Goal: Task Accomplishment & Management: Use online tool/utility

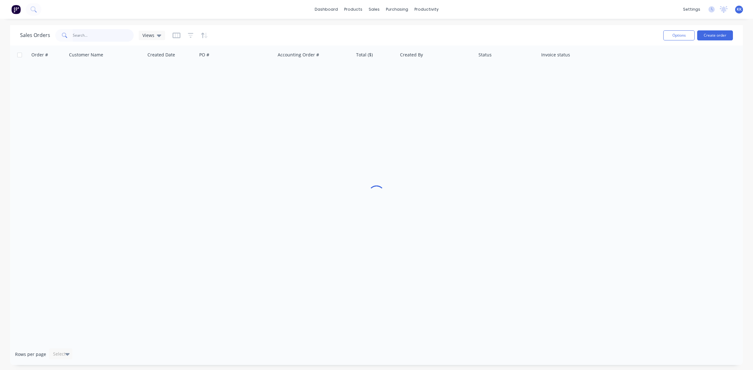
click at [95, 31] on input "text" at bounding box center [103, 35] width 61 height 13
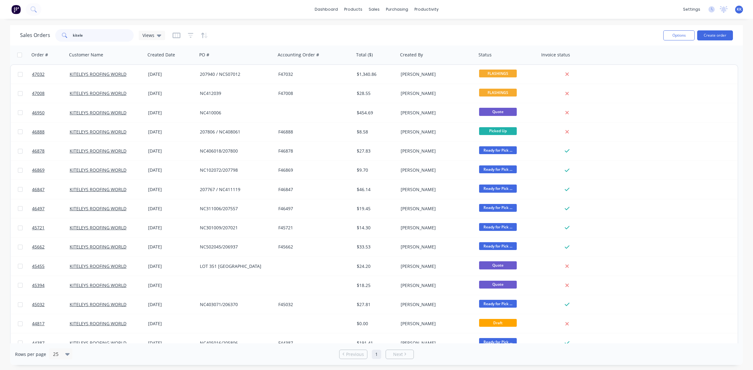
type input "kitele"
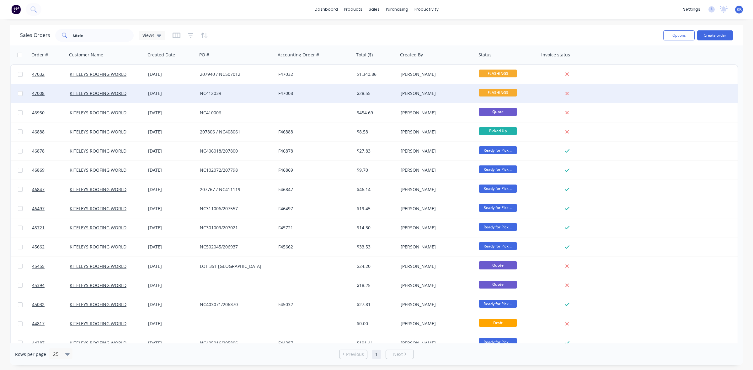
click at [290, 95] on div "F47008" at bounding box center [313, 93] width 70 height 6
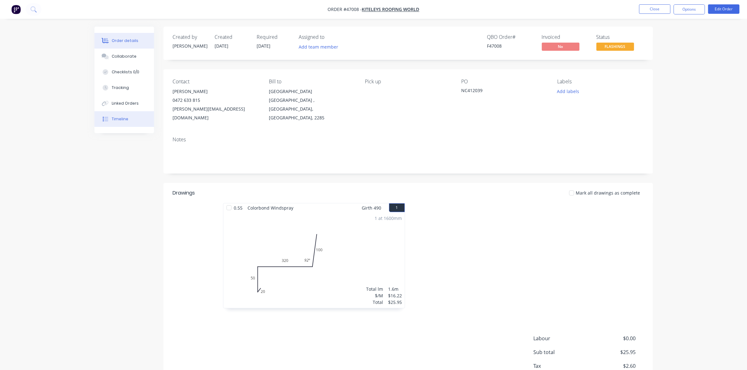
click at [121, 122] on div "Timeline" at bounding box center [120, 119] width 17 height 6
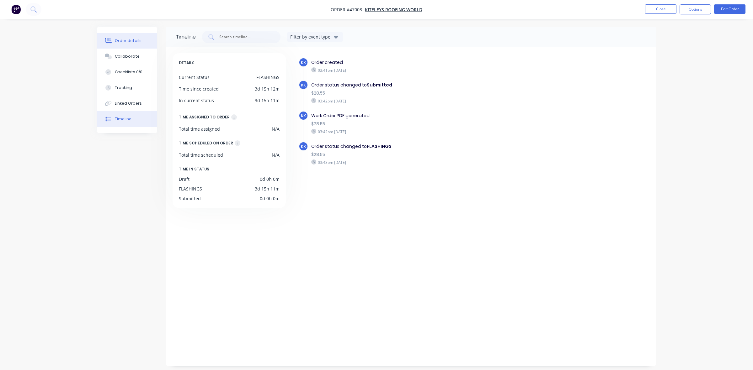
click at [112, 42] on div at bounding box center [108, 41] width 9 height 6
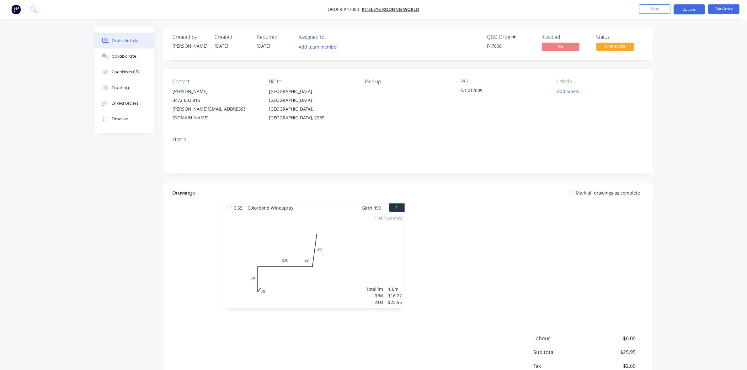
click at [694, 8] on button "Options" at bounding box center [688, 9] width 31 height 10
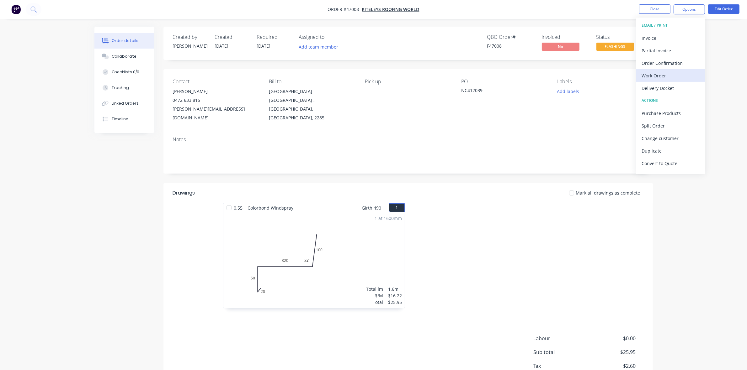
click at [654, 71] on div "Work Order" at bounding box center [670, 75] width 58 height 9
click at [656, 66] on div "Without pricing" at bounding box center [670, 63] width 58 height 9
click at [657, 9] on button "Close" at bounding box center [654, 8] width 31 height 9
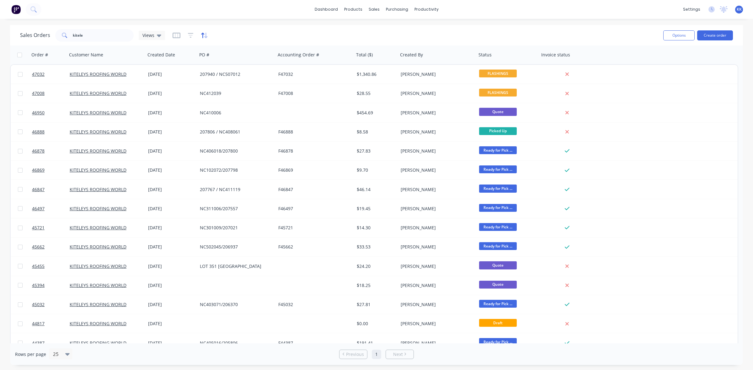
drag, startPoint x: 252, startPoint y: 25, endPoint x: 203, endPoint y: 36, distance: 49.6
click at [252, 25] on div "Sales Orders kitele Views Options Create order" at bounding box center [376, 35] width 733 height 20
drag, startPoint x: 111, startPoint y: 35, endPoint x: 65, endPoint y: 32, distance: 46.5
click at [65, 32] on div "kitele" at bounding box center [94, 35] width 78 height 13
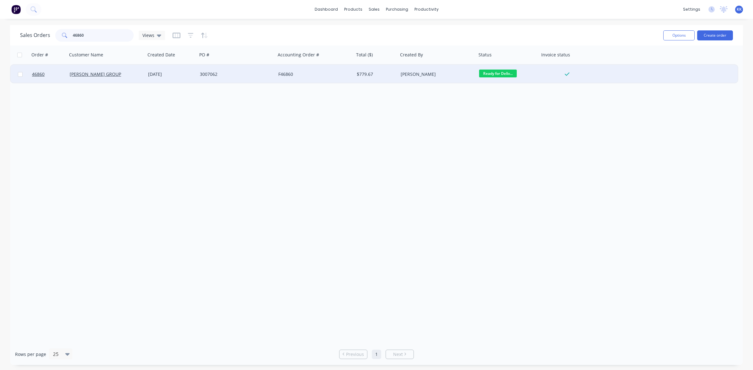
type input "46860"
click at [212, 76] on div "3007062" at bounding box center [235, 74] width 70 height 6
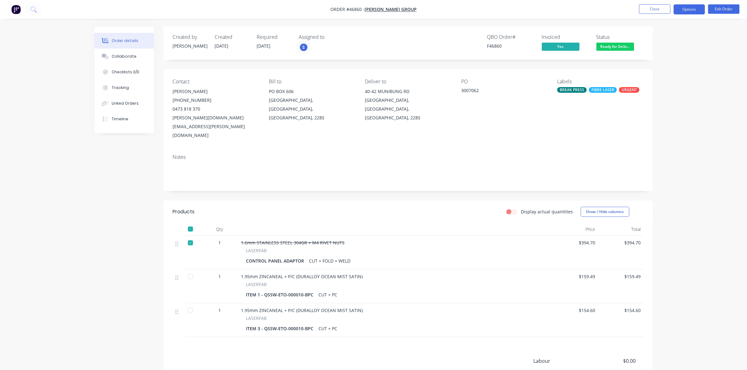
click at [681, 9] on button "Options" at bounding box center [688, 9] width 31 height 10
click at [645, 87] on div "Delivery Docket" at bounding box center [670, 88] width 58 height 9
click at [647, 77] on div "Custom" at bounding box center [670, 75] width 58 height 9
click at [653, 66] on div "Without pricing" at bounding box center [670, 63] width 58 height 9
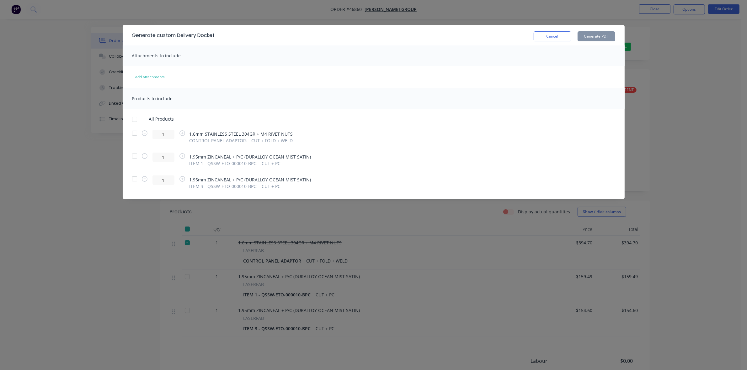
click at [134, 157] on div at bounding box center [134, 156] width 13 height 13
click at [135, 179] on div at bounding box center [134, 179] width 13 height 13
click at [597, 35] on button "Generate PDF" at bounding box center [597, 36] width 38 height 10
drag, startPoint x: 214, startPoint y: 83, endPoint x: 183, endPoint y: 82, distance: 31.4
click at [215, 83] on div "Generate custom Delivery Docket Cancel Generate PDF Attachments to include add …" at bounding box center [374, 112] width 502 height 174
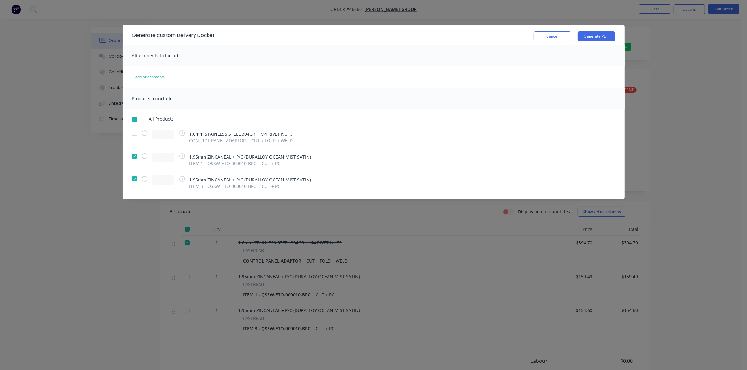
click at [94, 132] on div "Generate custom Delivery Docket Cancel Generate PDF Attachments to include add …" at bounding box center [373, 185] width 747 height 370
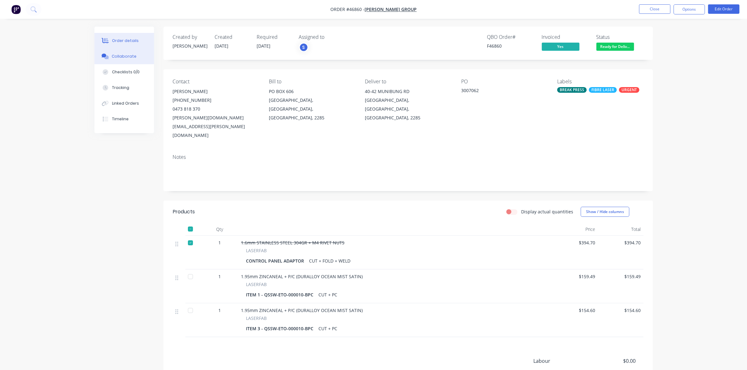
click at [110, 56] on button "Collaborate" at bounding box center [124, 57] width 60 height 16
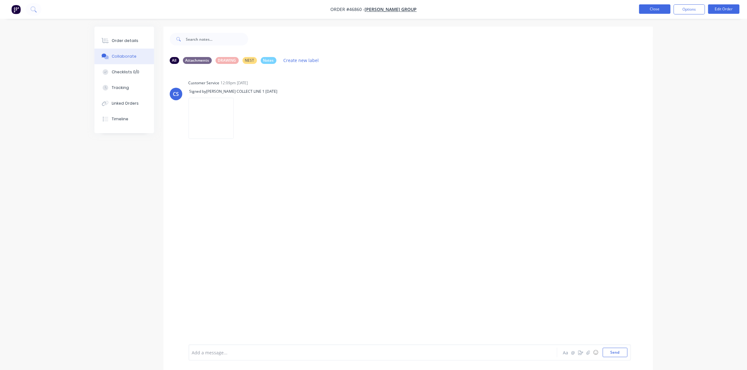
click at [649, 7] on button "Close" at bounding box center [654, 8] width 31 height 9
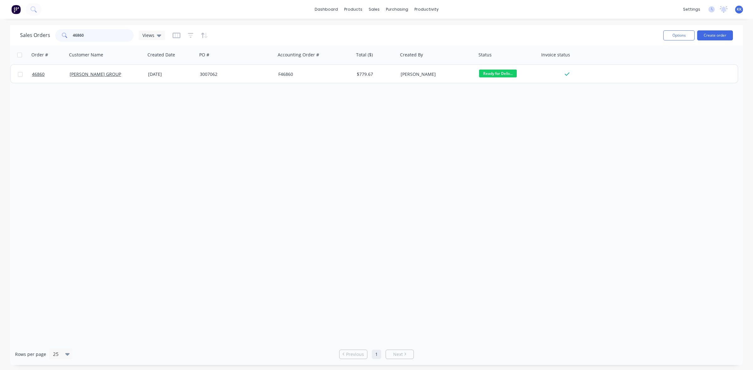
drag, startPoint x: 92, startPoint y: 29, endPoint x: 66, endPoint y: 34, distance: 26.1
click at [66, 34] on div "46860" at bounding box center [94, 35] width 78 height 13
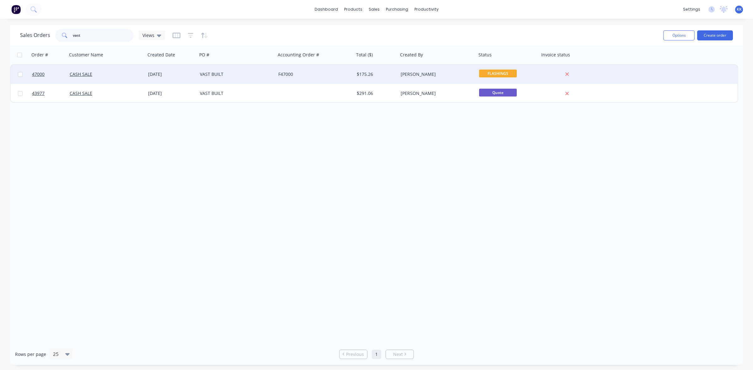
type input "vast"
click at [184, 79] on div "15 Aug 2025" at bounding box center [172, 74] width 52 height 19
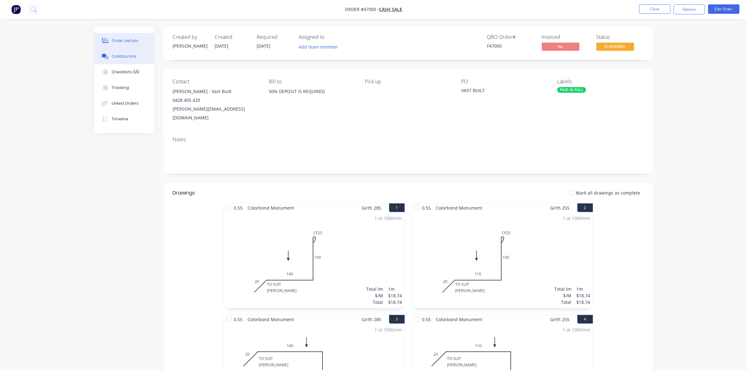
click at [117, 58] on div "Collaborate" at bounding box center [124, 57] width 25 height 6
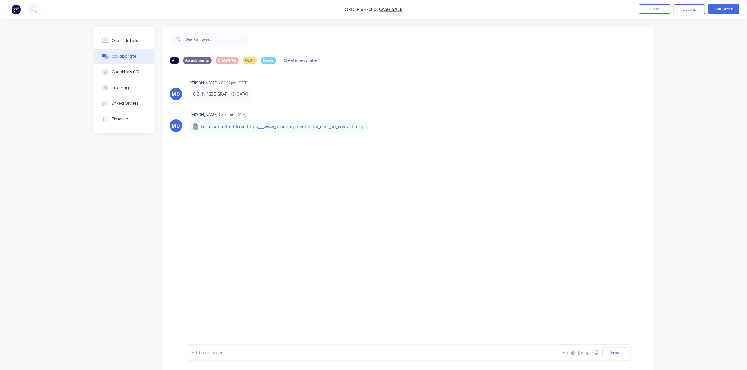
click at [264, 347] on div "Add a message... Aa @ ☺ Send" at bounding box center [410, 353] width 442 height 16
click at [243, 353] on div at bounding box center [355, 353] width 326 height 7
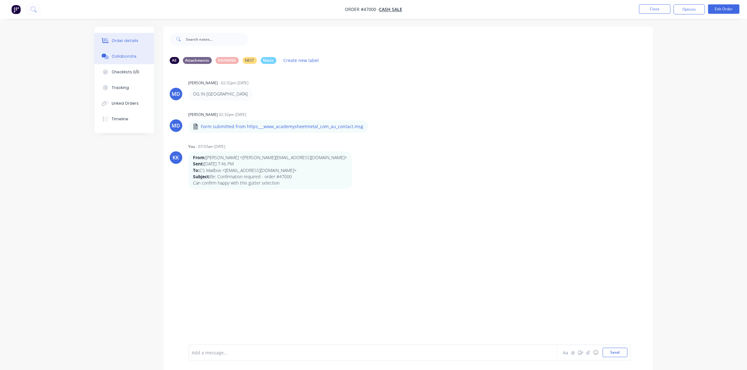
click at [119, 41] on div "Order details" at bounding box center [125, 41] width 27 height 6
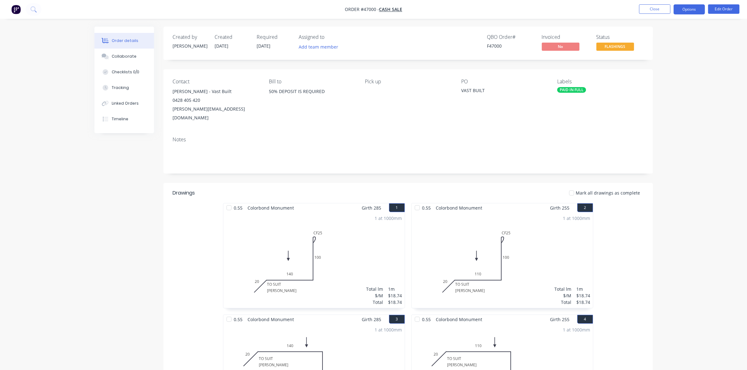
click at [690, 8] on button "Options" at bounding box center [688, 9] width 31 height 10
click at [663, 108] on button "Purchase Products" at bounding box center [670, 113] width 69 height 13
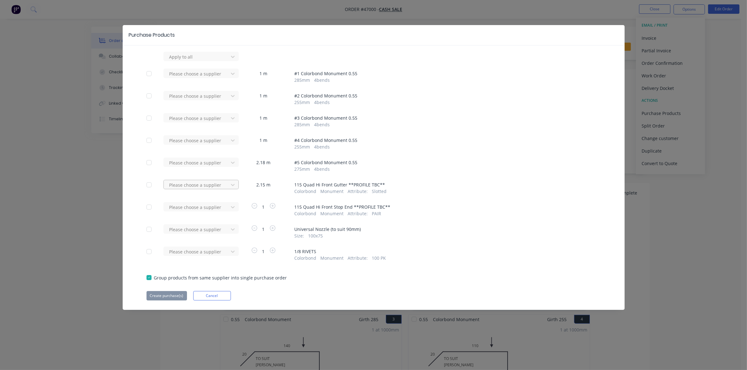
click at [216, 61] on div at bounding box center [197, 57] width 56 height 8
click at [208, 210] on div "Bluescope Lysaght" at bounding box center [200, 208] width 75 height 12
click at [208, 61] on div at bounding box center [197, 57] width 56 height 8
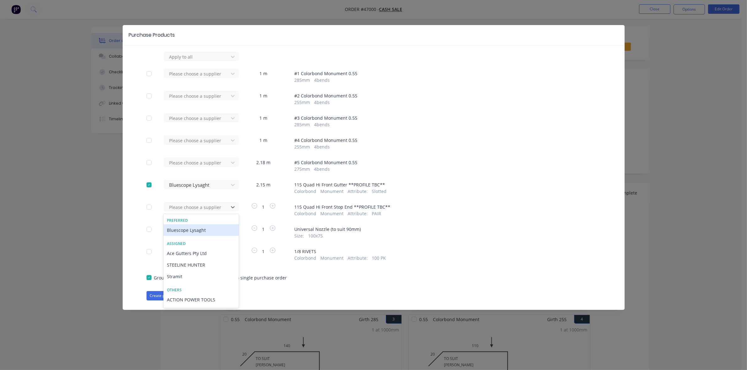
click at [205, 227] on div "Bluescope Lysaght" at bounding box center [200, 231] width 75 height 12
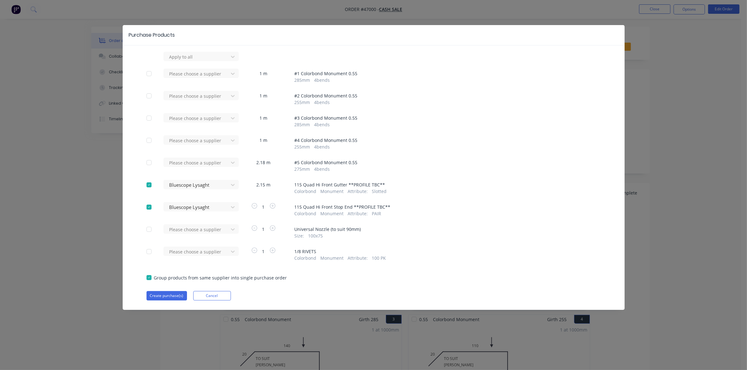
click at [205, 61] on div at bounding box center [197, 57] width 56 height 8
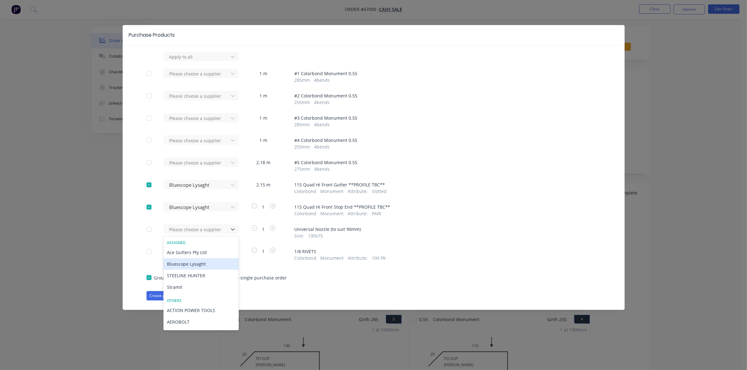
click at [202, 266] on div "Bluescope Lysaght" at bounding box center [200, 264] width 75 height 12
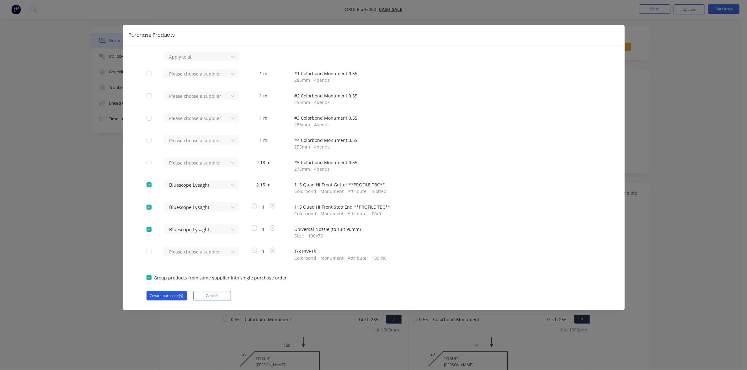
click at [173, 293] on button "Create purchase(s)" at bounding box center [166, 295] width 40 height 9
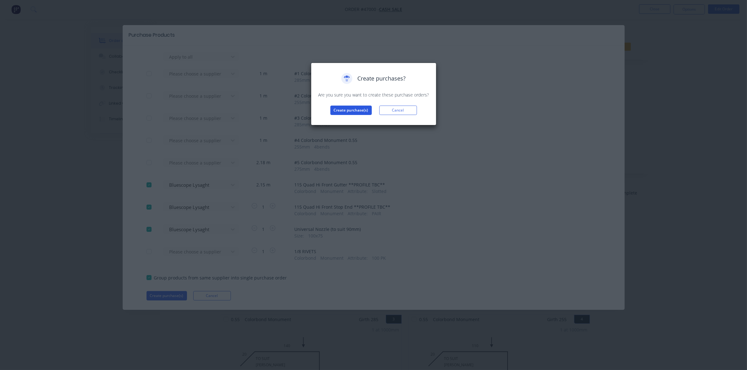
click at [347, 108] on button "Create purchase(s)" at bounding box center [350, 110] width 41 height 9
click at [347, 120] on button "View purchase(s)" at bounding box center [351, 120] width 38 height 9
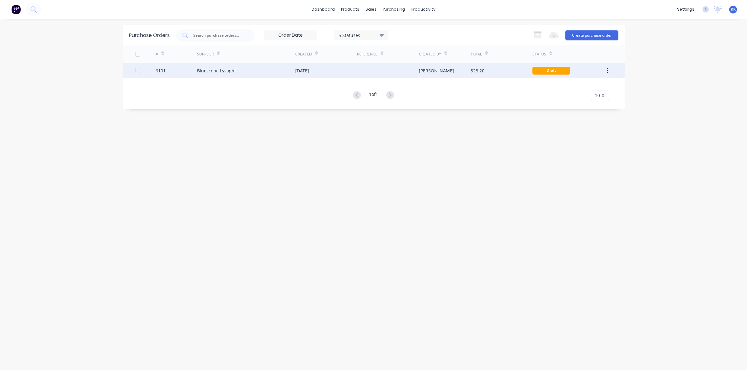
click at [381, 74] on div at bounding box center [388, 71] width 62 height 16
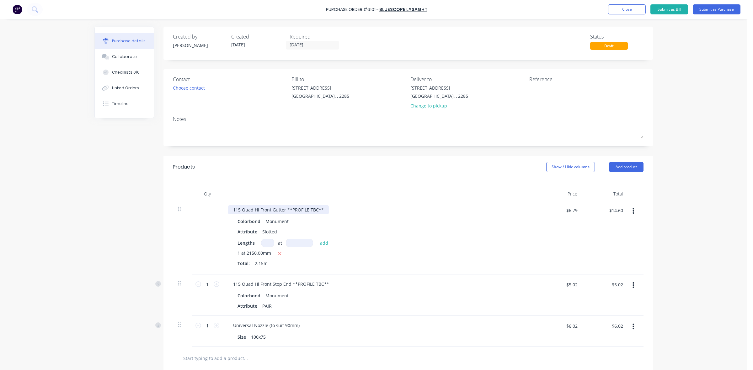
click at [281, 209] on div "115 Quad Hi Front Gutter **PROFILE TBC**" at bounding box center [278, 209] width 101 height 9
drag, startPoint x: 282, startPoint y: 209, endPoint x: 323, endPoint y: 210, distance: 41.8
click at [323, 210] on div "115 Quad Hi Front Gutter **PROFILE TBC**" at bounding box center [278, 209] width 101 height 9
drag, startPoint x: 285, startPoint y: 283, endPoint x: 326, endPoint y: 285, distance: 40.8
click at [326, 285] on div "115 Quad Hi Front Stop End **PROFILE TBC**" at bounding box center [281, 284] width 106 height 9
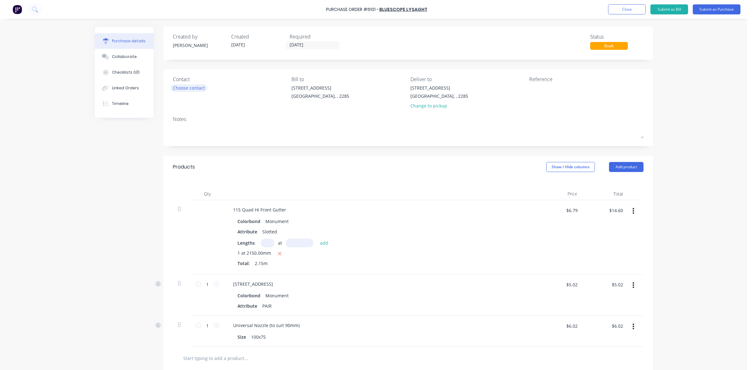
click at [192, 86] on div "Choose contact" at bounding box center [189, 88] width 32 height 7
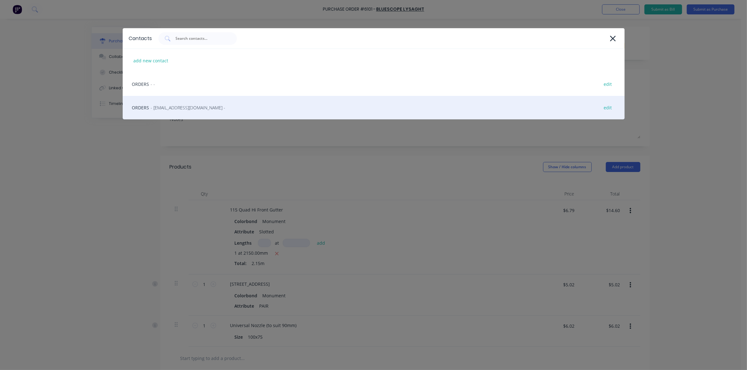
click at [187, 108] on span "- LysaghtCardiffSales@lysaght.com -" at bounding box center [188, 107] width 75 height 7
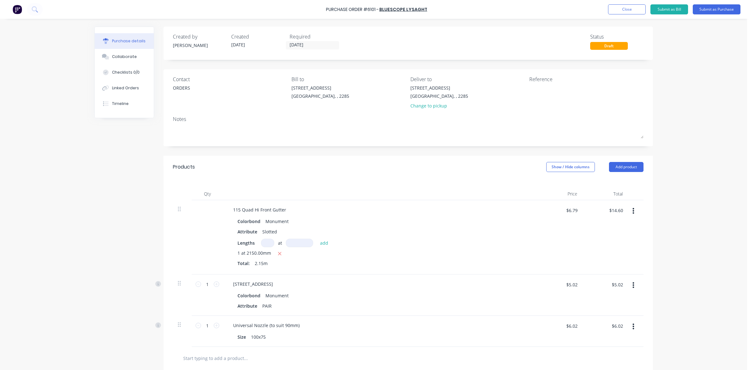
drag, startPoint x: 438, startPoint y: 104, endPoint x: 444, endPoint y: 104, distance: 6.0
click at [441, 104] on div "Change to pickup" at bounding box center [439, 106] width 58 height 7
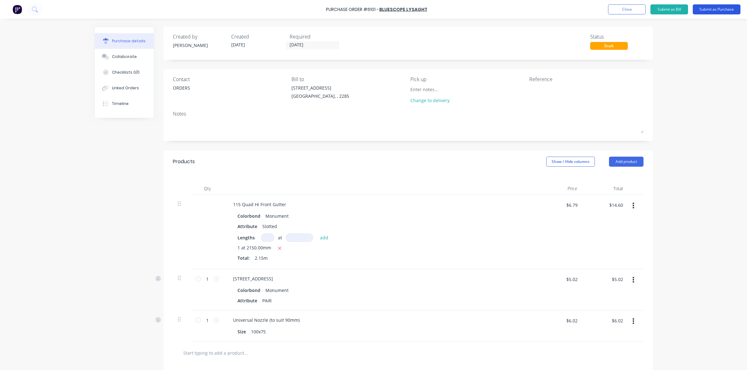
click at [706, 8] on button "Submit as Purchase" at bounding box center [717, 9] width 48 height 10
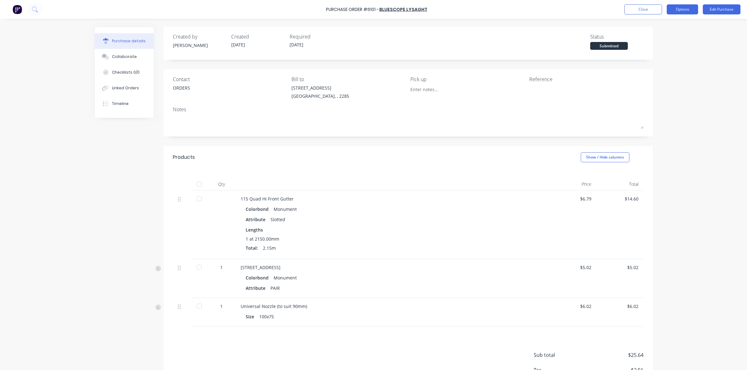
click at [679, 11] on button "Options" at bounding box center [682, 9] width 31 height 10
click at [676, 24] on div "Print / Email" at bounding box center [668, 25] width 48 height 9
click at [661, 55] on div "Without pricing" at bounding box center [668, 50] width 48 height 9
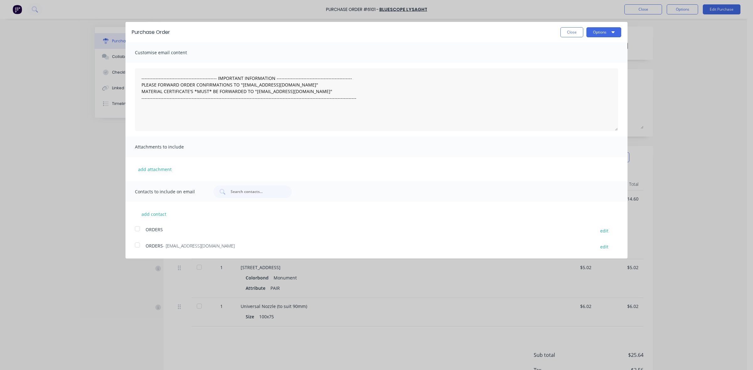
click at [605, 39] on div "Purchase Order Close Options" at bounding box center [376, 32] width 502 height 20
click at [603, 30] on button "Options" at bounding box center [603, 32] width 35 height 10
click at [598, 44] on div "Print" at bounding box center [591, 48] width 48 height 9
click at [567, 35] on button "Close" at bounding box center [571, 32] width 23 height 10
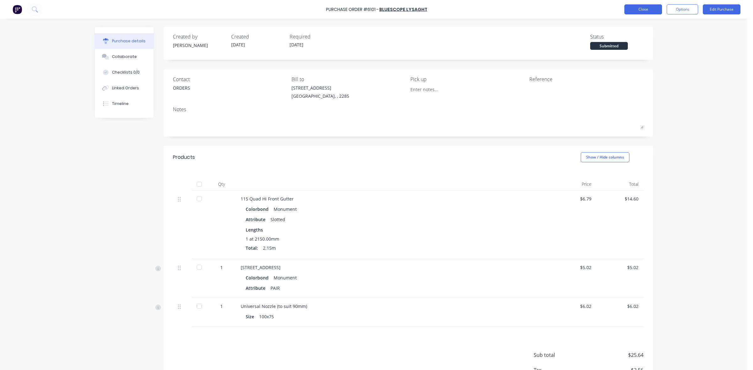
click at [649, 10] on button "Close" at bounding box center [643, 9] width 38 height 10
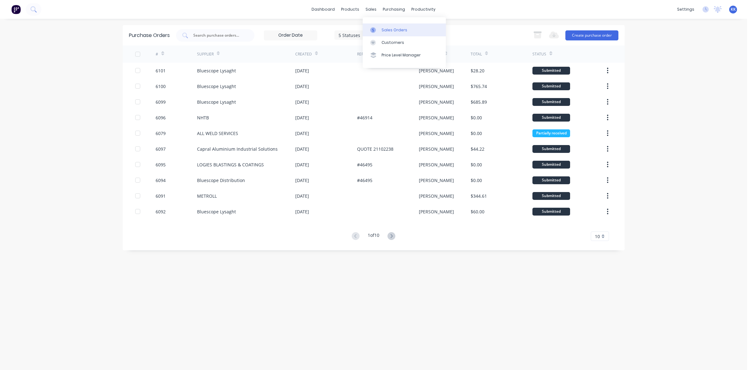
click at [384, 30] on div "Sales Orders" at bounding box center [394, 30] width 26 height 6
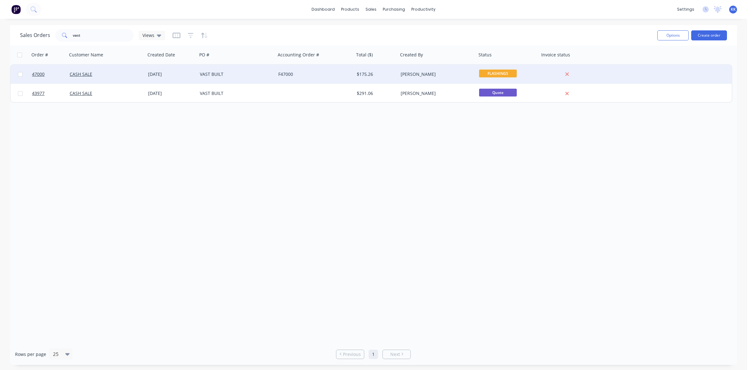
click at [238, 74] on div "VAST BUILT" at bounding box center [235, 74] width 70 height 6
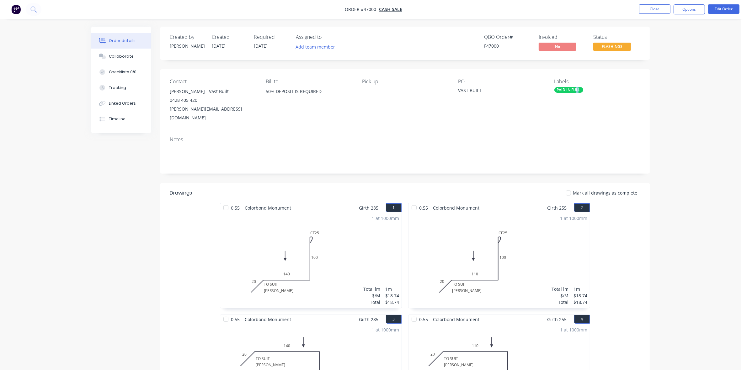
click at [577, 88] on div "PAID IN FULL" at bounding box center [568, 90] width 29 height 6
click at [585, 142] on div "PAID IN FULL" at bounding box center [585, 144] width 29 height 7
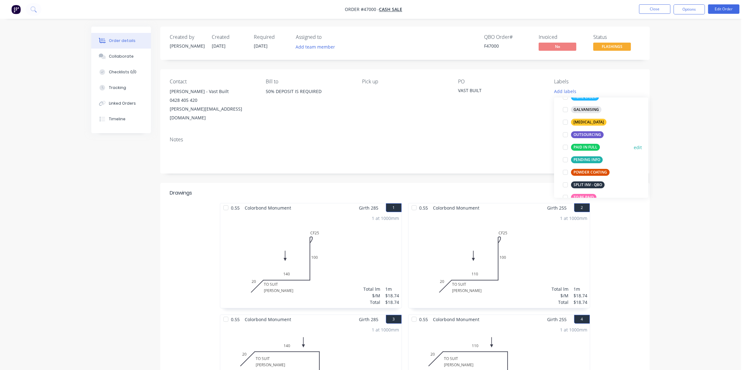
scroll to position [78, 0]
click at [583, 192] on div "TO BE PAID" at bounding box center [583, 194] width 25 height 7
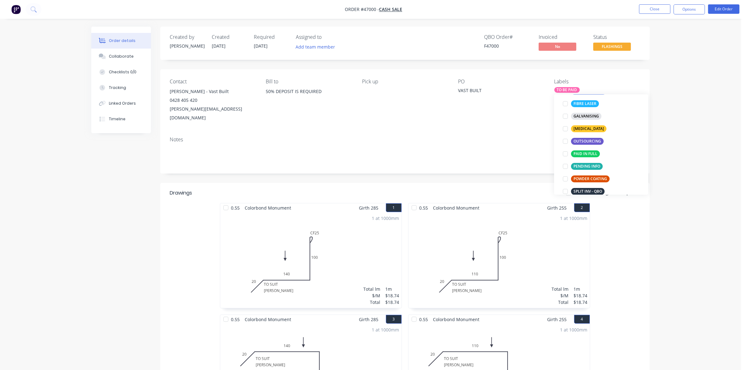
scroll to position [0, 0]
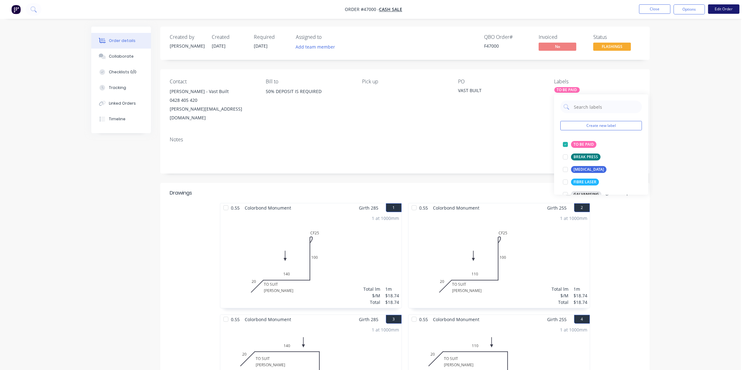
click at [722, 12] on button "Edit Order" at bounding box center [723, 8] width 31 height 9
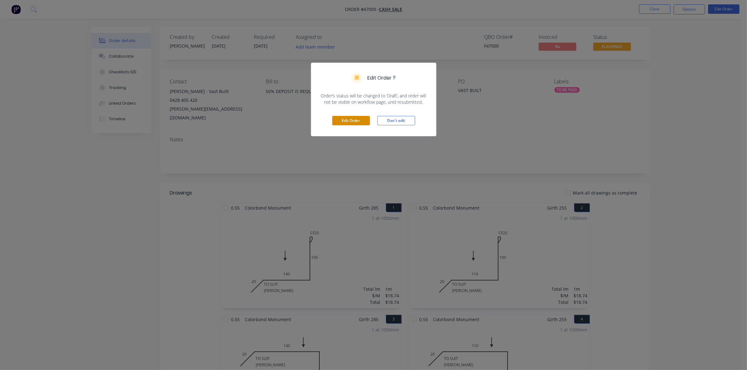
click at [352, 120] on button "Edit Order" at bounding box center [351, 120] width 38 height 9
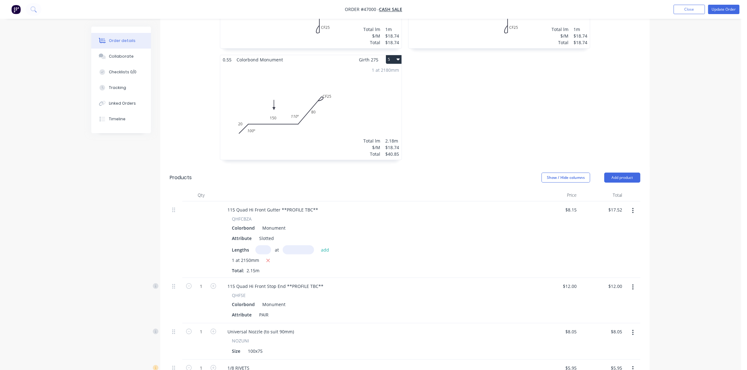
scroll to position [392, 0]
click at [616, 174] on button "Add product" at bounding box center [622, 179] width 36 height 10
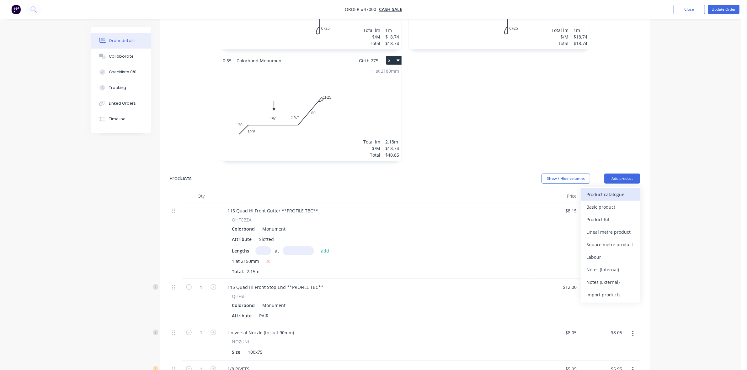
click at [604, 190] on div "Product catalogue" at bounding box center [610, 194] width 48 height 9
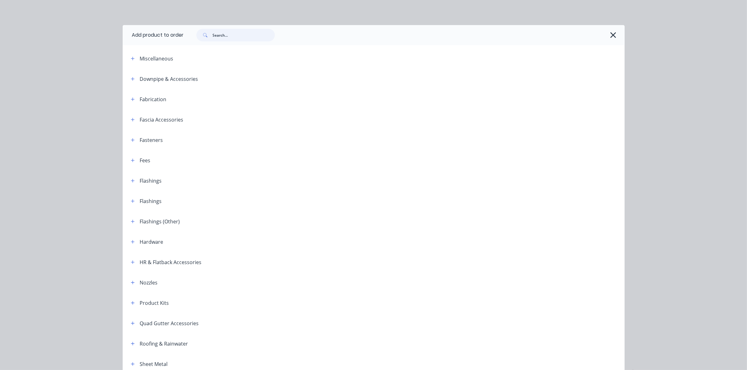
click at [255, 33] on input "text" at bounding box center [244, 35] width 62 height 13
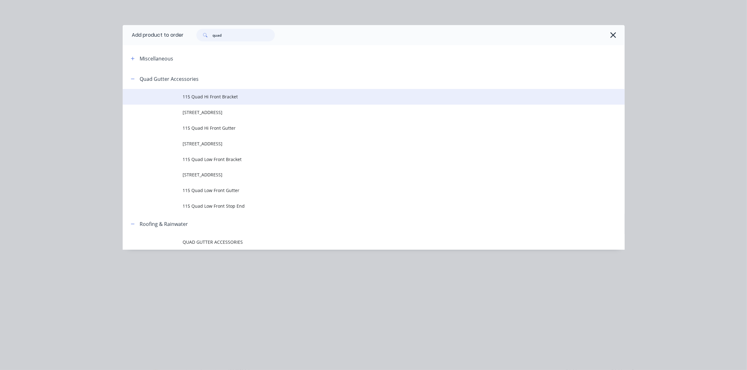
type input "quad"
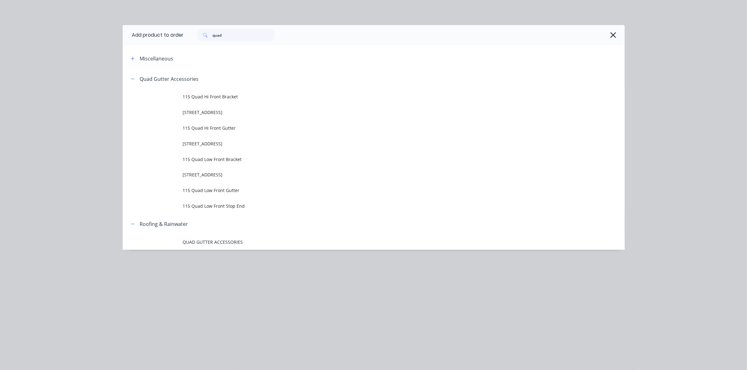
click at [245, 101] on td "115 Quad Hi Front Bracket" at bounding box center [404, 97] width 442 height 16
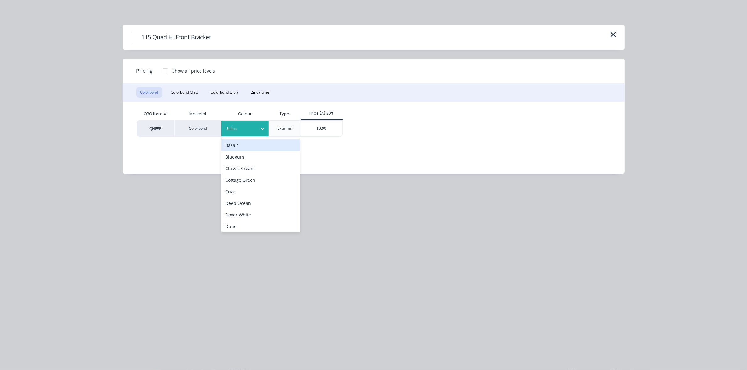
click at [239, 126] on div at bounding box center [240, 128] width 28 height 7
click at [243, 152] on div "Monument" at bounding box center [260, 151] width 78 height 12
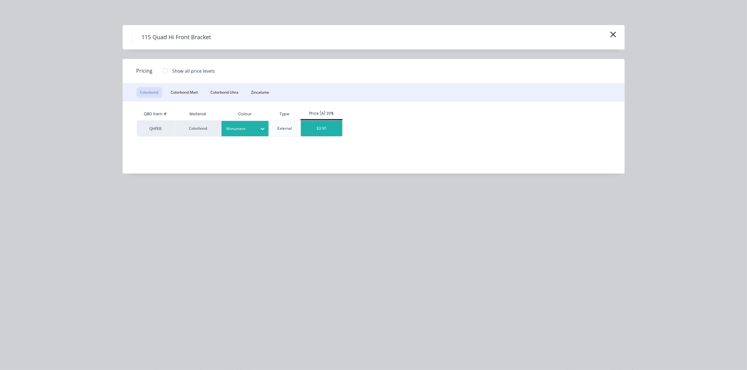
click at [322, 129] on div "$3.90" at bounding box center [322, 129] width 42 height 16
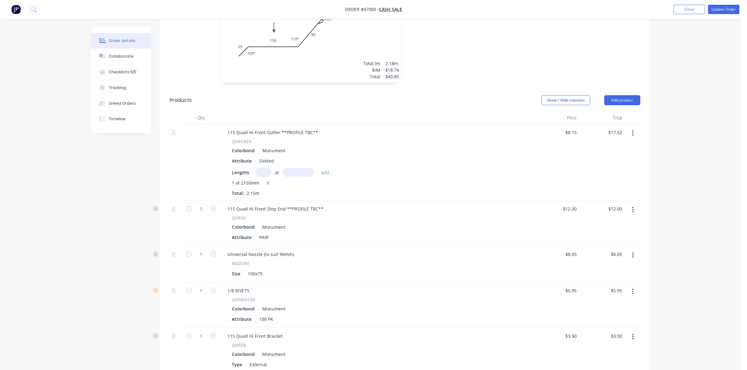
scroll to position [624, 0]
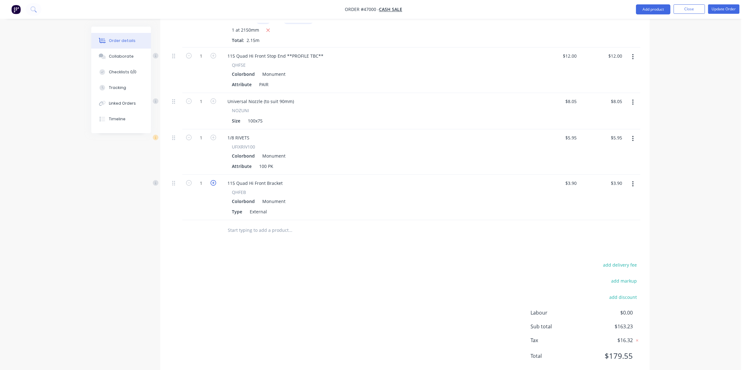
click at [214, 180] on icon "button" at bounding box center [213, 183] width 6 height 6
type input "2"
type input "$7.80"
click at [214, 180] on icon "button" at bounding box center [213, 183] width 6 height 6
type input "3"
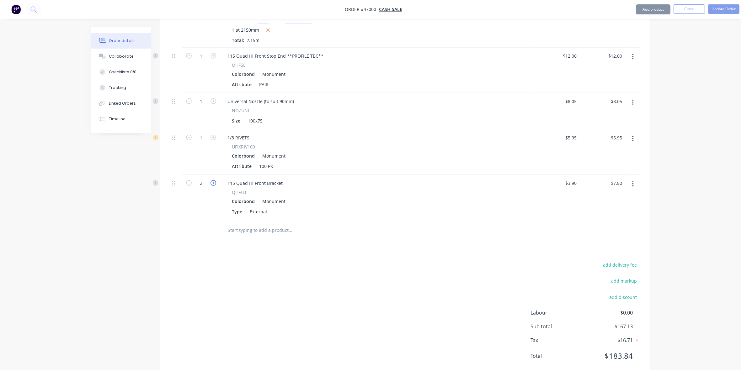
type input "$11.70"
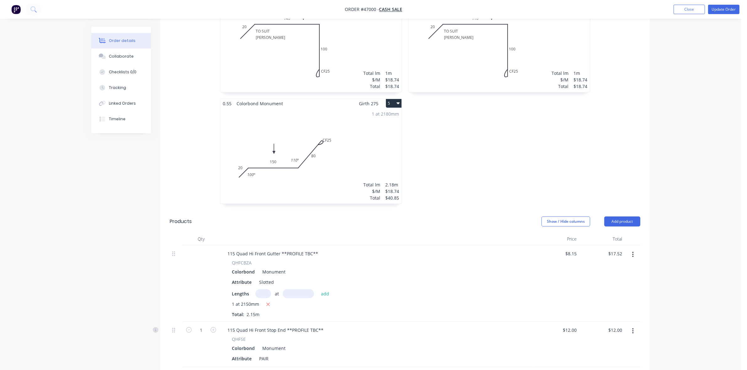
scroll to position [310, 0]
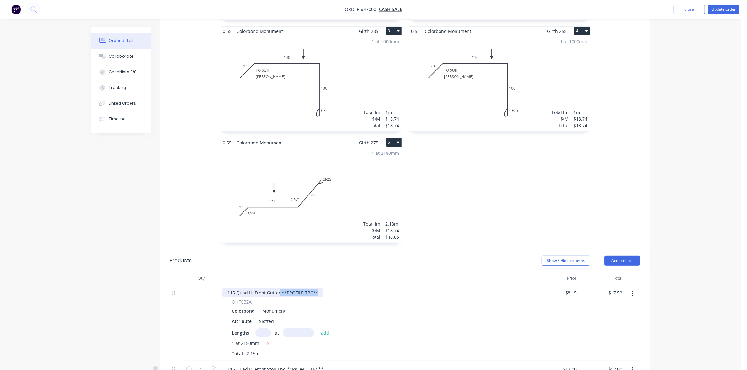
drag, startPoint x: 279, startPoint y: 275, endPoint x: 319, endPoint y: 274, distance: 39.8
click at [319, 289] on div "115 Quad Hi Front Gutter **PROFILE TBC**" at bounding box center [272, 293] width 101 height 9
drag, startPoint x: 286, startPoint y: 350, endPoint x: 337, endPoint y: 350, distance: 50.8
click at [337, 365] on div "115 Quad Hi Front Stop End **PROFILE TBC**" at bounding box center [376, 369] width 309 height 9
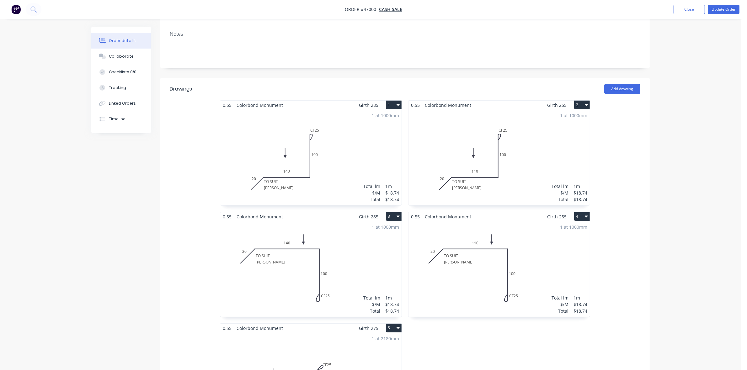
scroll to position [75, 0]
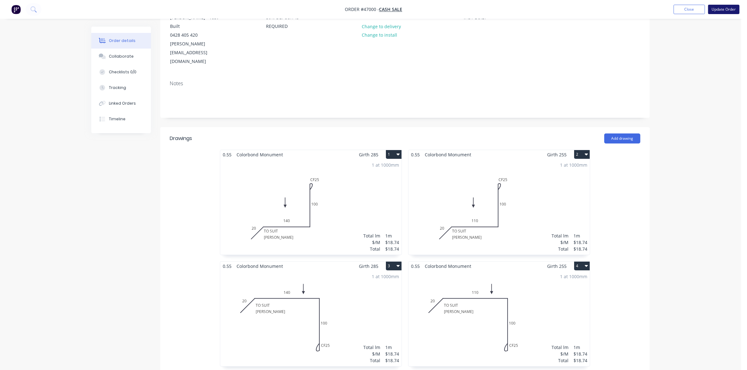
click at [736, 10] on button "Update Order" at bounding box center [723, 9] width 31 height 9
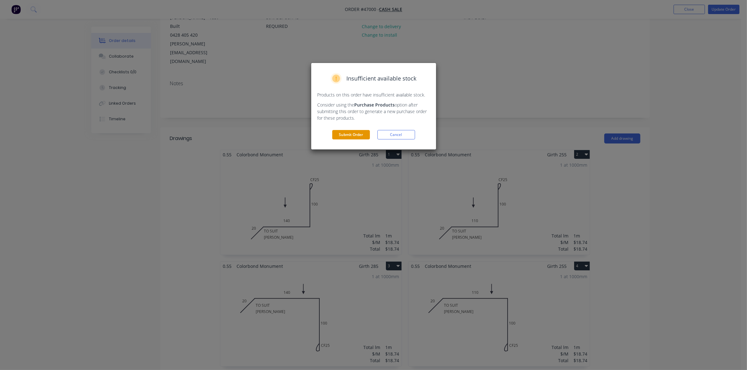
click at [360, 136] on button "Submit Order" at bounding box center [351, 134] width 38 height 9
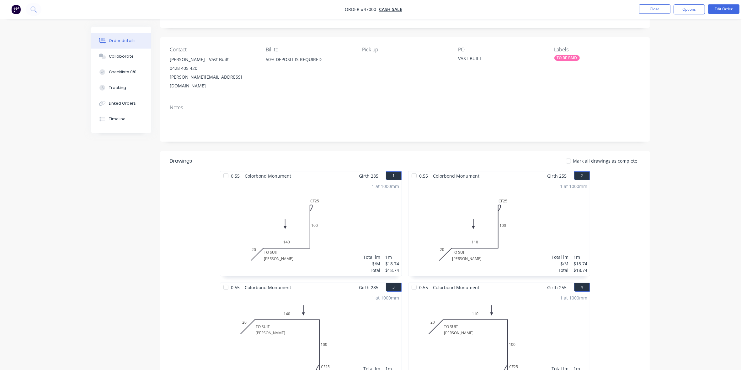
scroll to position [0, 0]
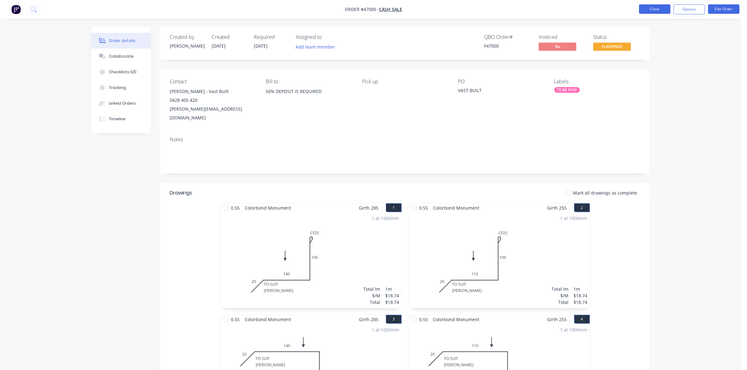
click at [650, 8] on button "Close" at bounding box center [654, 8] width 31 height 9
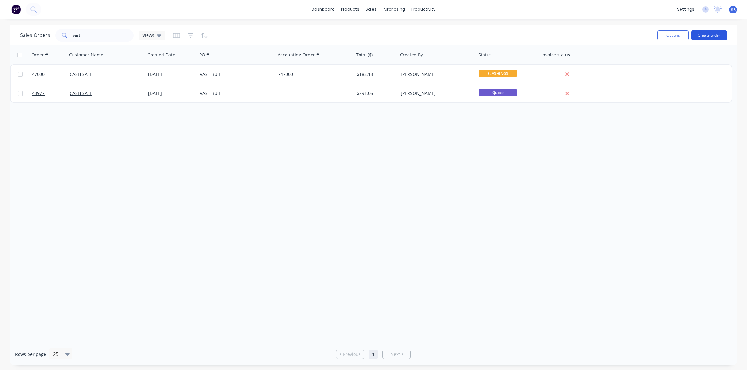
click at [708, 32] on button "Create order" at bounding box center [709, 35] width 36 height 10
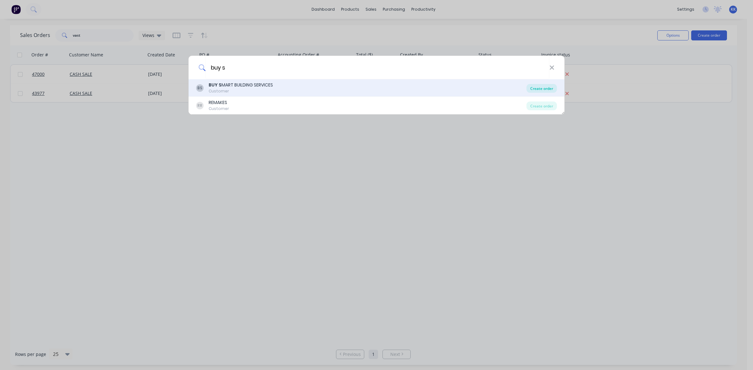
type input "buy s"
click at [539, 88] on div "Create order" at bounding box center [541, 88] width 30 height 9
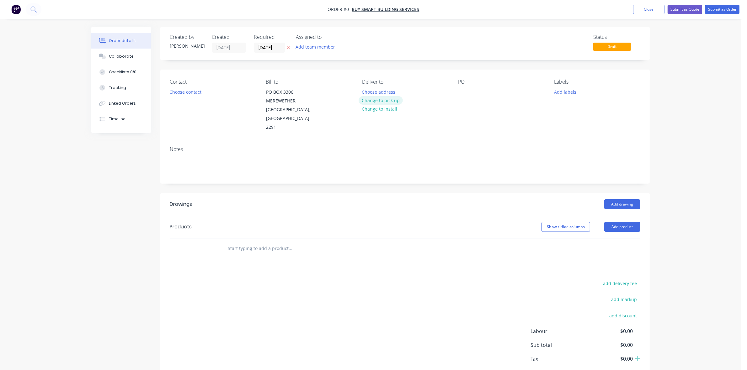
click at [391, 98] on button "Change to pick up" at bounding box center [381, 100] width 45 height 8
click at [195, 91] on button "Choose contact" at bounding box center [185, 92] width 39 height 8
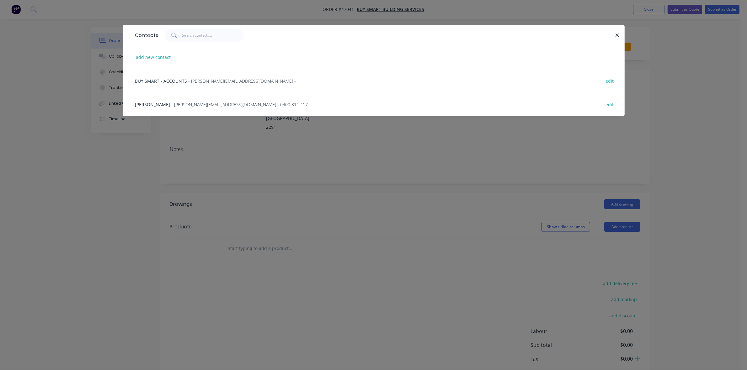
click at [199, 102] on span "- brett.bsbs@gmail.com - 0400 311 417" at bounding box center [240, 105] width 136 height 6
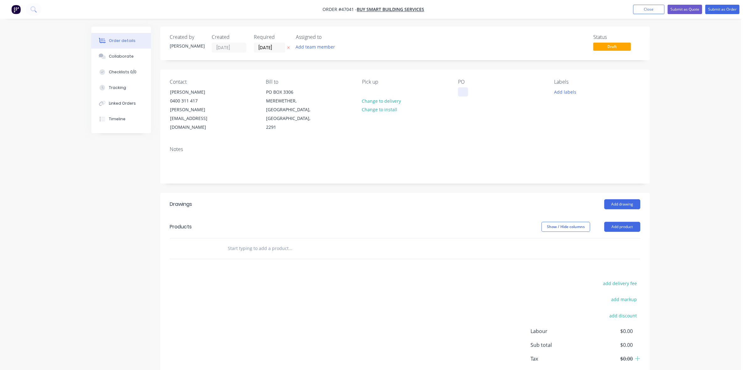
click at [466, 94] on div at bounding box center [463, 92] width 10 height 9
click at [272, 46] on input "18/08/25" at bounding box center [269, 47] width 31 height 9
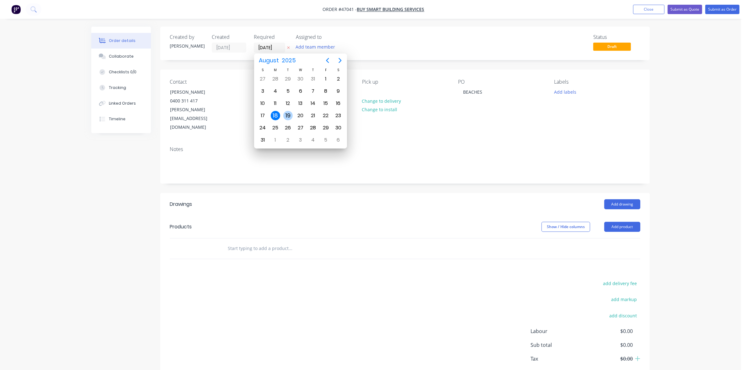
click at [288, 114] on div "19" at bounding box center [287, 115] width 9 height 9
type input "19/08/25"
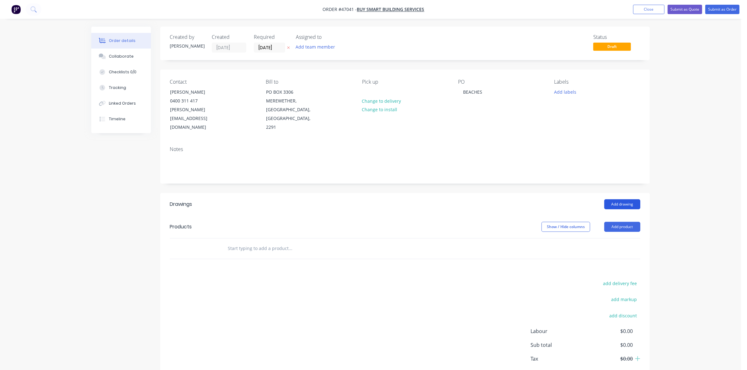
click at [622, 200] on button "Add drawing" at bounding box center [622, 205] width 36 height 10
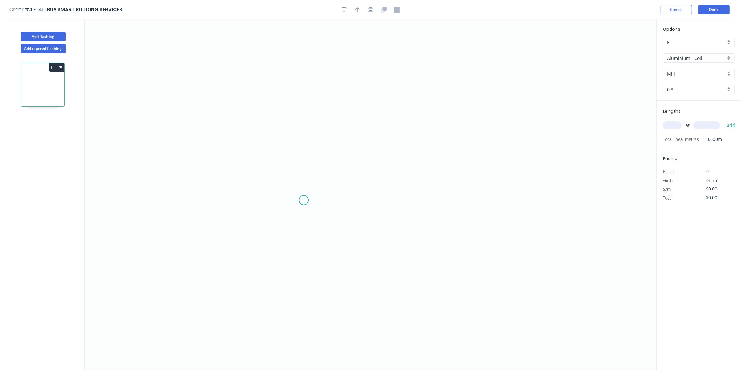
click at [303, 203] on icon "0" at bounding box center [371, 194] width 572 height 351
click at [302, 124] on icon "0" at bounding box center [371, 194] width 572 height 351
click at [373, 126] on icon "0 ?" at bounding box center [371, 194] width 572 height 351
click at [297, 162] on rect at bounding box center [293, 161] width 13 height 9
type input "$11.37"
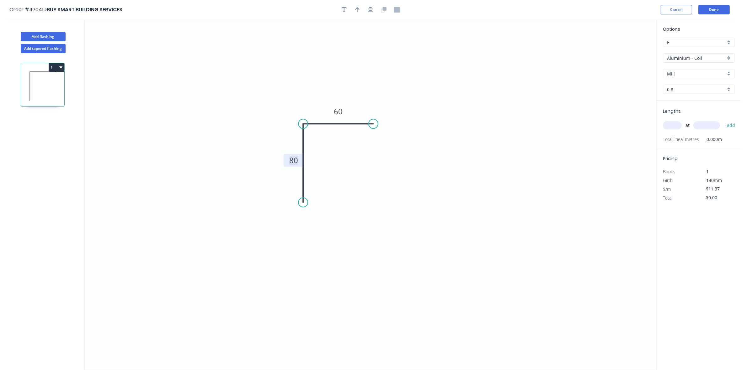
click at [667, 128] on input "text" at bounding box center [672, 125] width 19 height 8
type input "6"
type input "4500"
click at [724, 120] on button "add" at bounding box center [731, 125] width 15 height 11
type input "$306.99"
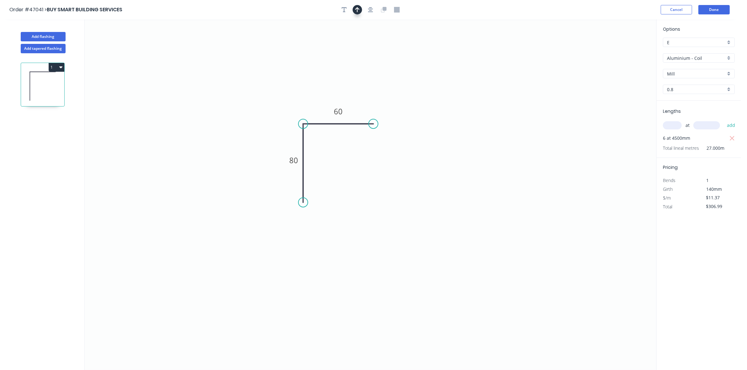
click at [355, 10] on icon "button" at bounding box center [357, 10] width 4 height 6
drag, startPoint x: 626, startPoint y: 50, endPoint x: 315, endPoint y: 116, distance: 317.5
click at [315, 116] on icon at bounding box center [314, 106] width 6 height 20
click at [697, 56] on input "Aluminium - Coil" at bounding box center [696, 58] width 59 height 7
click at [691, 103] on div "Colorbond" at bounding box center [698, 103] width 71 height 11
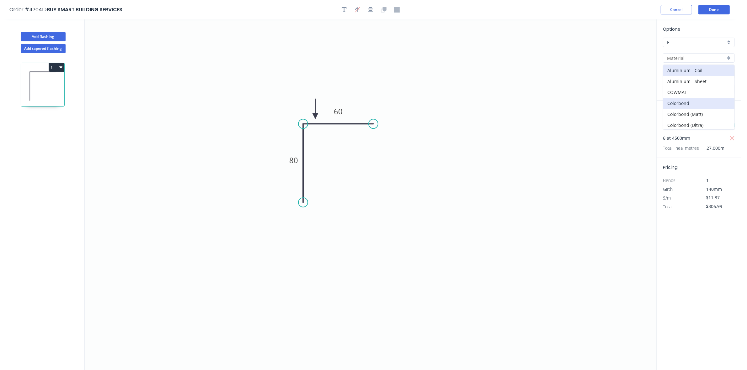
type input "Colorbond"
type input "Basalt"
type input "0.55"
type input "$6.89"
type input "$186.03"
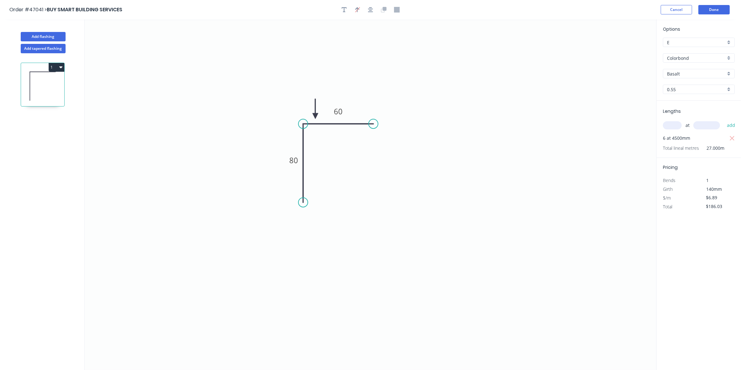
click at [684, 72] on input "Basalt" at bounding box center [696, 74] width 59 height 7
click at [683, 88] on div "Surfmist" at bounding box center [698, 86] width 71 height 11
type input "Surfmist"
click at [718, 8] on button "Done" at bounding box center [713, 9] width 31 height 9
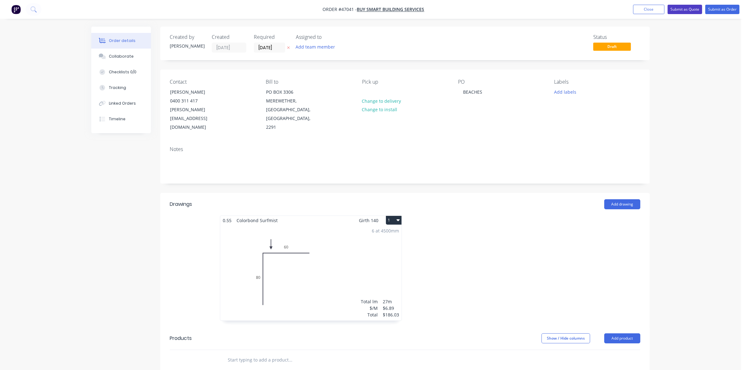
click at [687, 10] on button "Submit as Quote" at bounding box center [685, 9] width 35 height 9
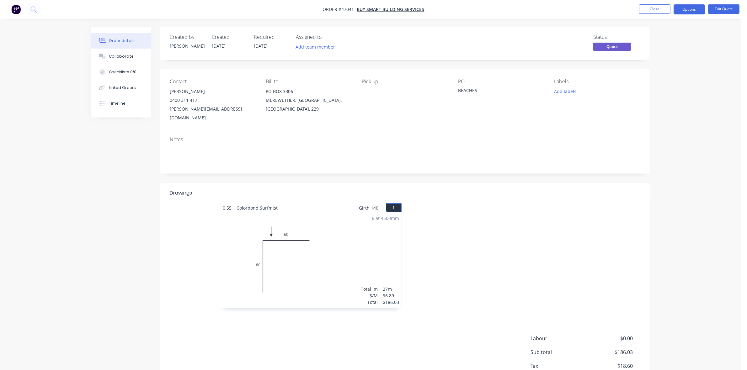
click at [687, 10] on button "Options" at bounding box center [688, 9] width 31 height 10
click at [655, 76] on div "Convert to Order" at bounding box center [670, 75] width 58 height 9
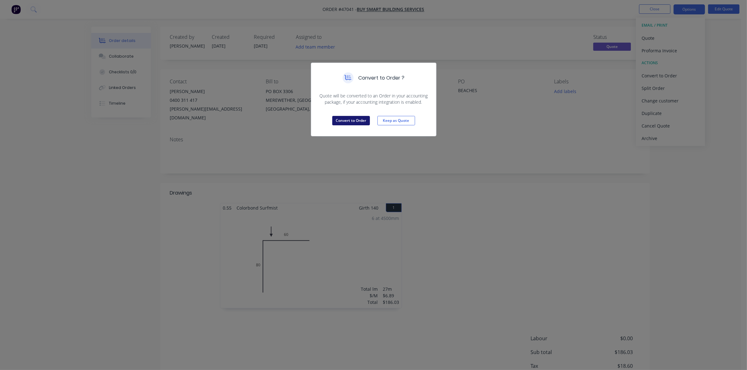
click at [351, 119] on button "Convert to Order" at bounding box center [351, 120] width 38 height 9
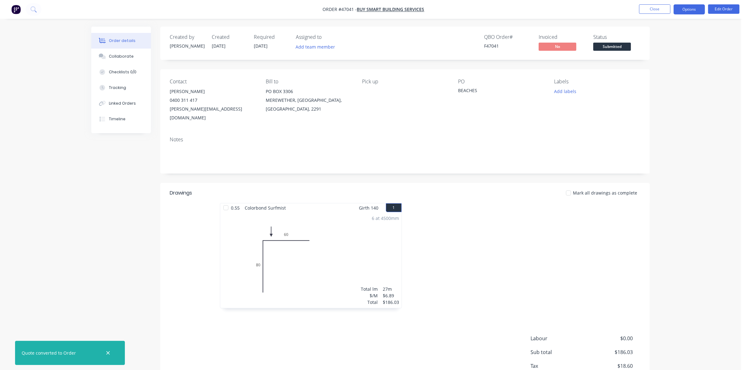
click at [690, 7] on button "Options" at bounding box center [688, 9] width 31 height 10
click at [653, 72] on div "Work Order" at bounding box center [670, 75] width 58 height 9
drag, startPoint x: 653, startPoint y: 72, endPoint x: 656, endPoint y: 62, distance: 10.5
click at [656, 62] on div "Without pricing" at bounding box center [670, 63] width 58 height 9
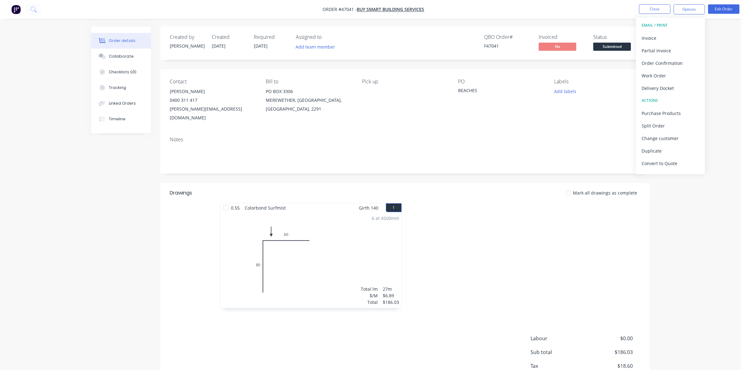
click at [608, 47] on span "Submitted" at bounding box center [612, 47] width 38 height 8
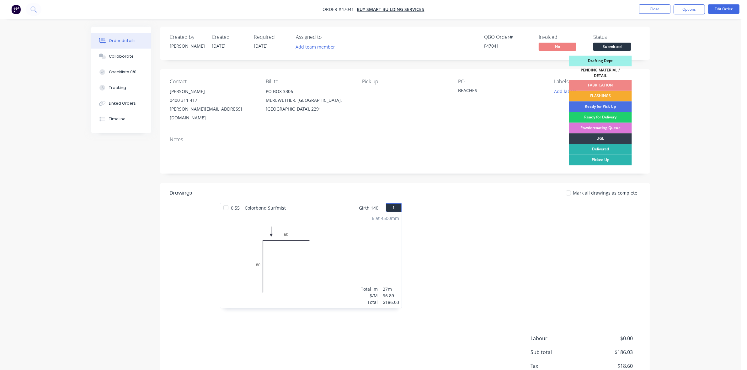
click at [607, 94] on div "FLASHINGS" at bounding box center [600, 96] width 63 height 11
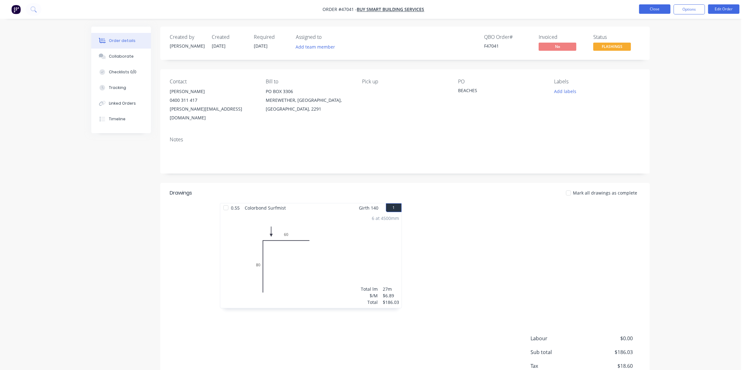
click at [652, 12] on button "Close" at bounding box center [654, 8] width 31 height 9
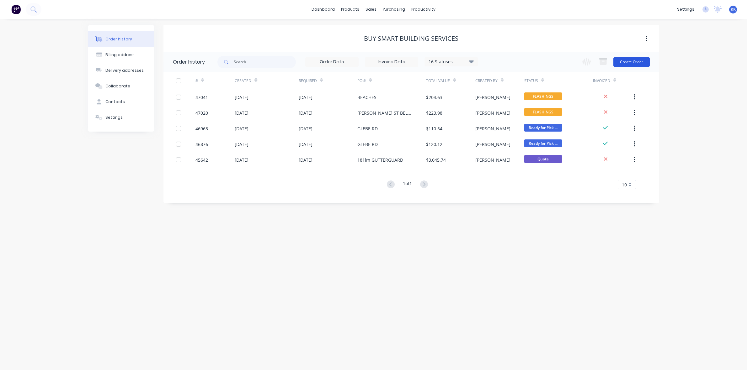
click at [636, 64] on button "Create Order" at bounding box center [631, 62] width 36 height 10
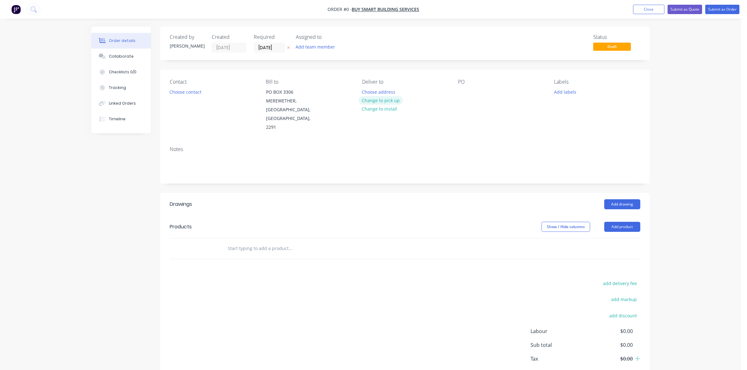
click at [374, 101] on button "Change to pick up" at bounding box center [381, 100] width 45 height 8
click at [182, 92] on button "Choose contact" at bounding box center [185, 92] width 39 height 8
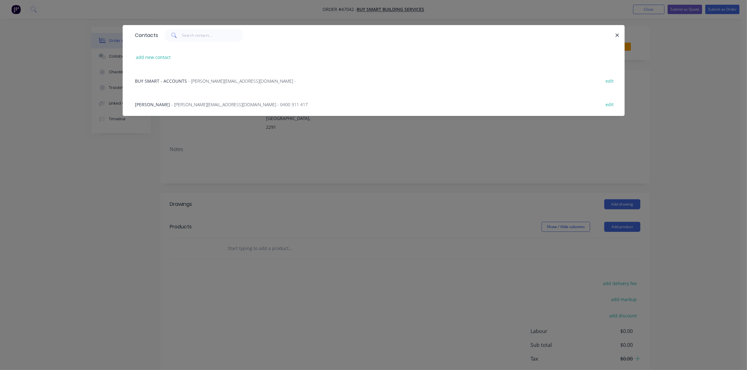
click at [184, 104] on span "- brett.bsbs@gmail.com - 0400 311 417" at bounding box center [240, 105] width 136 height 6
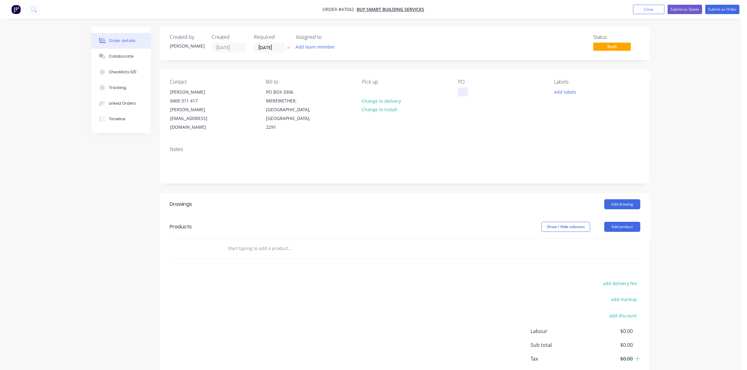
click at [465, 90] on div at bounding box center [463, 92] width 10 height 9
click at [274, 46] on input "18/08/25" at bounding box center [269, 47] width 31 height 9
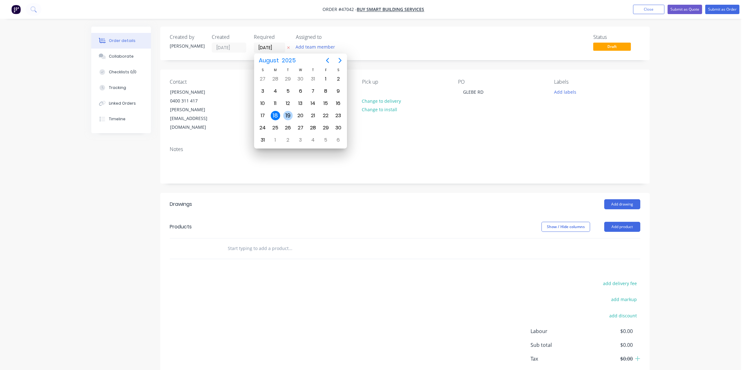
drag, startPoint x: 289, startPoint y: 115, endPoint x: 542, endPoint y: 206, distance: 268.7
click at [290, 115] on div "19" at bounding box center [287, 115] width 9 height 9
type input "19/08/25"
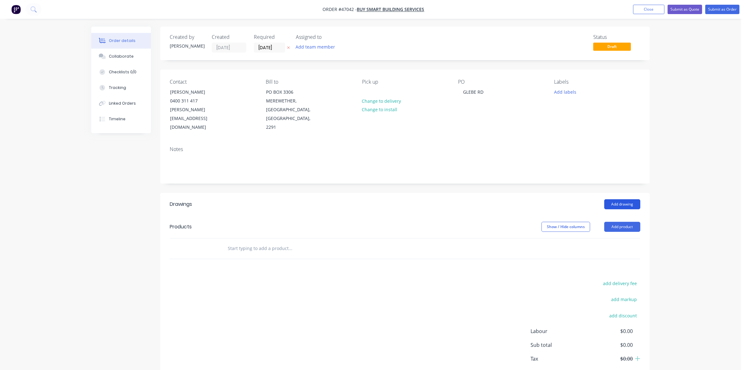
click at [627, 200] on button "Add drawing" at bounding box center [622, 205] width 36 height 10
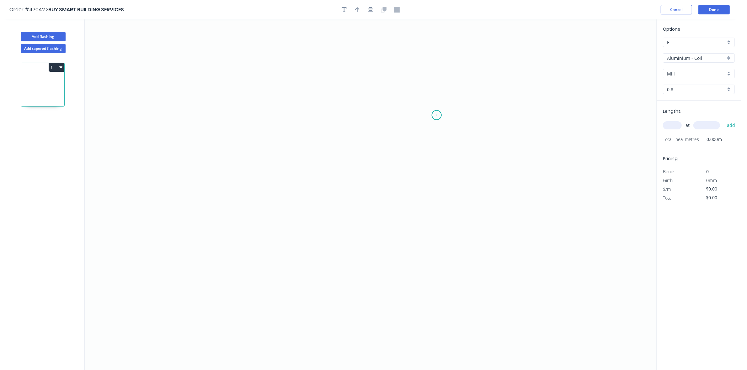
click at [437, 115] on icon "0" at bounding box center [371, 194] width 572 height 351
click at [424, 102] on icon "0" at bounding box center [371, 194] width 572 height 351
click at [273, 101] on icon "0 ?" at bounding box center [371, 194] width 572 height 351
click at [272, 195] on icon "0 ? ?" at bounding box center [371, 194] width 572 height 351
click at [284, 184] on icon "0 ? ? ?" at bounding box center [371, 194] width 572 height 351
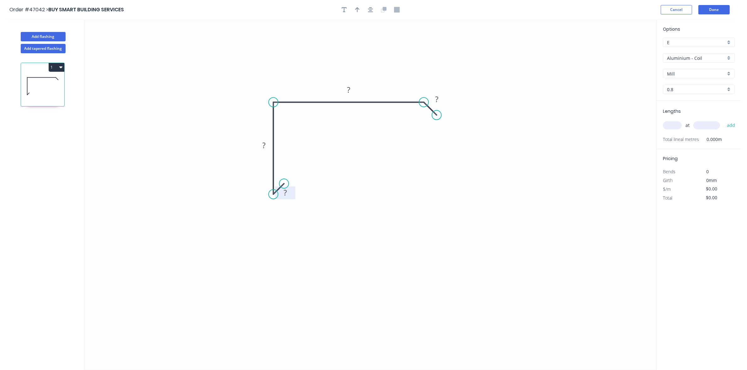
click at [286, 192] on tspan "?" at bounding box center [285, 193] width 3 height 10
type input "$25.82"
click at [358, 11] on icon "button" at bounding box center [357, 10] width 4 height 6
drag, startPoint x: 624, startPoint y: 49, endPoint x: 318, endPoint y: 92, distance: 308.2
click at [318, 92] on icon at bounding box center [319, 84] width 6 height 20
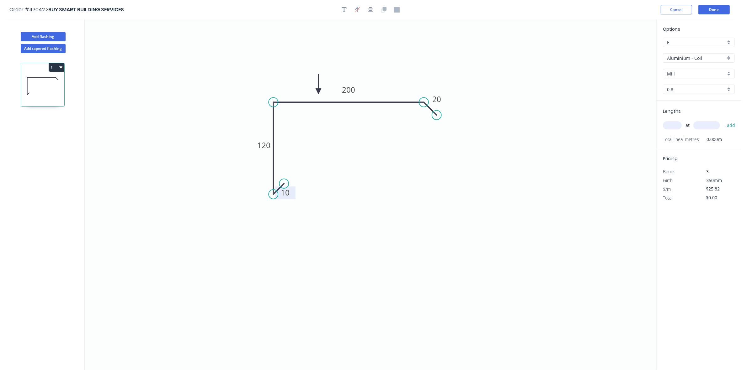
click at [681, 56] on input "Aluminium - Coil" at bounding box center [696, 58] width 59 height 7
click at [688, 102] on div "Colorbond" at bounding box center [698, 103] width 71 height 11
type input "Colorbond"
type input "Basalt"
type input "0.55"
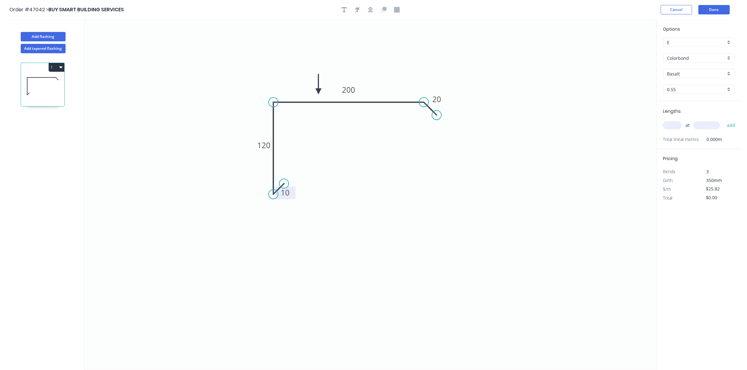
type input "$17.34"
click at [688, 75] on input "Basalt" at bounding box center [696, 74] width 59 height 7
click at [686, 85] on div "Surfmist" at bounding box center [698, 86] width 71 height 11
type input "Surfmist"
click at [673, 125] on input "text" at bounding box center [672, 125] width 19 height 8
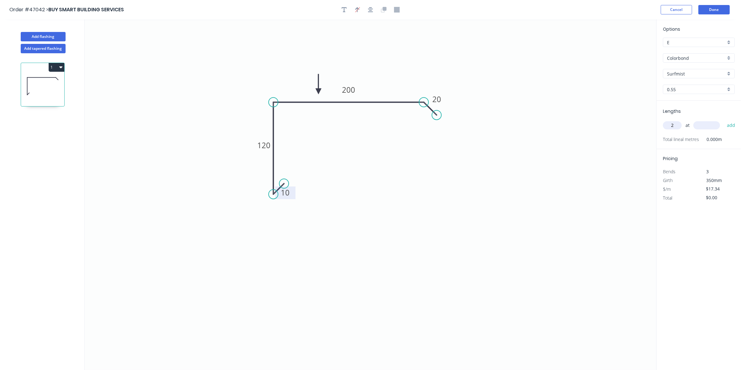
type input "2"
type input "4700"
click at [724, 120] on button "add" at bounding box center [731, 125] width 15 height 11
type input "$163.00"
click at [718, 6] on button "Done" at bounding box center [713, 9] width 31 height 9
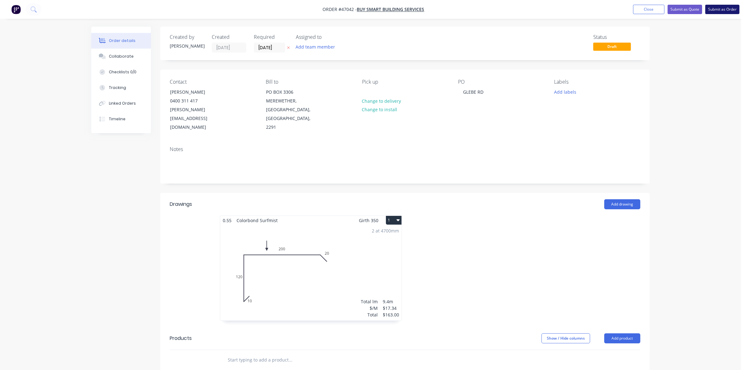
click at [717, 9] on button "Submit as Order" at bounding box center [722, 9] width 34 height 9
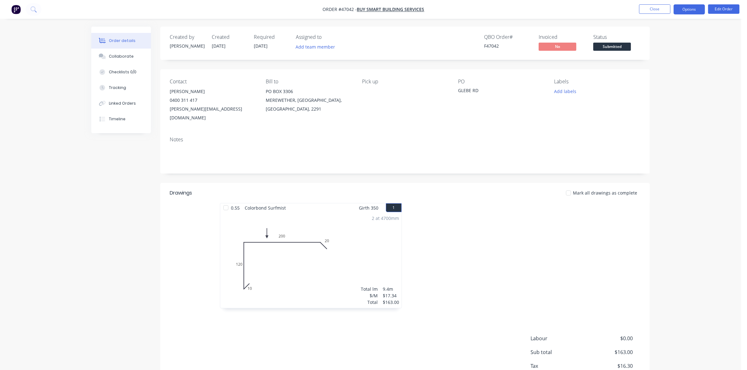
click at [694, 6] on button "Options" at bounding box center [688, 9] width 31 height 10
click at [675, 72] on div "Work Order" at bounding box center [670, 75] width 58 height 9
click at [674, 63] on div "Without pricing" at bounding box center [670, 63] width 58 height 9
drag, startPoint x: 615, startPoint y: 46, endPoint x: 615, endPoint y: 51, distance: 4.4
click at [615, 47] on span "Submitted" at bounding box center [612, 47] width 38 height 8
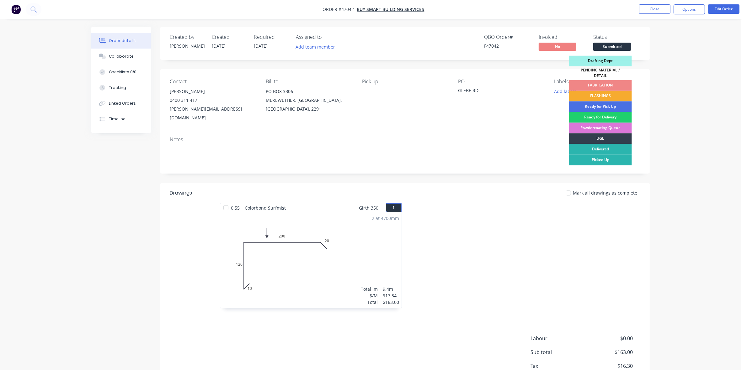
click at [614, 93] on div "FLASHINGS" at bounding box center [600, 96] width 63 height 11
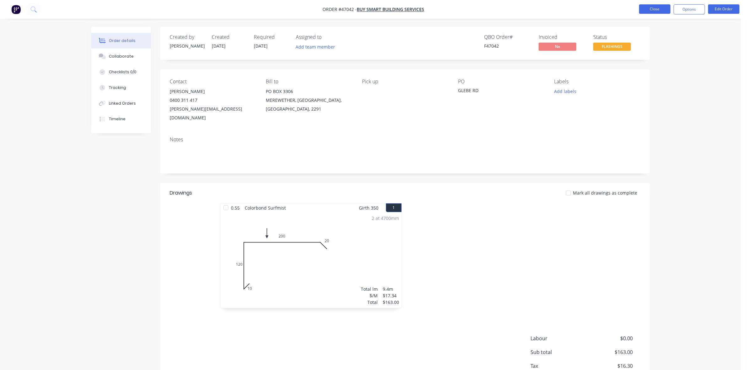
click at [648, 11] on button "Close" at bounding box center [654, 8] width 31 height 9
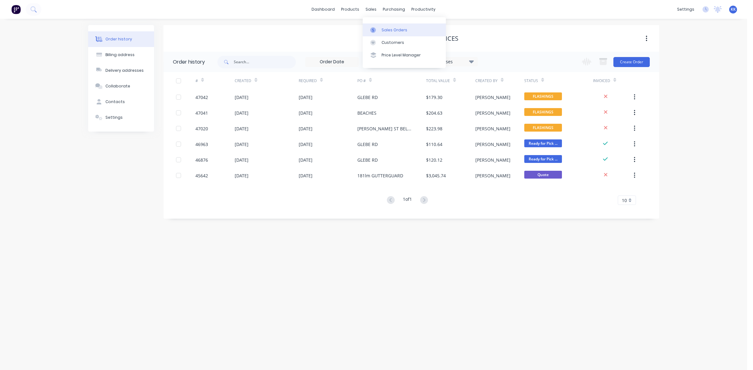
click at [381, 28] on link "Sales Orders" at bounding box center [404, 30] width 83 height 13
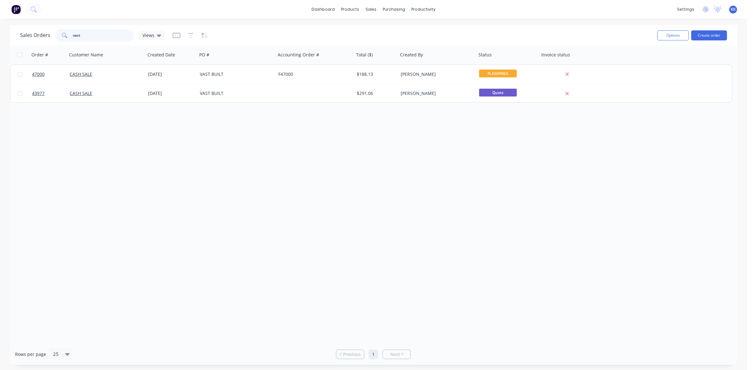
drag, startPoint x: 65, startPoint y: 34, endPoint x: 52, endPoint y: 33, distance: 13.2
click at [52, 33] on div "Sales Orders vast Views" at bounding box center [92, 35] width 145 height 13
click at [88, 39] on input "vast" at bounding box center [103, 35] width 61 height 13
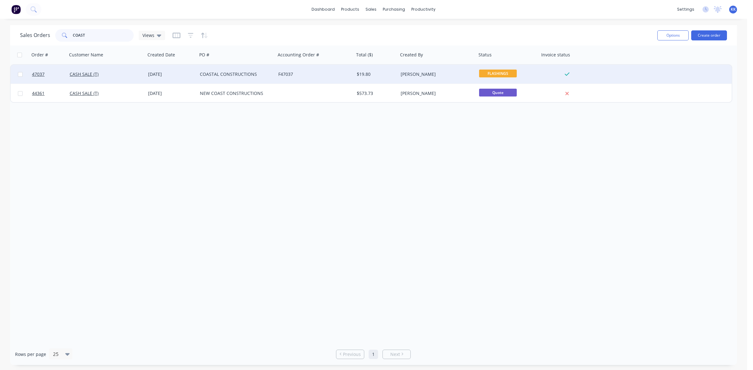
type input "COAST"
click at [248, 74] on div "COASTAL CONSTRUCTIONS" at bounding box center [235, 74] width 70 height 6
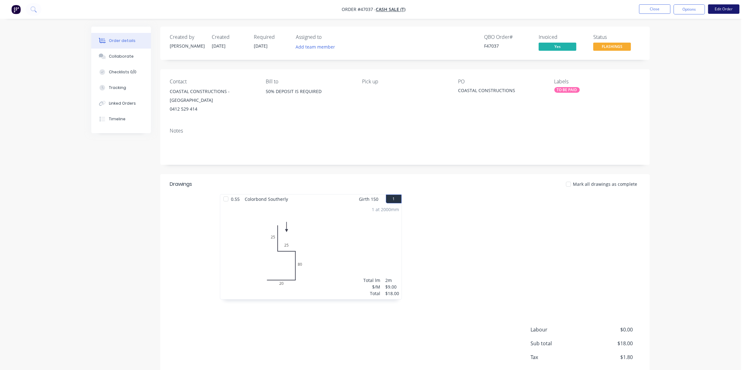
click at [723, 8] on button "Edit Order" at bounding box center [723, 8] width 31 height 9
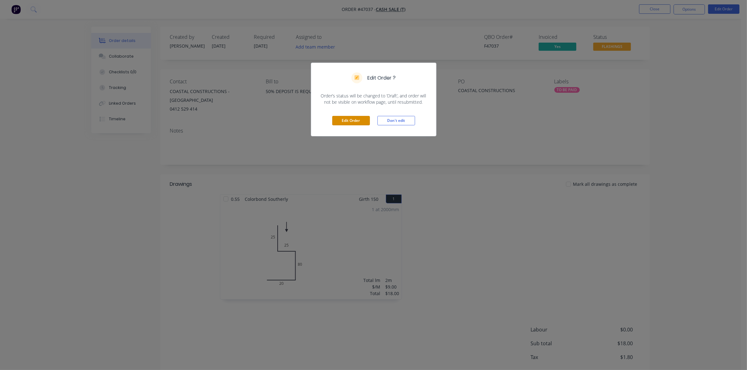
drag, startPoint x: 344, startPoint y: 122, endPoint x: 341, endPoint y: 128, distance: 7.0
click at [345, 122] on button "Edit Order" at bounding box center [351, 120] width 38 height 9
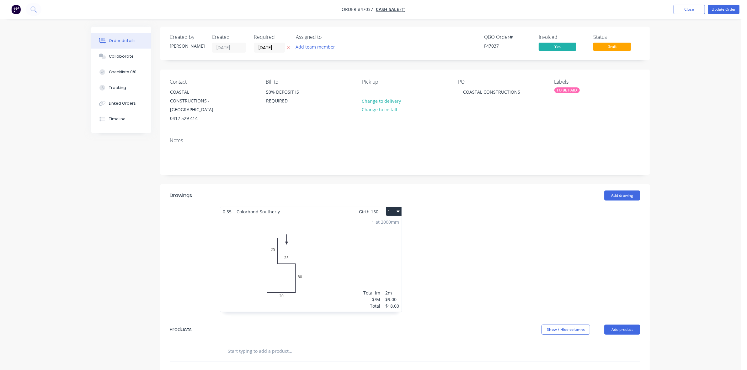
click at [319, 261] on div "1 at 2000mm Total lm $/M Total 2m $9.00 $18.00" at bounding box center [310, 264] width 181 height 96
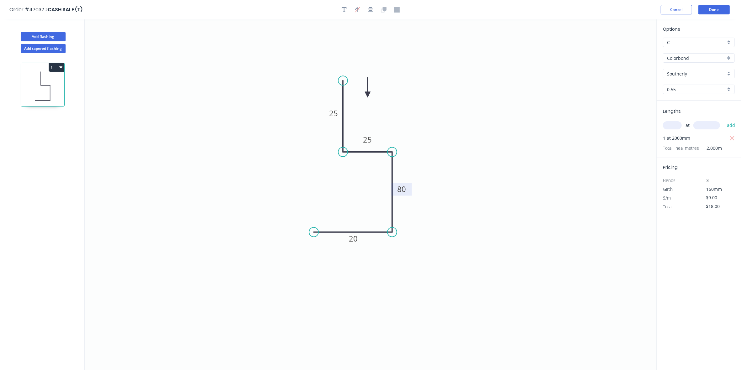
click at [404, 189] on tspan "80" at bounding box center [401, 189] width 9 height 10
click at [448, 325] on icon "0 20 110 25 25" at bounding box center [371, 194] width 572 height 351
type input "$11.27"
type input "$22.54"
click at [716, 14] on button "Done" at bounding box center [713, 9] width 31 height 9
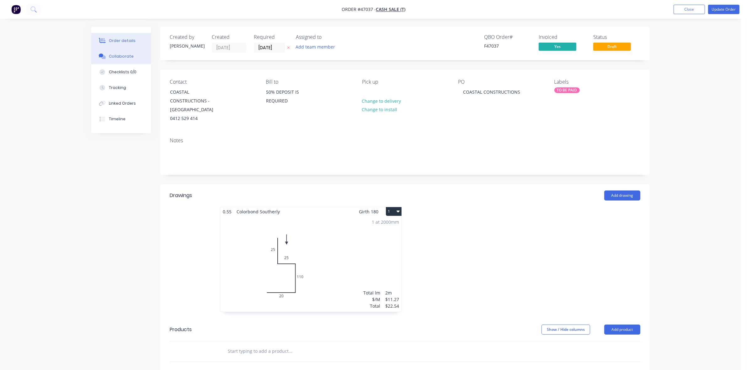
click at [106, 55] on div at bounding box center [102, 57] width 9 height 6
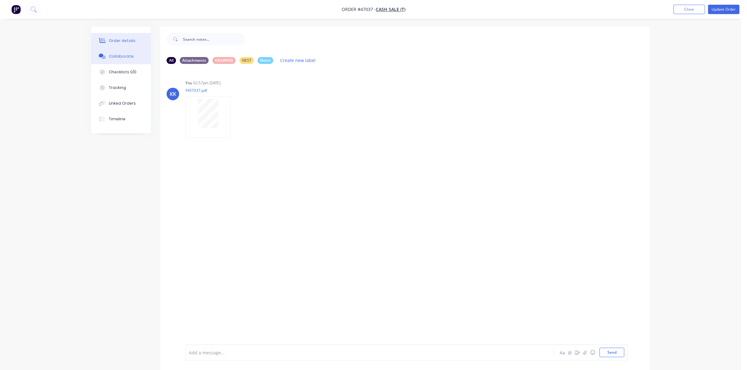
click at [126, 41] on div "Order details" at bounding box center [122, 41] width 27 height 6
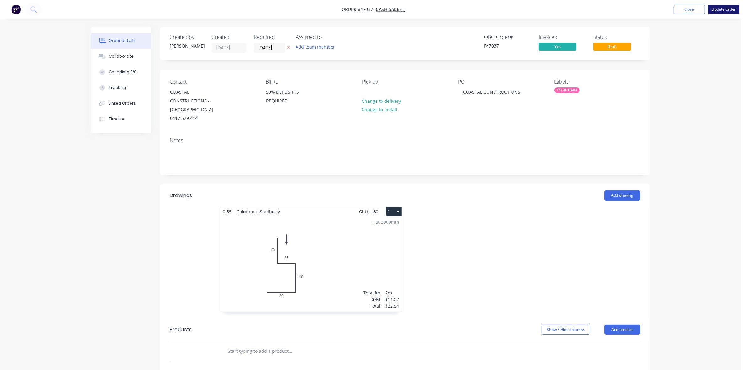
click at [722, 13] on button "Update Order" at bounding box center [723, 9] width 31 height 9
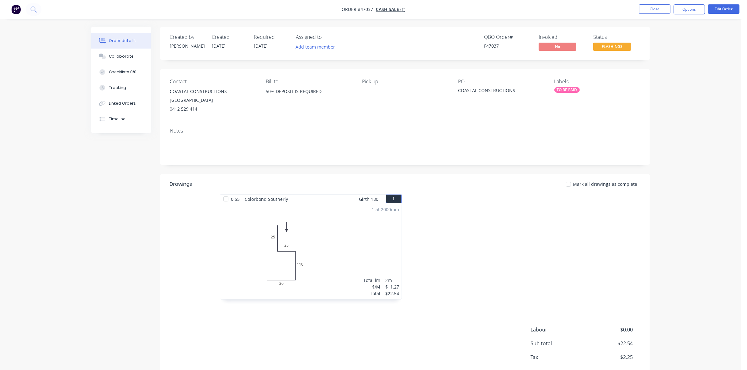
click at [376, 266] on div "1 at 2000mm Total lm $/M Total 2m $11.27 $22.54" at bounding box center [310, 252] width 181 height 96
click at [333, 256] on div "1 at 2000mm Total lm $/M Total 2m $11.27 $22.54" at bounding box center [310, 252] width 181 height 96
click at [723, 5] on button "Edit Order" at bounding box center [723, 8] width 31 height 9
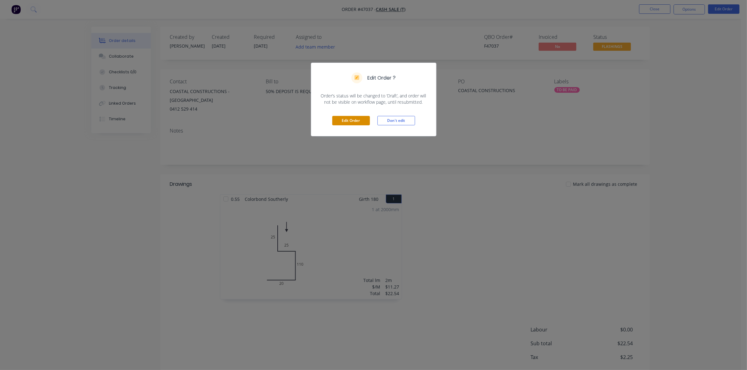
click at [348, 118] on button "Edit Order" at bounding box center [351, 120] width 38 height 9
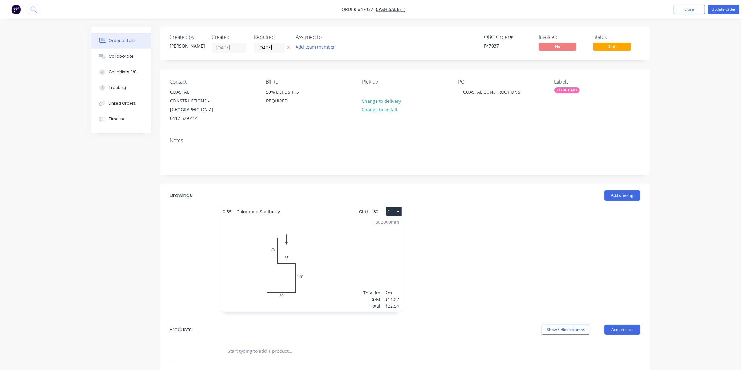
click at [375, 241] on div "1 at 2000mm Total lm $/M Total 2m $11.27 $22.54" at bounding box center [310, 264] width 181 height 96
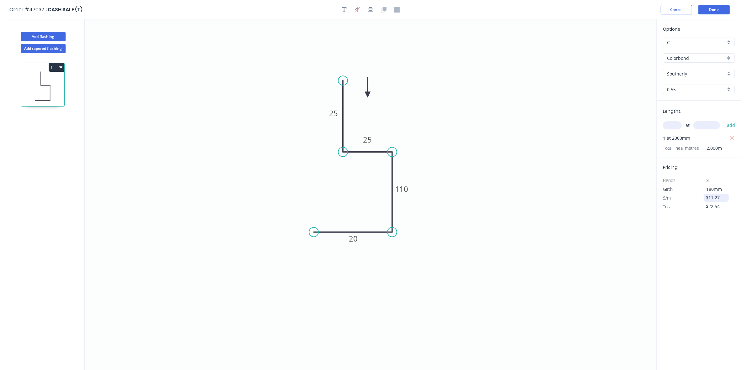
click at [711, 198] on input "$11.27" at bounding box center [716, 198] width 21 height 9
click at [637, 344] on icon "0 20 110 25 25" at bounding box center [371, 194] width 572 height 351
type input "$11.27"
click at [719, 13] on button "Done" at bounding box center [713, 9] width 31 height 9
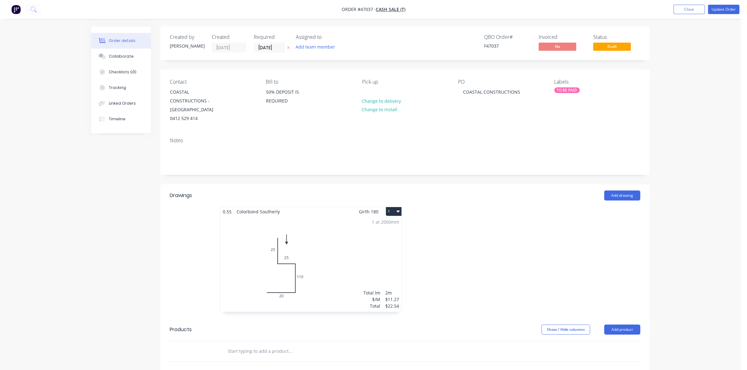
click at [377, 250] on div "1 at 2000mm Total lm $/M Total 2m $11.27 $22.54" at bounding box center [310, 264] width 181 height 96
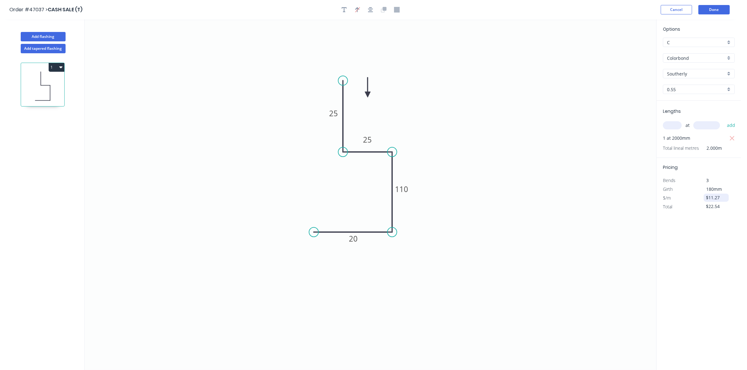
click at [709, 197] on input "$11.27" at bounding box center [716, 198] width 21 height 9
click at [718, 196] on input "$9.0" at bounding box center [716, 198] width 21 height 9
type input "$9.00"
click at [709, 248] on div "Options C C Colorbond Colorbond Colorbond (Matt) Colorbond (Ultra) Southerly So…" at bounding box center [698, 195] width 85 height 352
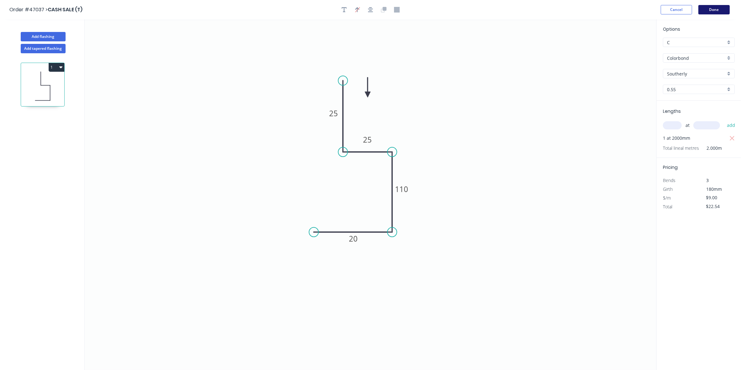
click at [714, 11] on button "Done" at bounding box center [713, 9] width 31 height 9
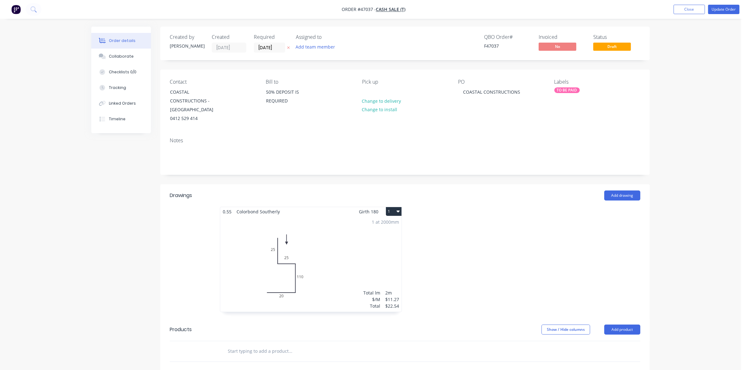
click at [329, 267] on div "1 at 2000mm Total lm $/M Total 2m $11.27 $22.54" at bounding box center [310, 264] width 181 height 96
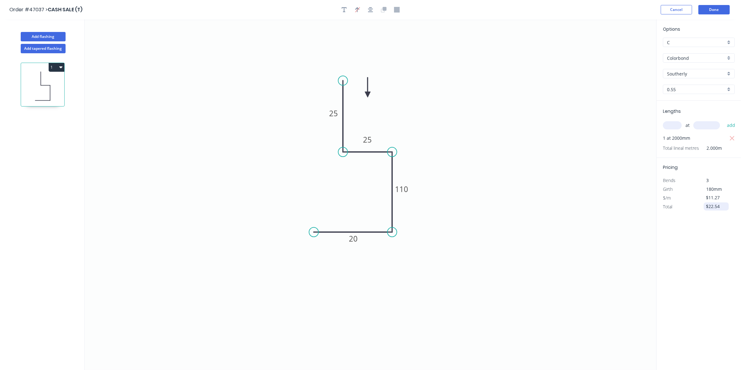
click at [708, 209] on input "$22.54" at bounding box center [716, 206] width 21 height 9
type input "$18.00"
click at [711, 257] on div "Options C C Colorbond Colorbond Colorbond (Matt) Colorbond (Ultra) Southerly So…" at bounding box center [698, 195] width 85 height 352
click at [716, 11] on button "Done" at bounding box center [713, 9] width 31 height 9
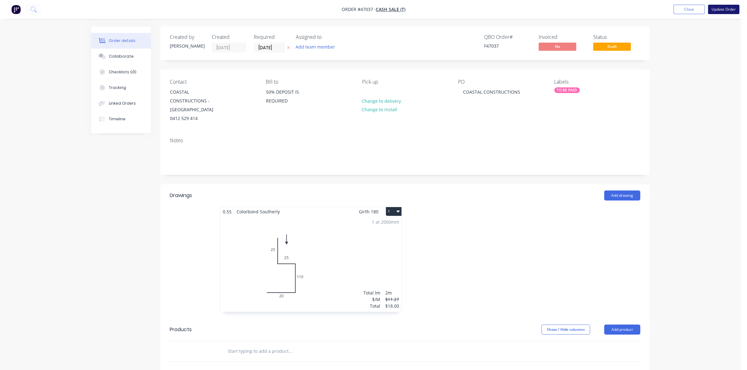
click at [714, 9] on button "Update Order" at bounding box center [723, 9] width 31 height 9
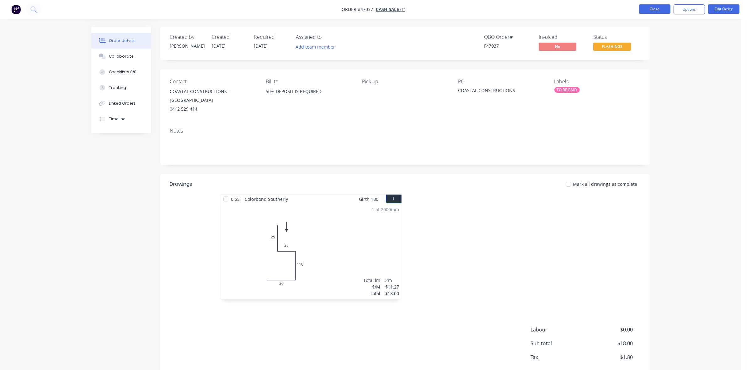
click at [656, 6] on button "Close" at bounding box center [654, 8] width 31 height 9
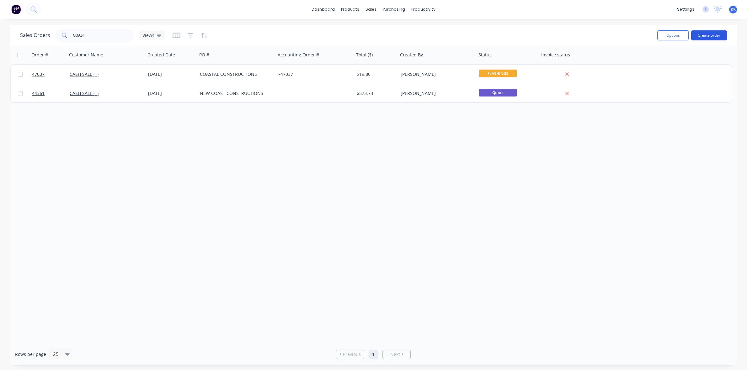
click at [714, 37] on button "Create order" at bounding box center [709, 35] width 36 height 10
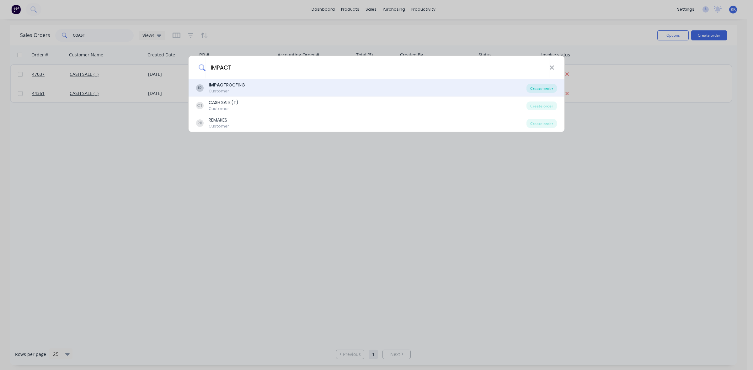
type input "IMPACT"
click at [539, 90] on div "Create order" at bounding box center [541, 88] width 30 height 9
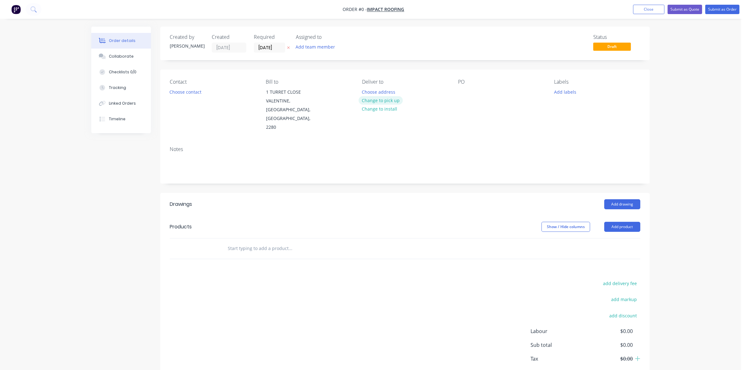
click at [394, 101] on button "Change to pick up" at bounding box center [381, 100] width 45 height 8
click at [192, 93] on button "Choose contact" at bounding box center [185, 92] width 39 height 8
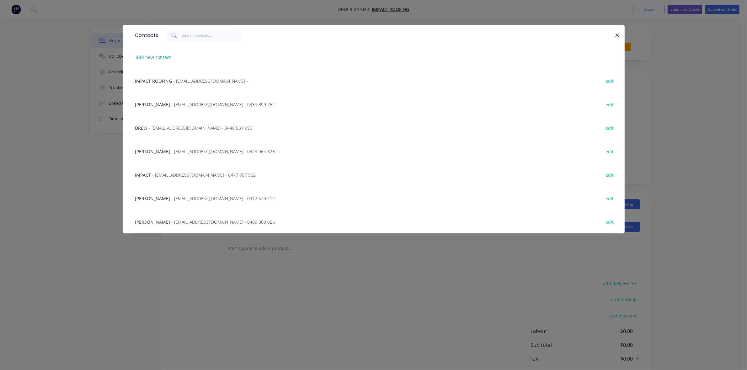
click at [177, 152] on span "- admin@impactroofing.net - 0429 964 823" at bounding box center [224, 152] width 104 height 6
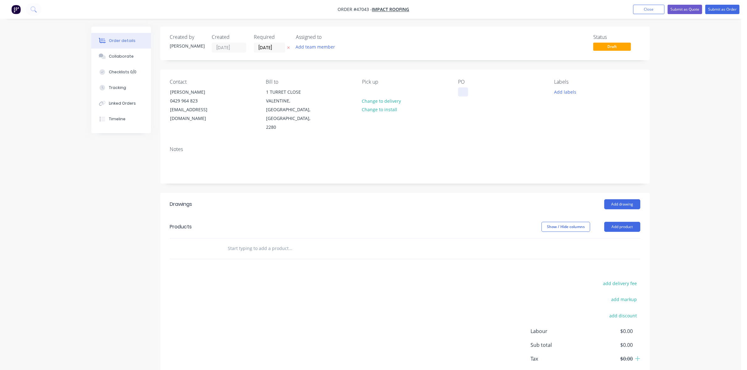
click at [465, 92] on div at bounding box center [463, 92] width 10 height 9
click at [477, 90] on div "ROSEBOOK" at bounding box center [475, 92] width 34 height 9
click at [372, 91] on div "Pick up Change to delivery Change to install" at bounding box center [405, 105] width 86 height 53
click at [370, 90] on div at bounding box center [367, 92] width 10 height 9
click at [615, 200] on button "Add drawing" at bounding box center [622, 205] width 36 height 10
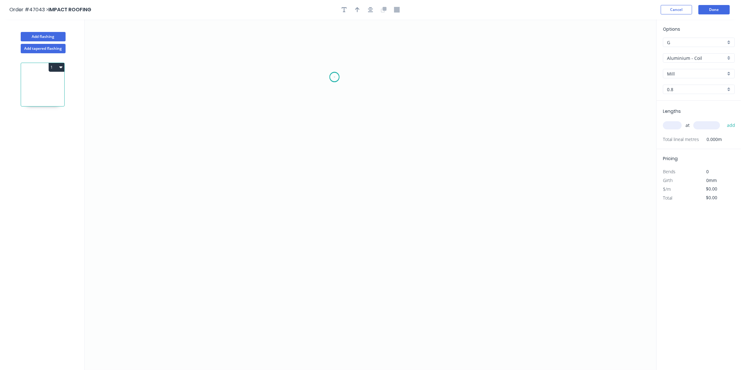
click at [334, 77] on icon "0" at bounding box center [371, 194] width 572 height 351
click at [330, 145] on icon "0" at bounding box center [371, 194] width 572 height 351
click at [366, 145] on icon "0 ?" at bounding box center [371, 194] width 572 height 351
click at [365, 198] on icon "0 ? ?" at bounding box center [371, 194] width 572 height 351
click at [276, 193] on icon "0 ? ? ?" at bounding box center [371, 194] width 572 height 351
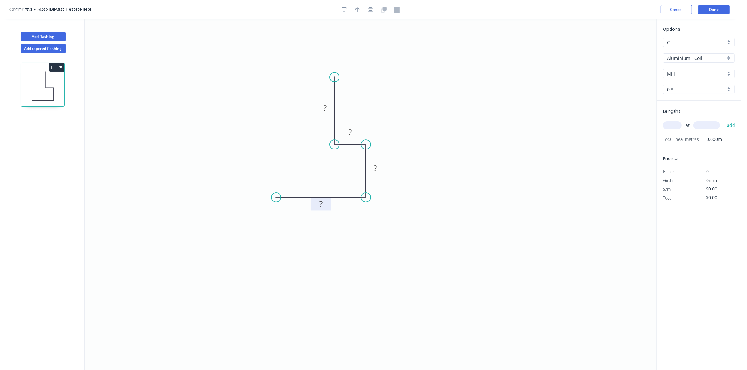
click at [322, 206] on rect at bounding box center [321, 204] width 13 height 9
type input "$15.45"
click at [668, 131] on div "at add" at bounding box center [699, 125] width 73 height 17
click at [667, 128] on input "text" at bounding box center [672, 125] width 19 height 8
type input "1"
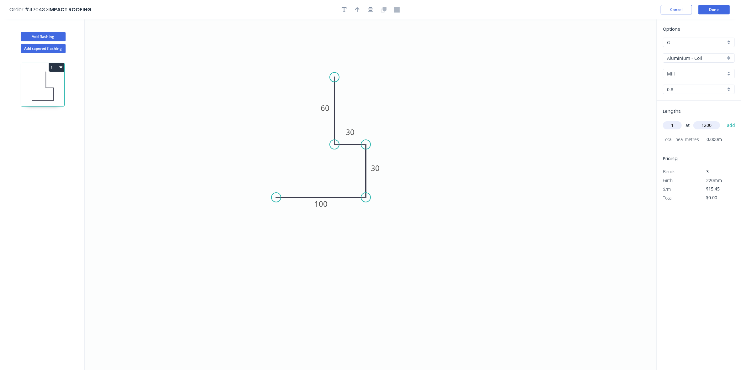
type input "1200"
click at [724, 120] on button "add" at bounding box center [731, 125] width 15 height 11
type input "$18.54"
click at [676, 61] on div "Aluminium - Coil" at bounding box center [699, 57] width 72 height 9
click at [692, 116] on div "Colorbond (Matt)" at bounding box center [698, 114] width 71 height 11
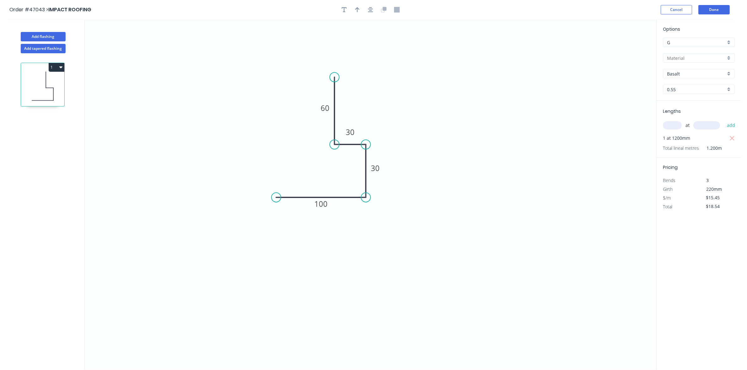
type input "Colorbond (Matt)"
type input "Basalt"
type input "0.55"
type input "$13.00"
type input "$15.60"
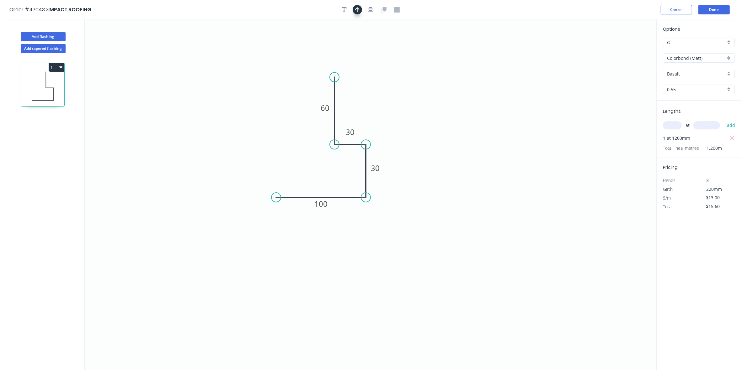
click at [359, 8] on icon "button" at bounding box center [357, 10] width 4 height 6
drag, startPoint x: 625, startPoint y: 49, endPoint x: 377, endPoint y: 191, distance: 286.1
click at [377, 191] on icon at bounding box center [378, 184] width 6 height 20
click at [377, 191] on icon at bounding box center [377, 184] width 6 height 20
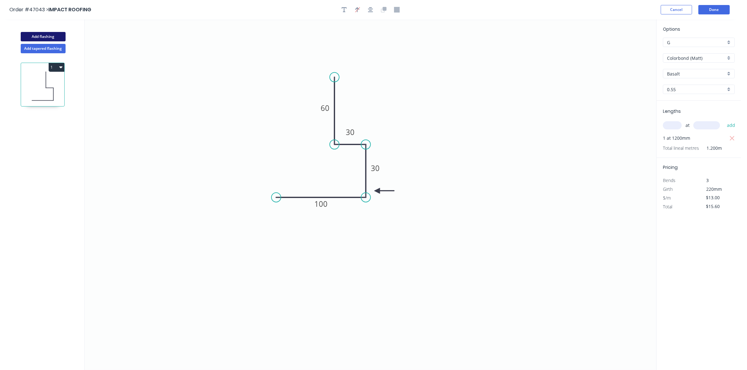
click at [46, 35] on button "Add flashing" at bounding box center [43, 36] width 45 height 9
type input "$0.00"
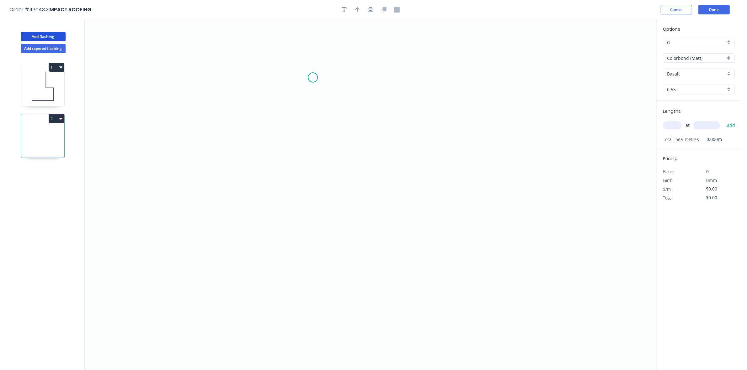
click at [313, 78] on icon "0" at bounding box center [371, 194] width 572 height 351
click at [313, 134] on icon "0" at bounding box center [371, 194] width 572 height 351
click at [355, 136] on icon "0 ?" at bounding box center [371, 194] width 572 height 351
click at [356, 200] on icon "0 ? ?" at bounding box center [371, 194] width 572 height 351
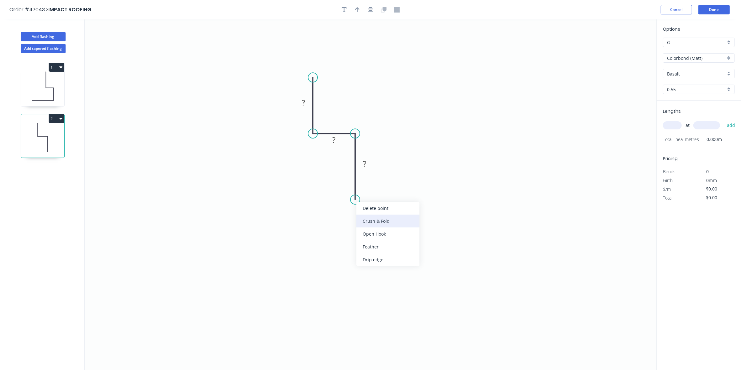
click at [364, 221] on div "Crush & Fold" at bounding box center [387, 221] width 63 height 13
click at [362, 220] on div "Flip bend" at bounding box center [385, 222] width 63 height 13
click at [307, 101] on rect at bounding box center [303, 103] width 13 height 9
type input "$10.17"
click at [357, 12] on icon "button" at bounding box center [357, 9] width 4 height 5
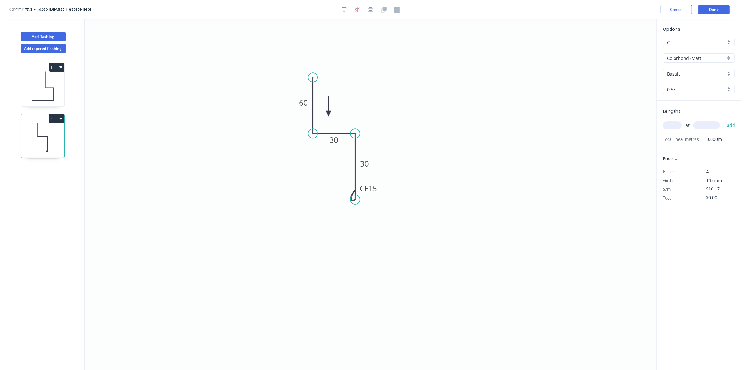
drag, startPoint x: 623, startPoint y: 51, endPoint x: 327, endPoint y: 116, distance: 303.3
click at [327, 115] on icon at bounding box center [329, 106] width 6 height 20
click at [670, 123] on input "text" at bounding box center [672, 125] width 19 height 8
type input "2"
type input "2000"
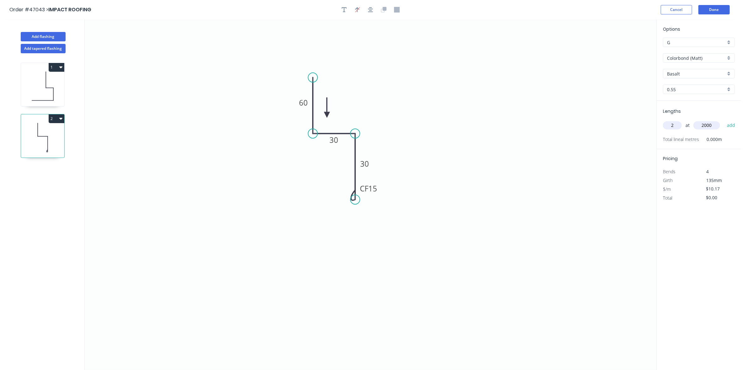
click at [724, 120] on button "add" at bounding box center [731, 125] width 15 height 11
type input "$40.68"
type input "1"
type input "1200"
click at [724, 120] on button "add" at bounding box center [731, 125] width 15 height 11
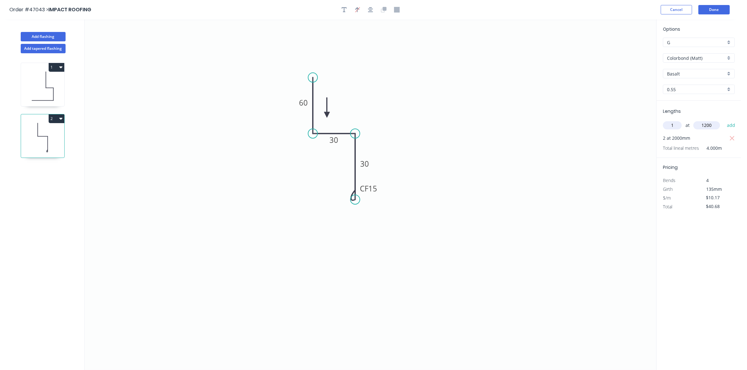
type input "$52.88"
click at [52, 50] on button "Add tapered flashing" at bounding box center [43, 48] width 45 height 9
type input "$0.00"
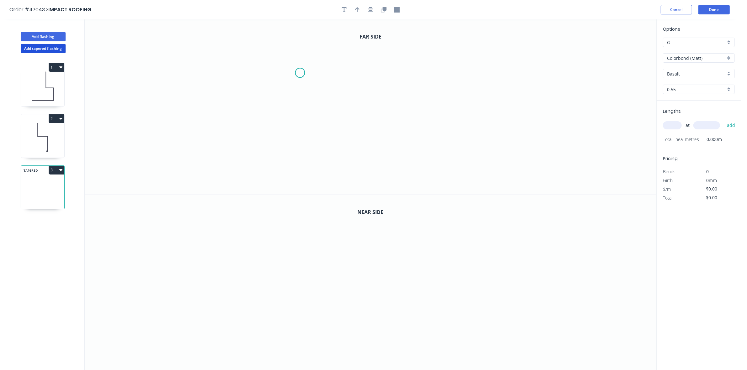
drag, startPoint x: 300, startPoint y: 73, endPoint x: 297, endPoint y: 87, distance: 14.1
click at [299, 73] on icon "0" at bounding box center [371, 106] width 572 height 175
click at [301, 93] on icon "0" at bounding box center [371, 106] width 572 height 175
drag, startPoint x: 399, startPoint y: 99, endPoint x: 399, endPoint y: 107, distance: 7.5
click at [399, 100] on icon "0 ?" at bounding box center [371, 106] width 572 height 175
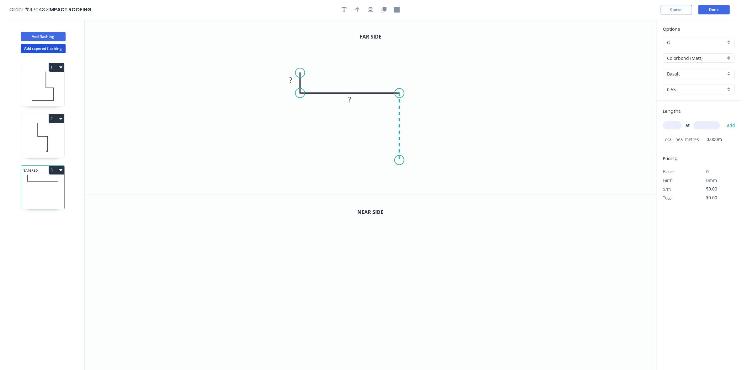
click at [403, 161] on icon "0 ? ?" at bounding box center [371, 106] width 572 height 175
click at [344, 159] on icon "0 ? ? ?" at bounding box center [371, 106] width 572 height 175
click at [292, 79] on tspan "?" at bounding box center [290, 80] width 3 height 10
drag, startPoint x: 358, startPoint y: 11, endPoint x: 430, endPoint y: 30, distance: 74.9
click at [359, 13] on button "button" at bounding box center [357, 9] width 9 height 9
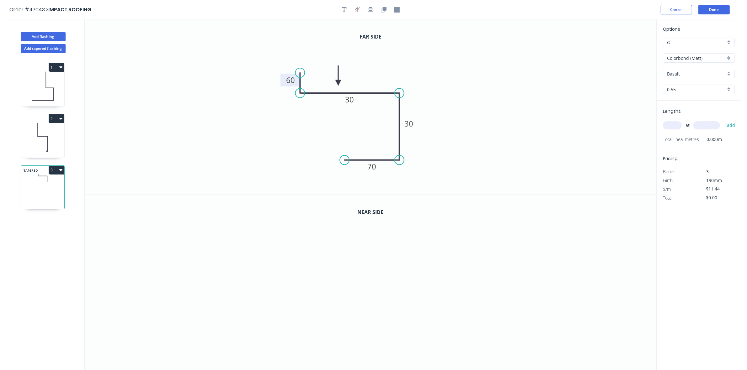
drag, startPoint x: 623, startPoint y: 51, endPoint x: 366, endPoint y: 59, distance: 257.0
click at [338, 83] on icon at bounding box center [338, 76] width 6 height 20
click at [385, 8] on icon "button" at bounding box center [385, 9] width 4 height 4
click at [371, 343] on tspan "70" at bounding box center [372, 343] width 9 height 10
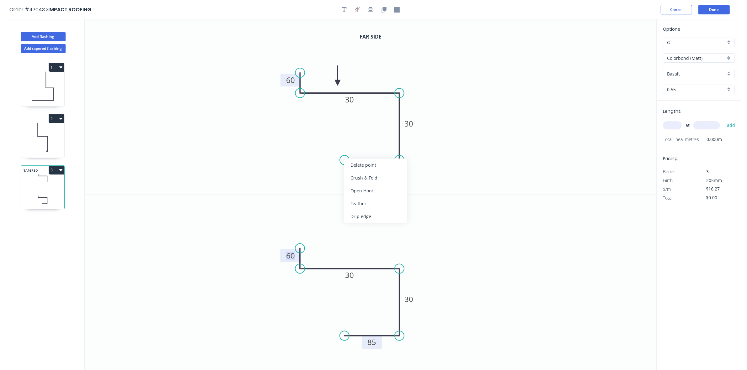
drag, startPoint x: 354, startPoint y: 177, endPoint x: 351, endPoint y: 175, distance: 3.4
click at [354, 177] on div "Crush & Fold" at bounding box center [375, 178] width 63 height 13
drag, startPoint x: 354, startPoint y: 184, endPoint x: 352, endPoint y: 176, distance: 8.2
click at [355, 184] on div "Flip bend" at bounding box center [374, 181] width 63 height 13
drag, startPoint x: 345, startPoint y: 162, endPoint x: 226, endPoint y: 155, distance: 119.7
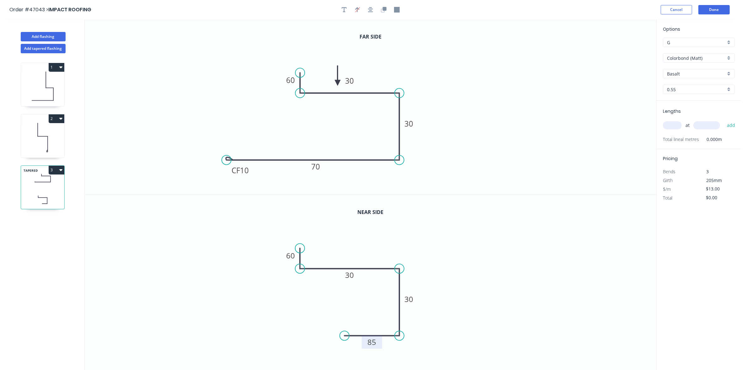
click at [226, 155] on icon "0 CF 10 70 30 30 60" at bounding box center [371, 106] width 572 height 175
click at [245, 168] on tspan "10" at bounding box center [244, 170] width 9 height 10
drag, startPoint x: 342, startPoint y: 336, endPoint x: 231, endPoint y: 332, distance: 110.8
click at [231, 332] on circle at bounding box center [230, 336] width 9 height 9
click at [242, 329] on div "Crush & Fold" at bounding box center [262, 327] width 63 height 13
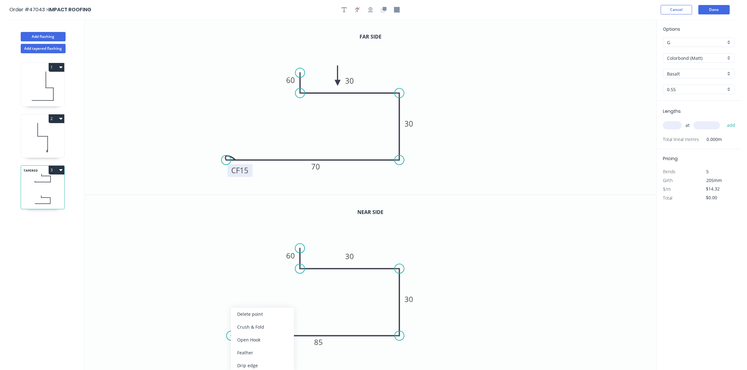
type input "$17.59"
click at [243, 354] on div "Flip bend" at bounding box center [264, 353] width 63 height 13
click at [671, 125] on input "text" at bounding box center [672, 125] width 19 height 8
type input "1"
type input "4900"
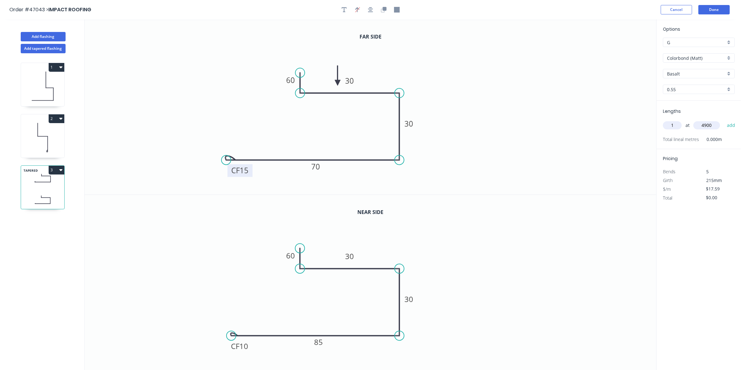
click at [724, 120] on button "add" at bounding box center [731, 125] width 15 height 11
type input "$86.19"
click at [245, 347] on tspan "10" at bounding box center [243, 346] width 9 height 10
click at [719, 13] on button "Done" at bounding box center [713, 9] width 31 height 9
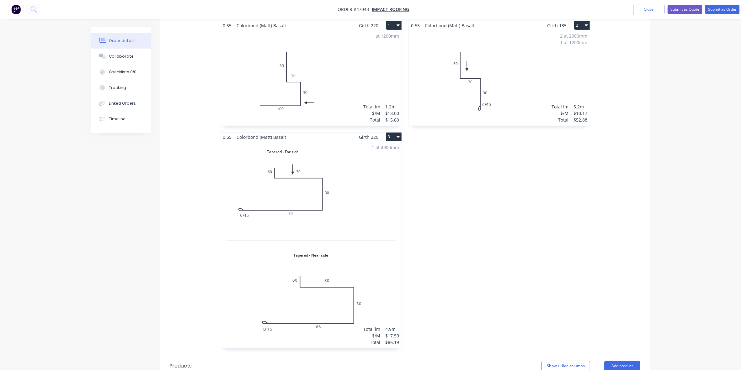
scroll to position [196, 0]
click at [315, 313] on div "1 at 4900mm Total lm $/M Total 4.9m $17.59 $86.19" at bounding box center [310, 244] width 181 height 207
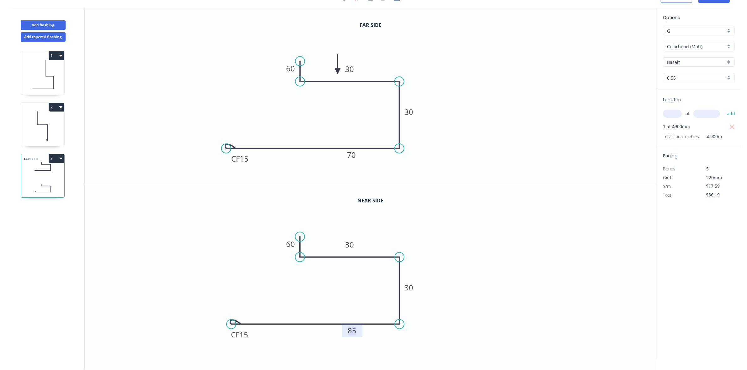
click at [354, 330] on tspan "85" at bounding box center [352, 331] width 9 height 10
click at [355, 154] on tspan "70" at bounding box center [351, 155] width 9 height 10
type input "$14.32"
type input "$70.17"
drag, startPoint x: 232, startPoint y: 325, endPoint x: 251, endPoint y: 325, distance: 19.8
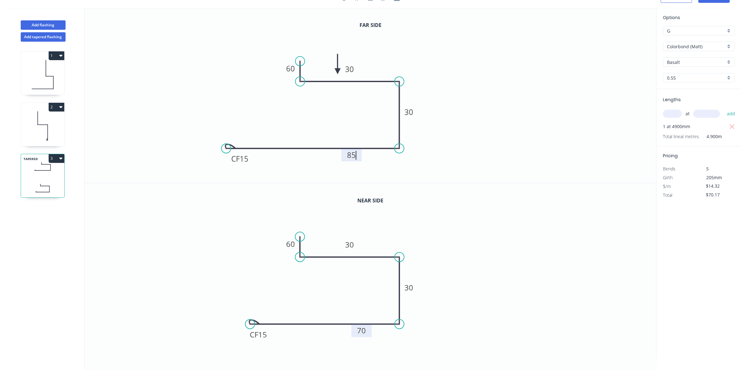
click at [251, 325] on circle at bounding box center [249, 324] width 9 height 9
type input "$17.59"
type input "$86.19"
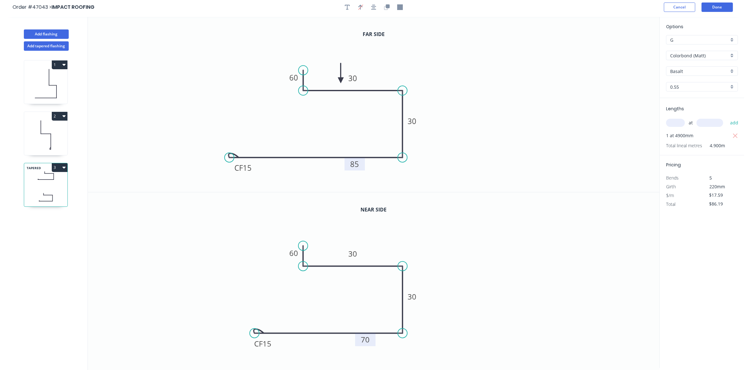
scroll to position [0, 0]
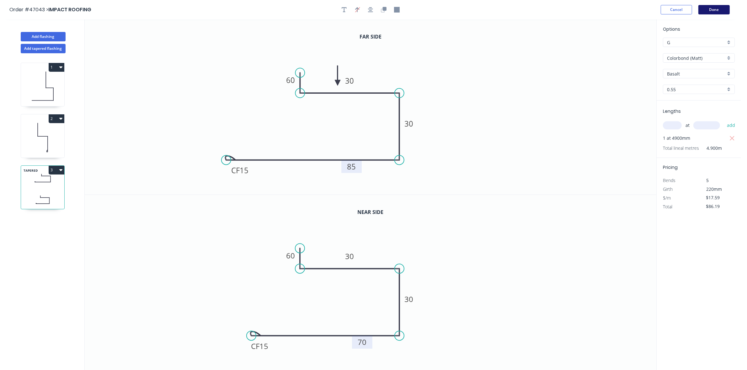
click at [722, 10] on button "Done" at bounding box center [713, 9] width 31 height 9
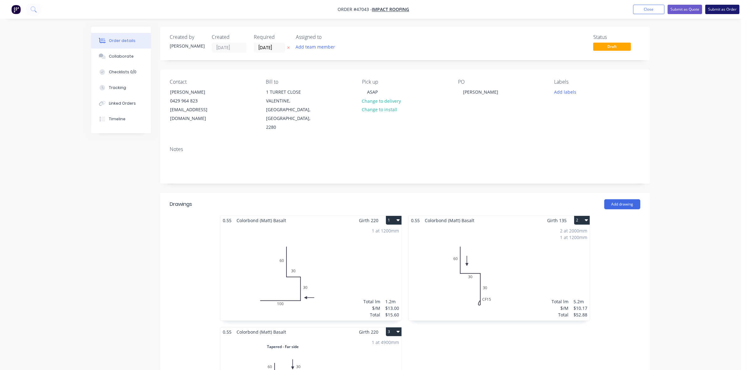
click at [727, 12] on button "Submit as Order" at bounding box center [722, 9] width 34 height 9
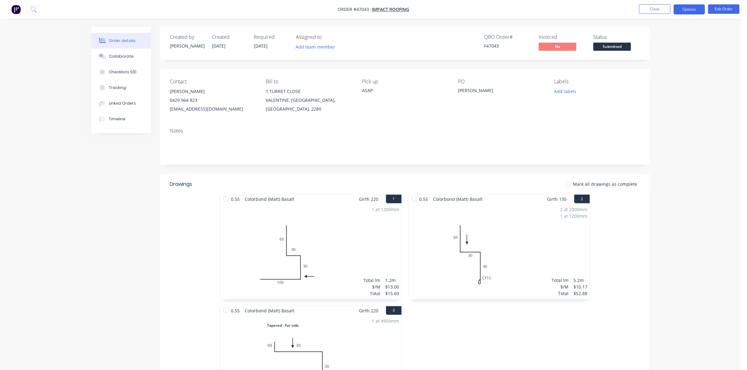
click at [681, 10] on button "Options" at bounding box center [688, 9] width 31 height 10
click at [657, 71] on button "Work Order" at bounding box center [670, 75] width 69 height 13
click at [657, 66] on div "Without pricing" at bounding box center [670, 63] width 58 height 9
drag, startPoint x: 612, startPoint y: 45, endPoint x: 614, endPoint y: 54, distance: 8.9
click at [613, 45] on span "Submitted" at bounding box center [612, 47] width 38 height 8
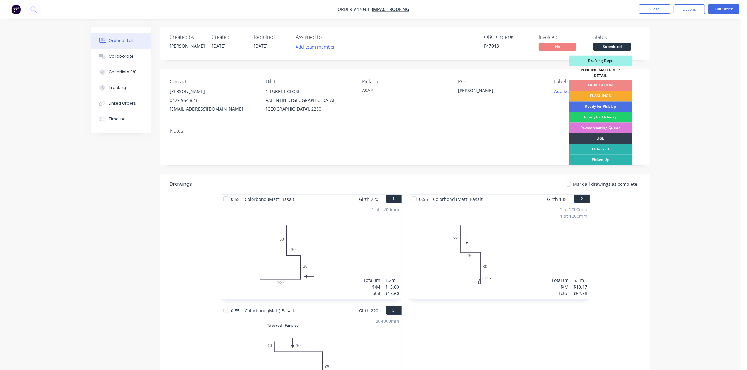
click at [610, 93] on div "FLASHINGS" at bounding box center [600, 96] width 63 height 11
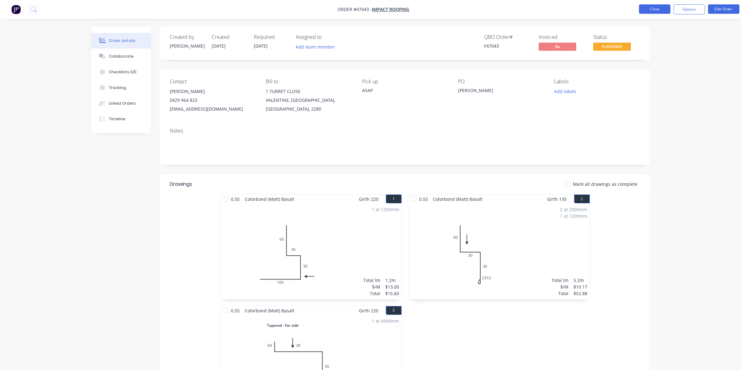
click at [655, 8] on button "Close" at bounding box center [654, 8] width 31 height 9
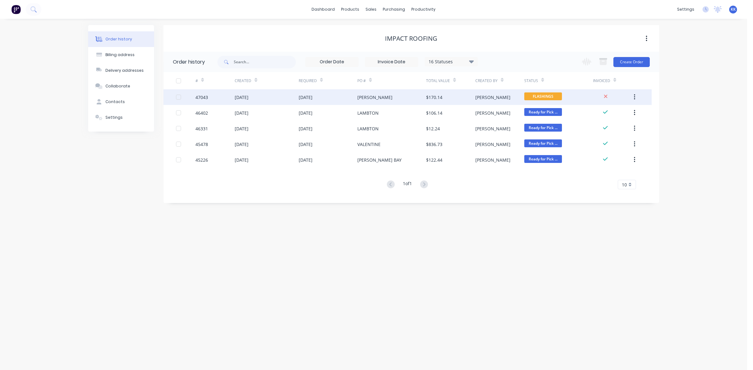
click at [337, 99] on div "[DATE]" at bounding box center [328, 97] width 59 height 16
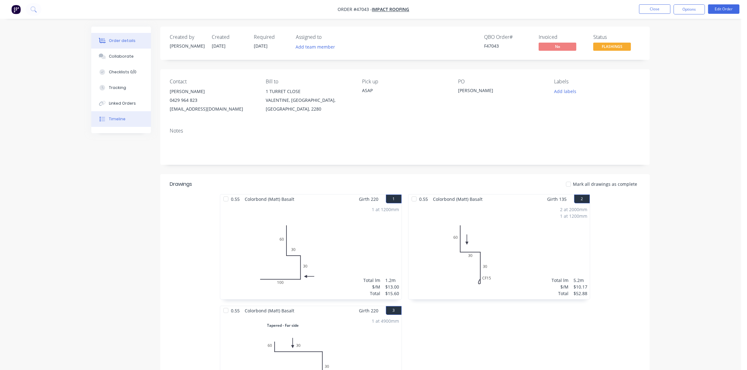
click at [116, 119] on div "Timeline" at bounding box center [117, 119] width 17 height 6
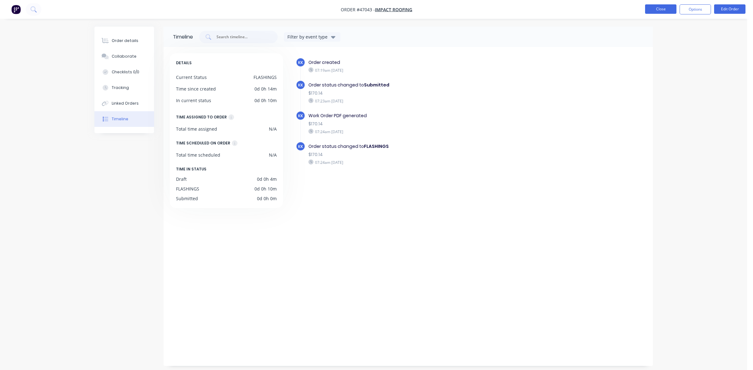
click at [651, 10] on button "Close" at bounding box center [660, 8] width 31 height 9
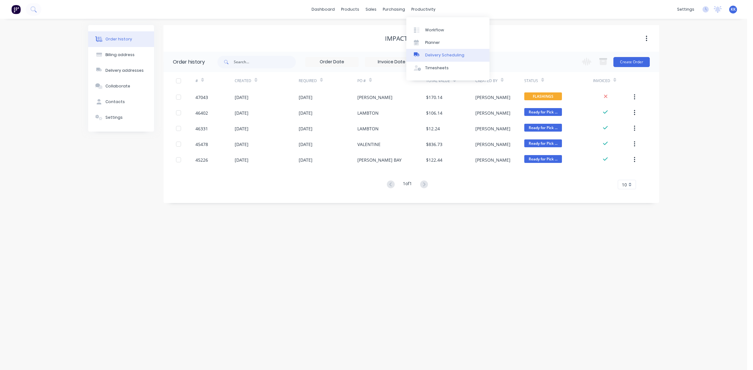
click at [436, 54] on div "Delivery Scheduling" at bounding box center [444, 55] width 39 height 6
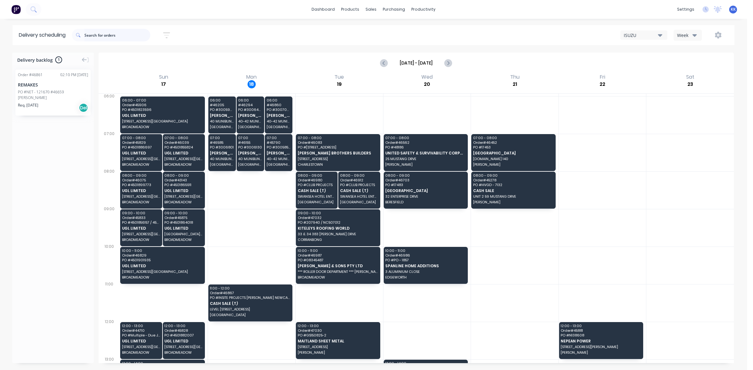
click at [136, 35] on input "text" at bounding box center [117, 35] width 66 height 13
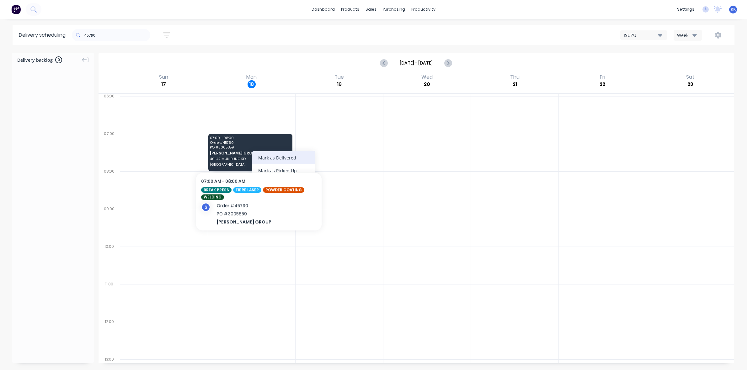
click at [264, 157] on div "Mark as Delivered" at bounding box center [283, 158] width 63 height 13
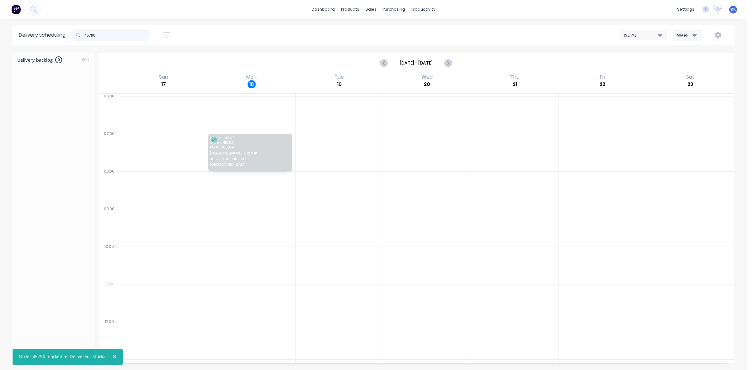
drag, startPoint x: 89, startPoint y: 35, endPoint x: 126, endPoint y: 37, distance: 37.1
click at [116, 38] on input "45790" at bounding box center [117, 35] width 66 height 13
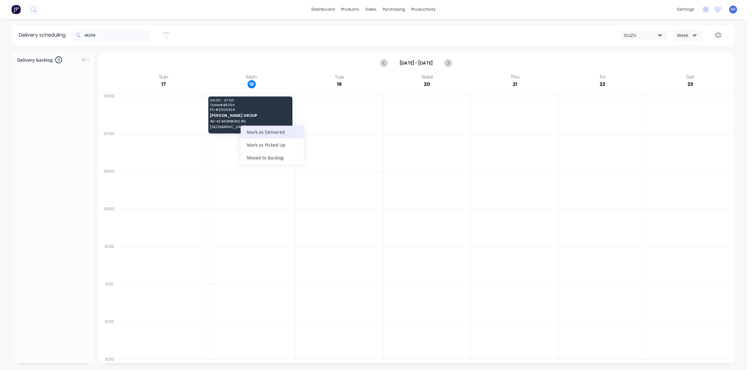
click at [269, 133] on div "Mark as Delivered" at bounding box center [272, 132] width 63 height 13
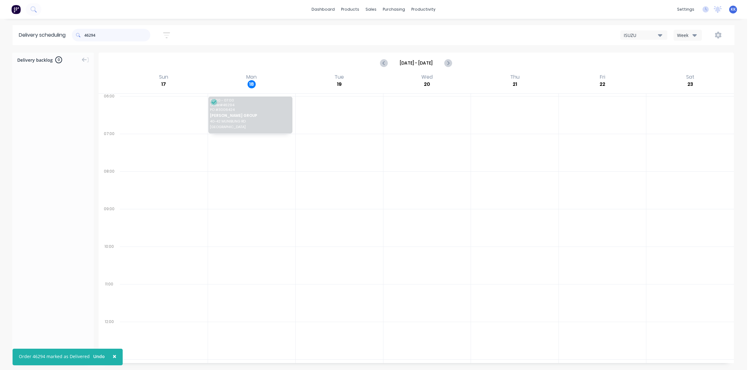
drag, startPoint x: 93, startPoint y: 35, endPoint x: 119, endPoint y: 35, distance: 25.4
click at [114, 38] on input "46294" at bounding box center [117, 35] width 66 height 13
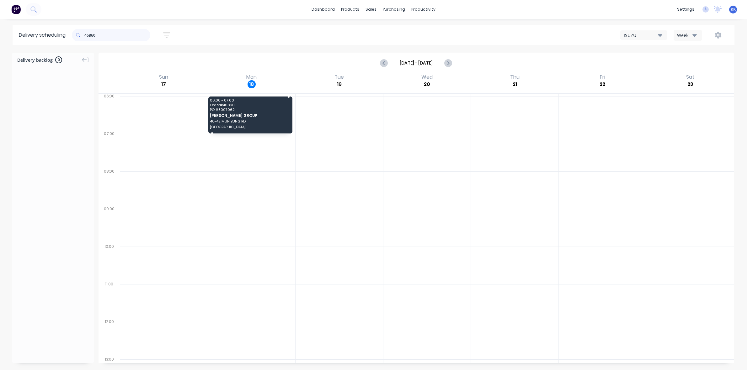
type input "46860"
click at [274, 120] on div "Mark as Delivered" at bounding box center [277, 115] width 63 height 13
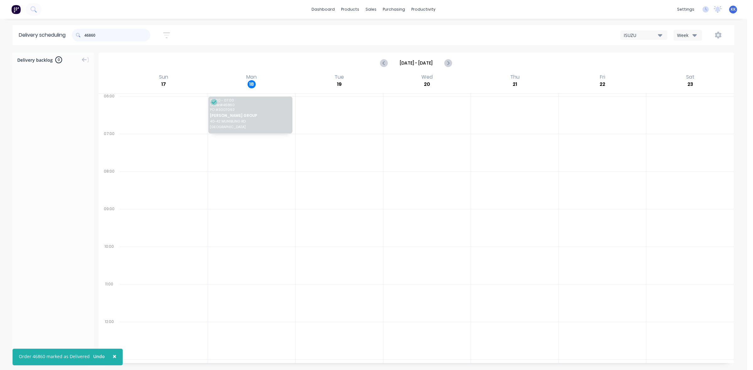
drag, startPoint x: 109, startPoint y: 36, endPoint x: 73, endPoint y: 34, distance: 36.5
click at [73, 34] on header "Delivery scheduling 46860 Sort by Most recent Created date Required date Order …" at bounding box center [374, 35] width 722 height 20
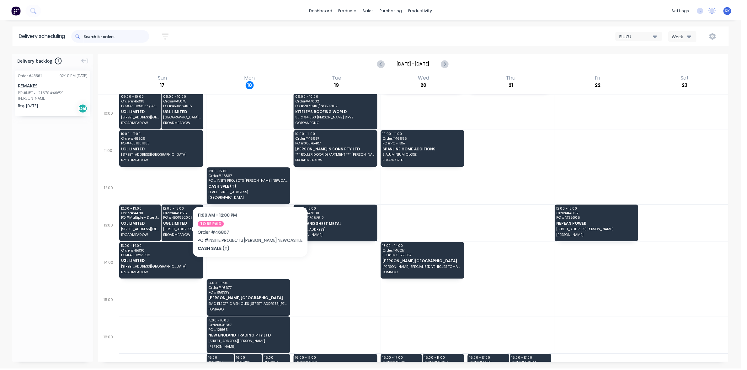
scroll to position [149, 0]
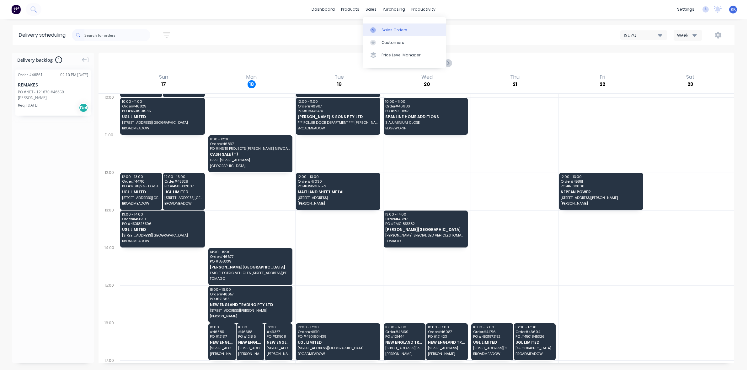
click at [381, 24] on link "Sales Orders" at bounding box center [404, 30] width 83 height 13
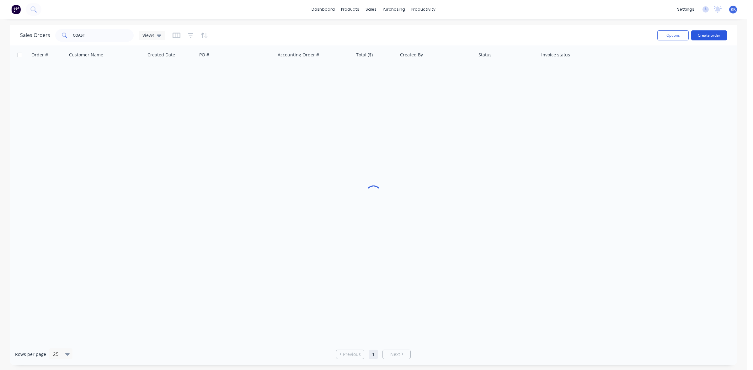
click at [706, 40] on button "Create order" at bounding box center [709, 35] width 36 height 10
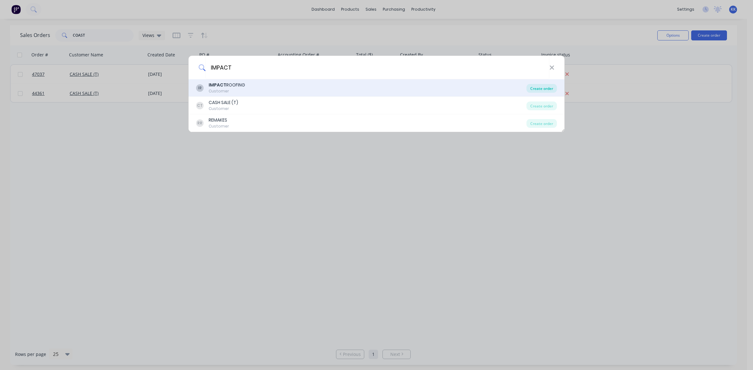
type input "IMPACT"
click at [551, 92] on div "Create order" at bounding box center [541, 88] width 30 height 9
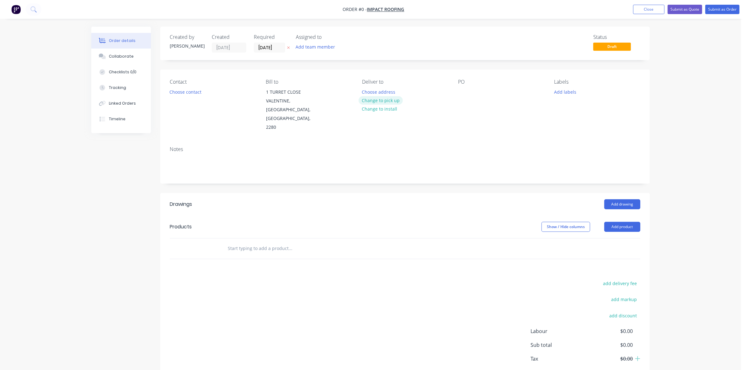
click at [391, 100] on button "Change to pick up" at bounding box center [381, 100] width 45 height 8
click at [198, 93] on button "Choose contact" at bounding box center [185, 92] width 39 height 8
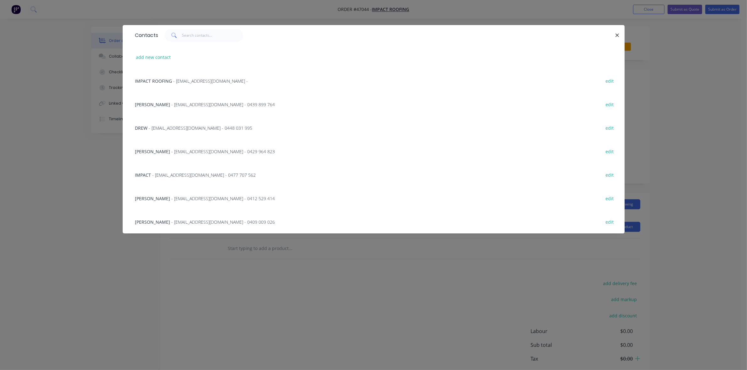
click at [166, 84] on div "IMPACT ROOFING - admin@impactroofing.net -" at bounding box center [191, 81] width 113 height 7
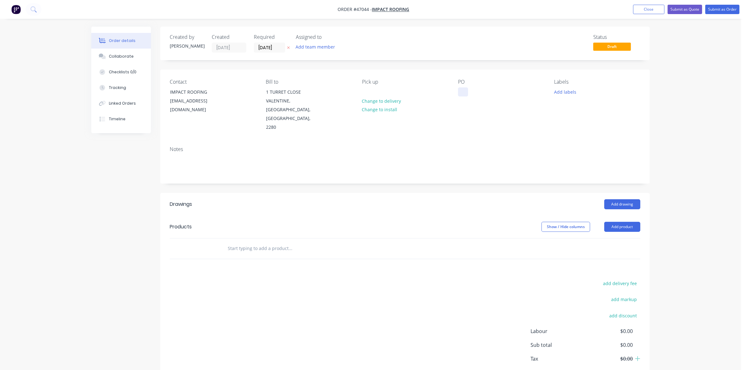
click at [460, 93] on div at bounding box center [463, 92] width 10 height 9
click at [621, 222] on button "Add product" at bounding box center [622, 227] width 36 height 10
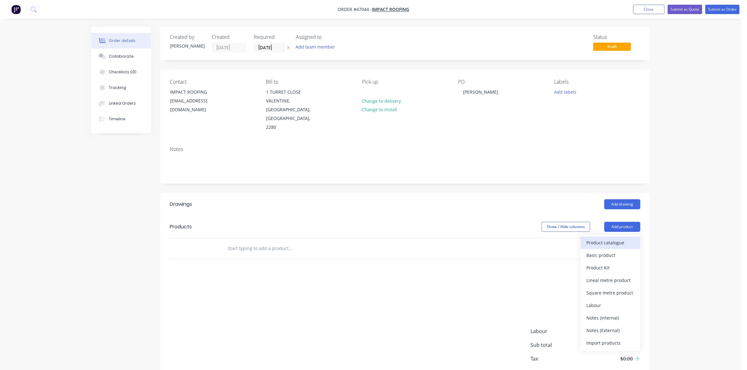
click at [619, 238] on div "Product catalogue" at bounding box center [610, 242] width 48 height 9
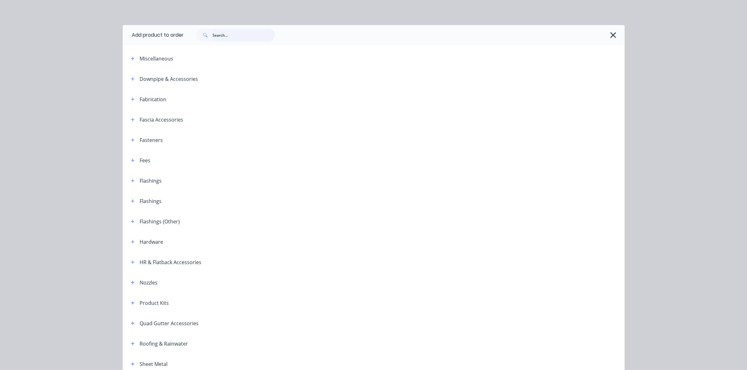
click at [228, 38] on input "text" at bounding box center [244, 35] width 62 height 13
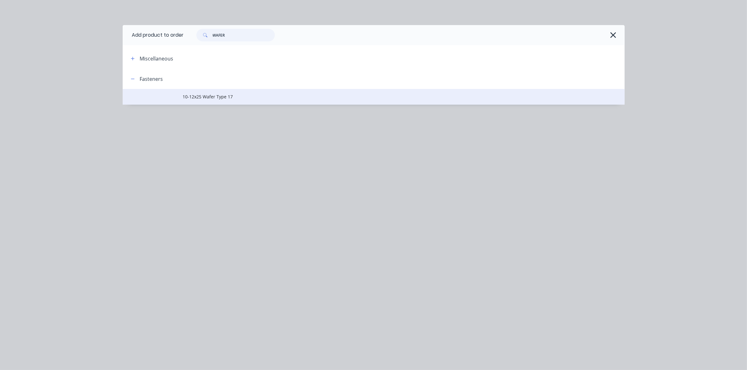
type input "WAFER"
click at [237, 92] on td "10-12x25 Wafer Type 17" at bounding box center [404, 97] width 442 height 16
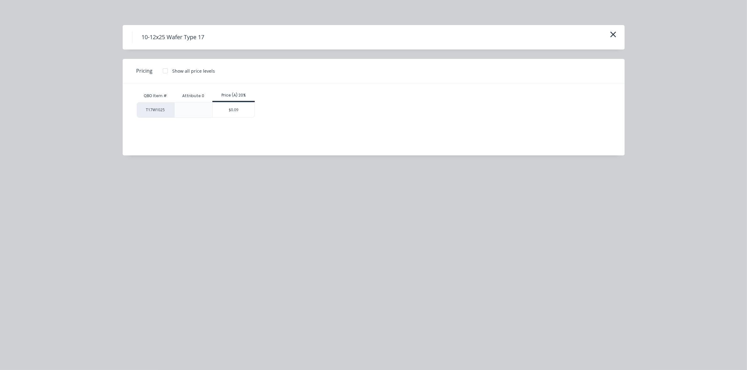
drag, startPoint x: 242, startPoint y: 110, endPoint x: 231, endPoint y: 121, distance: 15.3
click at [242, 110] on div "$0.09" at bounding box center [234, 110] width 42 height 15
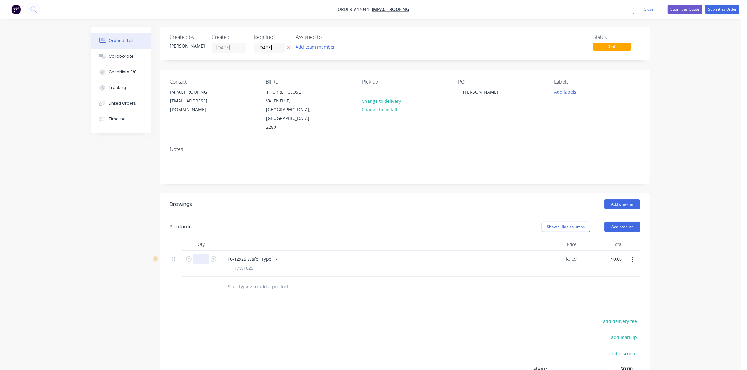
click at [203, 255] on input "1" at bounding box center [201, 259] width 16 height 9
type input "1000"
type input "$90.00"
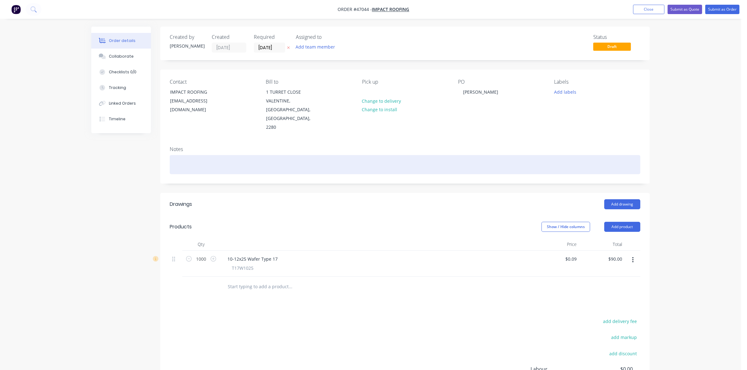
click at [231, 155] on div at bounding box center [405, 164] width 471 height 19
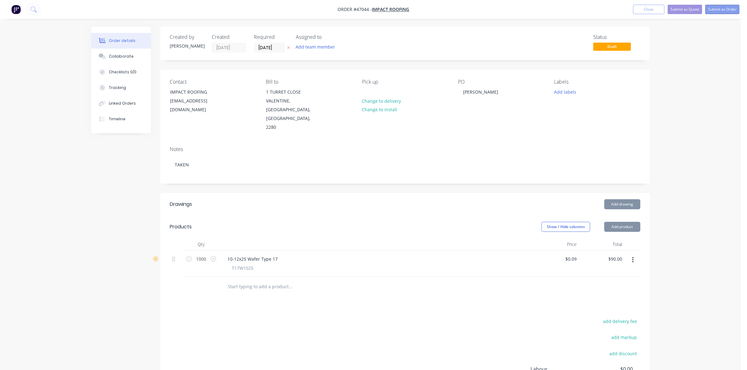
click at [707, 11] on button "Submit as Order" at bounding box center [722, 9] width 34 height 9
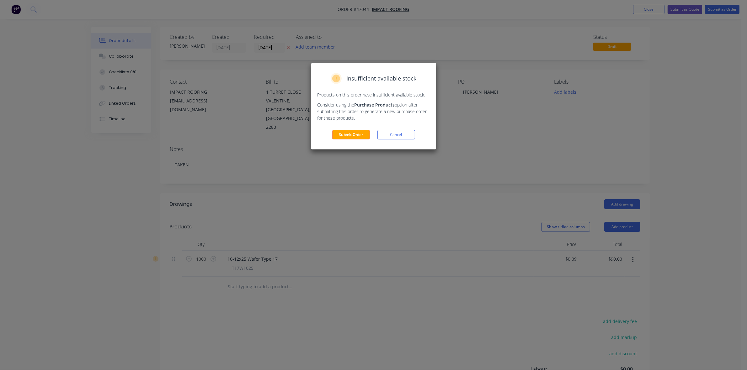
click at [708, 11] on div "Insufficient available stock Products on this order have insufficient available…" at bounding box center [373, 185] width 747 height 370
click at [348, 132] on button "Submit Order" at bounding box center [351, 134] width 38 height 9
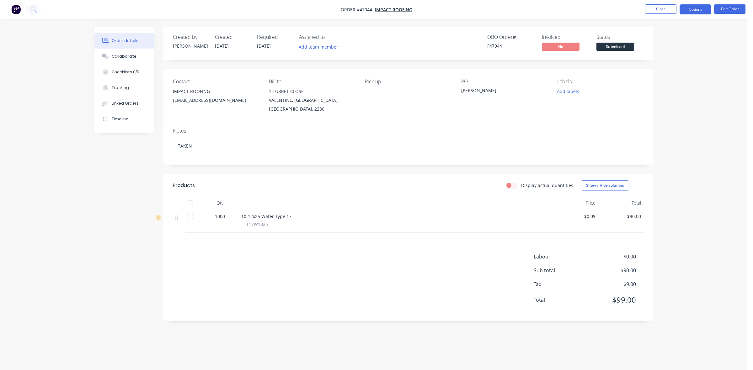
click at [695, 8] on button "Options" at bounding box center [694, 9] width 31 height 10
click at [677, 35] on div "Invoice" at bounding box center [676, 38] width 58 height 9
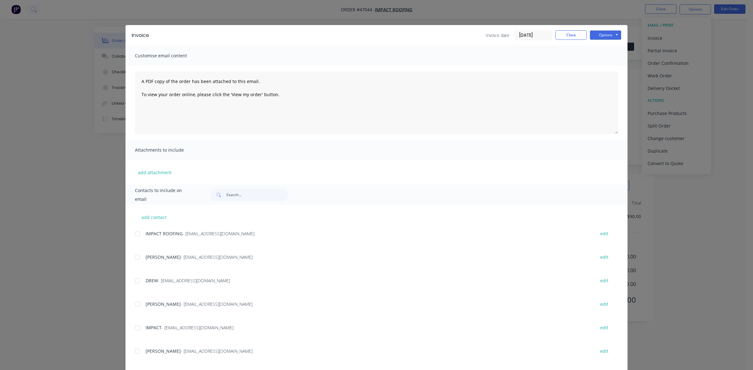
click at [135, 233] on div at bounding box center [137, 234] width 13 height 13
click at [611, 32] on button "Options" at bounding box center [605, 34] width 31 height 9
click at [601, 67] on button "Email" at bounding box center [610, 67] width 40 height 10
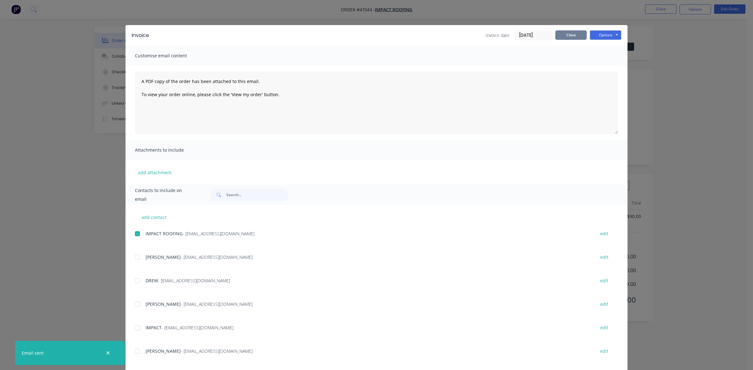
click at [569, 38] on button "Close" at bounding box center [570, 34] width 31 height 9
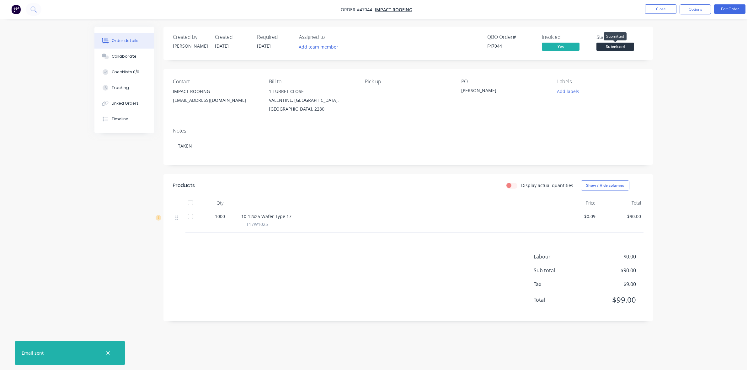
click at [623, 47] on span "Submitted" at bounding box center [615, 47] width 38 height 8
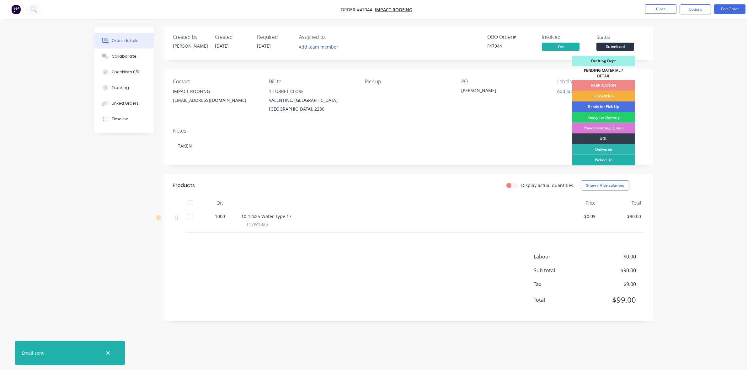
click at [599, 159] on div "Picked Up" at bounding box center [603, 160] width 63 height 11
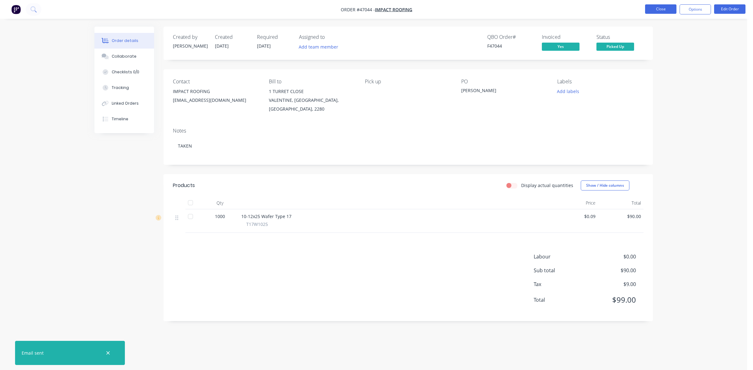
click at [656, 11] on button "Close" at bounding box center [660, 8] width 31 height 9
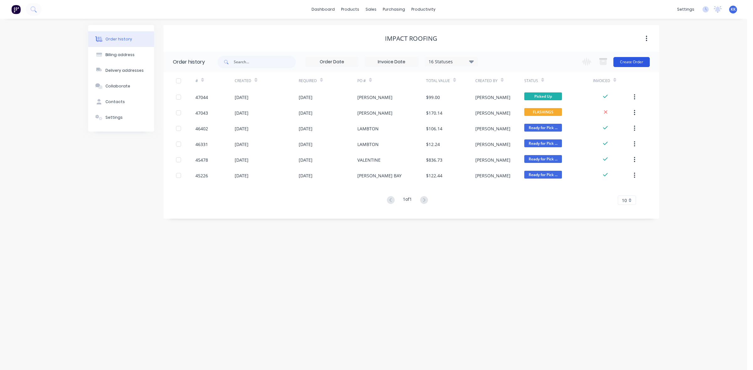
click at [645, 60] on button "Create Order" at bounding box center [631, 62] width 36 height 10
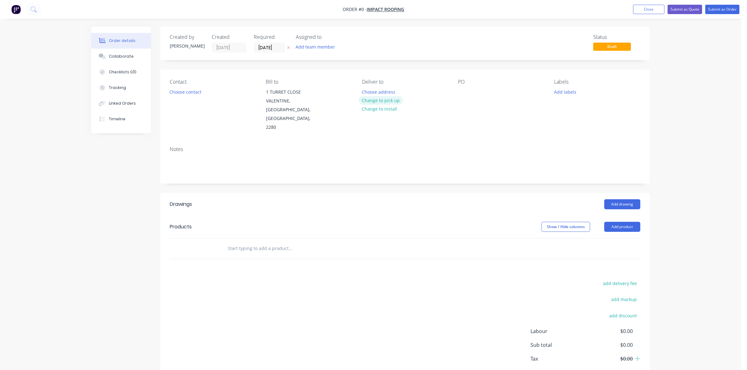
click at [377, 101] on button "Change to pick up" at bounding box center [381, 100] width 45 height 8
click at [463, 95] on div at bounding box center [463, 92] width 10 height 9
click at [183, 94] on button "Choose contact" at bounding box center [185, 92] width 39 height 8
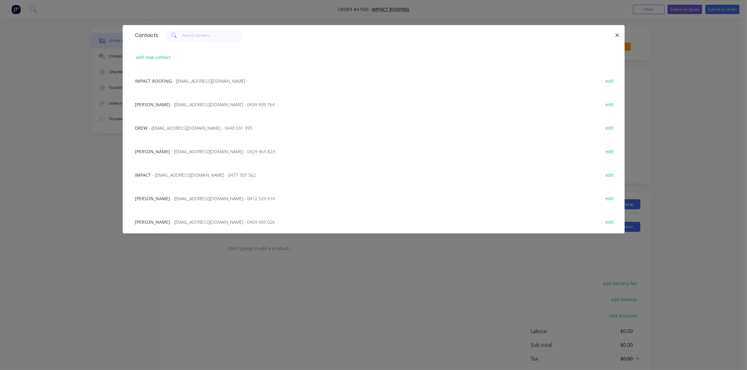
click at [172, 150] on span "- admin@impactroofing.net - 0429 964 823" at bounding box center [224, 152] width 104 height 6
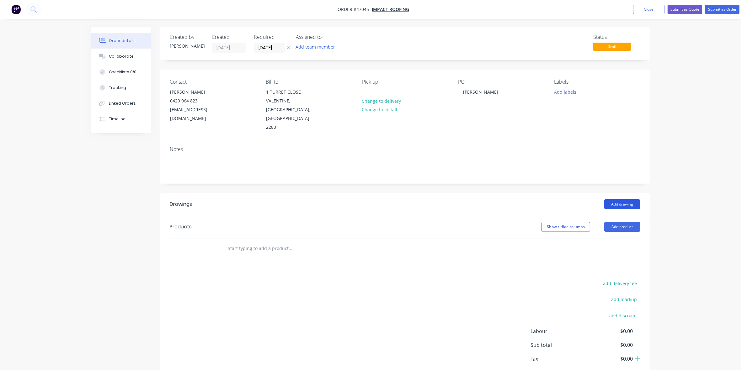
click at [621, 200] on button "Add drawing" at bounding box center [622, 205] width 36 height 10
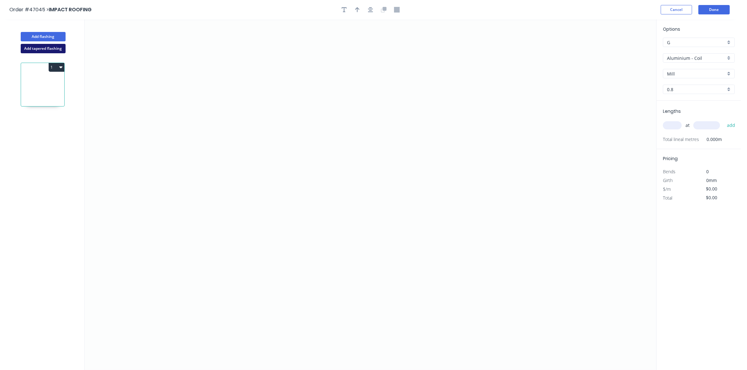
click at [35, 52] on button "Add tapered flashing" at bounding box center [43, 48] width 45 height 9
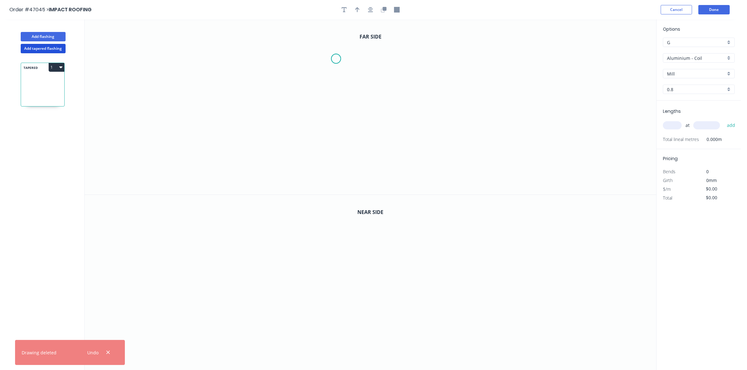
click at [336, 59] on icon "0" at bounding box center [371, 106] width 572 height 175
click at [335, 99] on icon "0" at bounding box center [371, 106] width 572 height 175
click at [392, 100] on icon "0 ?" at bounding box center [371, 106] width 572 height 175
click at [391, 154] on icon "0 ? ?" at bounding box center [371, 106] width 572 height 175
click at [285, 146] on icon "0 ? ? ?" at bounding box center [371, 106] width 572 height 175
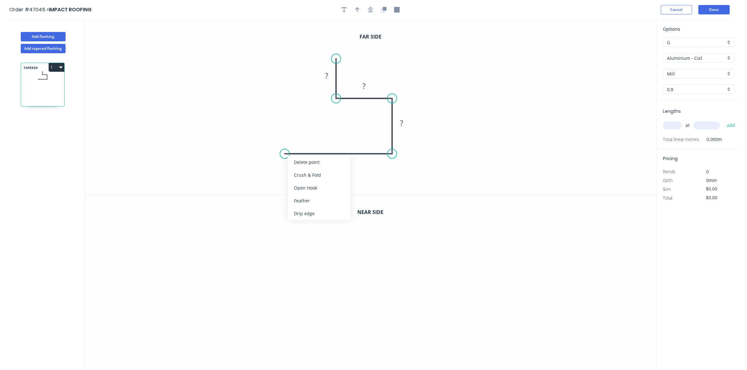
click at [306, 162] on div "Delete point" at bounding box center [319, 162] width 63 height 13
click at [402, 170] on div "Crush & Fold" at bounding box center [423, 174] width 63 height 13
click at [399, 173] on div "Flip bend" at bounding box center [422, 174] width 63 height 13
click at [327, 77] on tspan "?" at bounding box center [326, 76] width 3 height 10
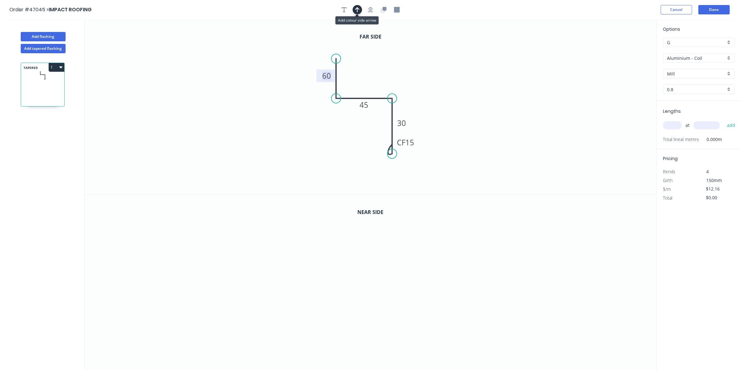
click at [358, 9] on icon "button" at bounding box center [357, 9] width 4 height 5
drag, startPoint x: 625, startPoint y: 50, endPoint x: 350, endPoint y: 81, distance: 276.9
click at [350, 81] on icon at bounding box center [350, 73] width 6 height 20
click at [383, 12] on icon "button" at bounding box center [383, 10] width 4 height 4
click at [330, 248] on tspan "60" at bounding box center [326, 251] width 9 height 10
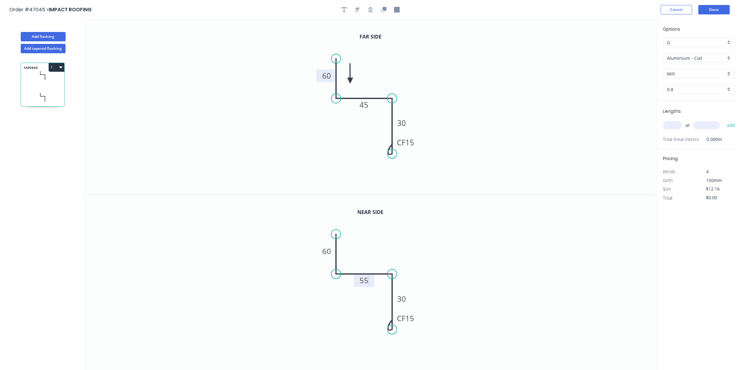
type input "$17.09"
click at [669, 129] on input "text" at bounding box center [672, 125] width 19 height 8
type input "1"
type input "500"
click at [724, 120] on button "add" at bounding box center [731, 125] width 15 height 11
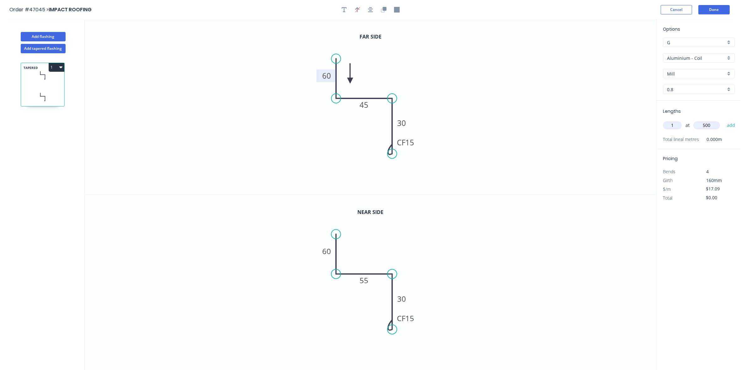
type input "$17.09"
click at [679, 57] on input "Aluminium - Coil" at bounding box center [696, 58] width 59 height 7
click at [695, 112] on div "Colorbond (Matt)" at bounding box center [698, 114] width 71 height 11
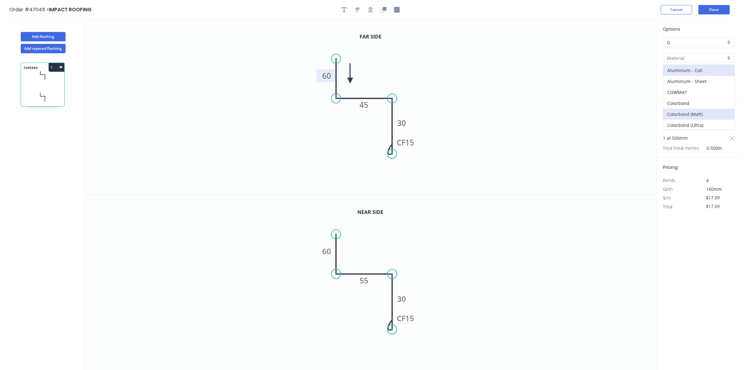
type input "Colorbond (Matt)"
type input "Basalt"
type input "0.55"
type input "$15.38"
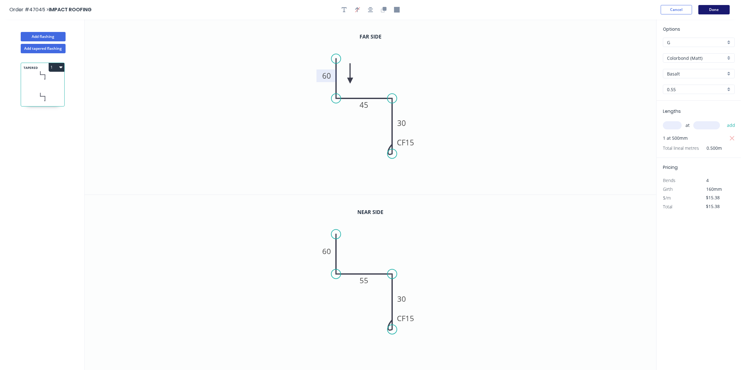
click at [718, 9] on button "Done" at bounding box center [713, 9] width 31 height 9
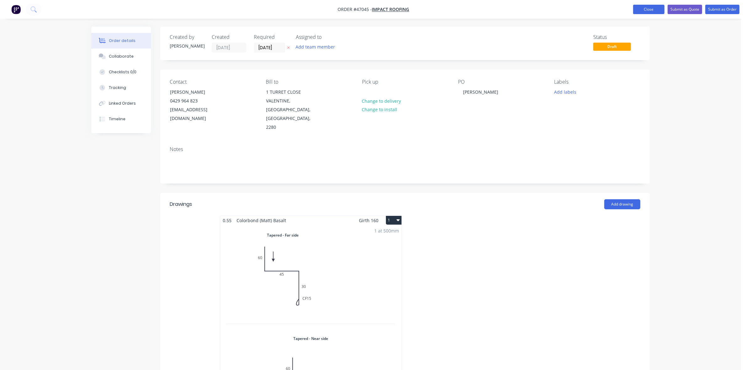
click at [653, 11] on button "Close" at bounding box center [648, 9] width 31 height 9
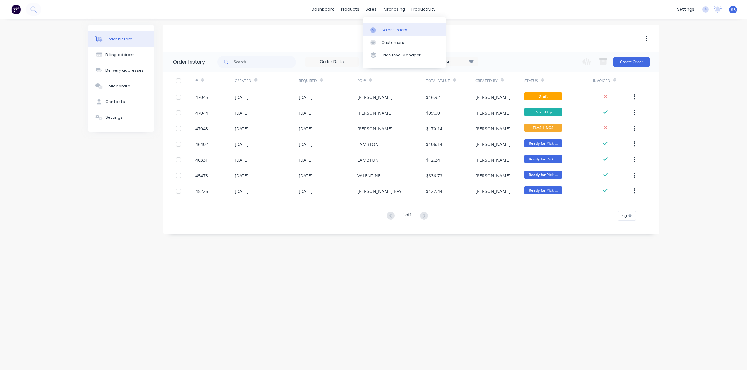
click at [379, 29] on link "Sales Orders" at bounding box center [404, 30] width 83 height 13
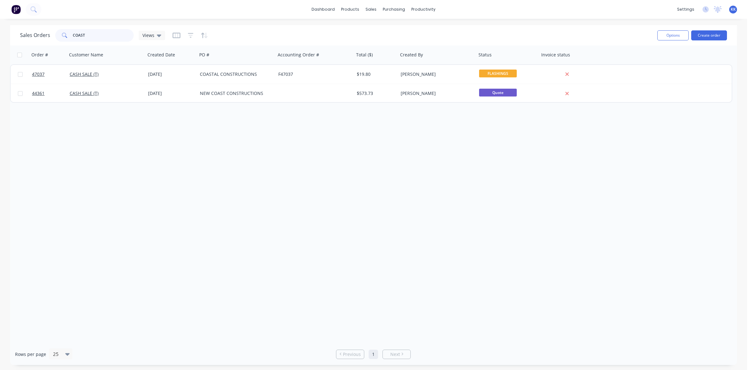
drag, startPoint x: 112, startPoint y: 34, endPoint x: 56, endPoint y: 35, distance: 55.2
click at [56, 35] on div "COAST" at bounding box center [94, 35] width 78 height 13
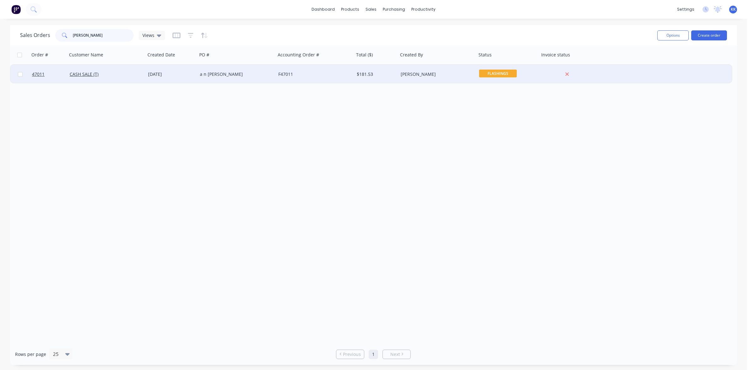
type input "HARVEY"
click at [159, 78] on div "15 Aug 2025" at bounding box center [172, 74] width 52 height 19
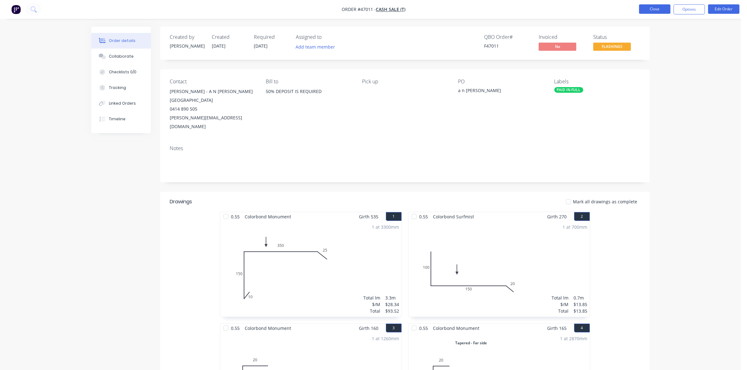
click at [653, 10] on button "Close" at bounding box center [654, 8] width 31 height 9
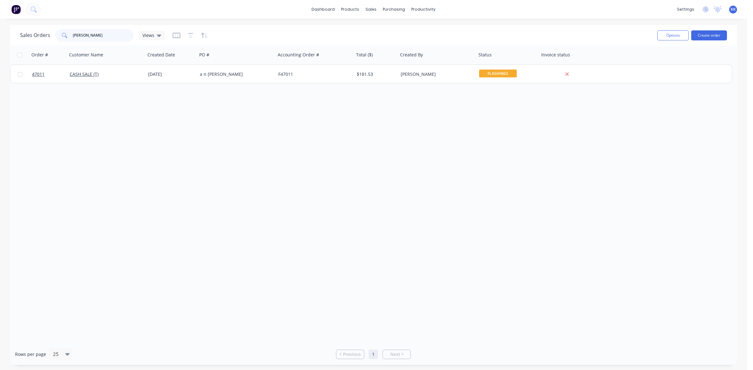
drag, startPoint x: 110, startPoint y: 36, endPoint x: 63, endPoint y: 35, distance: 47.4
click at [63, 35] on div "HARVEY" at bounding box center [94, 35] width 78 height 13
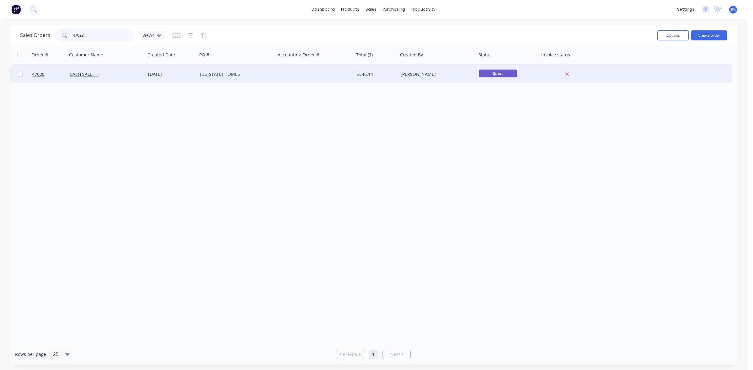
type input "47028"
click at [286, 80] on div at bounding box center [315, 74] width 78 height 19
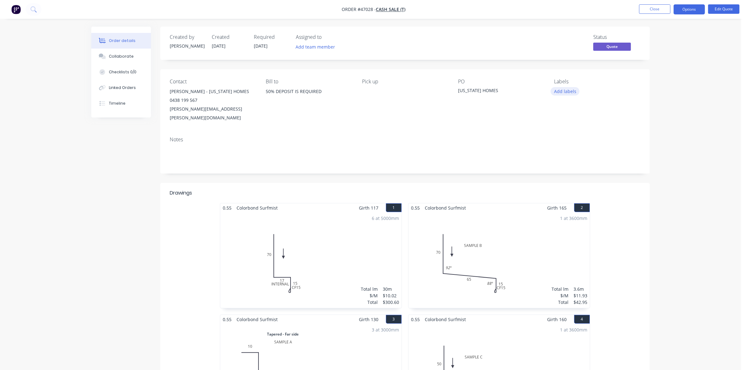
click at [571, 95] on button "Add labels" at bounding box center [565, 91] width 29 height 8
click at [586, 183] on div "PAID IN FULL" at bounding box center [585, 183] width 29 height 7
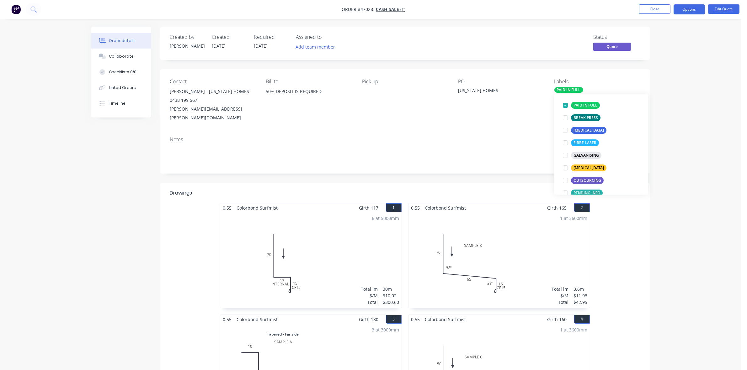
scroll to position [0, 0]
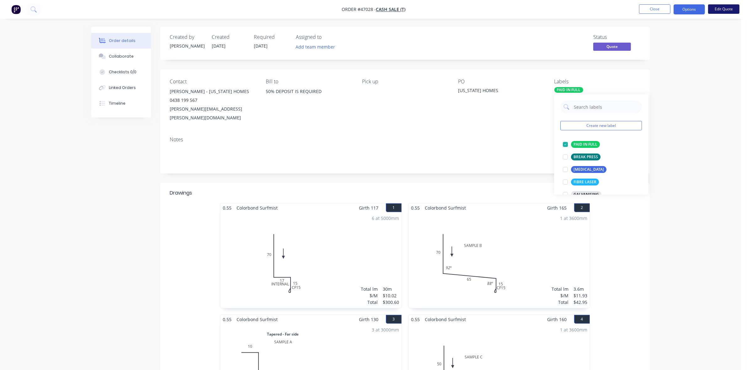
click at [716, 9] on button "Edit Quote" at bounding box center [723, 8] width 31 height 9
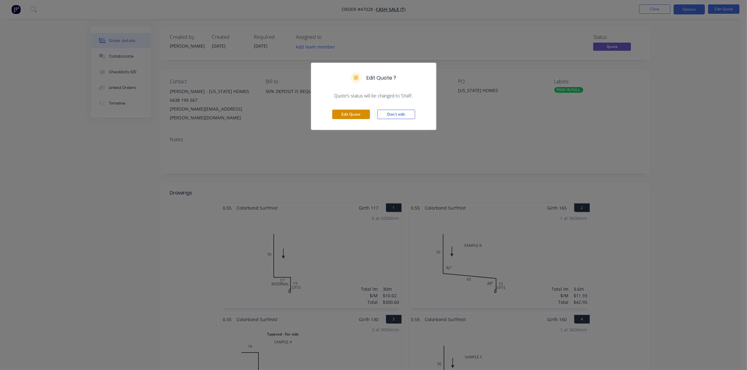
drag, startPoint x: 344, startPoint y: 115, endPoint x: 317, endPoint y: 104, distance: 29.0
click at [343, 115] on button "Edit Quote" at bounding box center [351, 114] width 38 height 9
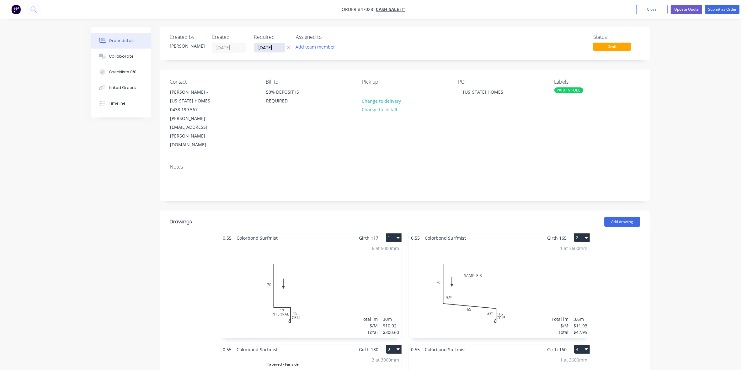
click at [262, 50] on input "15/08/25" at bounding box center [269, 47] width 31 height 9
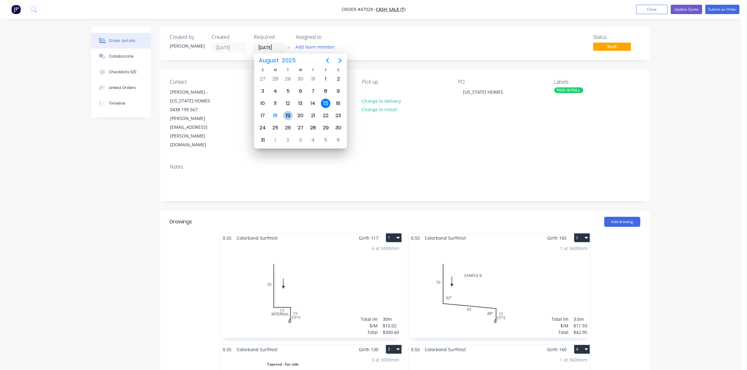
click at [289, 115] on div "19" at bounding box center [287, 115] width 9 height 9
type input "19/08/25"
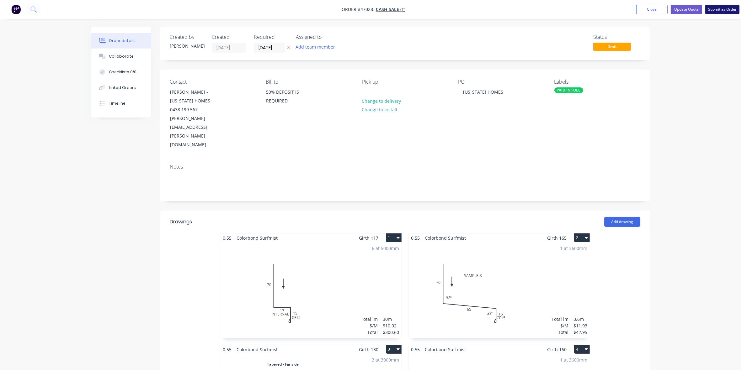
click at [736, 11] on button "Submit as Order" at bounding box center [722, 9] width 34 height 9
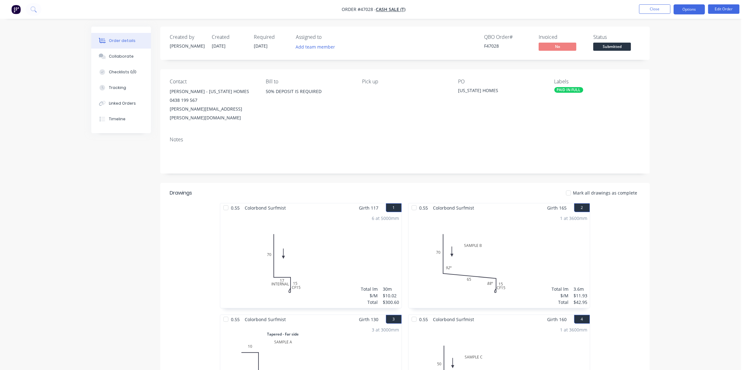
click at [695, 4] on button "Options" at bounding box center [688, 9] width 31 height 10
click at [658, 75] on div "Work Order" at bounding box center [670, 75] width 58 height 9
click at [658, 63] on div "Without pricing" at bounding box center [670, 63] width 58 height 9
click at [601, 45] on span "Submitted" at bounding box center [612, 47] width 38 height 8
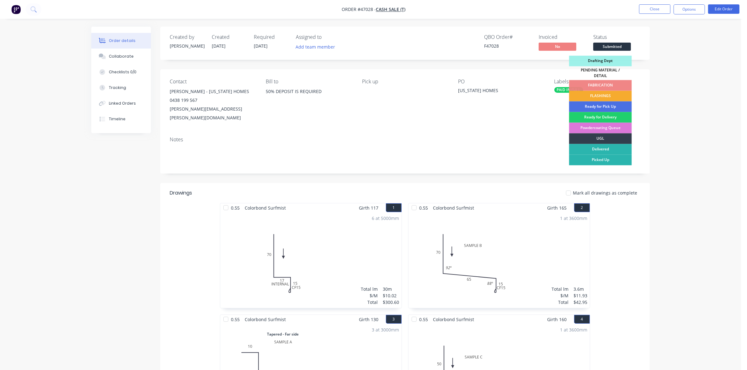
click at [602, 93] on div "FLASHINGS" at bounding box center [600, 96] width 63 height 11
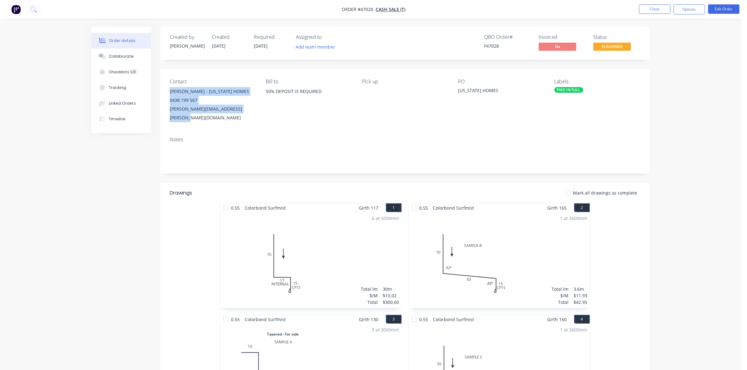
drag, startPoint x: 253, startPoint y: 110, endPoint x: 168, endPoint y: 93, distance: 86.4
click at [168, 93] on div "Contact MITCH WALLIS - COLORADO HOMES 0438 199 567 mitchell.wallis@coloradohome…" at bounding box center [404, 100] width 489 height 62
copy div "MITCH WALLIS - COLORADO HOMES 0438 199 567 mitchell.wallis@coloradohomes.com.au"
click at [113, 115] on button "Timeline" at bounding box center [121, 119] width 60 height 16
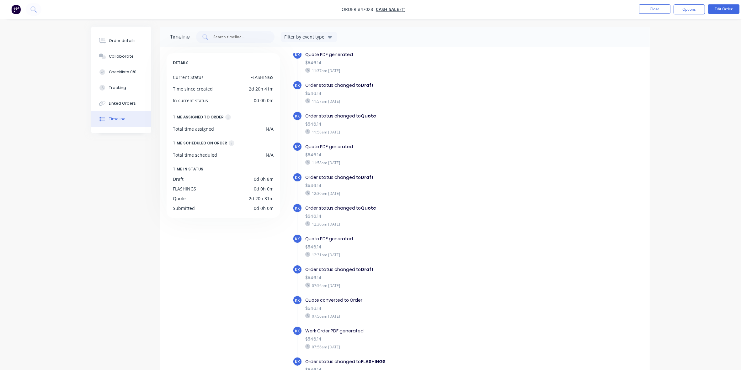
scroll to position [44, 0]
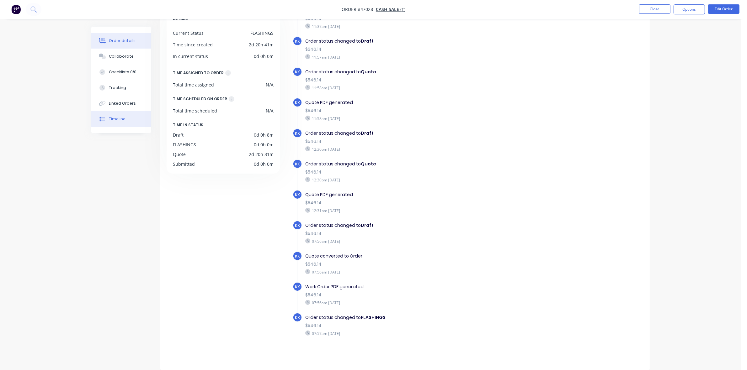
click at [121, 37] on button "Order details" at bounding box center [121, 41] width 60 height 16
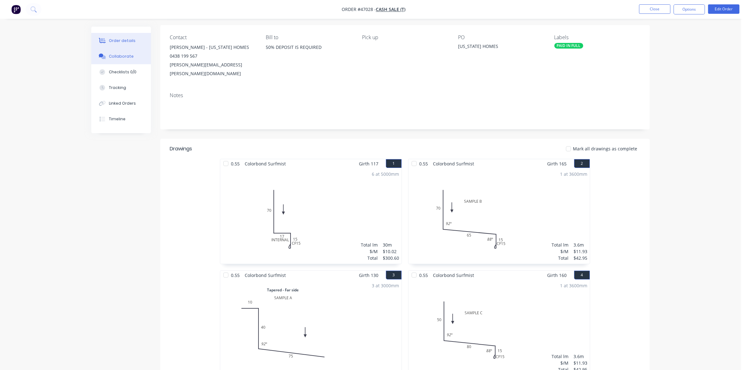
click at [120, 55] on div "Collaborate" at bounding box center [121, 57] width 25 height 6
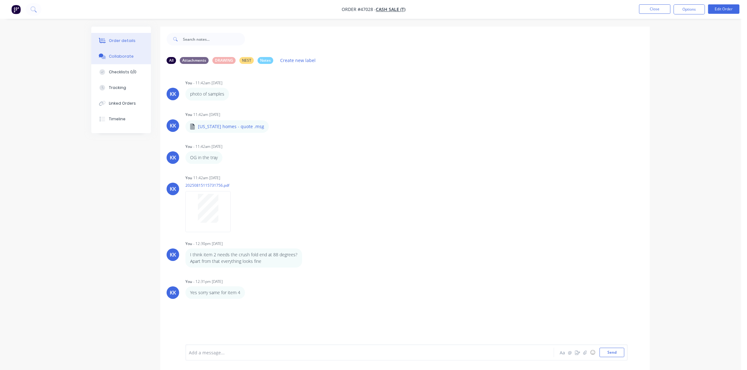
click at [121, 37] on button "Order details" at bounding box center [121, 41] width 60 height 16
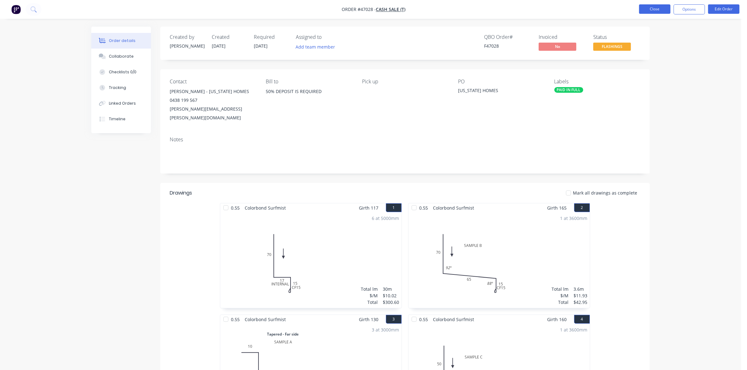
click at [658, 7] on button "Close" at bounding box center [654, 8] width 31 height 9
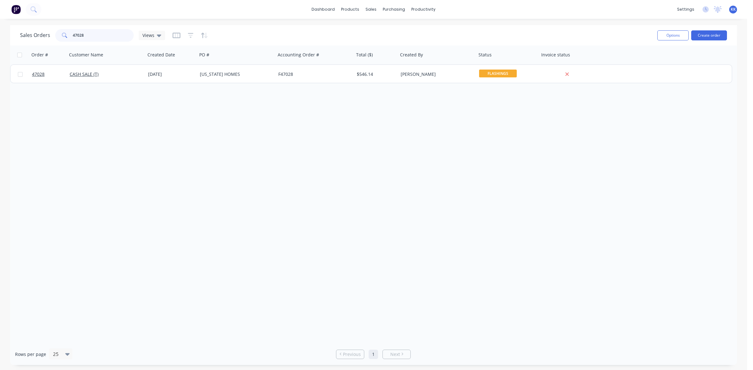
drag, startPoint x: 114, startPoint y: 38, endPoint x: 47, endPoint y: 41, distance: 66.6
click at [47, 41] on div "Sales Orders 47028 Views" at bounding box center [336, 35] width 632 height 15
type input "VAST"
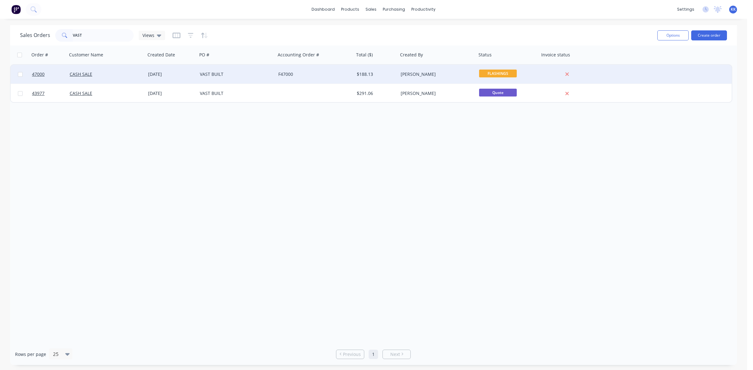
click at [222, 73] on div "VAST BUILT" at bounding box center [235, 74] width 70 height 6
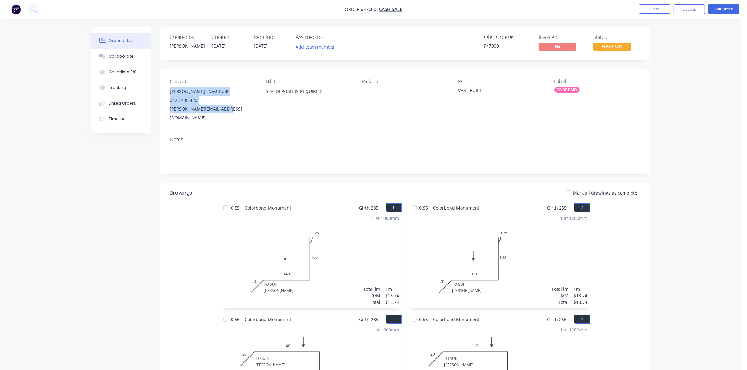
drag, startPoint x: 223, startPoint y: 110, endPoint x: 171, endPoint y: 91, distance: 55.3
click at [171, 91] on div "Wade McKinnon - Vast Built 0428 405 420 wade.vastbuilt@gmail.com" at bounding box center [213, 104] width 86 height 35
copy div "Wade McKinnon - Vast Built 0428 405 420 wade.vastbuilt@gmail.com"
click at [104, 53] on button "Collaborate" at bounding box center [121, 57] width 60 height 16
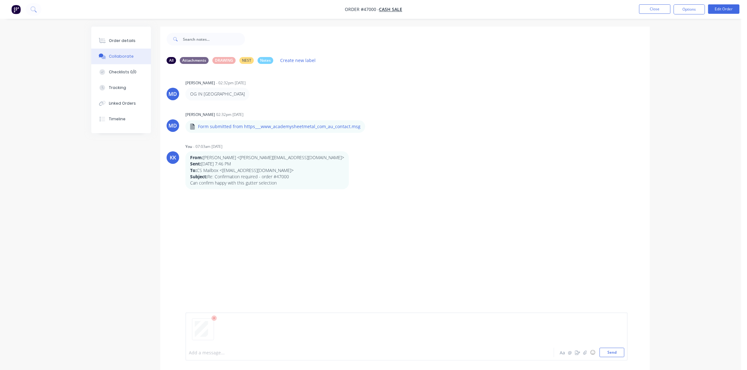
click at [208, 354] on div at bounding box center [352, 353] width 326 height 7
click at [119, 42] on div "Order details" at bounding box center [122, 41] width 27 height 6
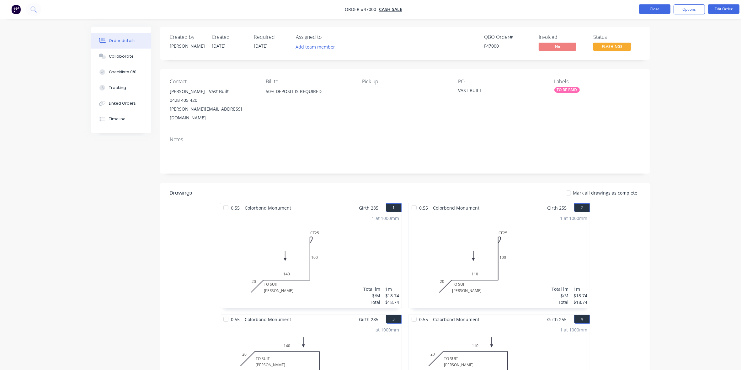
click at [652, 10] on button "Close" at bounding box center [654, 8] width 31 height 9
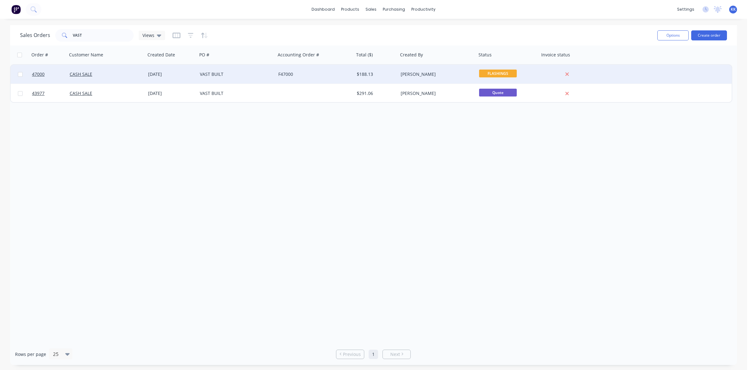
click at [198, 76] on div "VAST BUILT" at bounding box center [236, 74] width 78 height 19
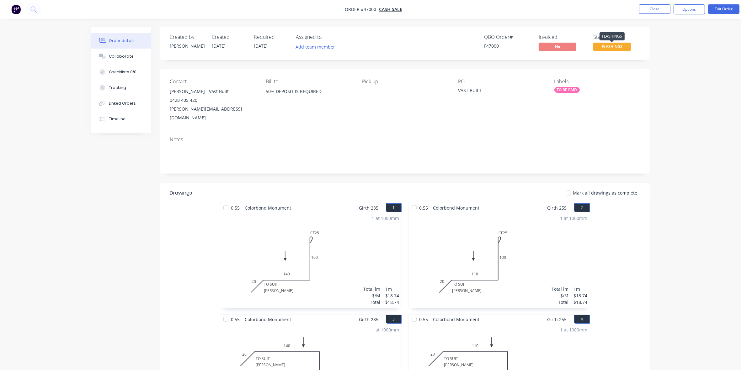
click at [606, 46] on span "FLASHINGS" at bounding box center [612, 47] width 38 height 8
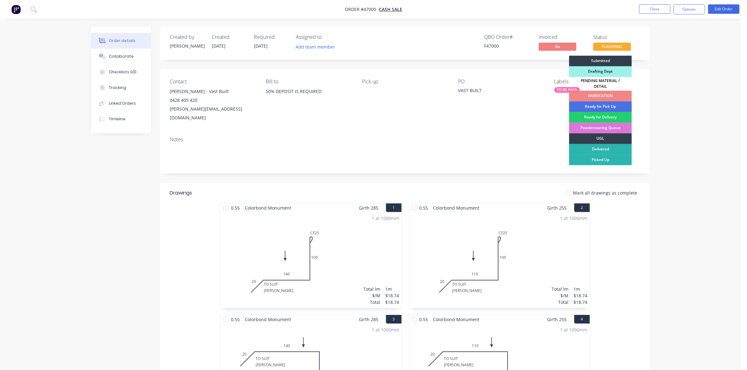
click at [605, 82] on div "PENDING MATERIAL / DETAIL" at bounding box center [600, 84] width 63 height 14
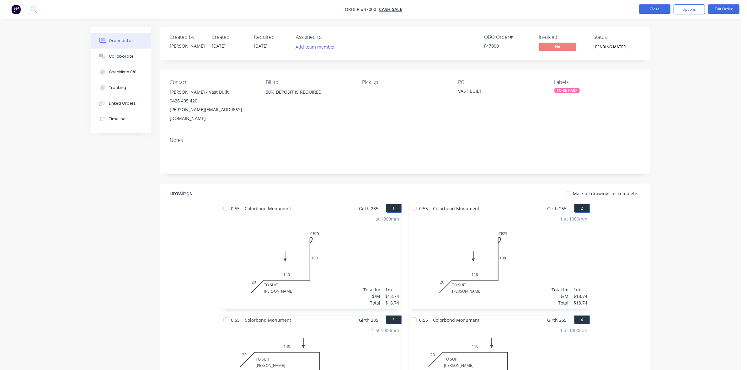
click at [659, 7] on button "Close" at bounding box center [654, 8] width 31 height 9
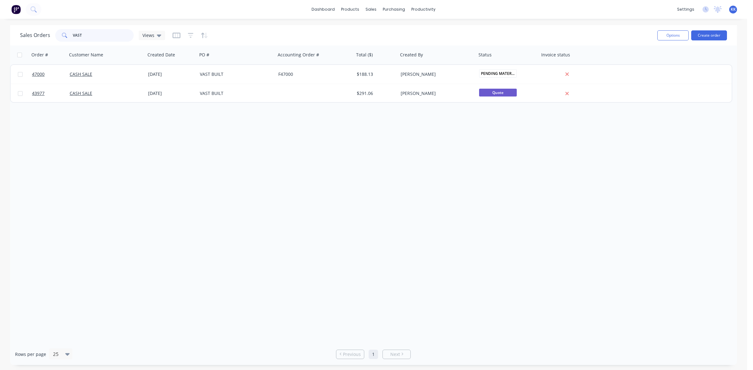
drag, startPoint x: 98, startPoint y: 34, endPoint x: 71, endPoint y: 34, distance: 27.3
click at [71, 34] on div "VAST" at bounding box center [94, 35] width 78 height 13
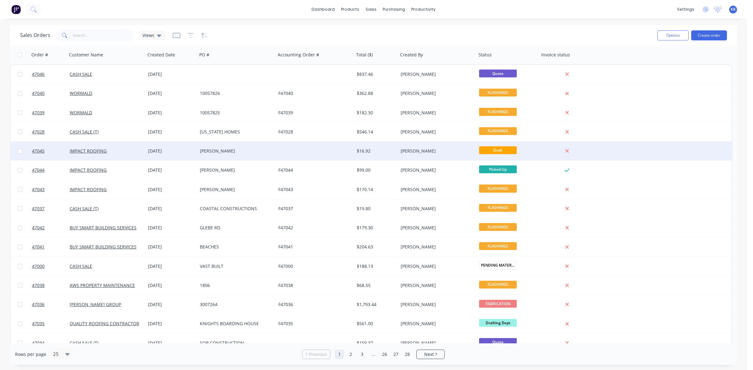
click at [235, 145] on div "ROSEBROOK" at bounding box center [236, 151] width 78 height 19
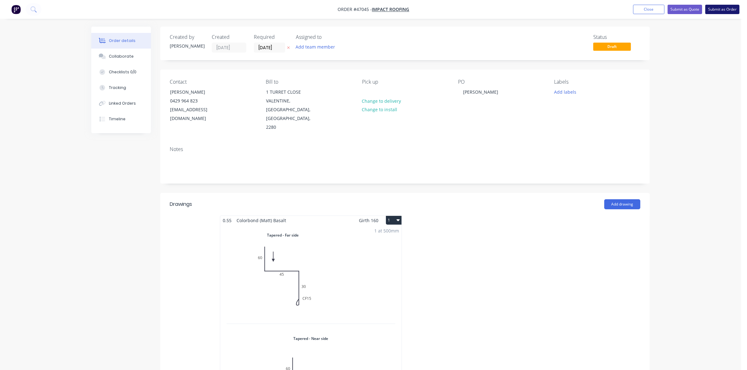
click at [718, 10] on button "Submit as Order" at bounding box center [722, 9] width 34 height 9
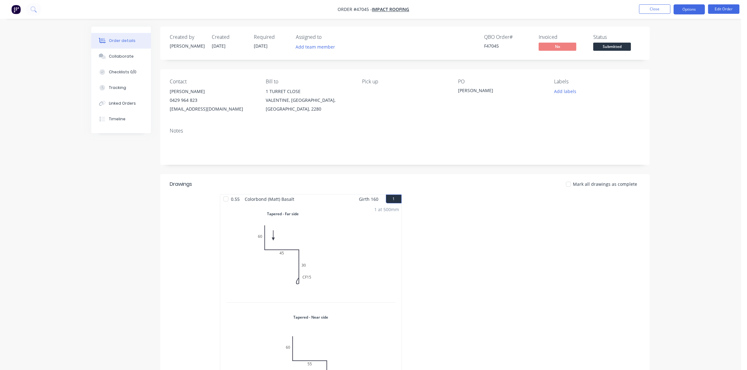
click at [690, 9] on button "Options" at bounding box center [688, 9] width 31 height 10
click at [674, 77] on div "Work Order" at bounding box center [670, 75] width 58 height 9
click at [671, 61] on div "Without pricing" at bounding box center [670, 63] width 58 height 9
click at [614, 47] on span "Submitted" at bounding box center [612, 47] width 38 height 8
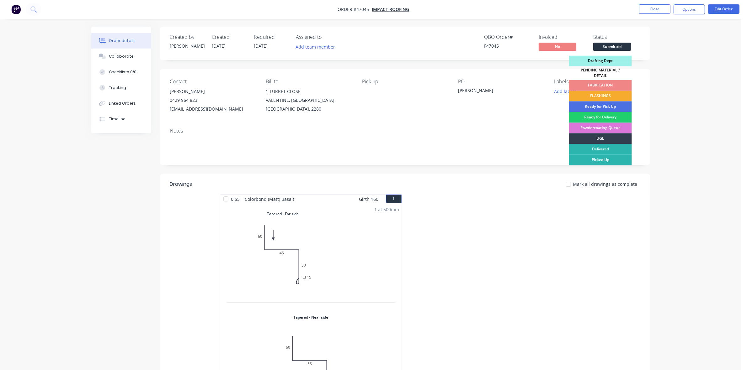
click at [606, 93] on div "FLASHINGS" at bounding box center [600, 96] width 63 height 11
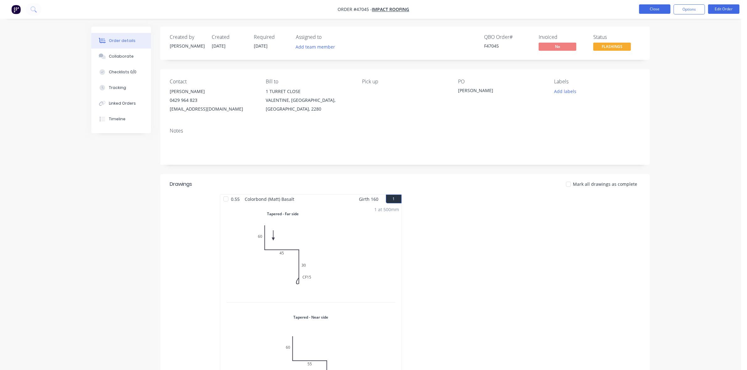
click at [658, 8] on button "Close" at bounding box center [654, 8] width 31 height 9
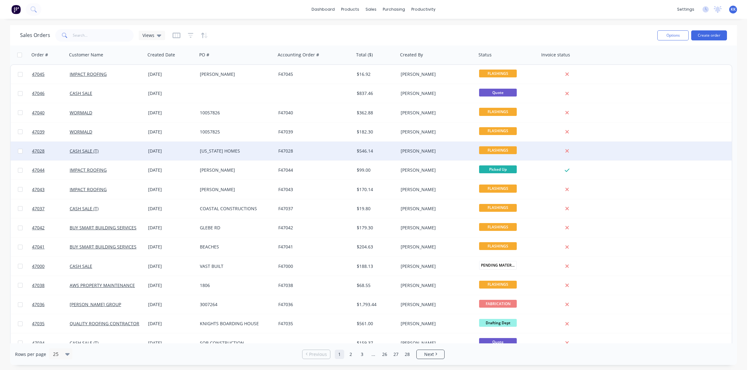
click at [234, 151] on div "COLORADO HOMES" at bounding box center [235, 151] width 70 height 6
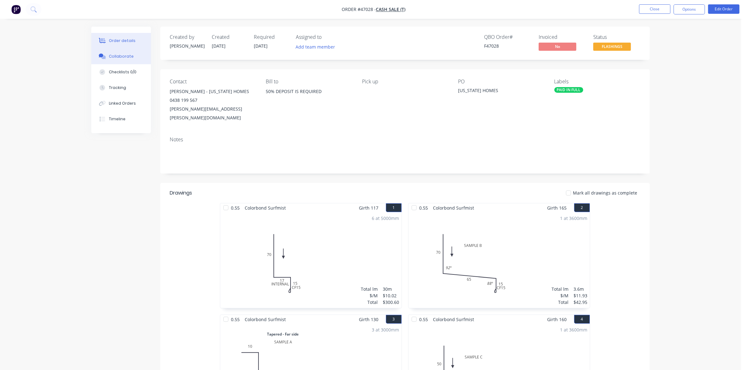
click at [112, 57] on div "Collaborate" at bounding box center [121, 57] width 25 height 6
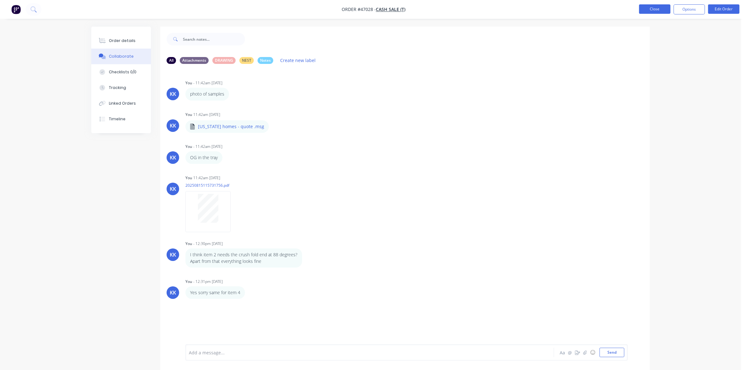
click at [658, 11] on button "Close" at bounding box center [654, 8] width 31 height 9
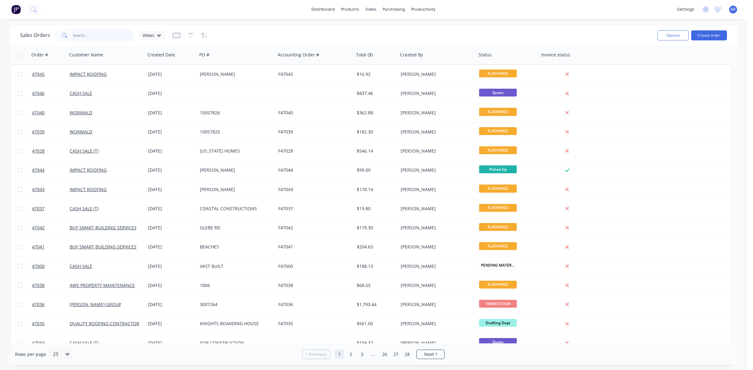
click at [90, 37] on input "text" at bounding box center [103, 35] width 61 height 13
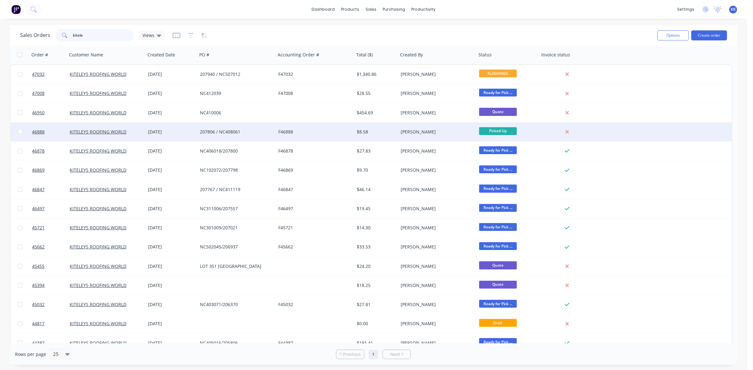
scroll to position [28, 0]
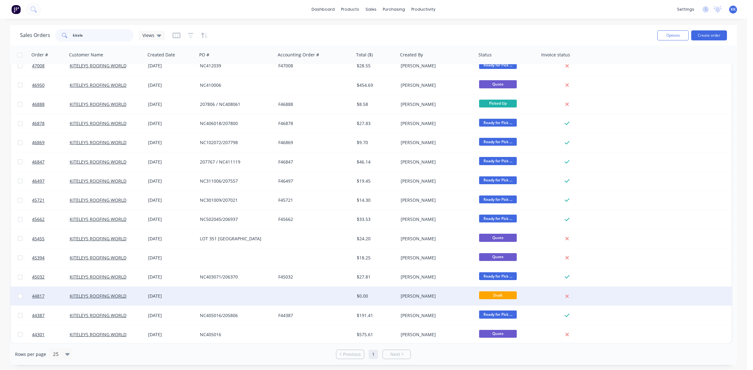
type input "kitele"
click at [253, 300] on div at bounding box center [236, 296] width 78 height 19
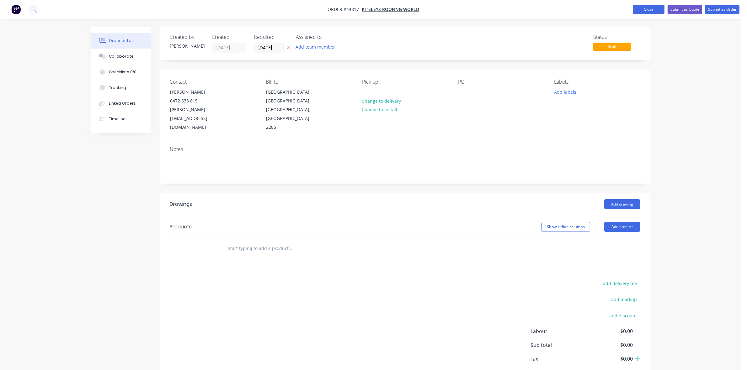
click at [653, 9] on button "Close" at bounding box center [648, 9] width 31 height 9
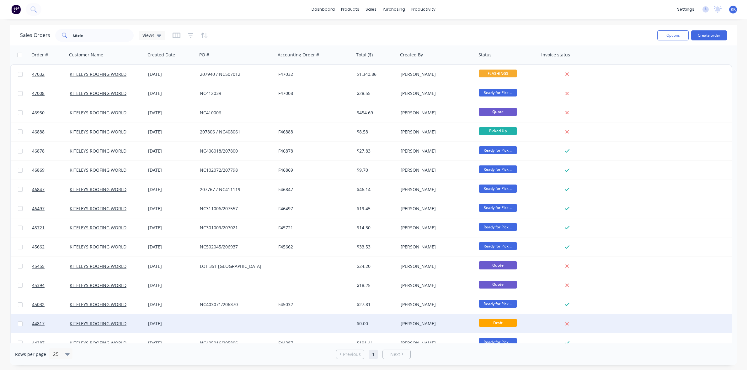
drag, startPoint x: 19, startPoint y: 322, endPoint x: 192, endPoint y: 322, distance: 172.5
click at [20, 322] on input "checkbox" at bounding box center [20, 324] width 5 height 5
checkbox input "true"
click at [672, 36] on button "Options" at bounding box center [672, 35] width 31 height 10
click at [643, 63] on div "Archive" at bounding box center [654, 63] width 58 height 9
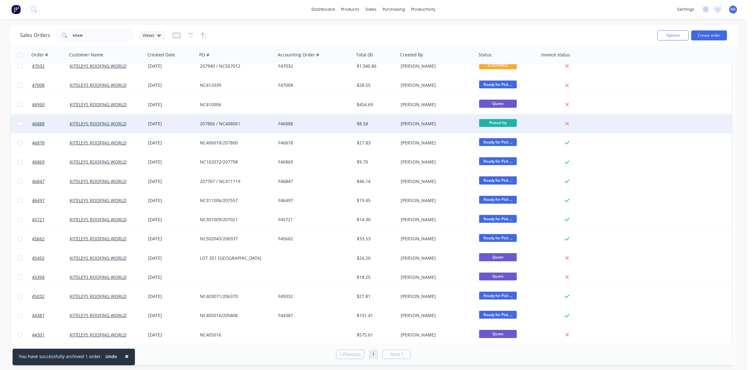
scroll to position [8, 0]
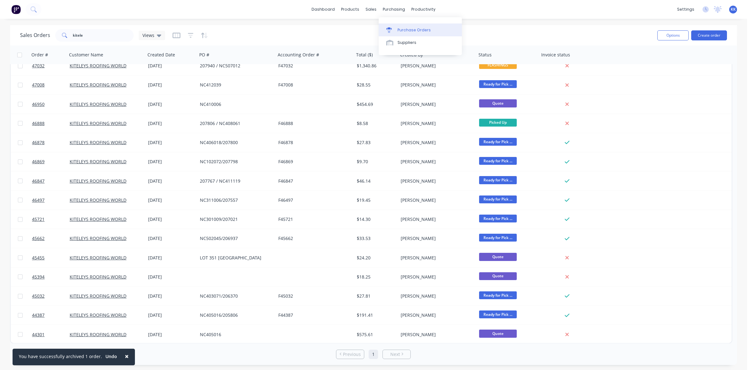
click at [414, 31] on div "Purchase Orders" at bounding box center [413, 30] width 33 height 6
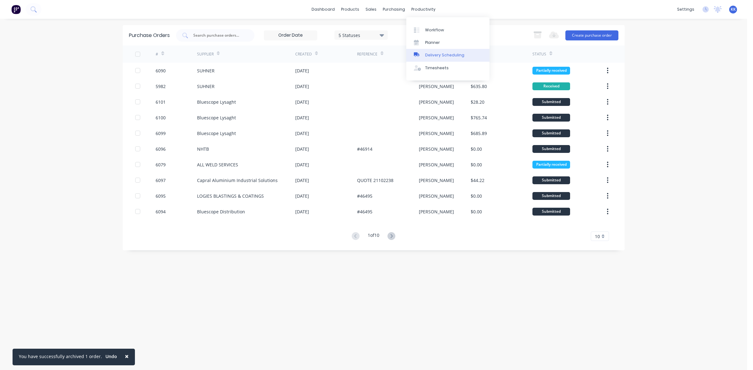
click at [447, 51] on link "Delivery Scheduling" at bounding box center [447, 55] width 83 height 13
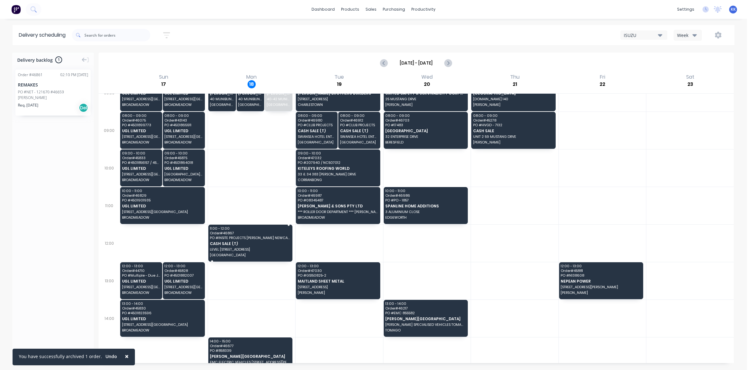
scroll to position [78, 0]
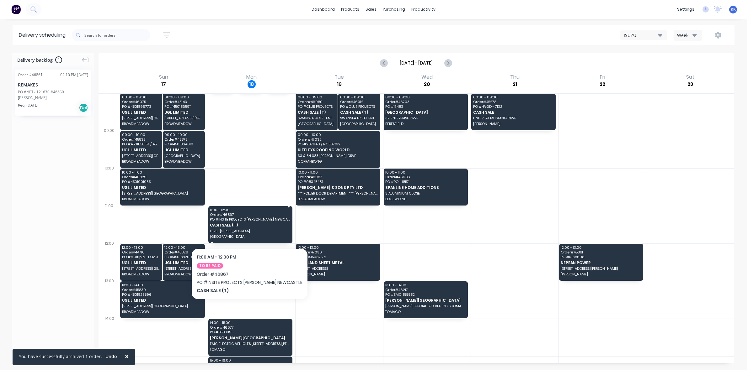
click at [247, 229] on span "LEVEL 7 297 KING ST" at bounding box center [250, 231] width 80 height 4
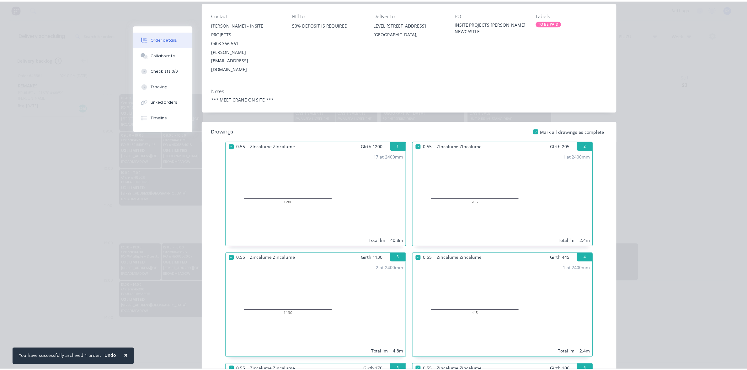
scroll to position [0, 0]
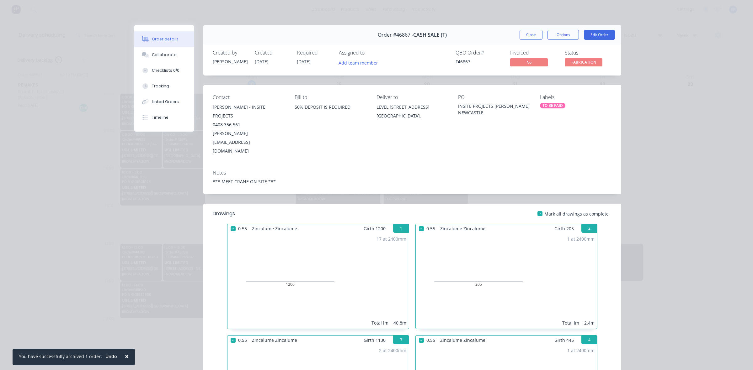
click at [519, 35] on button "Close" at bounding box center [530, 35] width 23 height 10
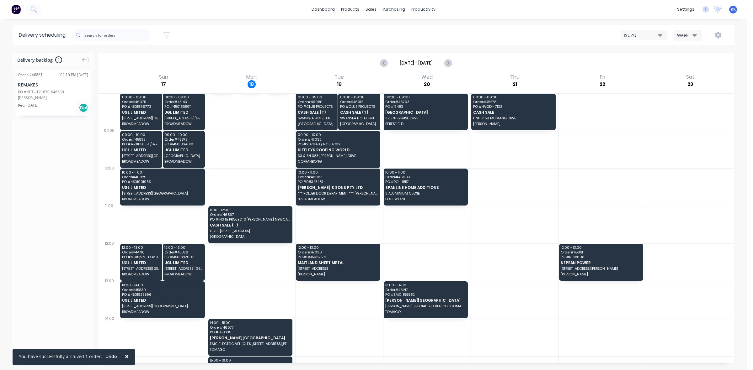
click at [523, 36] on div "ISUZU Week" at bounding box center [562, 34] width 331 height 11
click at [377, 27] on div at bounding box center [374, 30] width 9 height 6
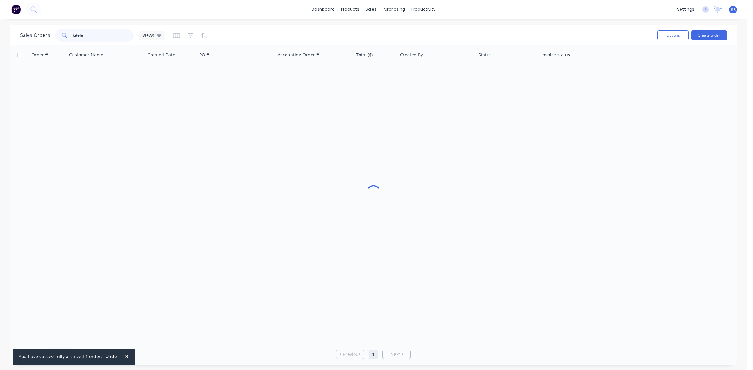
drag, startPoint x: 95, startPoint y: 35, endPoint x: 52, endPoint y: 38, distance: 42.4
click at [53, 38] on div "Sales Orders kitele Views" at bounding box center [92, 35] width 145 height 13
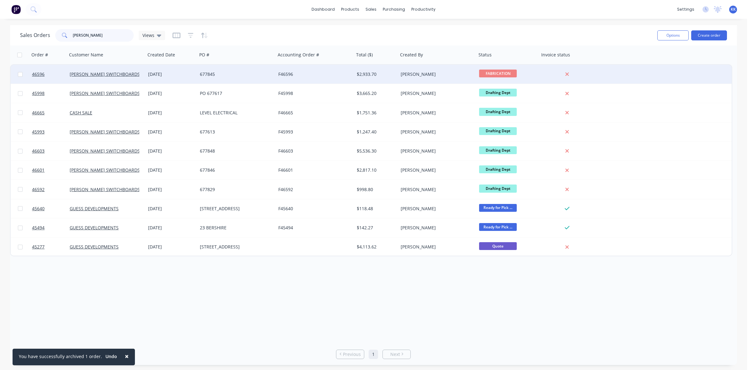
type input "baker"
click at [221, 76] on div "677845" at bounding box center [235, 74] width 70 height 6
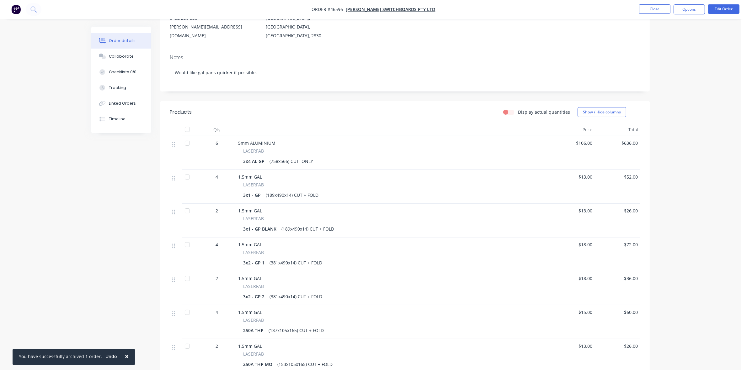
scroll to position [43, 0]
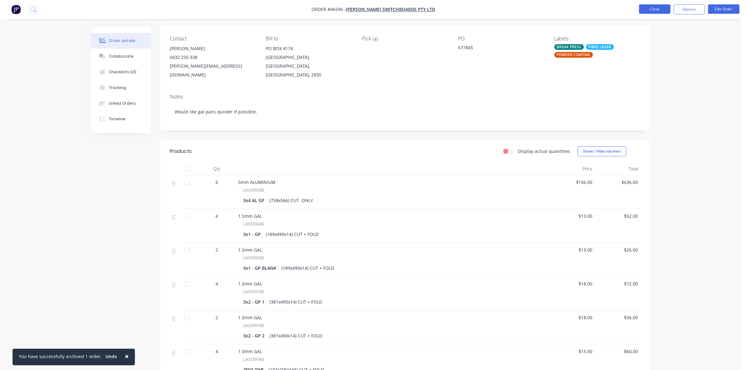
click at [648, 7] on button "Close" at bounding box center [654, 8] width 31 height 9
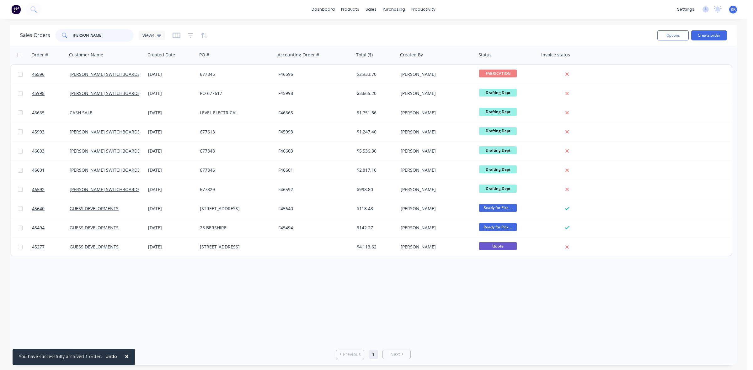
drag, startPoint x: 99, startPoint y: 38, endPoint x: 61, endPoint y: 32, distance: 39.3
click at [61, 32] on div "baker" at bounding box center [94, 35] width 78 height 13
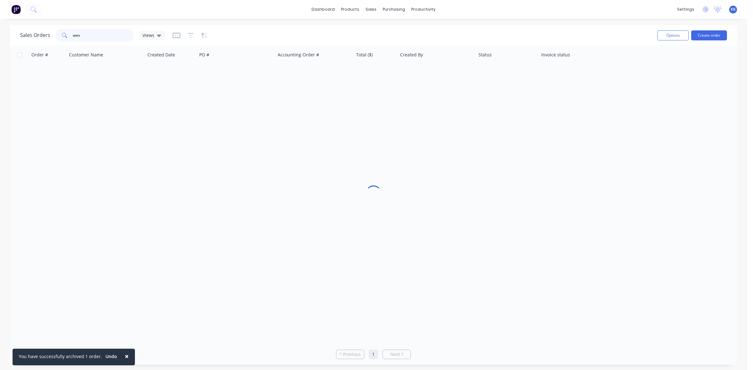
type input "aws"
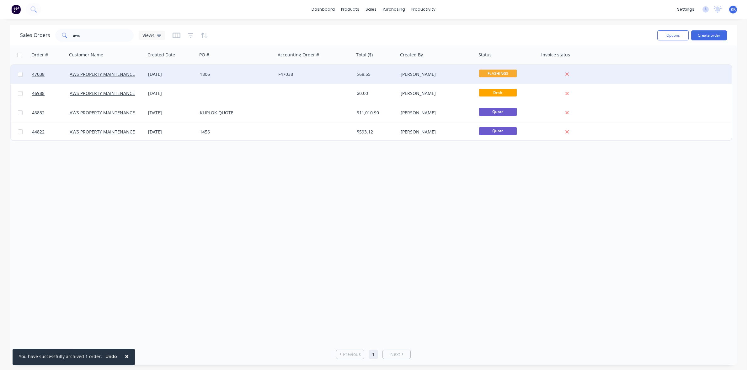
click at [297, 75] on div "F47038" at bounding box center [313, 74] width 70 height 6
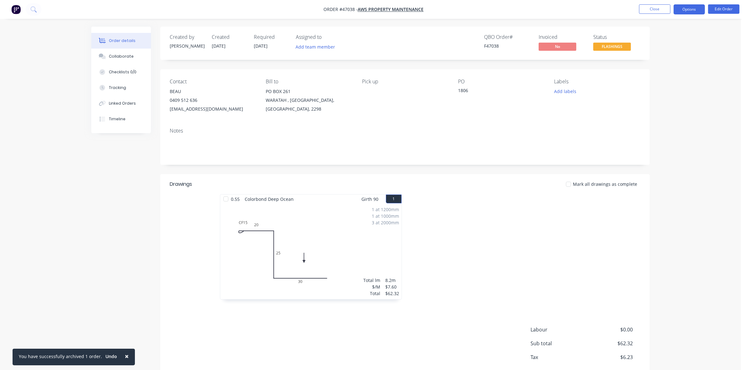
click at [692, 10] on button "Options" at bounding box center [688, 9] width 31 height 10
click at [670, 153] on div "Duplicate" at bounding box center [670, 150] width 58 height 9
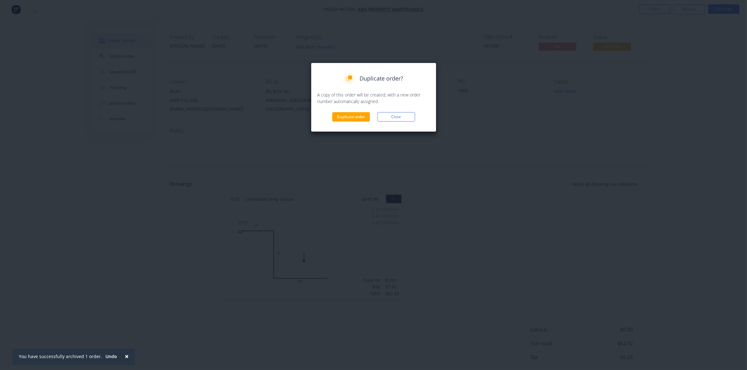
drag, startPoint x: 333, startPoint y: 116, endPoint x: 402, endPoint y: 130, distance: 70.7
click at [333, 118] on button "Duplicate order" at bounding box center [351, 116] width 38 height 9
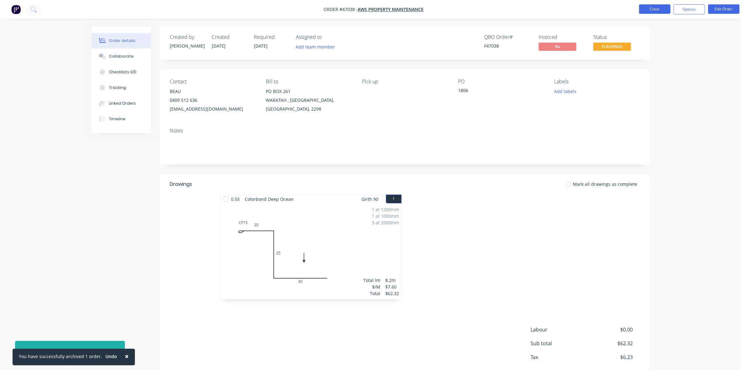
click at [657, 9] on button "Close" at bounding box center [654, 8] width 31 height 9
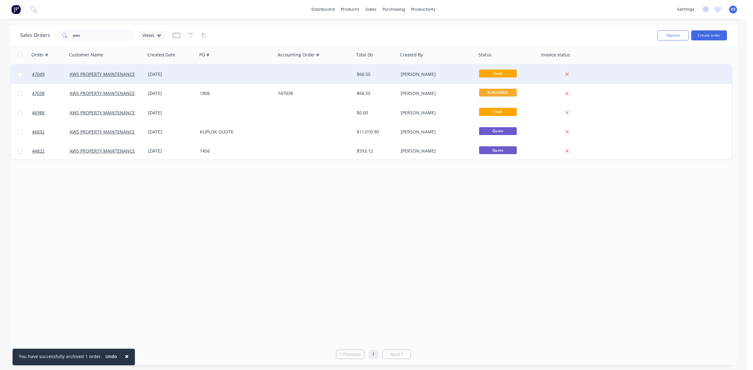
click at [264, 70] on div at bounding box center [236, 74] width 78 height 19
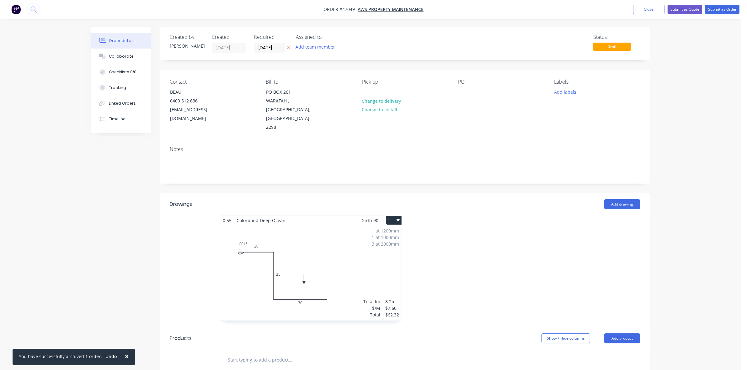
click at [289, 234] on div "1 at 1200mm 1 at 1000mm 3 at 2000mm Total lm $/M Total 8.2m $7.60 $62.32" at bounding box center [310, 273] width 181 height 96
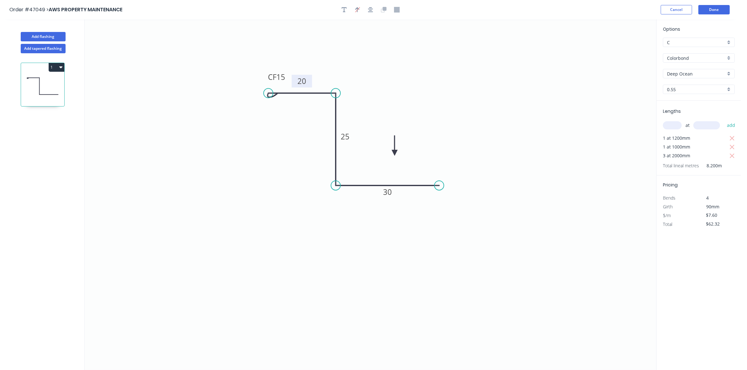
click at [303, 79] on tspan "20" at bounding box center [301, 81] width 9 height 10
type input "$10.02"
type input "$82.16"
type input "$11.93"
type input "$97.83"
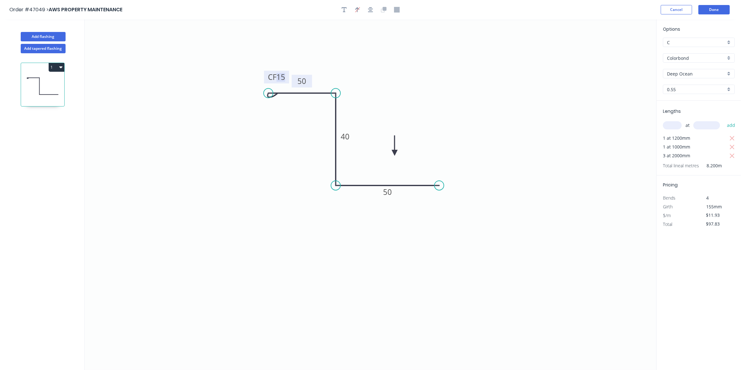
click at [690, 74] on input "Deep Ocean" at bounding box center [696, 74] width 59 height 7
click at [690, 84] on div "Monument" at bounding box center [698, 86] width 71 height 11
type input "Monument"
click at [733, 141] on icon "button" at bounding box center [732, 139] width 6 height 8
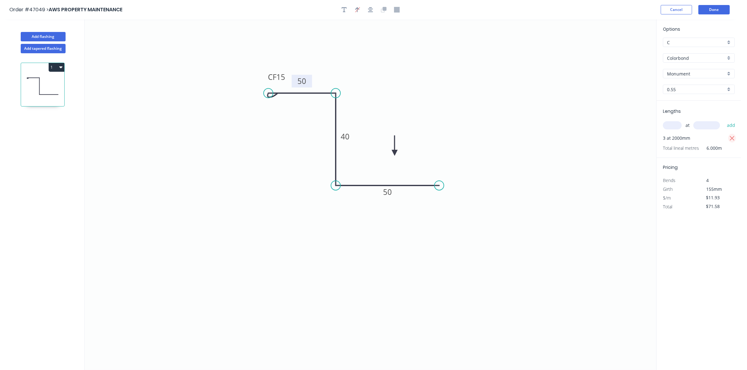
click at [733, 141] on icon "button" at bounding box center [732, 139] width 6 height 8
type input "$0.00"
click at [671, 128] on input "text" at bounding box center [672, 125] width 19 height 8
type input "2"
type input "2450"
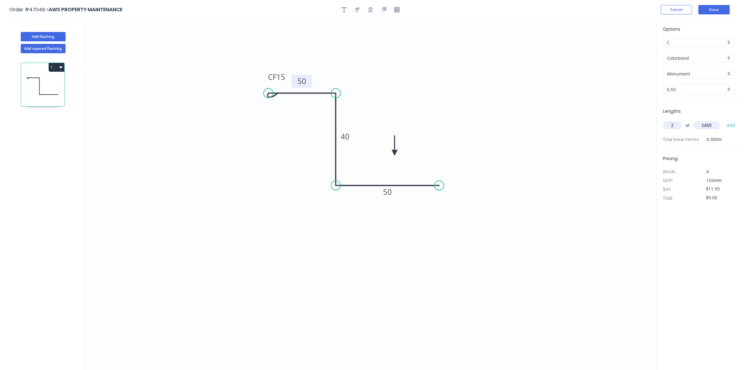
click at [724, 120] on button "add" at bounding box center [731, 125] width 15 height 11
type input "$58.46"
type input "2"
type input "883"
click at [724, 120] on button "add" at bounding box center [731, 125] width 15 height 11
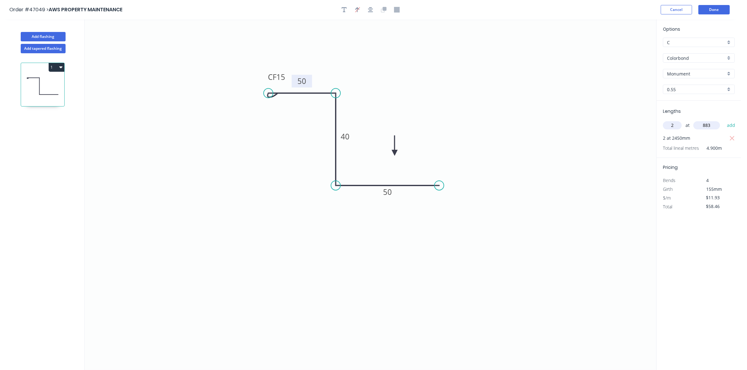
type input "$82.32"
type input "2"
type input "855"
click at [724, 120] on button "add" at bounding box center [731, 125] width 15 height 11
type input "$106.18"
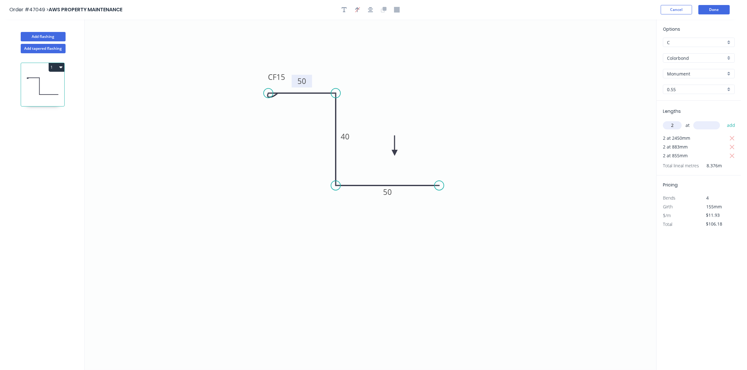
type input "2"
type input "2240"
click at [724, 120] on button "add" at bounding box center [731, 125] width 15 height 11
type input "$159.62"
type input "2"
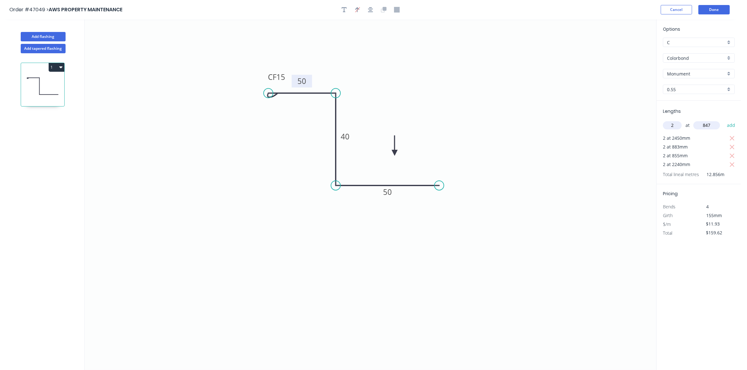
type input "847"
click at [724, 120] on button "add" at bounding box center [731, 125] width 15 height 11
type input "$183.48"
type input "2"
type input "1645"
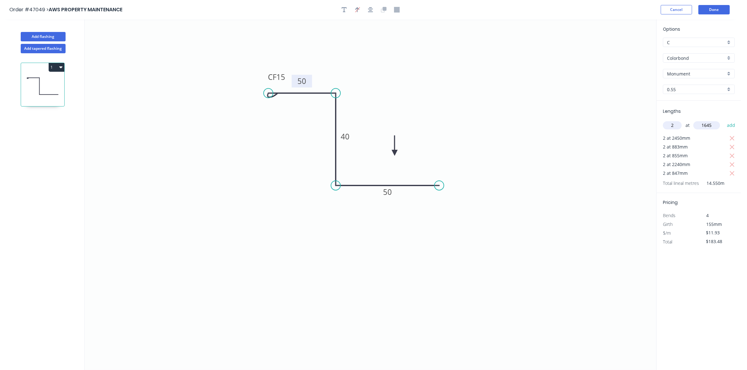
click at [724, 120] on button "add" at bounding box center [731, 125] width 15 height 11
type input "$222.73"
type input "2"
type input "1645"
click at [724, 120] on button "add" at bounding box center [731, 125] width 15 height 11
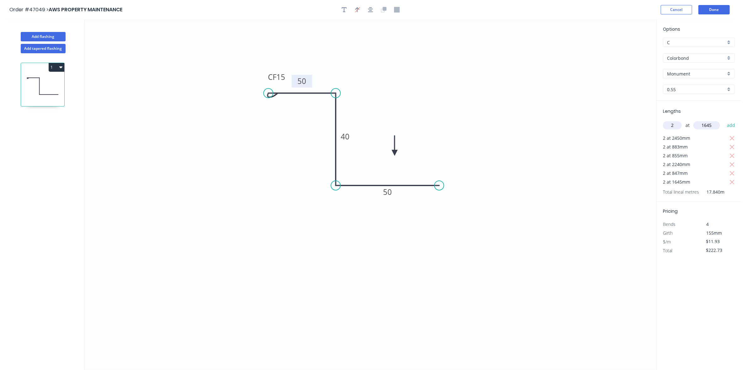
type input "$261.98"
type input "2"
type input "2540"
click at [724, 120] on button "add" at bounding box center [731, 125] width 15 height 11
type input "$322.59"
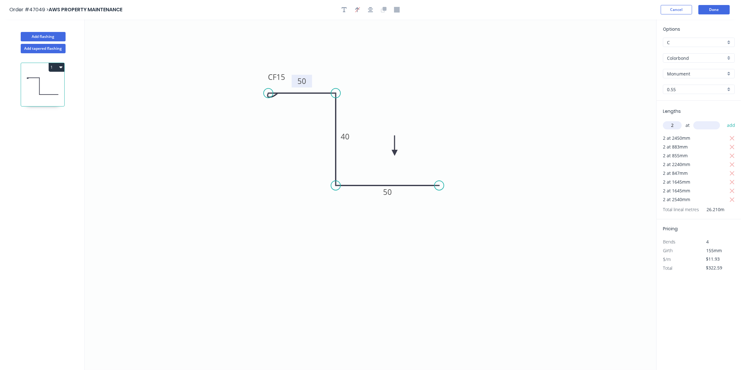
type input "2"
type input "2450"
click at [724, 120] on button "add" at bounding box center [731, 125] width 15 height 11
type input "$381.04"
type input "2"
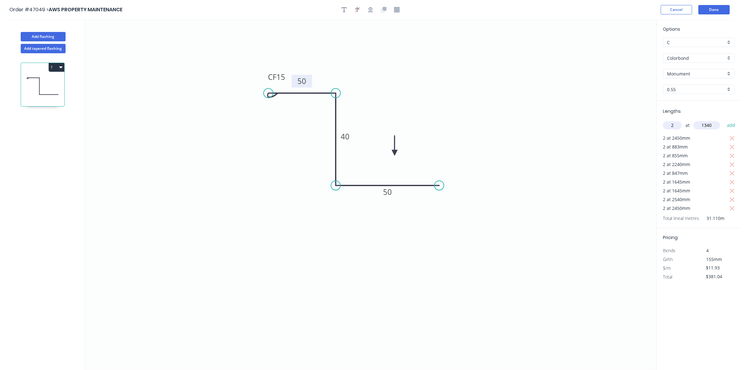
type input "1340"
click at [724, 120] on button "add" at bounding box center [731, 125] width 15 height 11
type input "$413.02"
type input "2"
type input "1297"
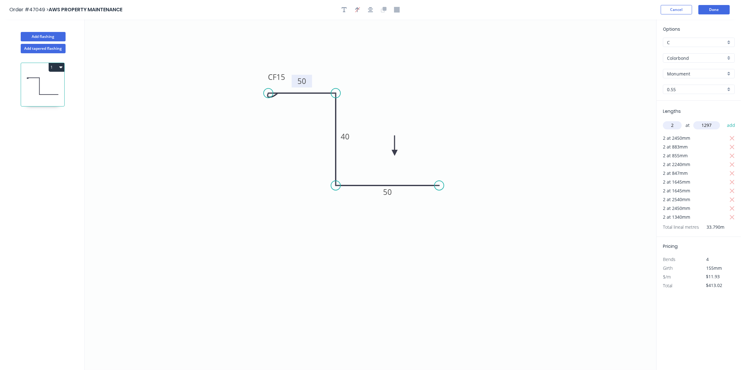
click at [724, 120] on button "add" at bounding box center [731, 125] width 15 height 11
type input "$443.96"
type input "2"
type input "890"
click at [724, 120] on button "add" at bounding box center [731, 125] width 15 height 11
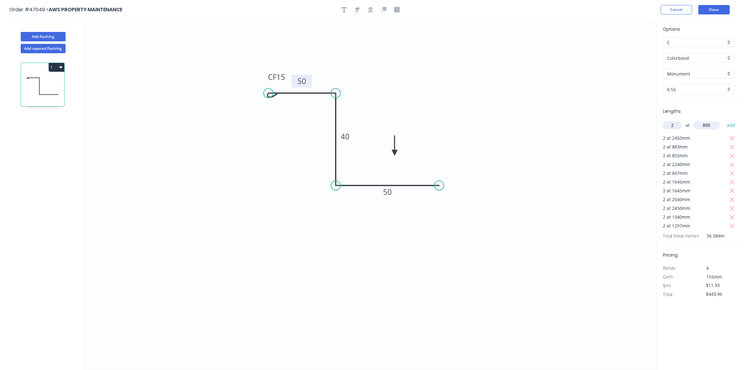
type input "$467.82"
type input "2"
type input "2245"
click at [724, 120] on button "add" at bounding box center [731, 125] width 15 height 11
type input "$521.39"
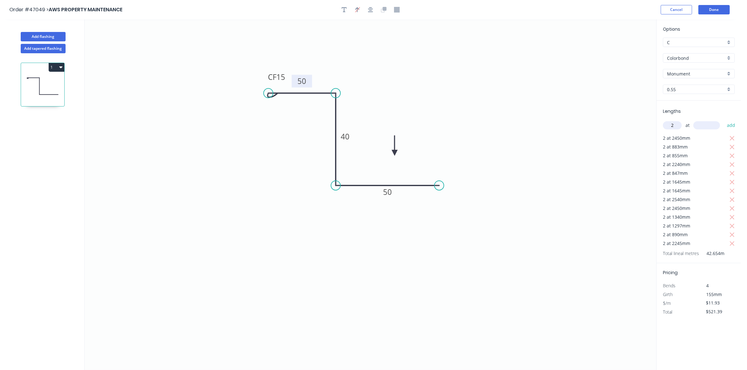
type input "2"
type input "2275"
click at [724, 120] on button "add" at bounding box center [731, 125] width 15 height 11
type input "$575.67"
type input "2"
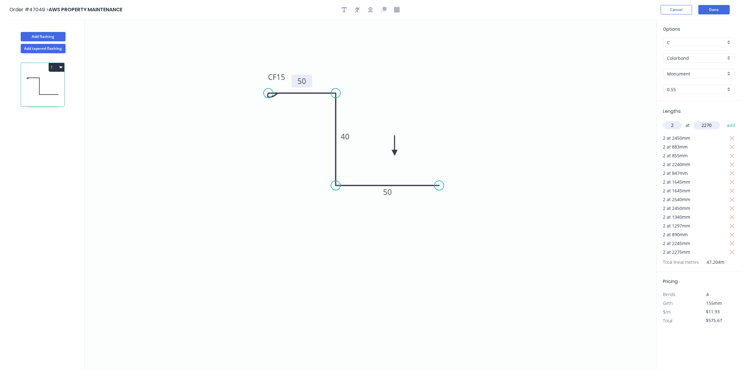
type input "2270"
click at [724, 120] on button "add" at bounding box center [731, 125] width 15 height 11
type input "$629.83"
type input "2"
type input "2530"
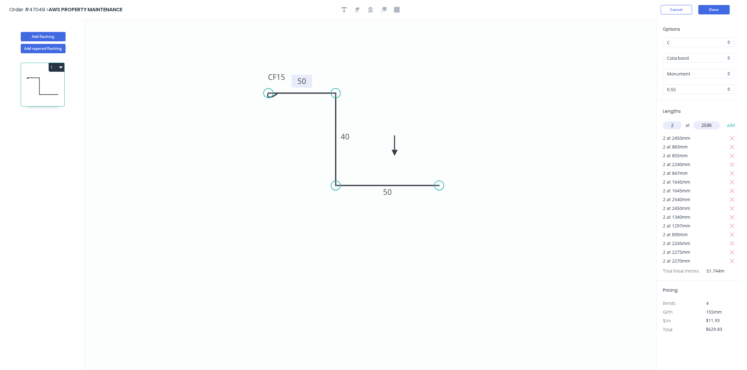
click at [724, 120] on button "add" at bounding box center [731, 125] width 15 height 11
click at [713, 9] on button "Done" at bounding box center [713, 9] width 31 height 9
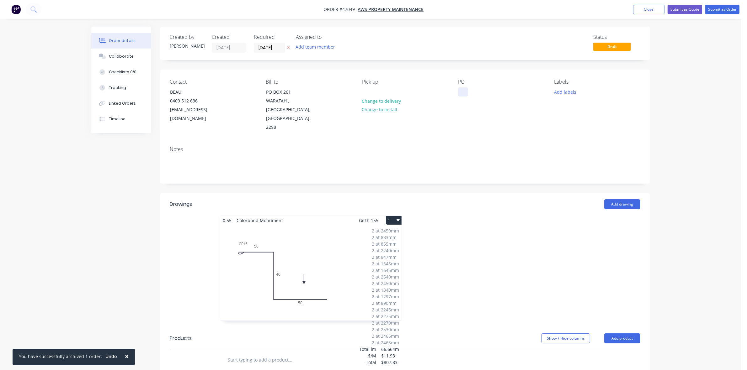
click at [463, 91] on div at bounding box center [463, 92] width 10 height 9
click at [278, 49] on input "18/08/25" at bounding box center [269, 47] width 31 height 9
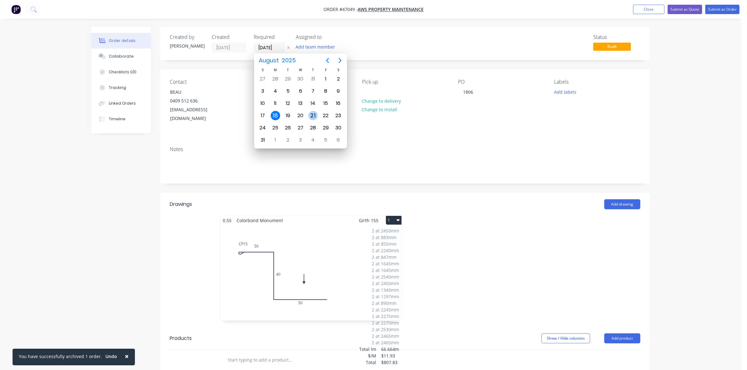
click at [310, 118] on div "21" at bounding box center [312, 115] width 9 height 9
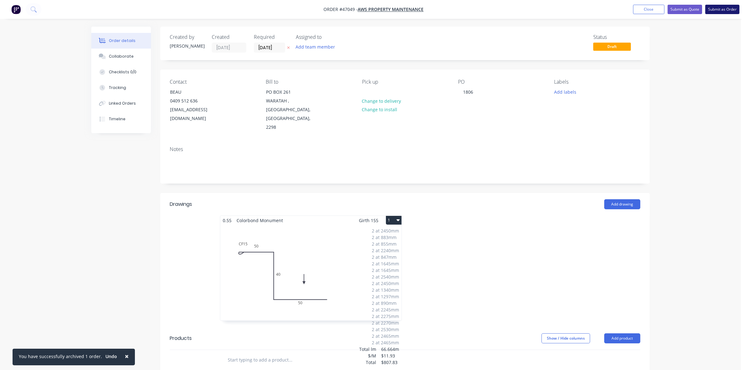
click at [730, 13] on button "Submit as Order" at bounding box center [722, 9] width 34 height 9
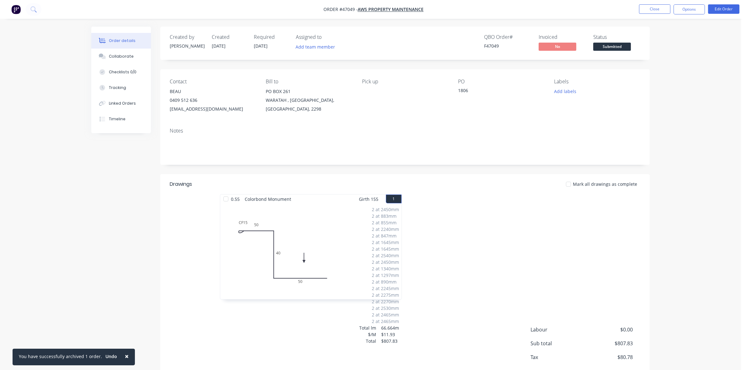
click at [316, 229] on div "2 at 2450mm 2 at 883mm 2 at 855mm 2 at 2240mm 2 at 847mm 2 at 1645mm 2 at 1645m…" at bounding box center [310, 252] width 181 height 96
click at [734, 7] on button "Edit Order" at bounding box center [723, 8] width 31 height 9
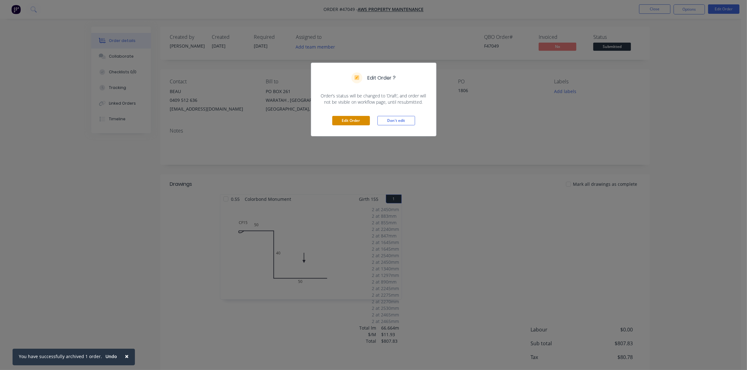
click at [342, 118] on button "Edit Order" at bounding box center [351, 120] width 38 height 9
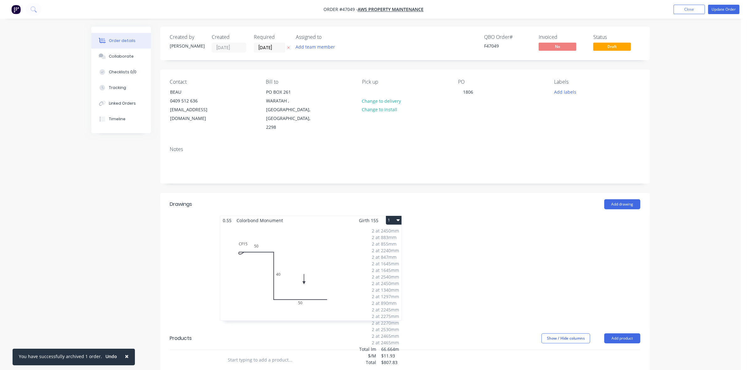
click at [269, 243] on div "2 at 2450mm 2 at 883mm 2 at 855mm 2 at 2240mm 2 at 847mm 2 at 1645mm 2 at 1645m…" at bounding box center [310, 273] width 181 height 96
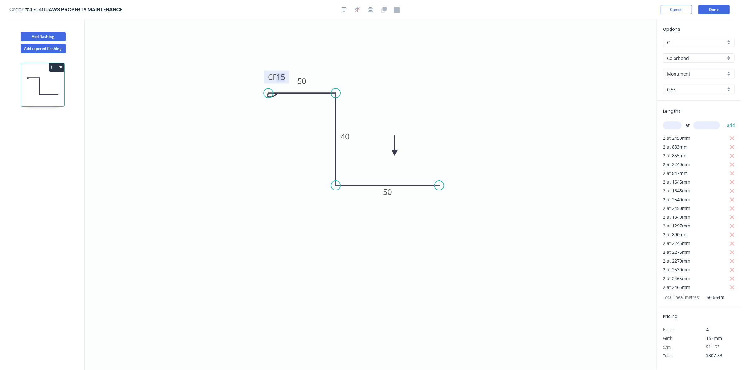
click at [281, 76] on tspan "15" at bounding box center [280, 77] width 9 height 10
click at [229, 186] on icon "0 CF 10 50 40 50" at bounding box center [371, 194] width 572 height 351
click at [712, 7] on button "Done" at bounding box center [713, 9] width 31 height 9
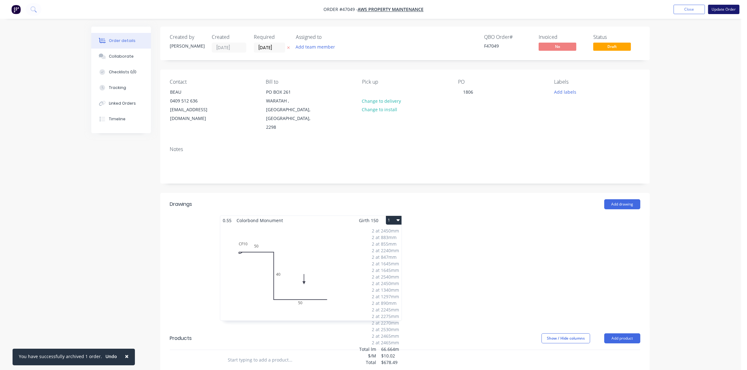
click at [725, 10] on button "Update Order" at bounding box center [723, 9] width 31 height 9
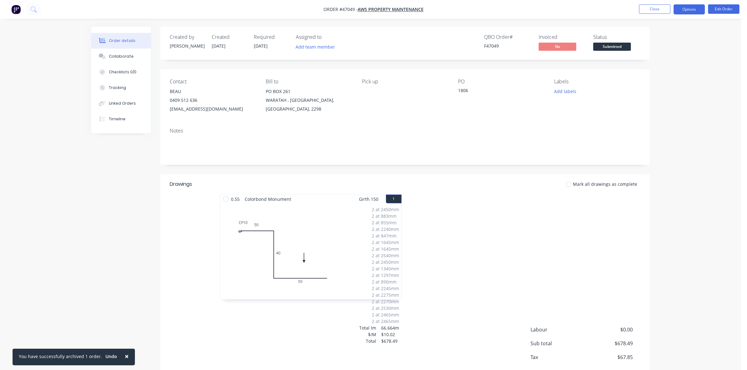
click at [703, 7] on button "Options" at bounding box center [688, 9] width 31 height 10
click at [661, 74] on div "Work Order" at bounding box center [670, 75] width 58 height 9
click at [660, 65] on div "Without pricing" at bounding box center [670, 63] width 58 height 9
click at [623, 49] on span "Submitted" at bounding box center [612, 47] width 38 height 8
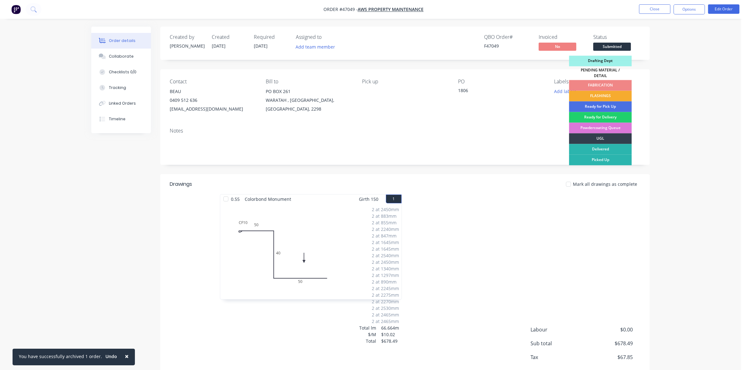
click at [612, 91] on div "FLASHINGS" at bounding box center [600, 96] width 63 height 11
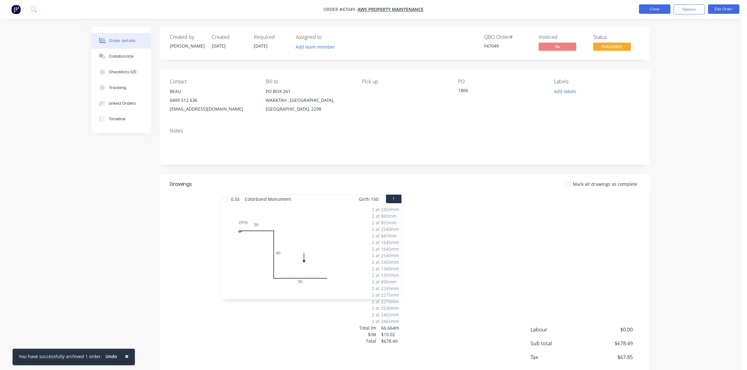
click at [650, 12] on button "Close" at bounding box center [654, 8] width 31 height 9
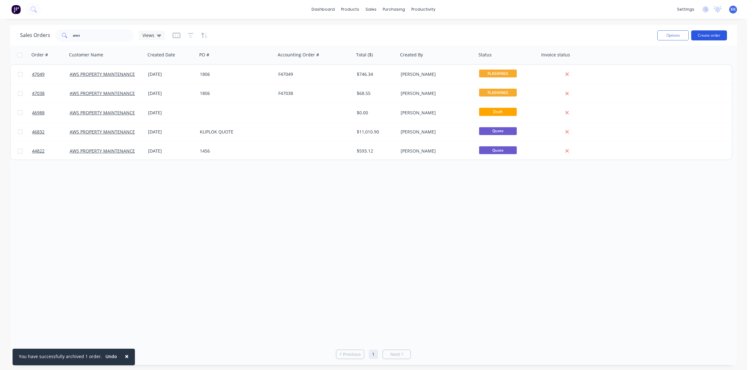
click at [711, 36] on button "Create order" at bounding box center [709, 35] width 36 height 10
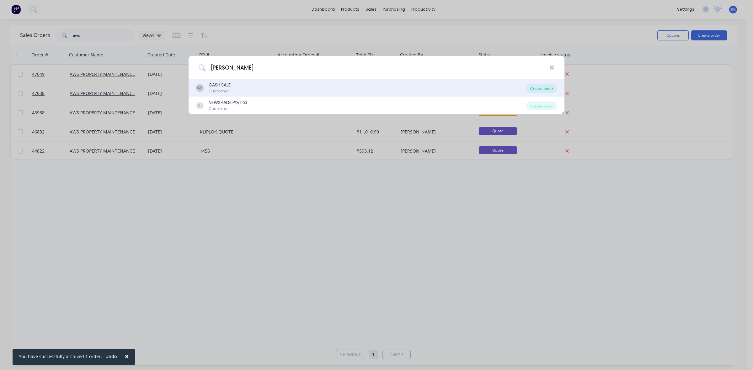
click at [537, 90] on div "Create order" at bounding box center [541, 88] width 30 height 9
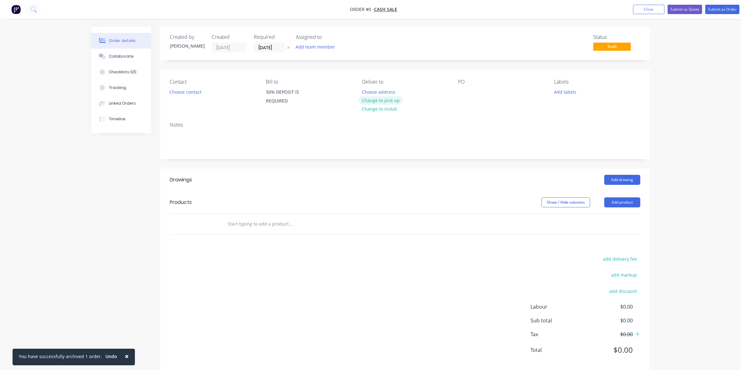
click at [382, 101] on button "Change to pick up" at bounding box center [381, 100] width 45 height 8
click at [188, 91] on button "Choose contact" at bounding box center [185, 92] width 39 height 8
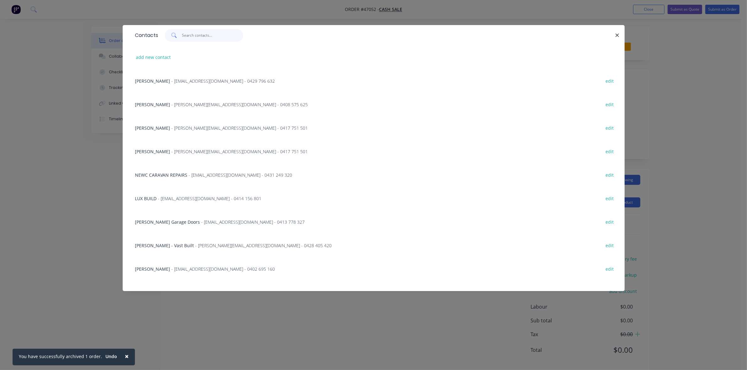
click at [205, 35] on input "text" at bounding box center [212, 35] width 61 height 13
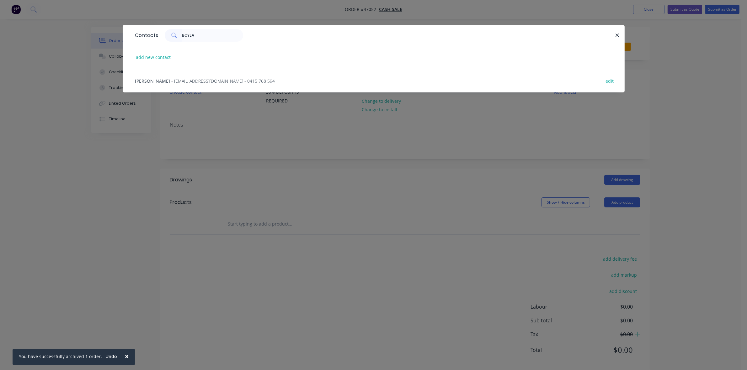
click at [208, 82] on span "- davidboylancarpentry@gmail.com - 0415 768 594" at bounding box center [224, 81] width 104 height 6
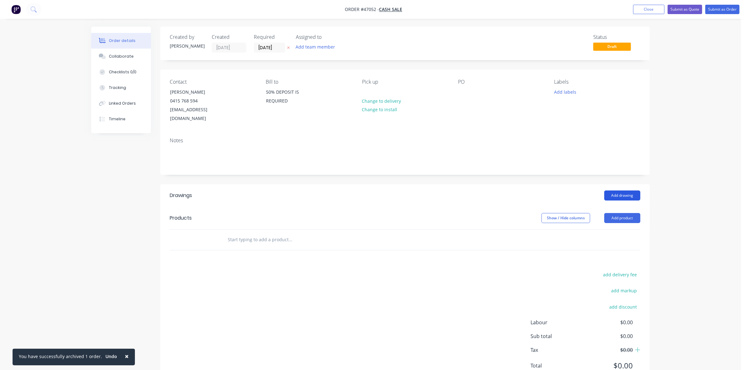
click at [623, 191] on button "Add drawing" at bounding box center [622, 196] width 36 height 10
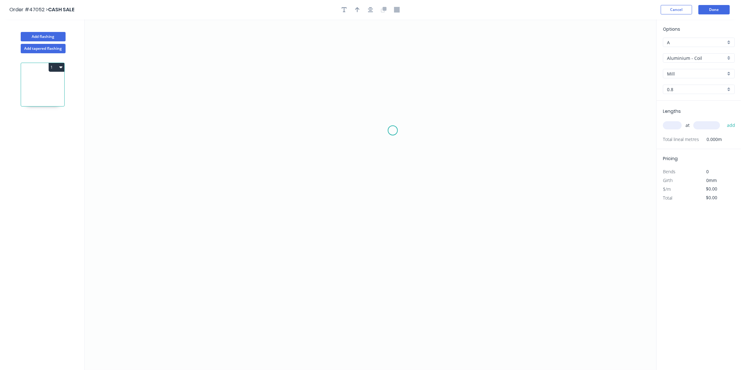
click at [393, 130] on icon "0" at bounding box center [371, 194] width 572 height 351
click at [393, 114] on icon "0" at bounding box center [371, 194] width 572 height 351
click at [223, 114] on icon "0 ?" at bounding box center [371, 194] width 572 height 351
click at [226, 215] on icon "0 ? ?" at bounding box center [371, 194] width 572 height 351
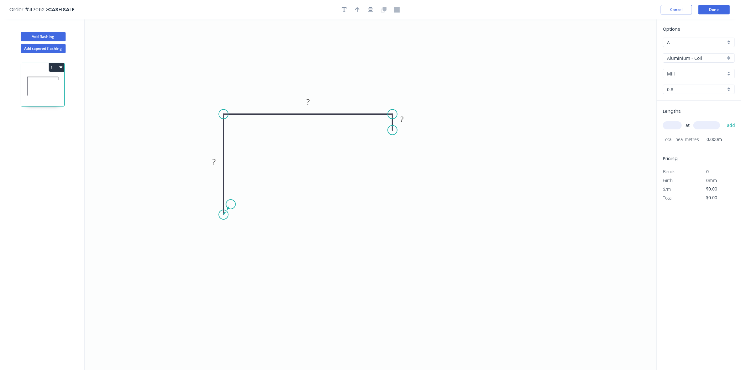
click at [231, 205] on icon "0 ? ? ?" at bounding box center [371, 194] width 572 height 351
click at [234, 238] on div "Hide angle" at bounding box center [254, 237] width 63 height 13
click at [238, 212] on rect at bounding box center [235, 212] width 13 height 9
click at [308, 103] on tspan "80" at bounding box center [308, 102] width 9 height 10
drag, startPoint x: 356, startPoint y: 9, endPoint x: 474, endPoint y: 46, distance: 123.8
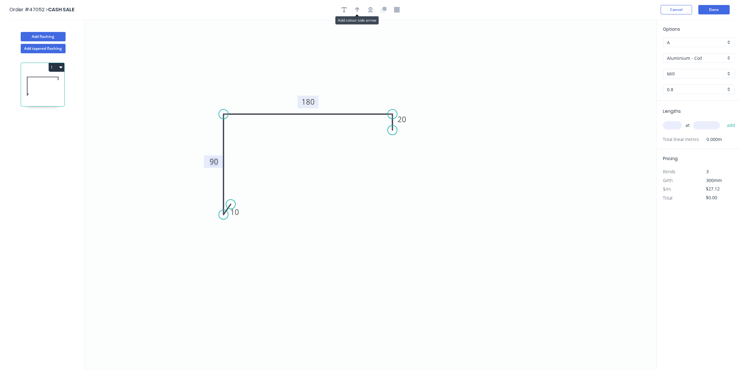
click at [356, 10] on icon "button" at bounding box center [357, 10] width 4 height 6
drag, startPoint x: 598, startPoint y: 56, endPoint x: 250, endPoint y: 109, distance: 352.1
click at [250, 109] on icon at bounding box center [249, 101] width 6 height 20
click at [686, 57] on input "Aluminium - Coil" at bounding box center [696, 58] width 59 height 7
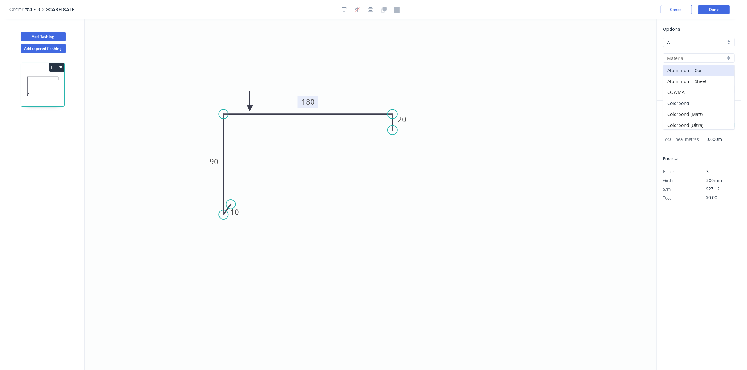
click at [686, 99] on div "Colorbond" at bounding box center [698, 103] width 71 height 11
click at [683, 77] on div "Basalt" at bounding box center [699, 73] width 72 height 9
click at [661, 75] on div "Options A A Colorbond Colorbond Colorbond (Matt) Colorbond (Ultra) Basalt Blue …" at bounding box center [699, 63] width 84 height 75
click at [672, 73] on input "text" at bounding box center [696, 74] width 59 height 7
click at [689, 85] on div "Surfmist" at bounding box center [698, 86] width 71 height 11
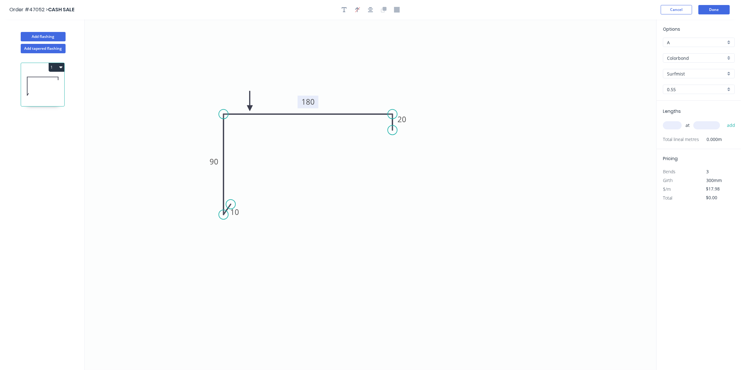
click at [673, 123] on input "text" at bounding box center [672, 125] width 19 height 8
click at [724, 120] on button "add" at bounding box center [731, 125] width 15 height 11
click at [62, 68] on button "1" at bounding box center [57, 67] width 16 height 9
click at [55, 81] on div "Duplicate" at bounding box center [34, 82] width 48 height 9
click at [214, 162] on tspan "90" at bounding box center [214, 162] width 9 height 10
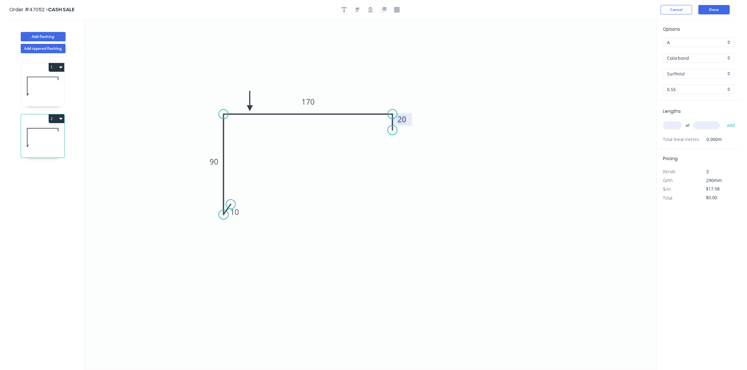
click at [672, 124] on input "text" at bounding box center [672, 125] width 19 height 8
click at [724, 120] on button "add" at bounding box center [731, 125] width 15 height 11
click at [49, 36] on button "Add flashing" at bounding box center [43, 36] width 45 height 9
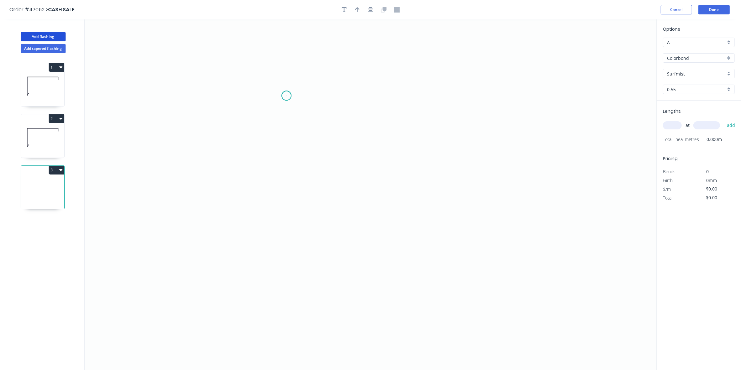
drag, startPoint x: 286, startPoint y: 96, endPoint x: 283, endPoint y: 138, distance: 42.8
click at [286, 97] on icon "0" at bounding box center [371, 194] width 572 height 351
click at [281, 183] on icon "0" at bounding box center [371, 194] width 572 height 351
drag, startPoint x: 448, startPoint y: 186, endPoint x: 445, endPoint y: 201, distance: 15.5
click at [448, 187] on icon "0 ?" at bounding box center [371, 194] width 572 height 351
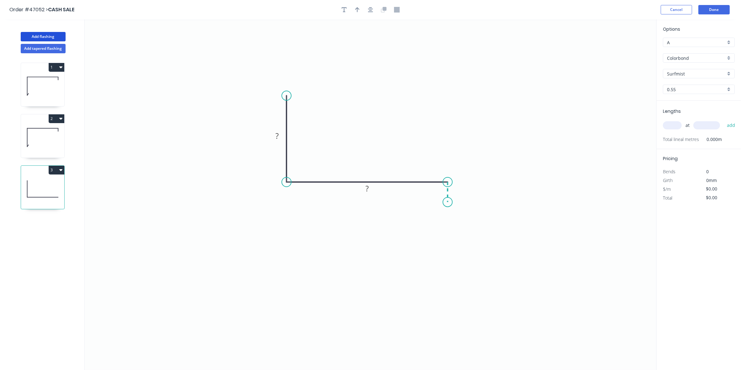
click at [447, 203] on icon "0 ? ?" at bounding box center [371, 194] width 572 height 351
drag, startPoint x: 358, startPoint y: 7, endPoint x: 454, endPoint y: 8, distance: 96.0
click at [359, 8] on icon "button" at bounding box center [357, 10] width 4 height 6
drag, startPoint x: 623, startPoint y: 50, endPoint x: 290, endPoint y: 152, distance: 348.7
click at [333, 158] on icon at bounding box center [336, 148] width 6 height 20
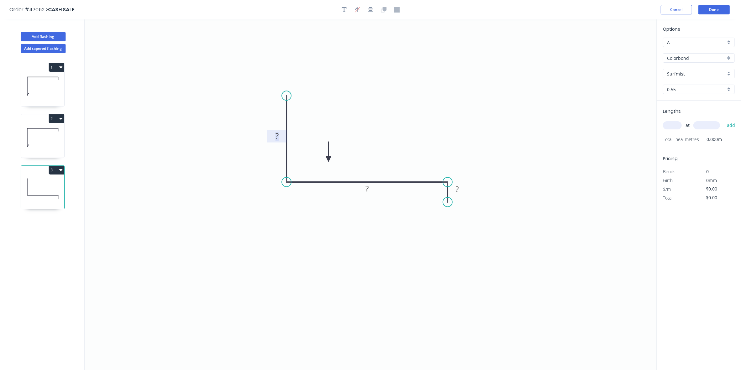
click at [275, 134] on tspan "?" at bounding box center [276, 136] width 3 height 10
click at [670, 125] on input "text" at bounding box center [672, 125] width 19 height 8
click at [724, 120] on button "add" at bounding box center [731, 125] width 15 height 11
click at [53, 176] on div "3" at bounding box center [43, 188] width 44 height 44
click at [60, 170] on icon "button" at bounding box center [60, 170] width 3 height 5
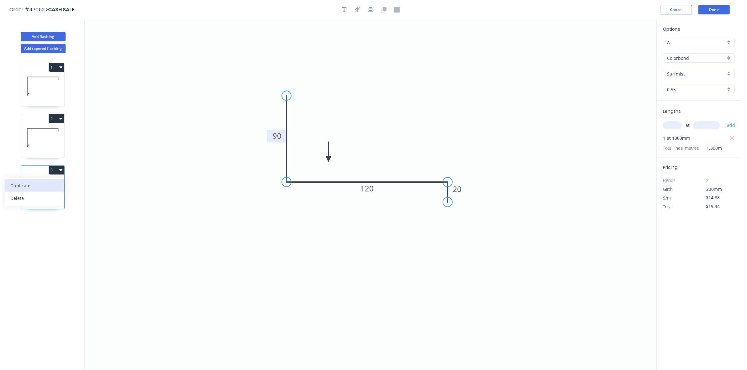
click at [51, 184] on div "Duplicate" at bounding box center [34, 185] width 48 height 9
click at [276, 135] on tspan "90" at bounding box center [277, 136] width 9 height 10
click at [670, 125] on input "text" at bounding box center [672, 125] width 19 height 8
click at [724, 120] on button "add" at bounding box center [731, 125] width 15 height 11
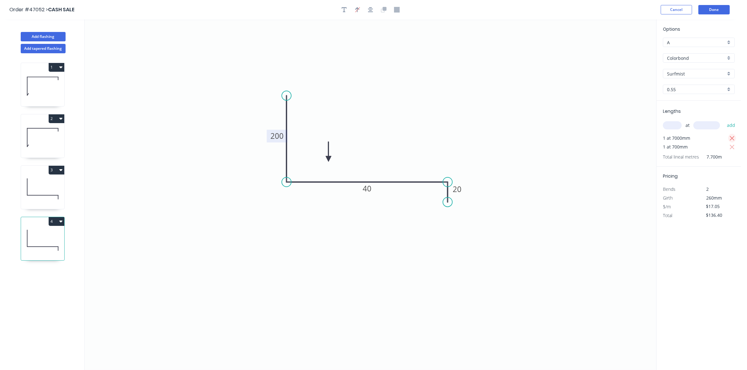
click at [732, 138] on icon "button" at bounding box center [732, 138] width 5 height 5
click at [62, 223] on button "4" at bounding box center [57, 221] width 16 height 9
click at [56, 234] on div "Duplicate" at bounding box center [34, 237] width 48 height 9
click at [274, 136] on tspan "200" at bounding box center [276, 136] width 13 height 10
drag, startPoint x: 671, startPoint y: 128, endPoint x: 664, endPoint y: 136, distance: 10.4
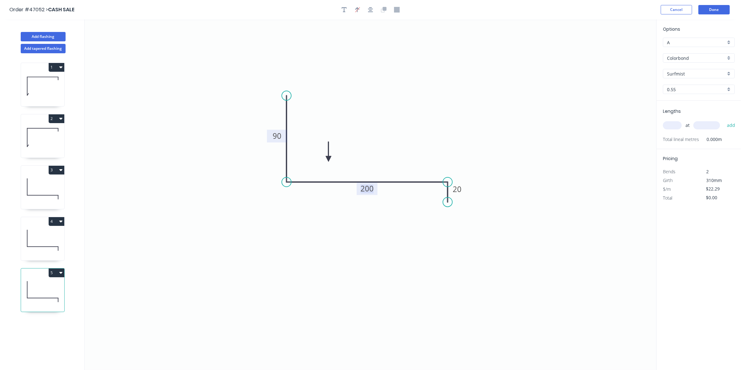
click at [671, 129] on input "text" at bounding box center [672, 125] width 19 height 8
click at [724, 120] on button "add" at bounding box center [731, 125] width 15 height 11
click at [57, 224] on button "4" at bounding box center [57, 221] width 16 height 9
click at [49, 237] on div "Duplicate" at bounding box center [34, 237] width 48 height 9
click at [279, 136] on tspan "200" at bounding box center [276, 136] width 13 height 10
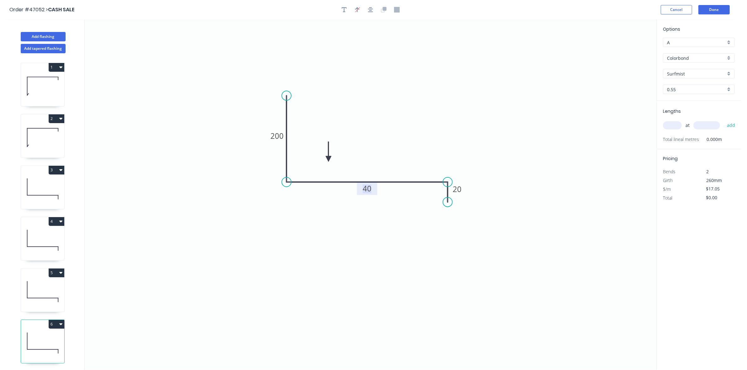
drag, startPoint x: 670, startPoint y: 126, endPoint x: 640, endPoint y: 116, distance: 31.5
click at [670, 128] on input "text" at bounding box center [672, 125] width 19 height 8
click at [724, 120] on button "add" at bounding box center [731, 125] width 15 height 11
click at [52, 38] on button "Add flashing" at bounding box center [43, 36] width 45 height 9
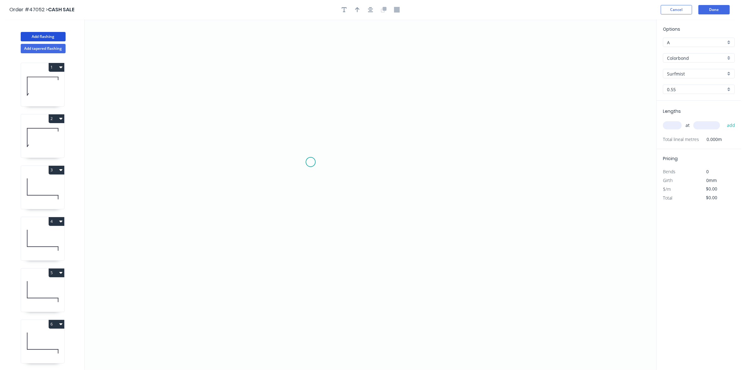
click at [312, 163] on icon "0" at bounding box center [371, 194] width 572 height 351
click at [406, 167] on icon "0" at bounding box center [371, 194] width 572 height 351
click at [363, 168] on rect at bounding box center [358, 169] width 13 height 9
click at [673, 127] on input "text" at bounding box center [672, 125] width 19 height 8
click at [724, 120] on button "add" at bounding box center [731, 125] width 15 height 11
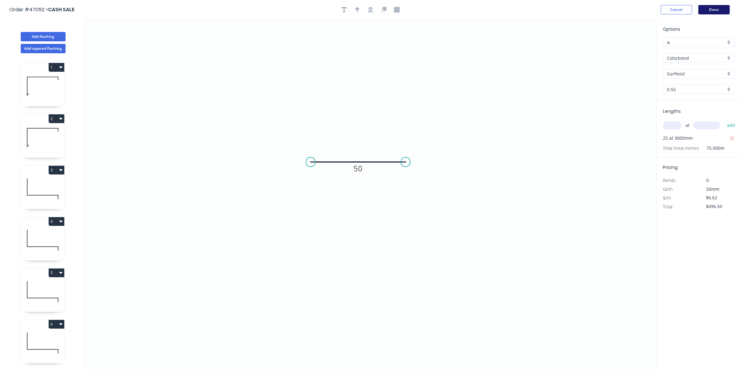
click at [710, 11] on button "Done" at bounding box center [713, 9] width 31 height 9
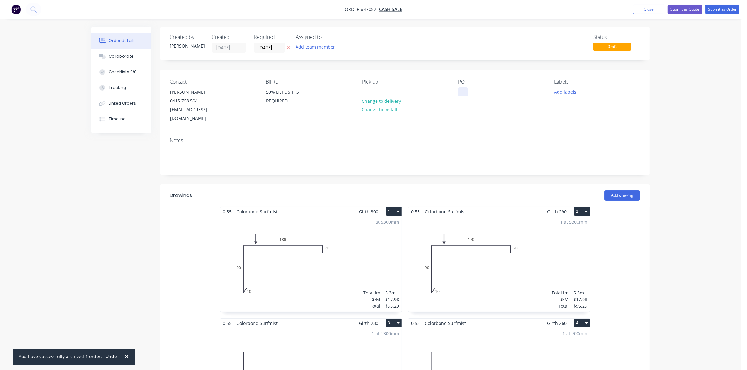
click at [461, 89] on div at bounding box center [463, 92] width 10 height 9
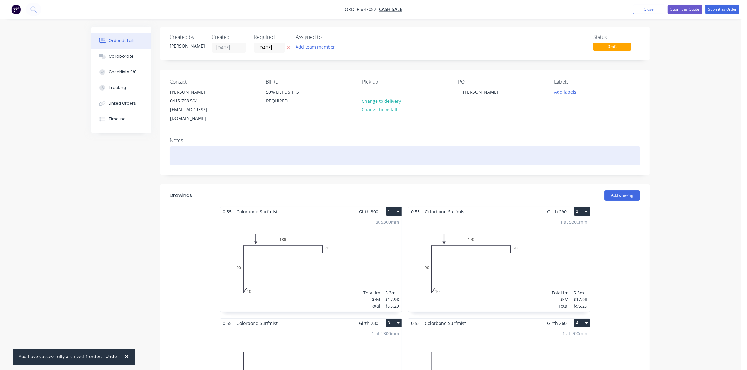
click at [221, 148] on div at bounding box center [405, 155] width 471 height 19
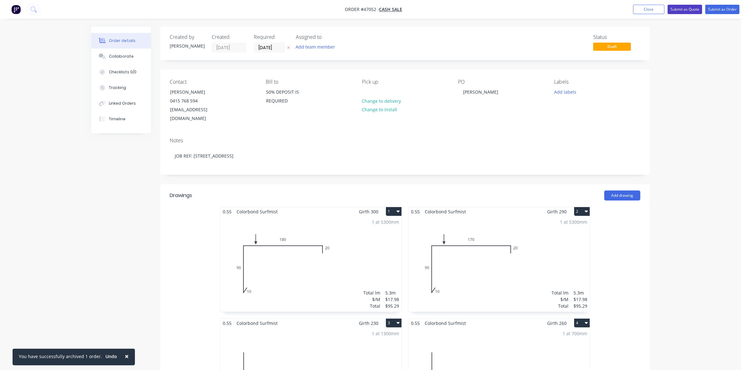
click at [693, 7] on button "Submit as Quote" at bounding box center [685, 9] width 35 height 9
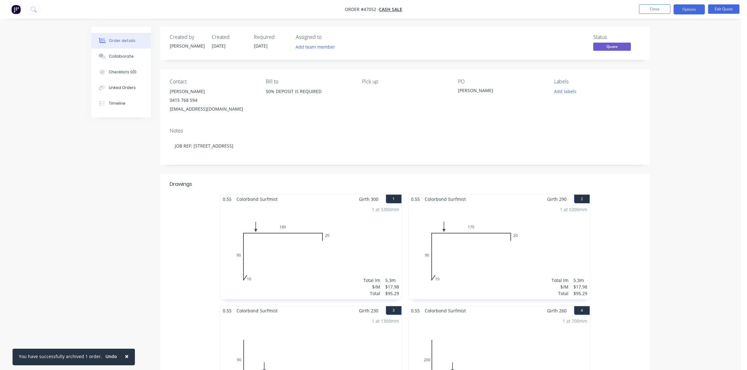
drag, startPoint x: 695, startPoint y: 9, endPoint x: 669, endPoint y: 15, distance: 27.3
click at [695, 10] on button "Options" at bounding box center [688, 9] width 31 height 10
click at [645, 35] on div "Quote" at bounding box center [670, 38] width 58 height 9
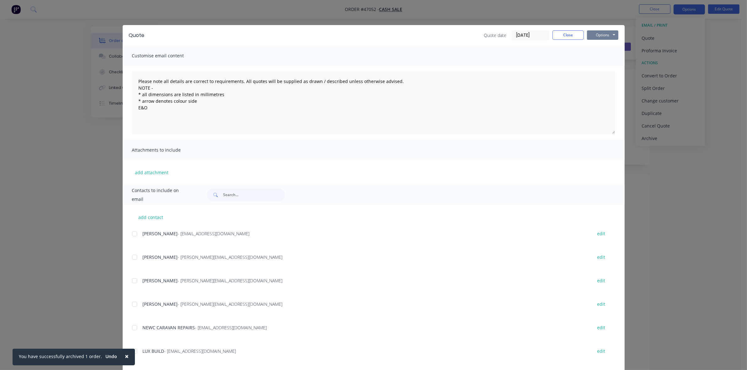
click at [605, 37] on button "Options" at bounding box center [602, 34] width 31 height 9
click at [605, 52] on button "Print" at bounding box center [607, 57] width 40 height 10
click at [564, 34] on button "Close" at bounding box center [567, 34] width 31 height 9
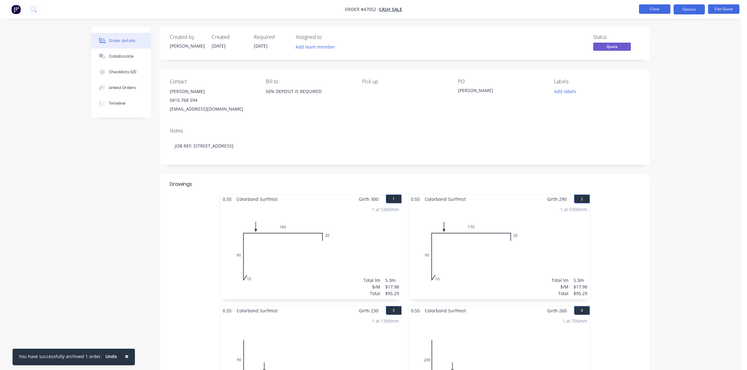
click at [662, 9] on button "Close" at bounding box center [654, 8] width 31 height 9
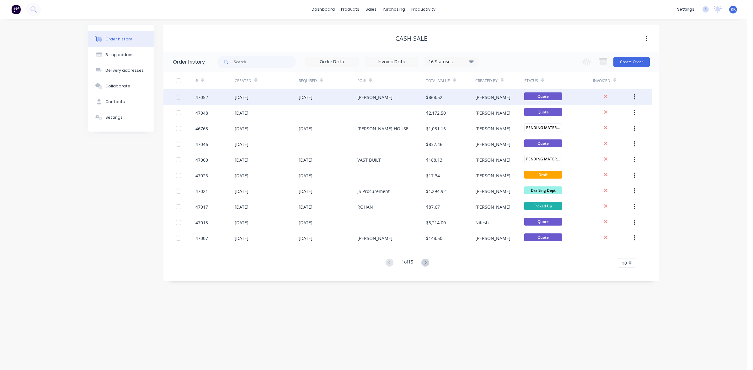
click at [237, 102] on div "[DATE]" at bounding box center [267, 97] width 64 height 16
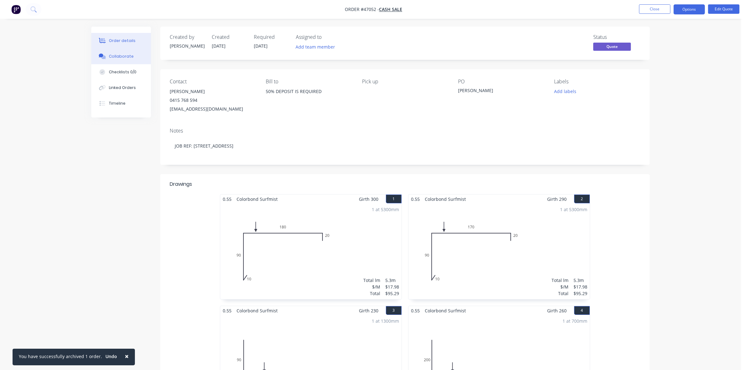
drag, startPoint x: 139, startPoint y: 56, endPoint x: 134, endPoint y: 56, distance: 4.7
click at [138, 56] on button "Collaborate" at bounding box center [121, 57] width 60 height 16
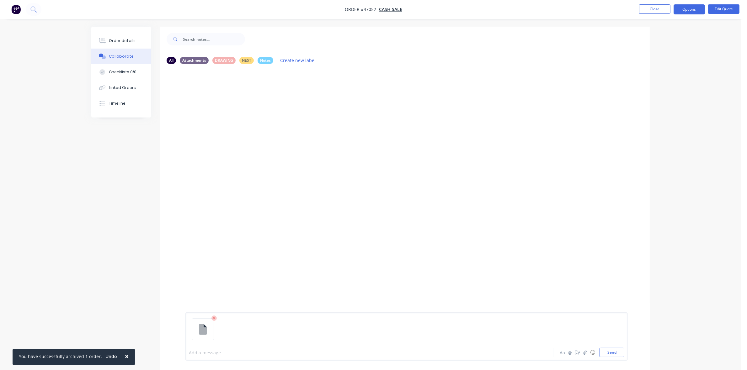
click at [208, 353] on div at bounding box center [352, 353] width 326 height 7
click at [118, 40] on div "Order details" at bounding box center [122, 41] width 27 height 6
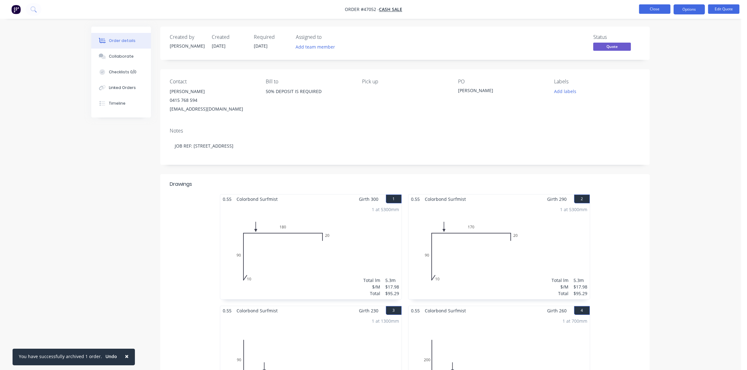
click at [657, 8] on button "Close" at bounding box center [654, 8] width 31 height 9
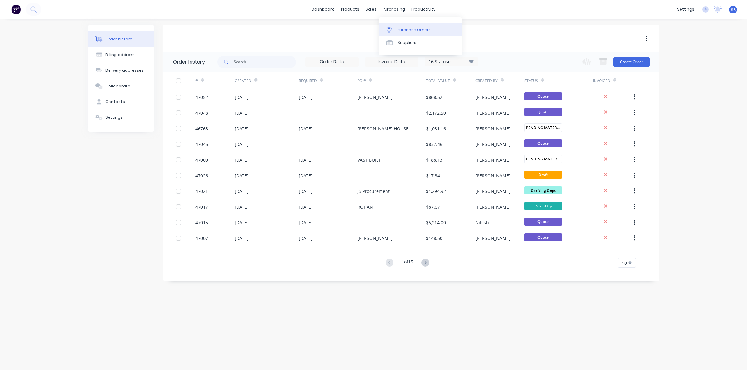
click at [383, 24] on link "Purchase Orders" at bounding box center [420, 30] width 83 height 13
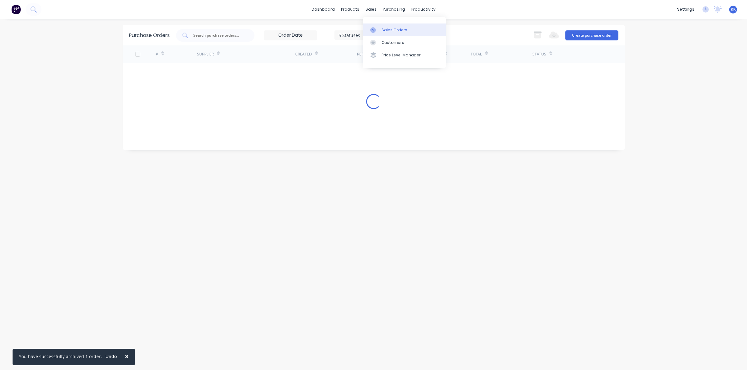
click at [380, 28] on link "Sales Orders" at bounding box center [404, 30] width 83 height 13
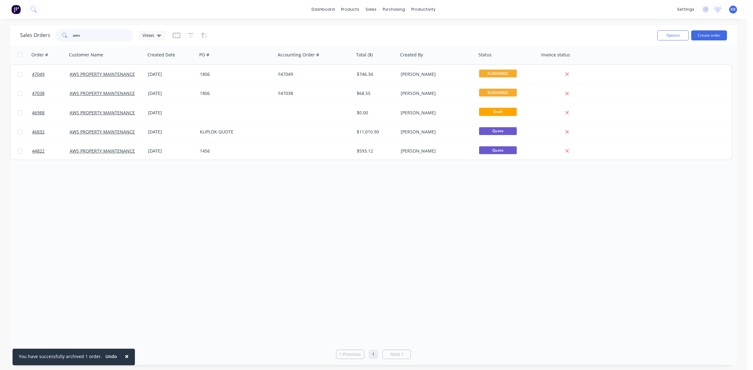
drag, startPoint x: 115, startPoint y: 35, endPoint x: 88, endPoint y: 41, distance: 27.3
click at [90, 41] on input "aws" at bounding box center [103, 35] width 61 height 13
click at [378, 39] on link "Customers" at bounding box center [404, 42] width 83 height 13
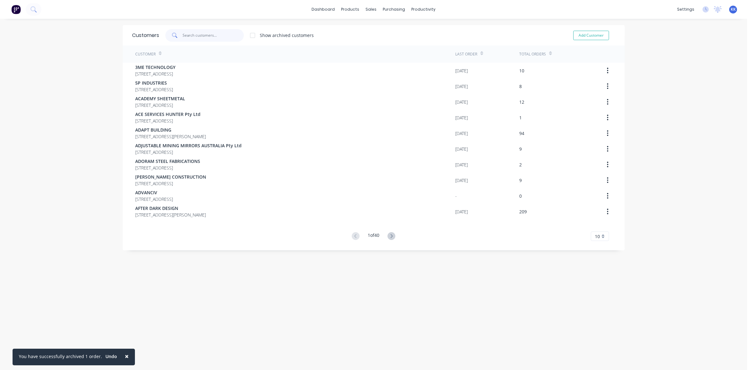
click at [194, 38] on input "text" at bounding box center [213, 35] width 61 height 13
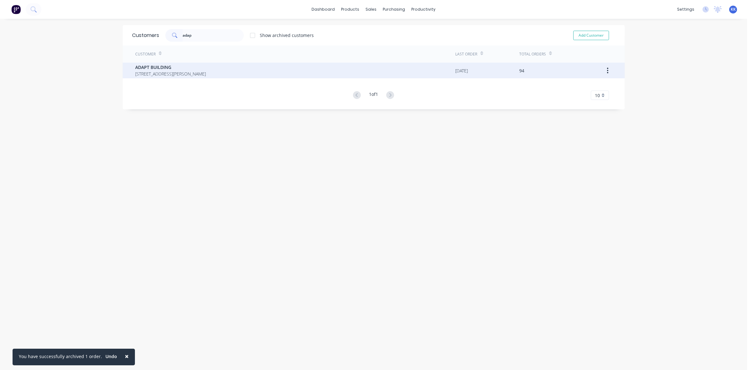
click at [167, 77] on div "ADAPT BUILDING 13 SNEDDON ST MEREWETHER New South Wales Australia" at bounding box center [295, 71] width 320 height 16
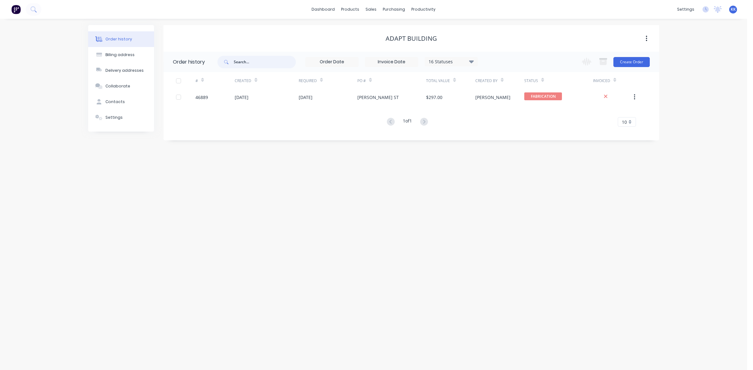
click at [237, 62] on input "text" at bounding box center [265, 62] width 62 height 13
click at [445, 60] on div "16 Statuses" at bounding box center [451, 61] width 53 height 7
drag, startPoint x: 492, startPoint y: 137, endPoint x: 405, endPoint y: 156, distance: 89.1
click at [503, 134] on label at bounding box center [503, 134] width 0 height 0
click at [503, 137] on input "checkbox" at bounding box center [505, 137] width 5 height 6
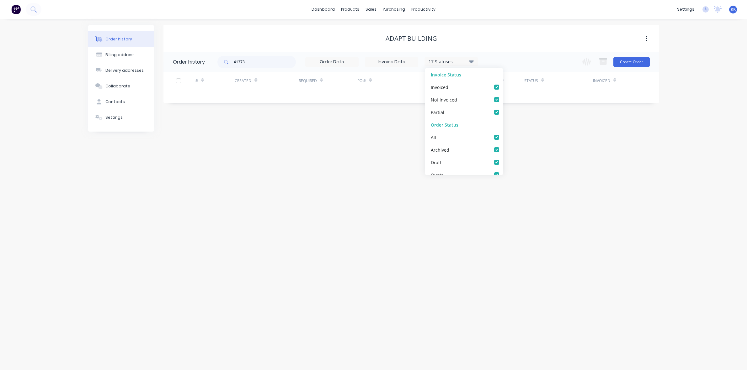
click at [351, 163] on div "Order history Billing address Delivery addresses Collaborate Contacts Settings …" at bounding box center [373, 195] width 747 height 352
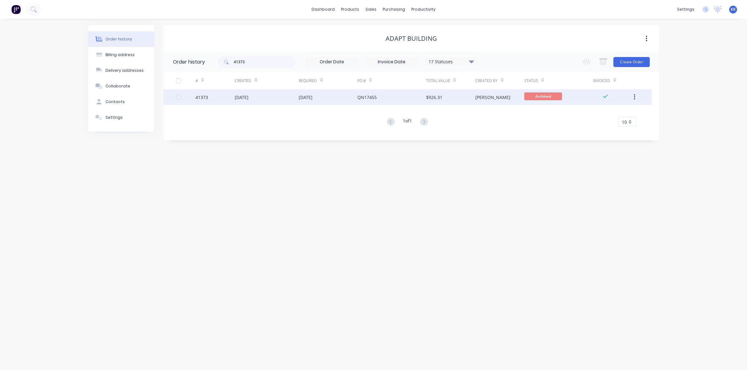
click at [312, 98] on div "23 Jan 2025" at bounding box center [306, 97] width 14 height 7
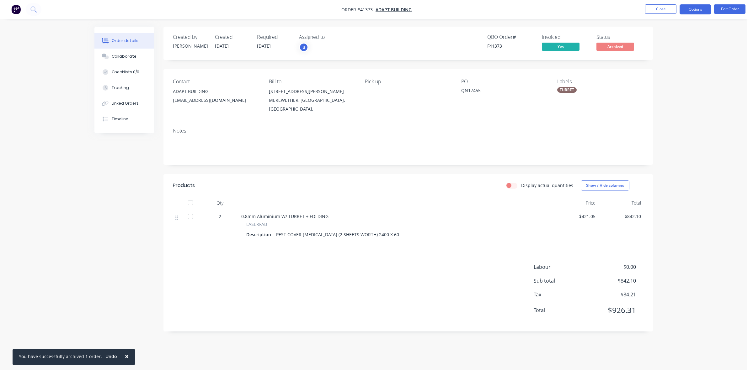
click at [695, 10] on button "Options" at bounding box center [694, 9] width 31 height 10
click at [663, 148] on div "Duplicate" at bounding box center [676, 150] width 58 height 9
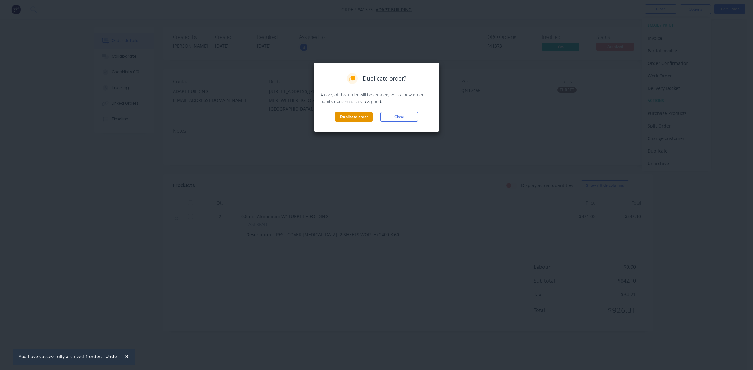
click at [351, 118] on button "Duplicate order" at bounding box center [354, 116] width 38 height 9
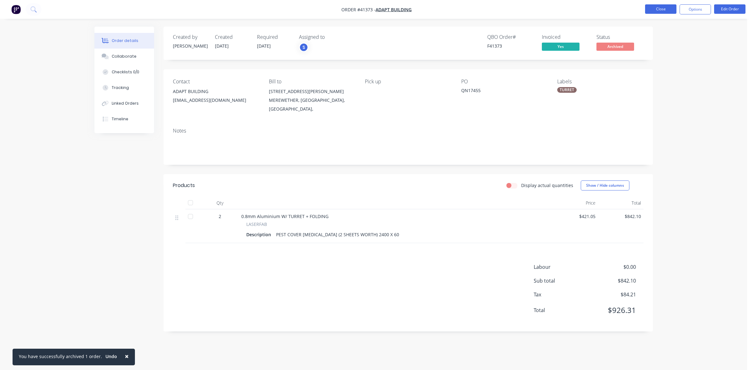
click at [658, 13] on button "Close" at bounding box center [660, 8] width 31 height 9
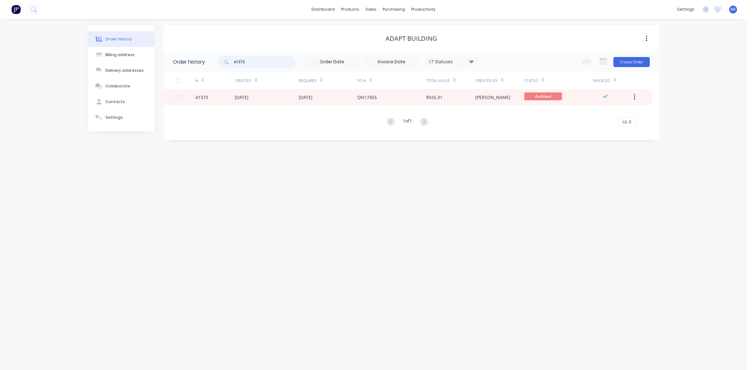
drag, startPoint x: 261, startPoint y: 64, endPoint x: 223, endPoint y: 64, distance: 38.3
click at [223, 64] on div "41373" at bounding box center [256, 62] width 78 height 13
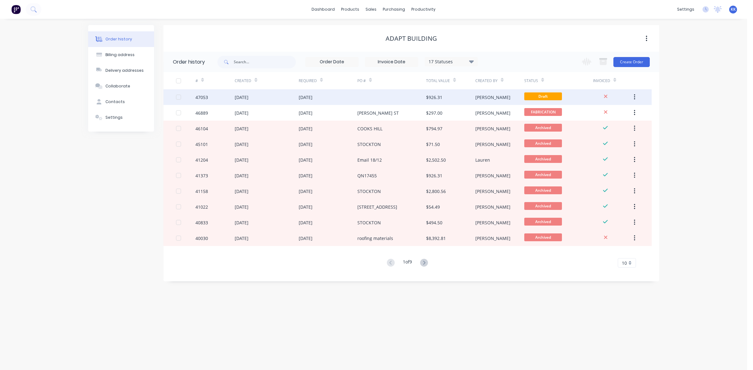
click at [297, 102] on div "[DATE]" at bounding box center [267, 97] width 64 height 16
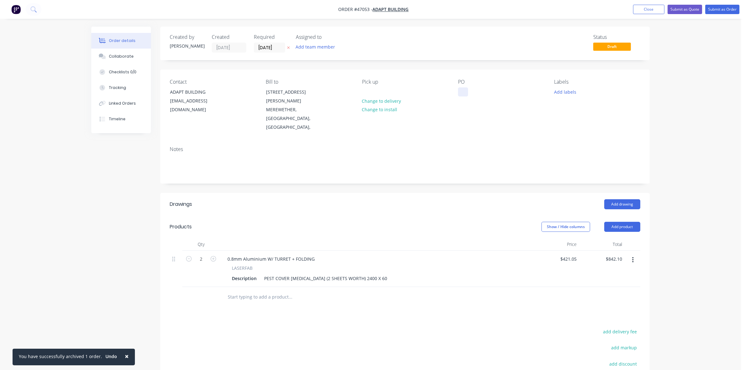
click at [460, 93] on div at bounding box center [463, 92] width 10 height 9
click at [278, 45] on input "18/08/25" at bounding box center [269, 47] width 31 height 9
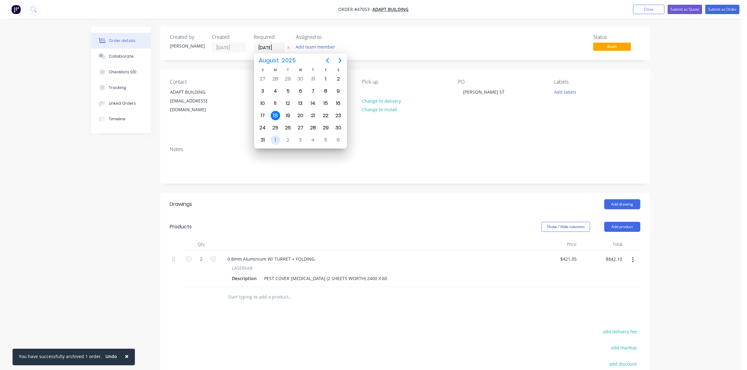
click at [273, 138] on div "1" at bounding box center [275, 140] width 9 height 9
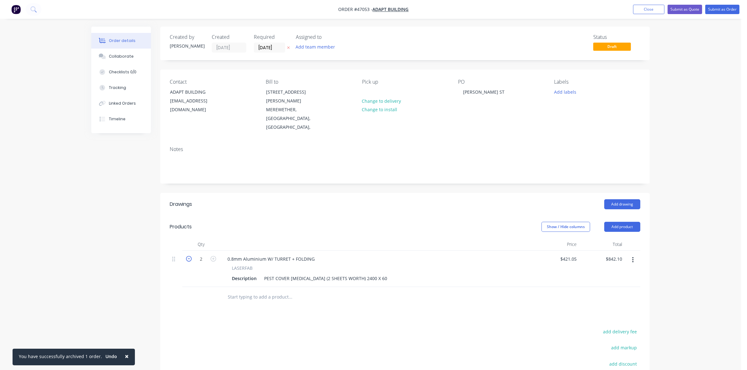
click at [186, 256] on icon "button" at bounding box center [189, 259] width 6 height 6
click at [314, 274] on div "PEST COVER FLASHING (2 SHEETS WORTH) 2400 X 60" at bounding box center [326, 278] width 128 height 9
drag, startPoint x: 688, startPoint y: 94, endPoint x: 686, endPoint y: 38, distance: 56.5
click at [687, 92] on div "Order details Collaborate Checklists 0/0 Tracking Linked Orders Timeline Order …" at bounding box center [370, 227] width 741 height 454
click at [718, 9] on button "Submit as Order" at bounding box center [722, 9] width 34 height 9
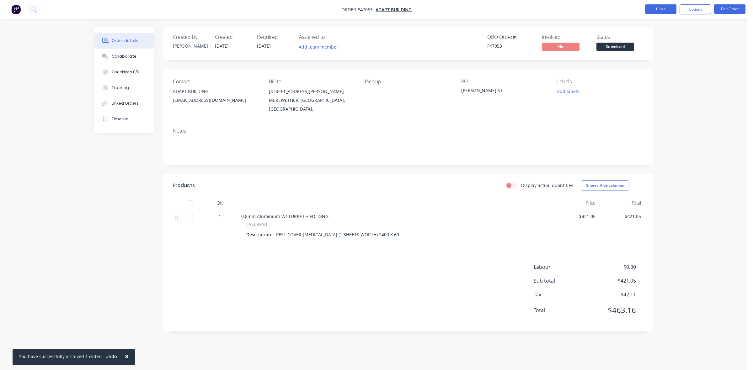
drag, startPoint x: 691, startPoint y: 10, endPoint x: 671, endPoint y: 13, distance: 20.3
click at [691, 10] on button "Options" at bounding box center [694, 9] width 31 height 10
click at [663, 79] on div "Work Order" at bounding box center [676, 75] width 58 height 9
click at [670, 60] on div "Without pricing" at bounding box center [676, 63] width 58 height 9
click at [601, 49] on span "Submitted" at bounding box center [615, 47] width 38 height 8
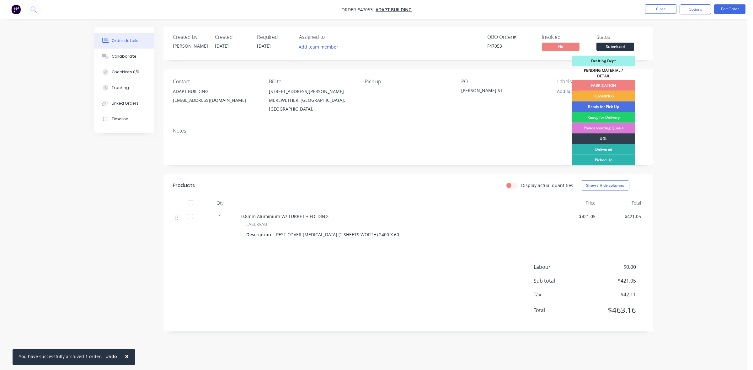
click at [608, 84] on div "FABRICATION" at bounding box center [603, 85] width 63 height 11
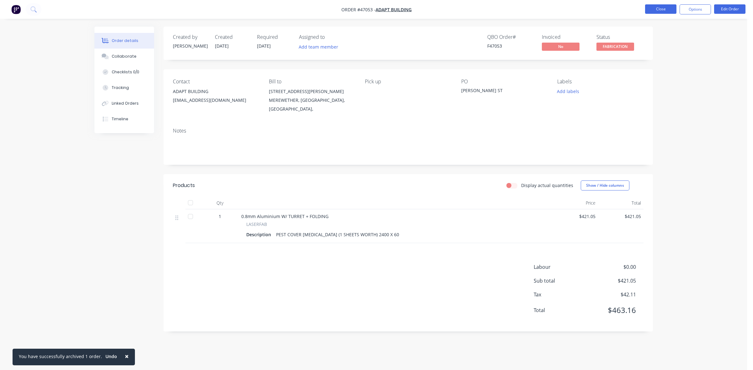
click at [656, 13] on button "Close" at bounding box center [660, 8] width 31 height 9
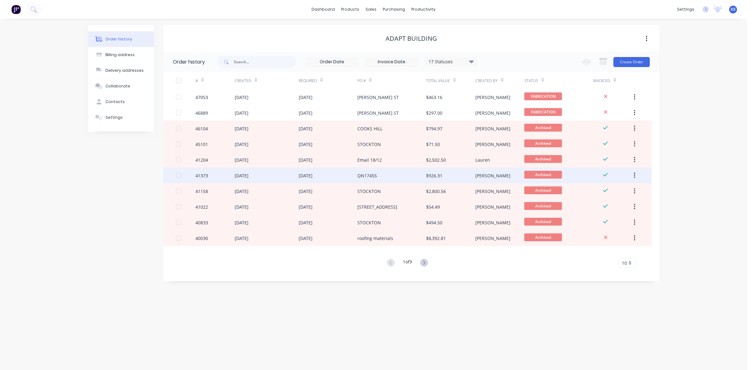
click at [312, 173] on div "23 Jan 2025" at bounding box center [306, 176] width 14 height 7
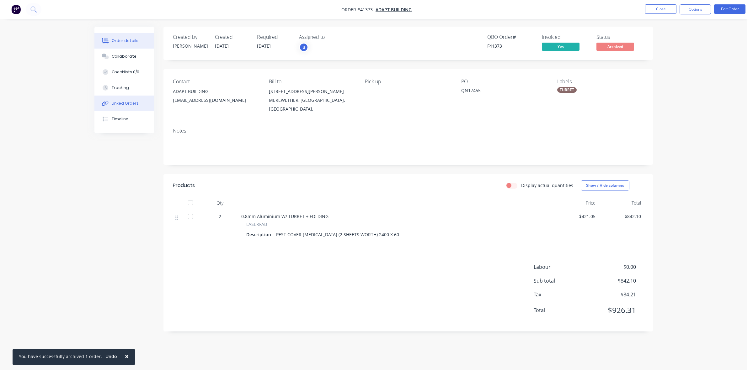
click at [115, 99] on button "Linked Orders" at bounding box center [124, 104] width 60 height 16
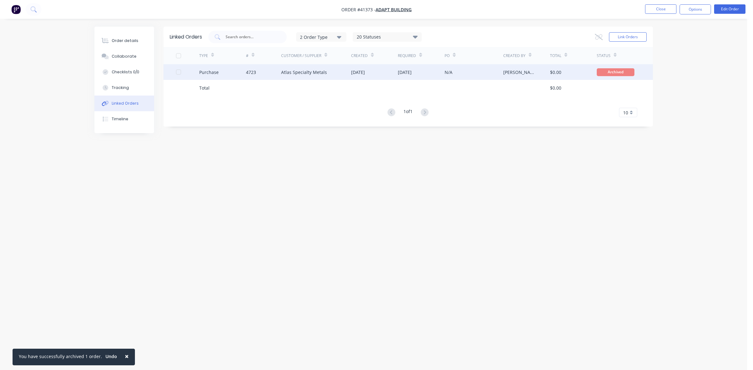
click at [274, 71] on div "4723" at bounding box center [263, 72] width 35 height 16
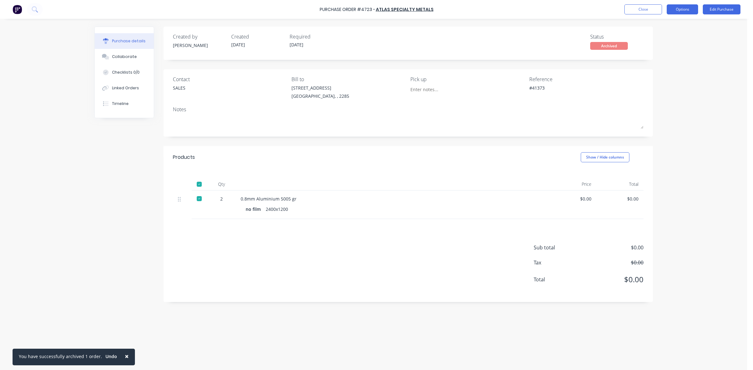
click at [683, 8] on button "Options" at bounding box center [682, 9] width 31 height 10
click at [663, 61] on div "Duplicate" at bounding box center [668, 63] width 48 height 9
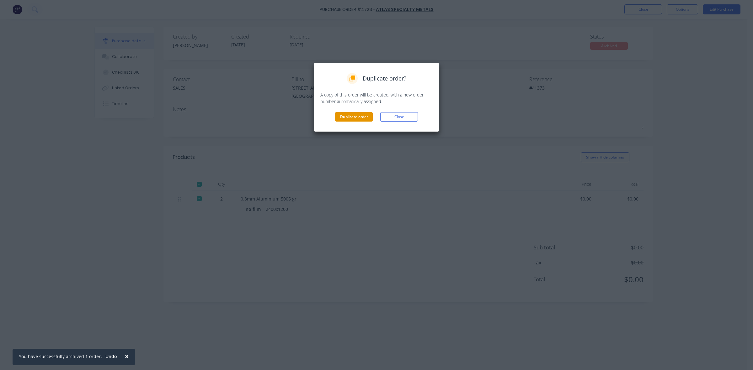
click at [344, 121] on button "Duplicate order" at bounding box center [354, 116] width 38 height 9
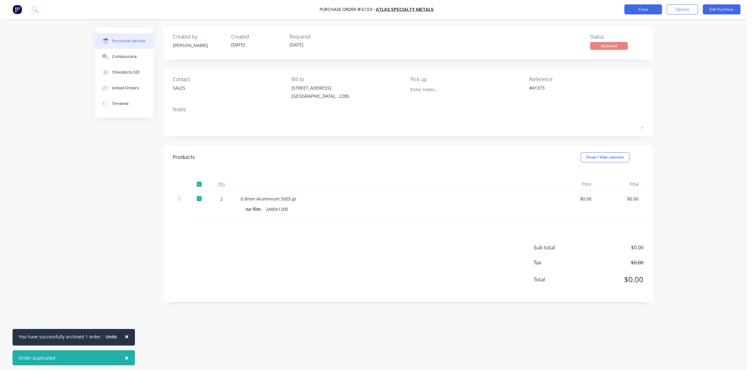
click at [633, 10] on button "Close" at bounding box center [643, 9] width 38 height 10
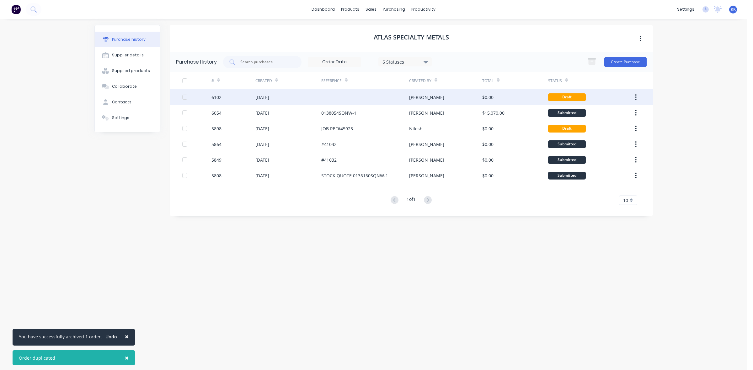
click at [333, 104] on div at bounding box center [365, 97] width 88 height 16
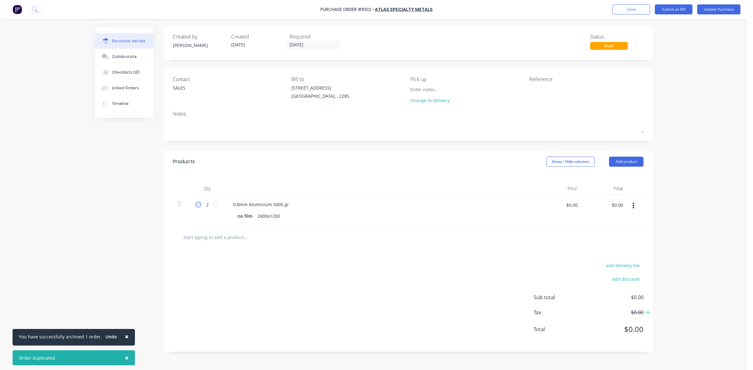
click at [200, 206] on icon at bounding box center [198, 205] width 6 height 6
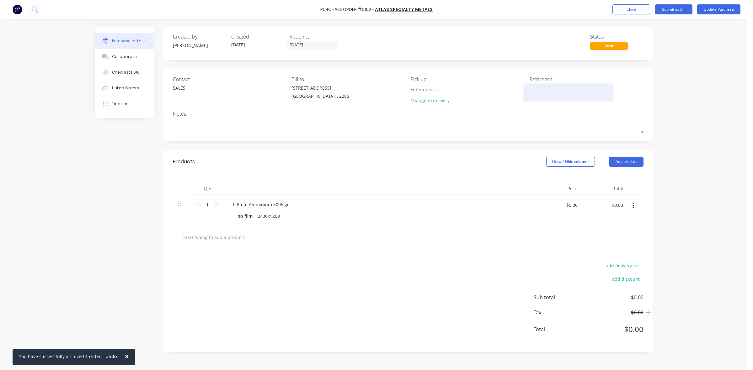
click at [551, 90] on textarea at bounding box center [568, 92] width 78 height 14
click at [530, 88] on textarea "ADAPT" at bounding box center [568, 92] width 78 height 14
click at [561, 85] on textarea "JOB - ADAPT" at bounding box center [568, 92] width 78 height 14
click at [708, 11] on button "Update Purchase" at bounding box center [718, 9] width 43 height 10
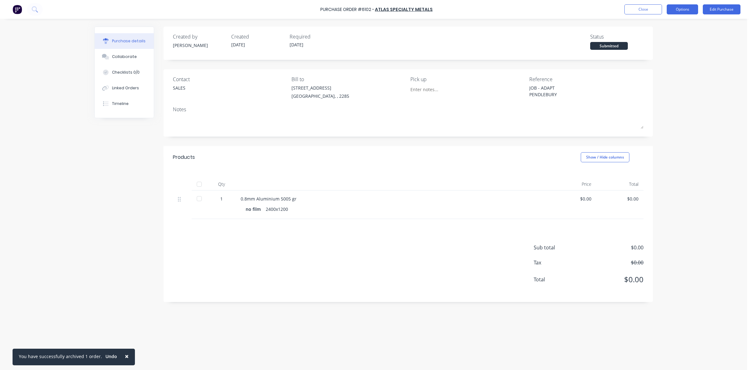
click at [692, 10] on button "Options" at bounding box center [682, 9] width 31 height 10
click at [674, 28] on div "Print / Email" at bounding box center [668, 25] width 48 height 9
click at [667, 49] on div "Without pricing" at bounding box center [668, 50] width 48 height 9
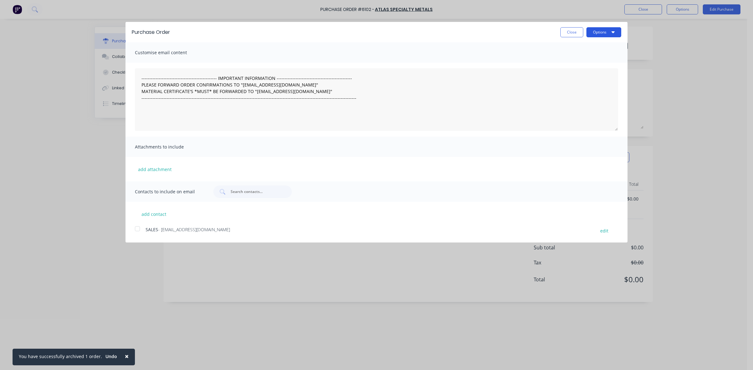
click at [601, 33] on button "Options" at bounding box center [603, 32] width 35 height 10
click at [597, 46] on div "Print" at bounding box center [591, 48] width 48 height 9
click at [573, 31] on button "Close" at bounding box center [571, 32] width 23 height 10
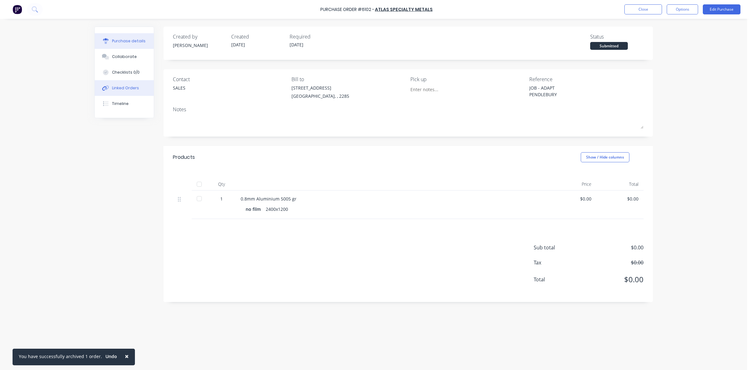
drag, startPoint x: 139, startPoint y: 86, endPoint x: 399, endPoint y: 81, distance: 259.8
click at [140, 86] on button "Linked Orders" at bounding box center [124, 88] width 59 height 16
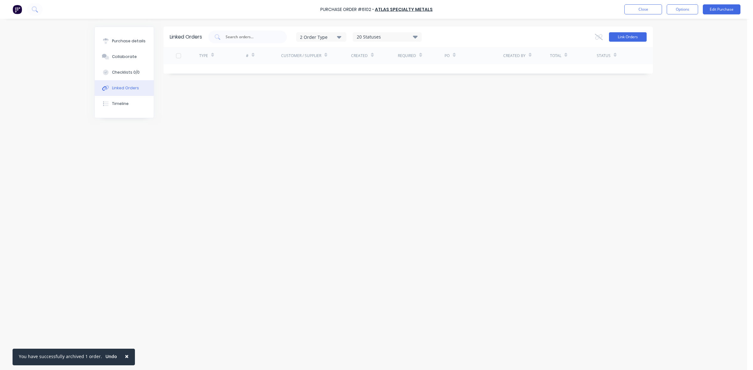
click at [618, 38] on button "Link Orders" at bounding box center [628, 36] width 38 height 9
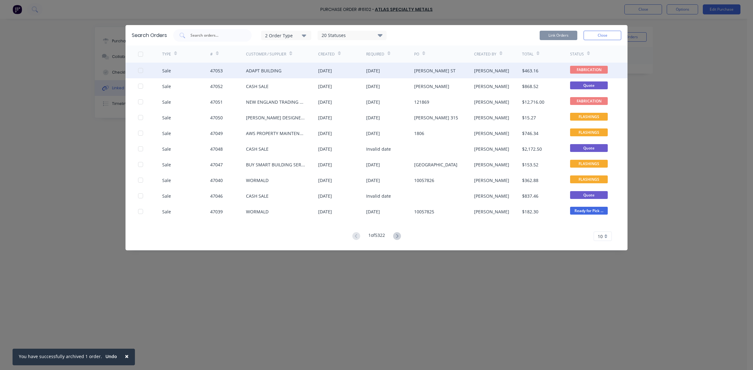
click at [141, 68] on div at bounding box center [140, 70] width 13 height 13
click at [552, 32] on button "Link Orders" at bounding box center [559, 35] width 38 height 9
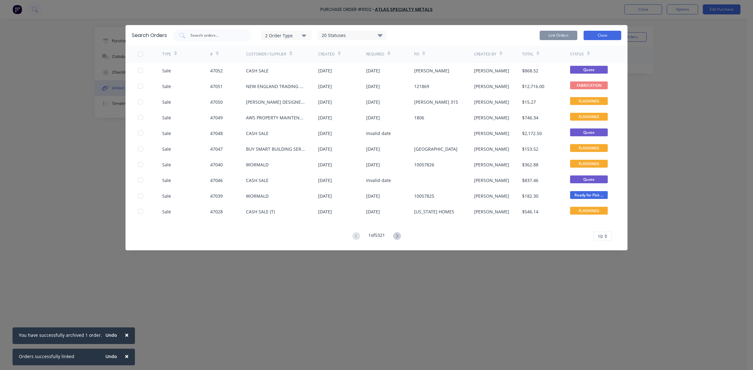
click at [604, 37] on button "Close" at bounding box center [602, 35] width 38 height 9
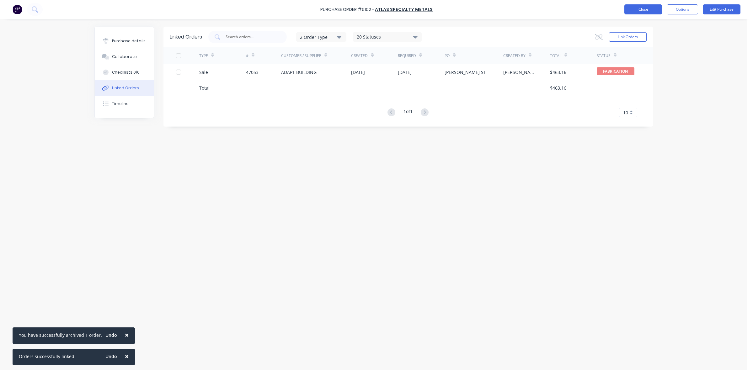
click at [639, 12] on button "Close" at bounding box center [643, 9] width 38 height 10
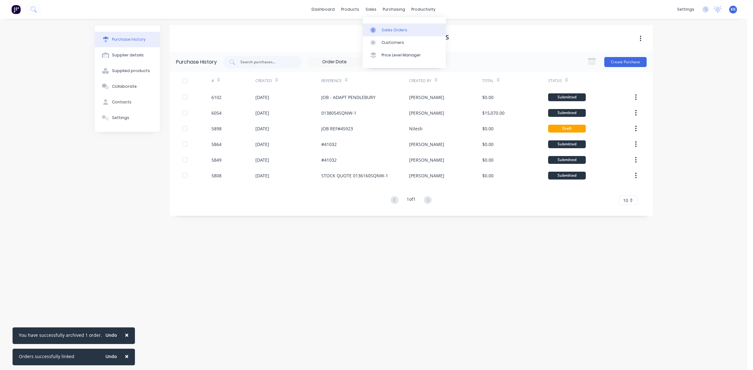
click at [381, 31] on link "Sales Orders" at bounding box center [404, 30] width 83 height 13
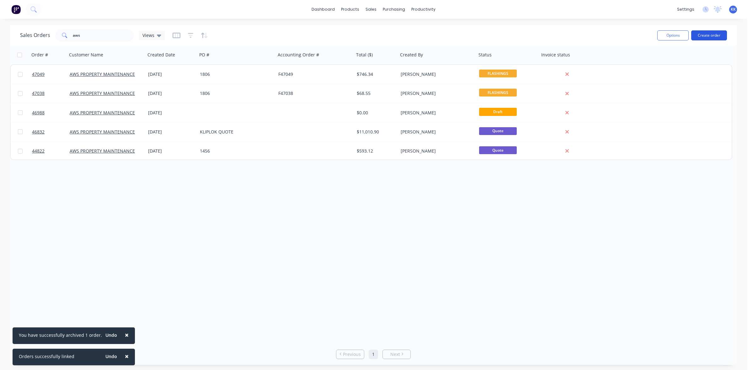
click at [712, 35] on button "Create order" at bounding box center [709, 35] width 36 height 10
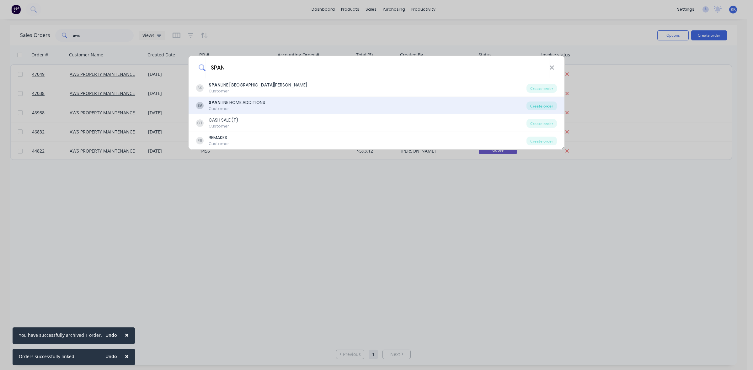
click at [541, 109] on div "Create order" at bounding box center [541, 106] width 30 height 9
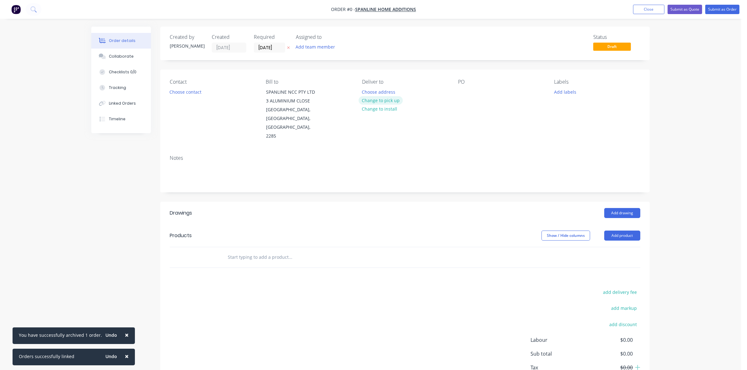
click at [397, 99] on button "Change to pick up" at bounding box center [381, 100] width 45 height 8
click at [188, 92] on button "Choose contact" at bounding box center [185, 92] width 39 height 8
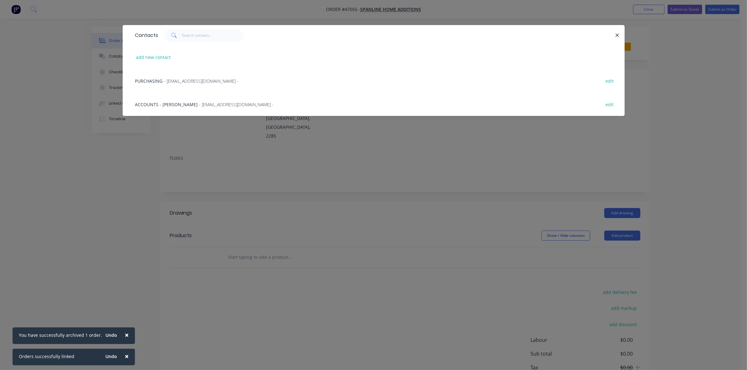
click at [185, 83] on span "- customers@spanlinenewcastle.com.au -" at bounding box center [201, 81] width 75 height 6
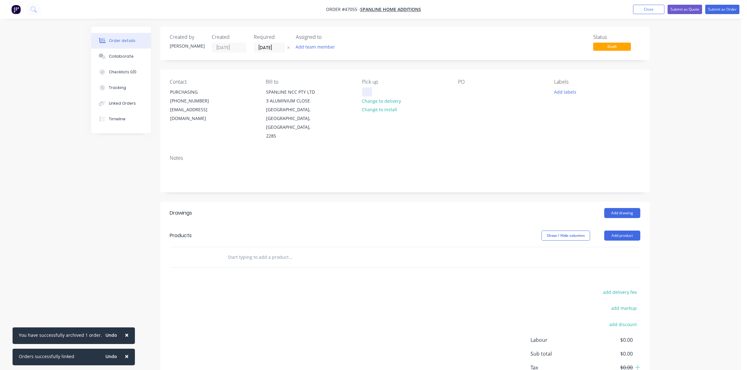
click at [364, 91] on div at bounding box center [367, 92] width 10 height 9
click at [460, 93] on div at bounding box center [463, 92] width 10 height 9
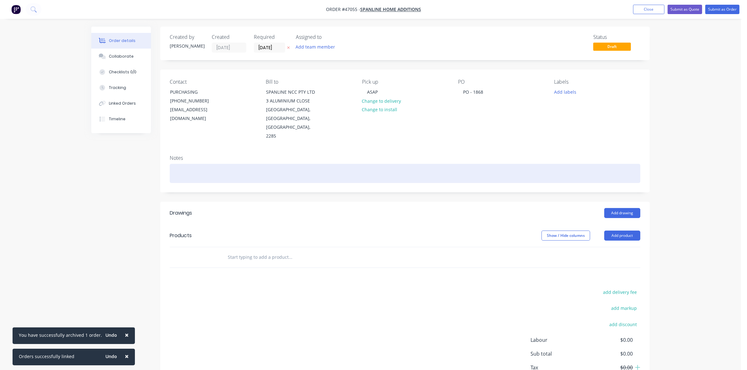
click at [227, 164] on div at bounding box center [405, 173] width 471 height 19
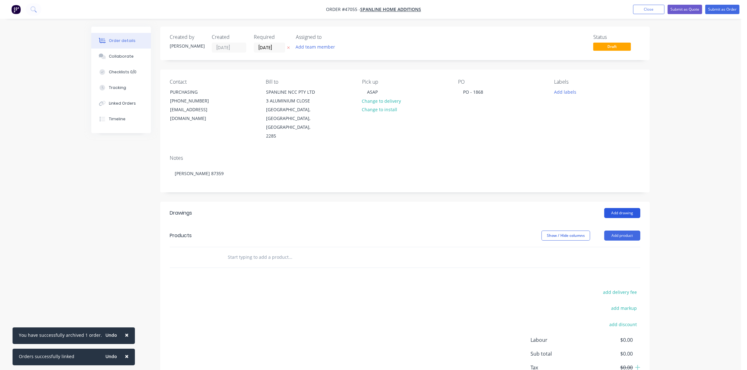
click at [617, 208] on button "Add drawing" at bounding box center [622, 213] width 36 height 10
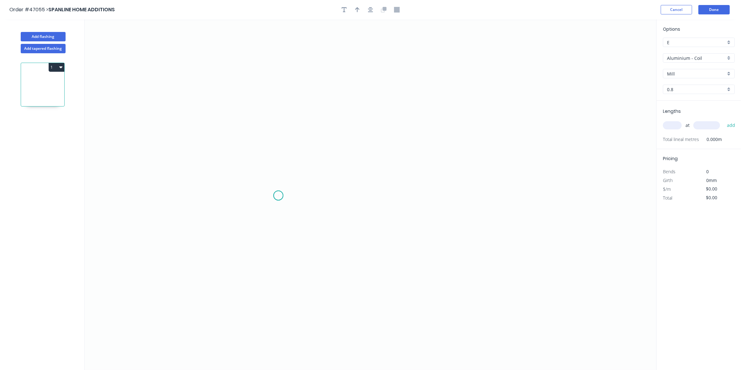
drag, startPoint x: 278, startPoint y: 196, endPoint x: 281, endPoint y: 160, distance: 35.9
click at [278, 195] on icon "0" at bounding box center [371, 194] width 572 height 351
click at [281, 141] on icon "0" at bounding box center [371, 194] width 572 height 351
click at [460, 137] on icon "0 ?" at bounding box center [371, 194] width 572 height 351
click at [458, 196] on icon "0 ? ?" at bounding box center [371, 194] width 572 height 351
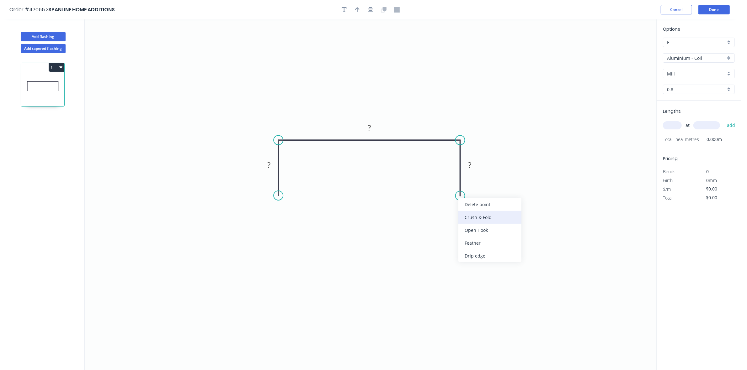
click at [473, 215] on div "Crush & Fold" at bounding box center [489, 217] width 63 height 13
click at [295, 215] on div "Crush & Fold" at bounding box center [311, 216] width 63 height 13
click at [473, 216] on div "Flip bend" at bounding box center [492, 216] width 63 height 13
click at [271, 185] on tspan "10" at bounding box center [269, 184] width 9 height 10
drag, startPoint x: 358, startPoint y: 8, endPoint x: 380, endPoint y: 16, distance: 23.5
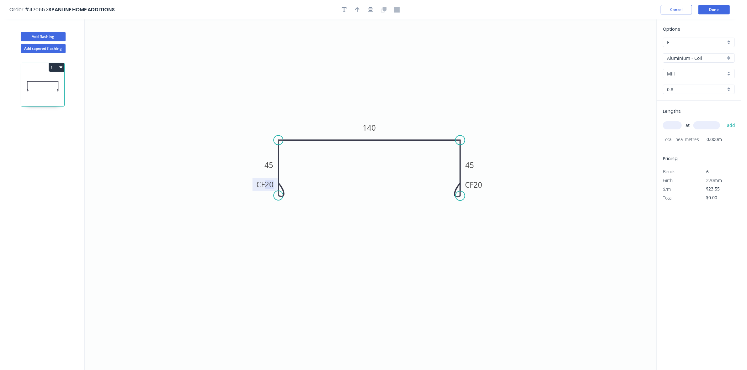
click at [358, 8] on icon "button" at bounding box center [357, 9] width 4 height 5
drag, startPoint x: 625, startPoint y: 50, endPoint x: 435, endPoint y: 129, distance: 205.7
click at [444, 119] on icon at bounding box center [447, 109] width 6 height 20
click at [682, 52] on div "Options E E Aluminium - Coil Aluminium - Coil Mill Mill 0.8 0.8" at bounding box center [699, 63] width 84 height 75
click at [677, 61] on div "Aluminium - Coil" at bounding box center [699, 57] width 72 height 9
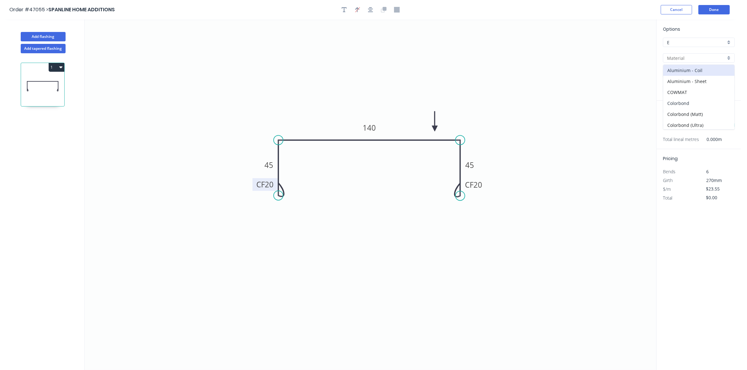
click at [684, 103] on div "Colorbond" at bounding box center [698, 103] width 71 height 11
click at [709, 77] on div "Basalt" at bounding box center [699, 73] width 72 height 9
click at [706, 75] on input "text" at bounding box center [696, 74] width 59 height 7
click at [690, 85] on div "Monument" at bounding box center [698, 86] width 71 height 11
drag, startPoint x: 675, startPoint y: 125, endPoint x: 673, endPoint y: 119, distance: 6.6
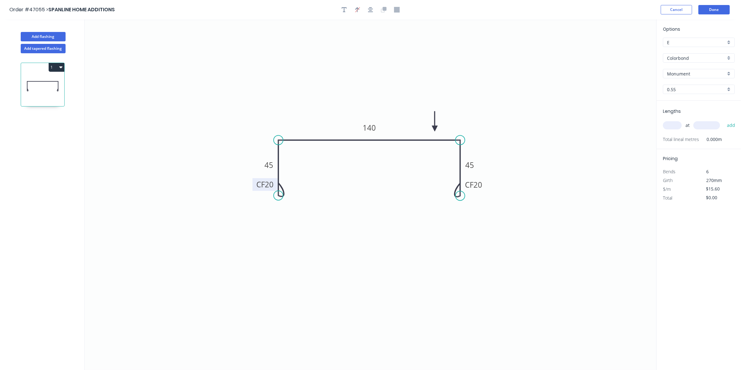
click at [676, 124] on input "text" at bounding box center [672, 125] width 19 height 8
click at [724, 120] on button "add" at bounding box center [731, 125] width 15 height 11
click at [714, 10] on button "Done" at bounding box center [713, 9] width 31 height 9
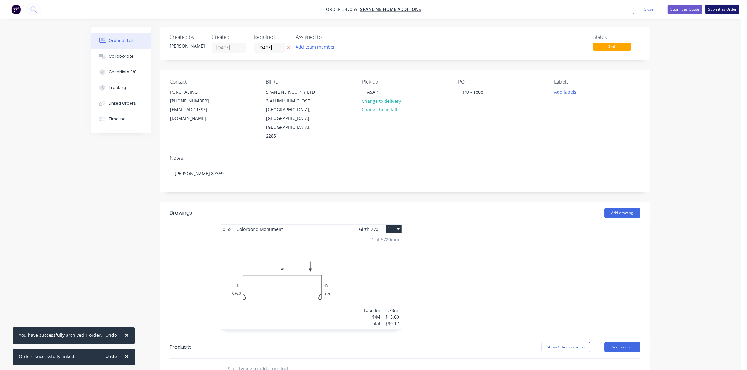
click at [713, 10] on button "Submit as Order" at bounding box center [722, 9] width 34 height 9
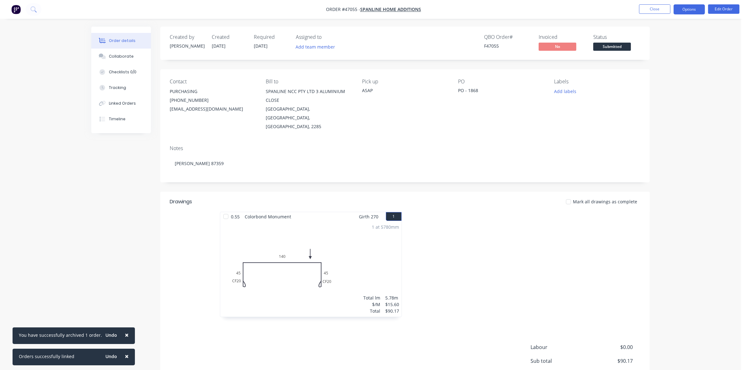
click at [690, 7] on button "Options" at bounding box center [688, 9] width 31 height 10
click at [681, 76] on div "Work Order" at bounding box center [670, 75] width 58 height 9
click at [679, 67] on div "Without pricing" at bounding box center [670, 63] width 58 height 9
click at [657, 85] on div "Delivery Docket" at bounding box center [670, 88] width 58 height 9
click at [658, 63] on div "Without pricing" at bounding box center [670, 63] width 58 height 9
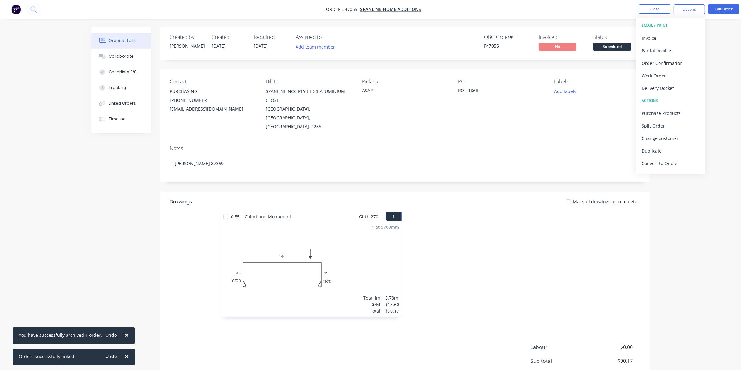
click at [619, 47] on span "Submitted" at bounding box center [612, 47] width 38 height 8
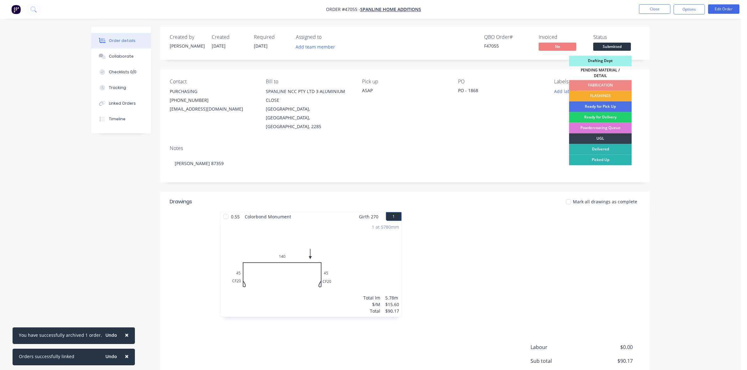
click at [609, 93] on div "FLASHINGS" at bounding box center [600, 96] width 63 height 11
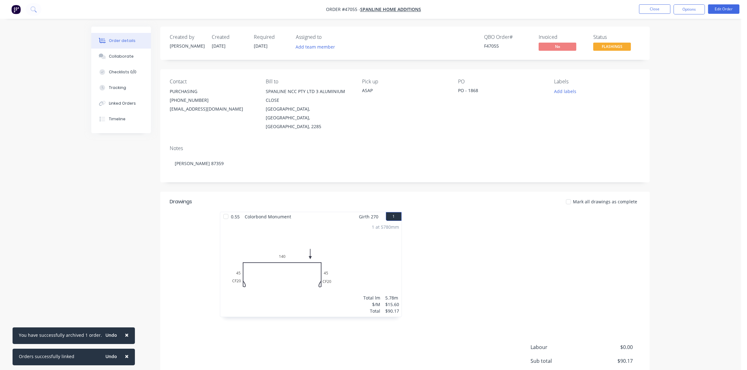
click at [620, 4] on nav "Order #47055 - SPANLINE HOME ADDITIONS Close Options Edit Order" at bounding box center [373, 9] width 747 height 19
click at [663, 9] on button "Close" at bounding box center [654, 8] width 31 height 9
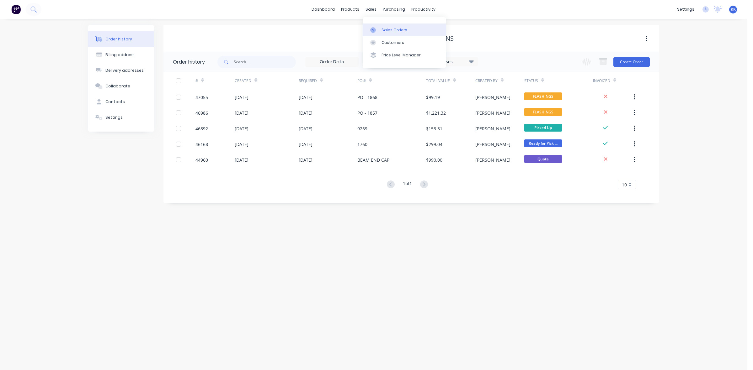
click at [385, 25] on link "Sales Orders" at bounding box center [404, 30] width 83 height 13
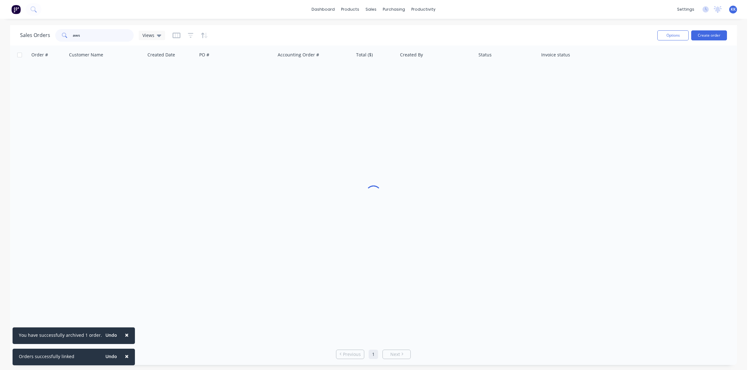
drag, startPoint x: 99, startPoint y: 30, endPoint x: 63, endPoint y: 33, distance: 36.5
click at [65, 33] on div "aws" at bounding box center [94, 35] width 78 height 13
click at [188, 35] on icon "button" at bounding box center [191, 35] width 6 height 6
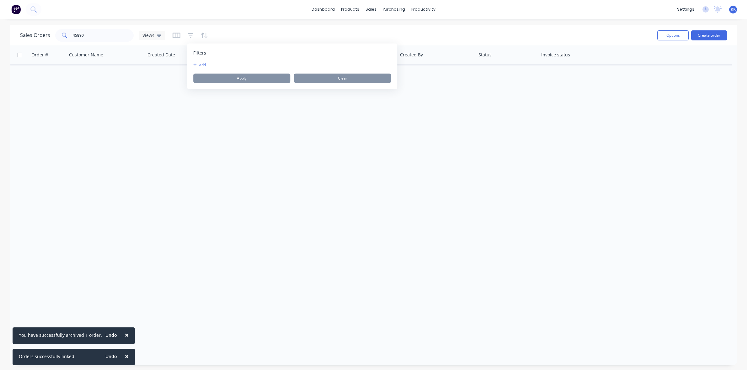
click at [204, 65] on button "add" at bounding box center [201, 64] width 16 height 5
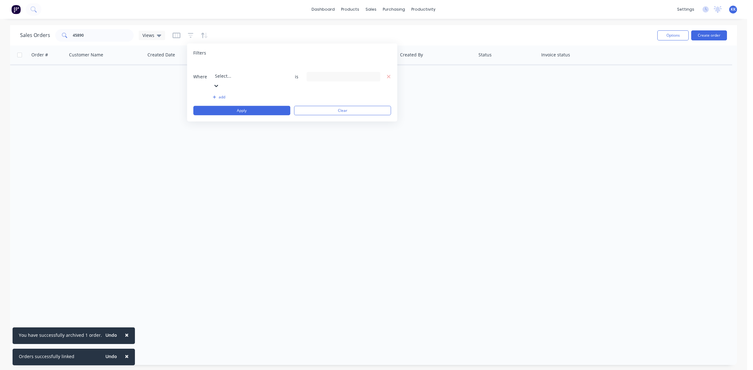
click at [225, 65] on div at bounding box center [260, 68] width 90 height 8
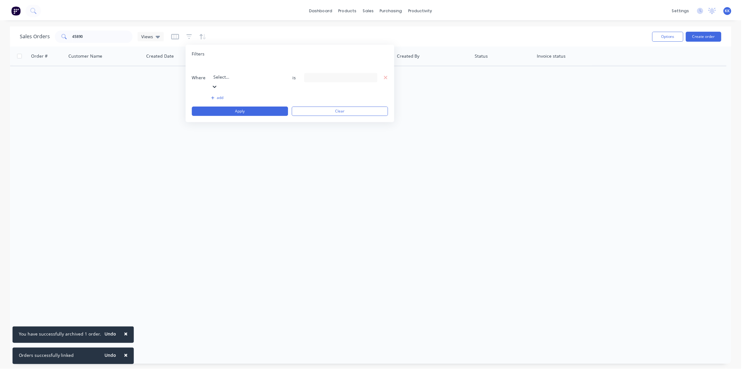
scroll to position [152, 0]
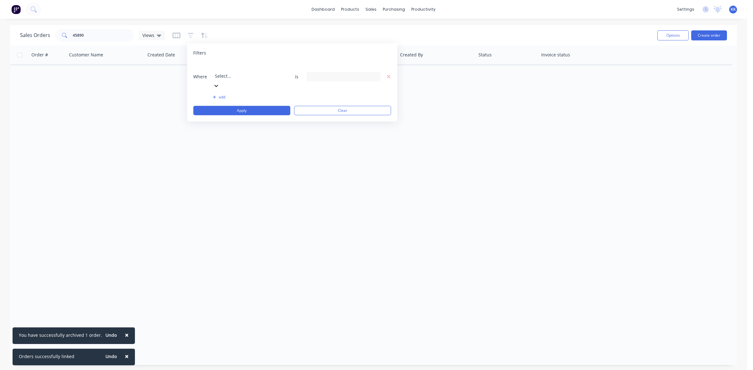
click at [337, 73] on div "13 Status selected" at bounding box center [338, 76] width 57 height 7
drag, startPoint x: 330, startPoint y: 101, endPoint x: 275, endPoint y: 94, distance: 55.4
click at [329, 101] on div "All" at bounding box center [363, 102] width 75 height 7
click at [259, 106] on button "Apply" at bounding box center [241, 110] width 97 height 9
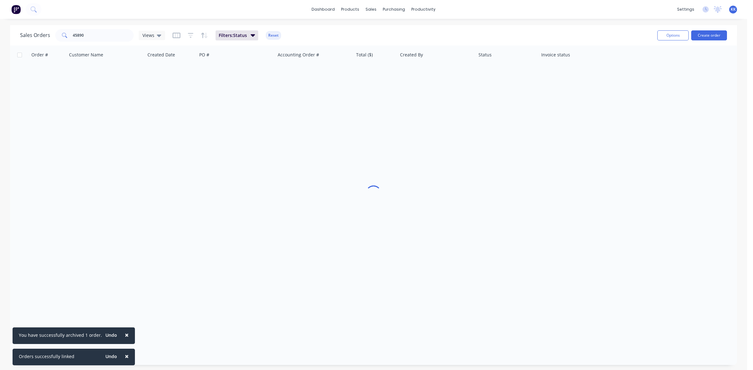
click at [125, 359] on span "×" at bounding box center [127, 356] width 4 height 9
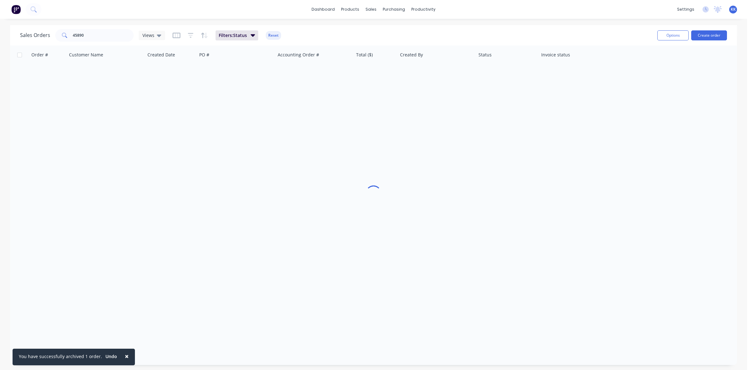
click at [125, 359] on span "×" at bounding box center [127, 356] width 4 height 9
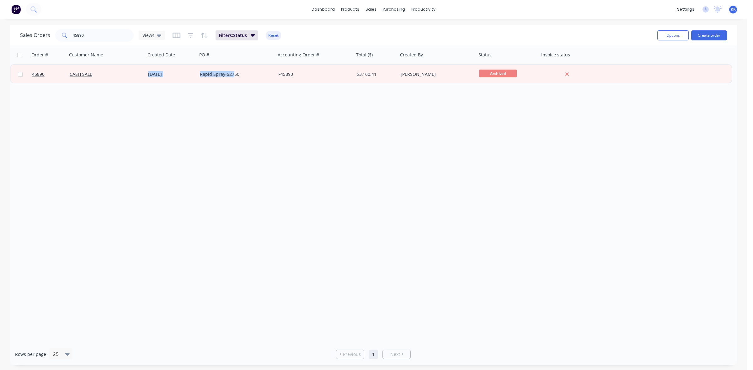
click at [233, 84] on div "Order # Customer Name Created Date PO # Accounting Order # Total ($) Created By…" at bounding box center [373, 194] width 727 height 298
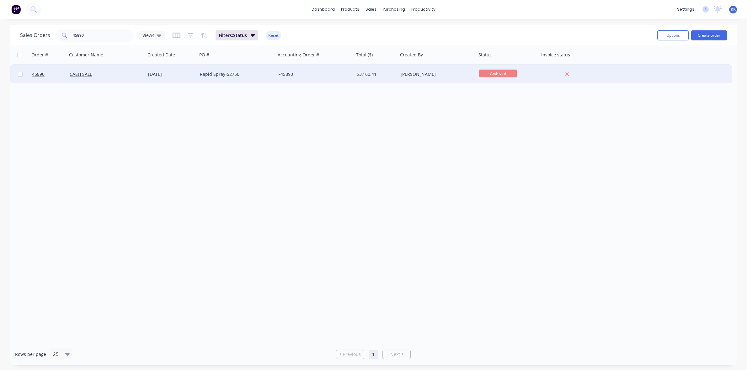
click at [254, 82] on div "Rapid Spray-52750" at bounding box center [236, 74] width 78 height 19
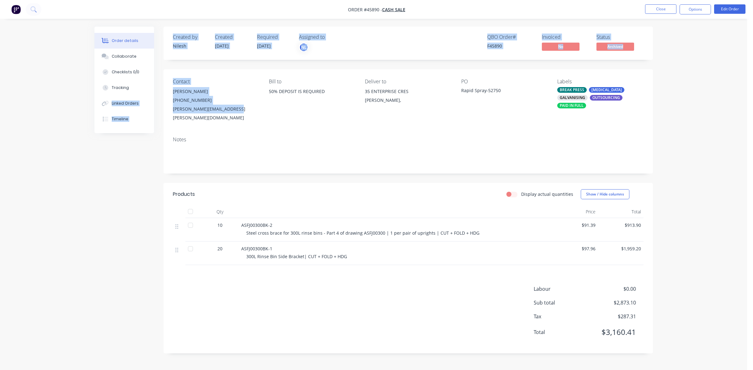
drag, startPoint x: 234, startPoint y: 112, endPoint x: 163, endPoint y: 90, distance: 73.9
click at [163, 90] on div "Order details Collaborate Checklists 0/0 Tracking Linked Orders Timeline Order …" at bounding box center [373, 195] width 571 height 337
click at [182, 104] on div "(02) 6578 8159" at bounding box center [216, 100] width 86 height 9
click at [235, 111] on div "sahil.kamboj@rapidspray.net" at bounding box center [216, 114] width 86 height 18
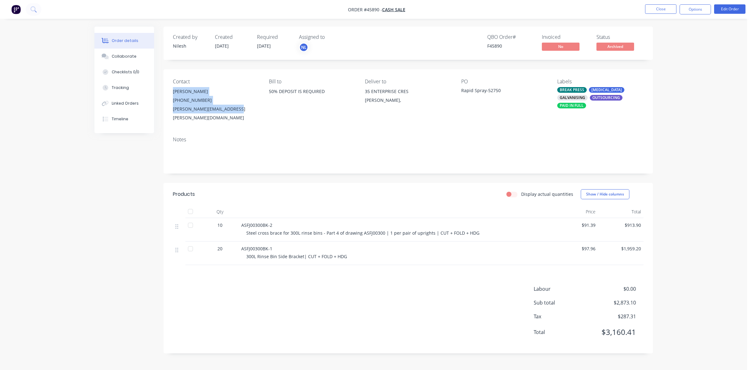
drag, startPoint x: 219, startPoint y: 108, endPoint x: 169, endPoint y: 92, distance: 52.8
click at [169, 92] on div "Contact Sahil Kamboj (02) 6578 8159 sahil.kamboj@rapidspray.net Bill to 50% DEP…" at bounding box center [407, 100] width 489 height 62
copy div "Sahil Kamboj (02) 6578 8159 sahil.kamboj@rapidspray.net"
click at [655, 9] on button "Close" at bounding box center [660, 8] width 31 height 9
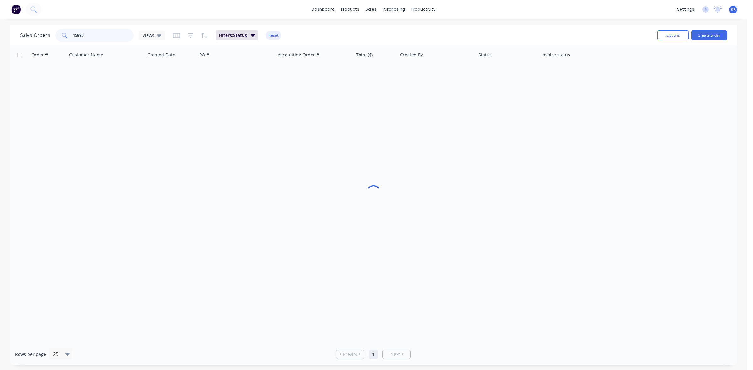
drag, startPoint x: 108, startPoint y: 38, endPoint x: 60, endPoint y: 35, distance: 48.0
click at [60, 35] on div "45890" at bounding box center [94, 35] width 78 height 13
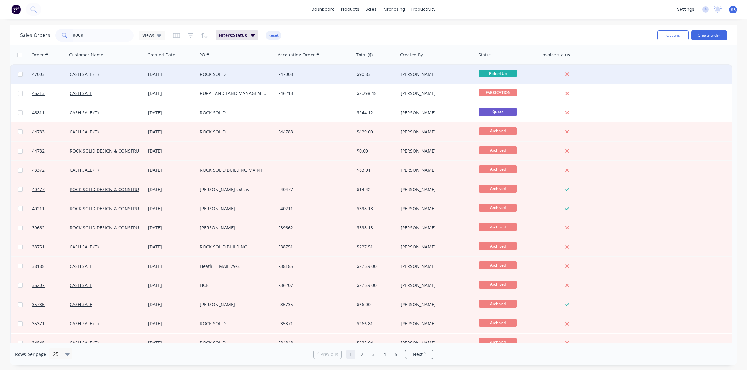
click at [322, 75] on div "F47003" at bounding box center [313, 74] width 70 height 6
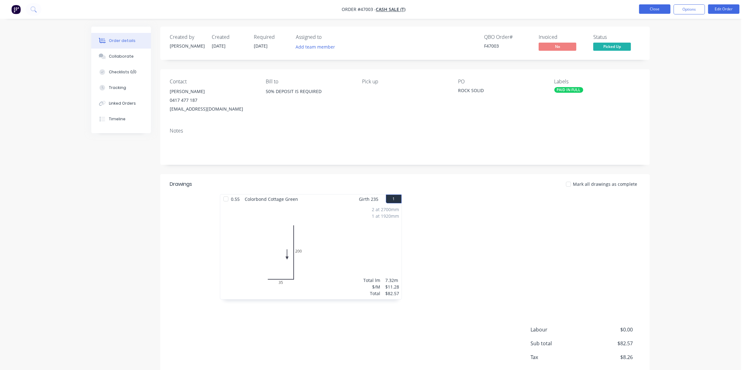
click at [656, 10] on button "Close" at bounding box center [654, 8] width 31 height 9
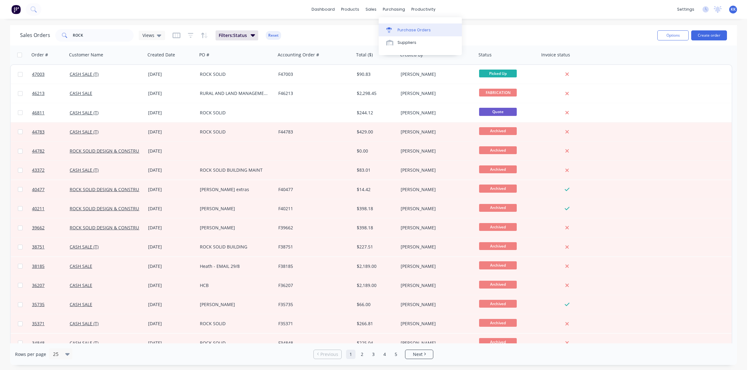
click at [402, 29] on div "Purchase Orders" at bounding box center [413, 30] width 33 height 6
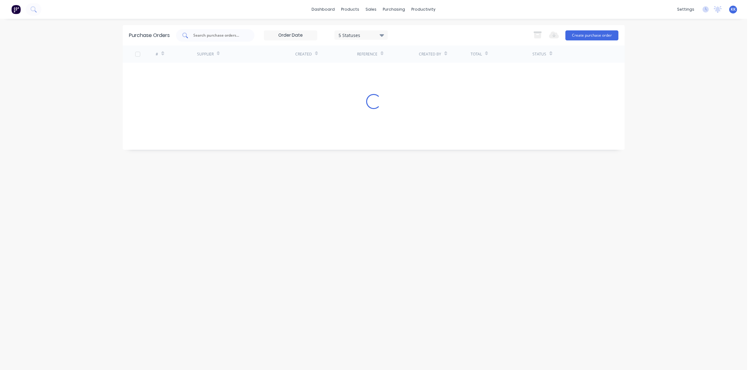
click at [220, 36] on input "text" at bounding box center [219, 35] width 52 height 6
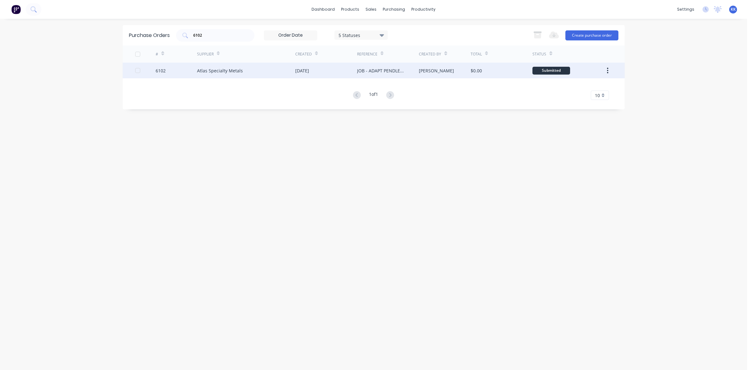
click at [338, 67] on div "[DATE]" at bounding box center [326, 71] width 62 height 16
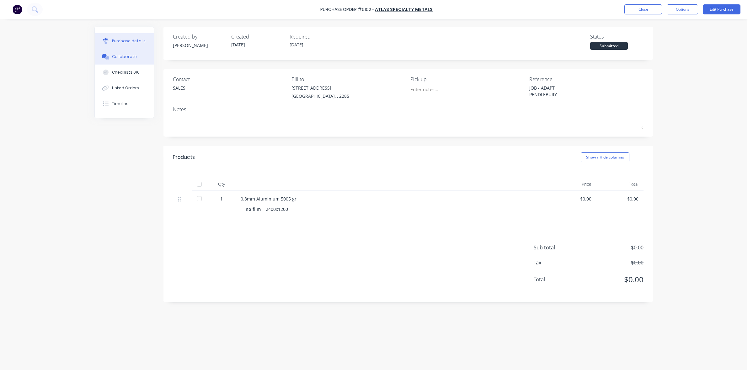
click at [132, 54] on div "Collaborate" at bounding box center [124, 57] width 25 height 6
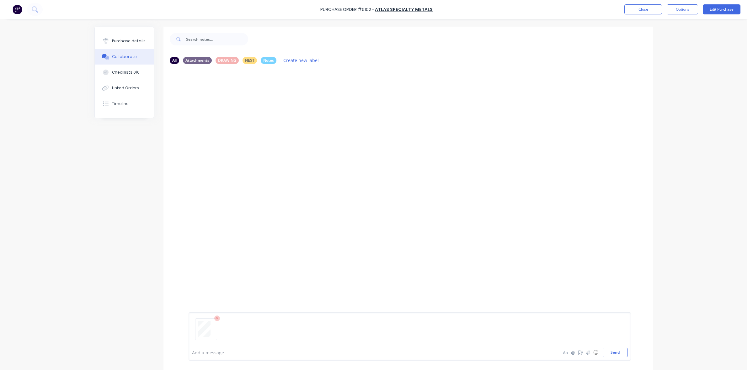
click at [212, 355] on div at bounding box center [355, 353] width 326 height 7
drag, startPoint x: 134, startPoint y: 34, endPoint x: 129, endPoint y: 34, distance: 5.0
click at [134, 34] on button "Purchase details" at bounding box center [124, 41] width 59 height 16
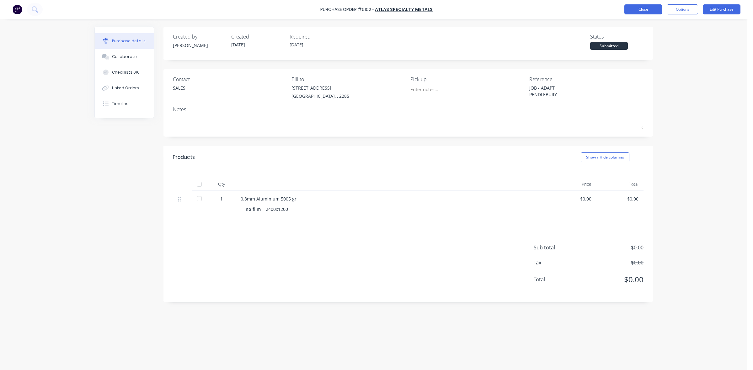
click at [635, 9] on button "Close" at bounding box center [643, 9] width 38 height 10
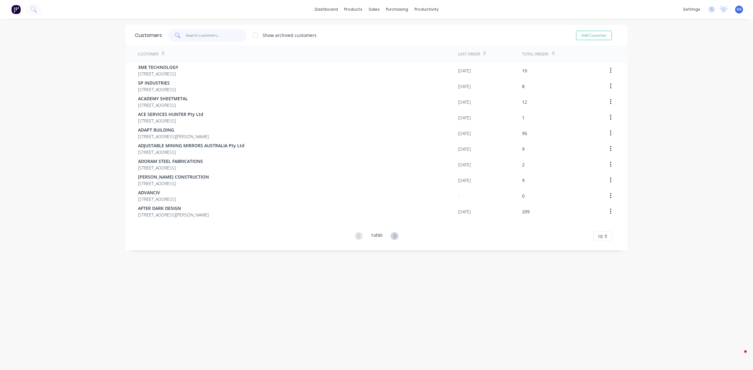
click at [205, 35] on input "text" at bounding box center [216, 35] width 61 height 13
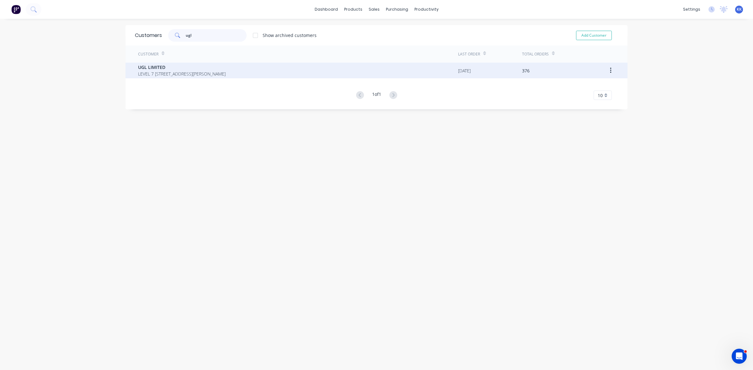
type input "ugl"
click at [196, 77] on span "LEVEL 7 40 MILLER ST NORTH SYDNEY New South Wales Australia 2060" at bounding box center [182, 74] width 88 height 7
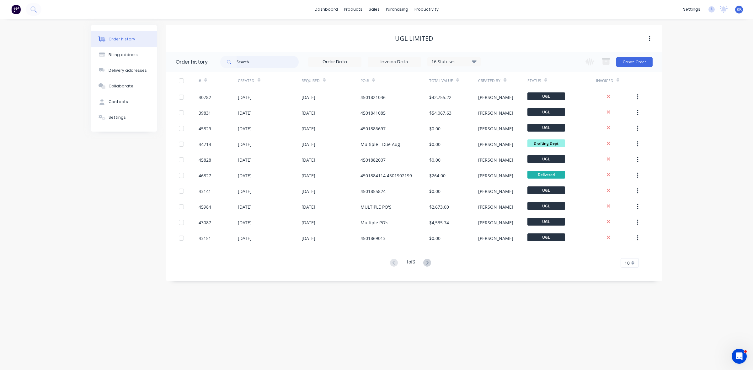
click at [257, 62] on input "text" at bounding box center [268, 62] width 62 height 13
type input "44710"
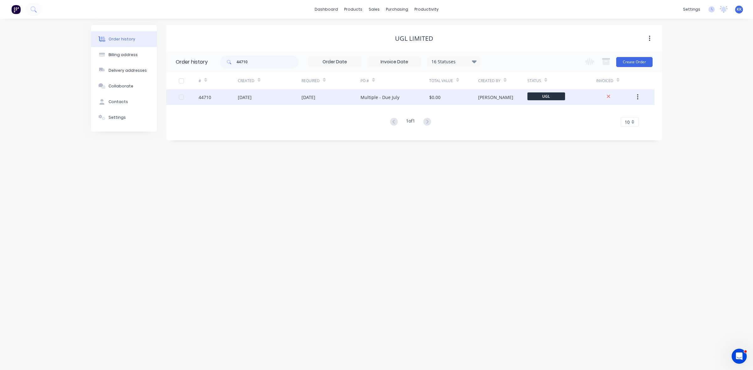
click at [252, 94] on div "19 May 2025" at bounding box center [245, 97] width 14 height 7
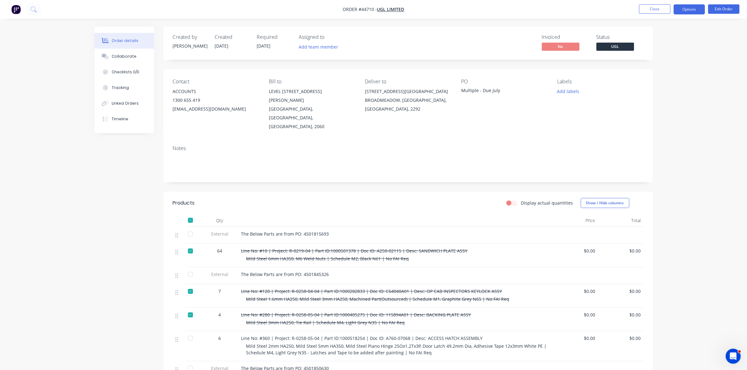
drag, startPoint x: 681, startPoint y: 9, endPoint x: 675, endPoint y: 13, distance: 7.0
click at [680, 10] on button "Options" at bounding box center [688, 9] width 31 height 10
click at [661, 86] on div "Delivery Docket" at bounding box center [670, 88] width 58 height 9
click at [659, 76] on div "Custom" at bounding box center [670, 75] width 58 height 9
click at [661, 67] on div "Without pricing" at bounding box center [670, 63] width 58 height 9
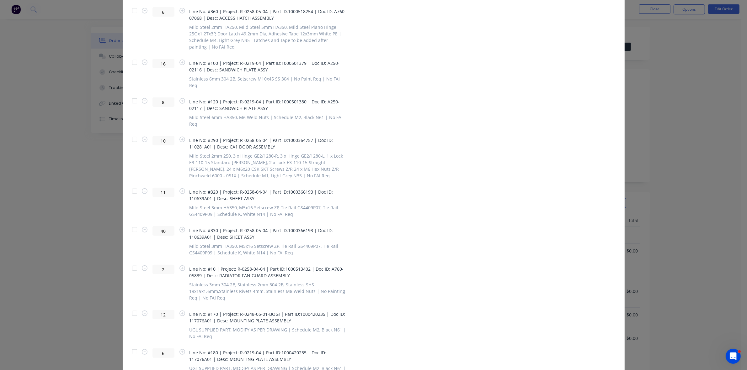
scroll to position [353, 0]
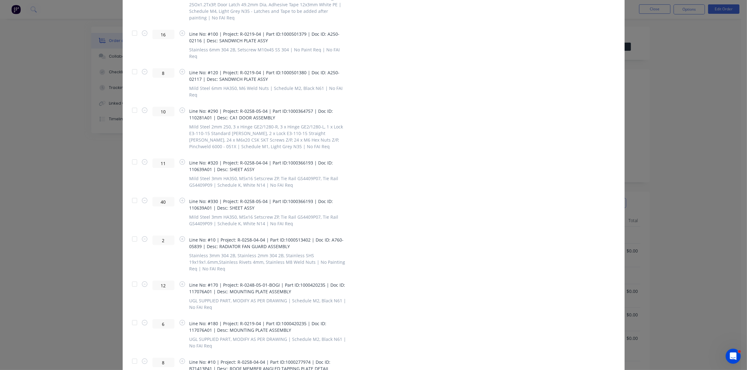
click at [129, 278] on div at bounding box center [134, 284] width 13 height 13
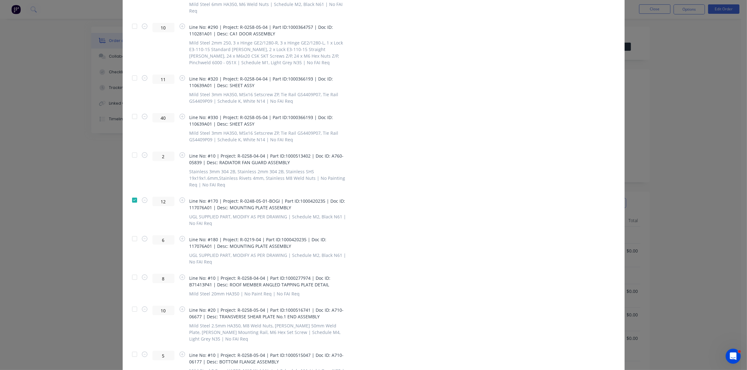
scroll to position [462, 0]
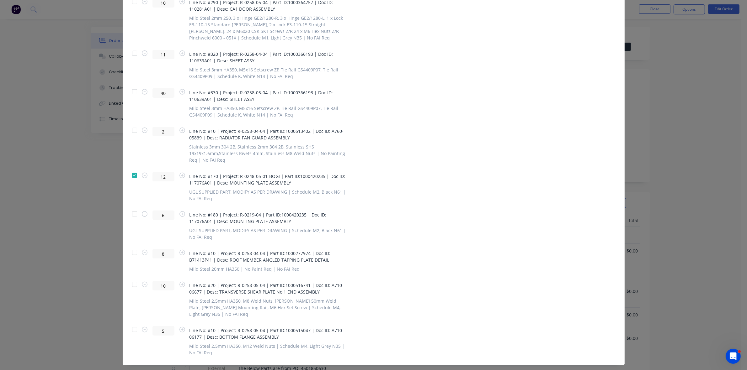
click at [132, 247] on div at bounding box center [134, 253] width 13 height 13
click at [134, 208] on div at bounding box center [134, 214] width 13 height 13
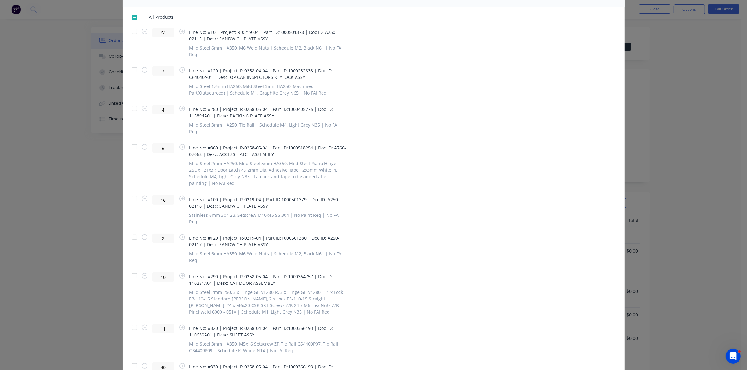
scroll to position [0, 0]
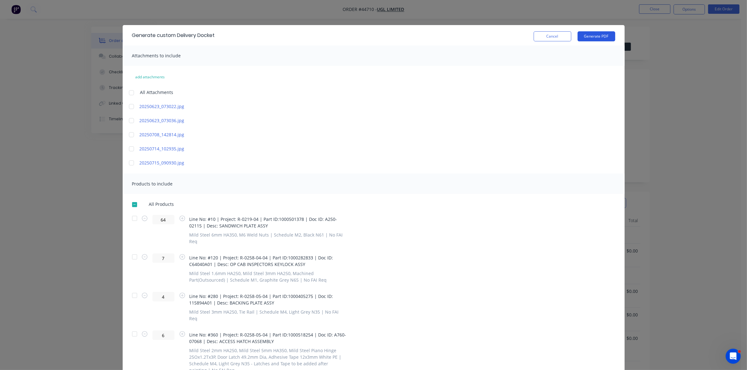
click at [588, 35] on button "Generate PDF" at bounding box center [597, 36] width 38 height 10
click at [535, 39] on button "Cancel" at bounding box center [553, 36] width 38 height 10
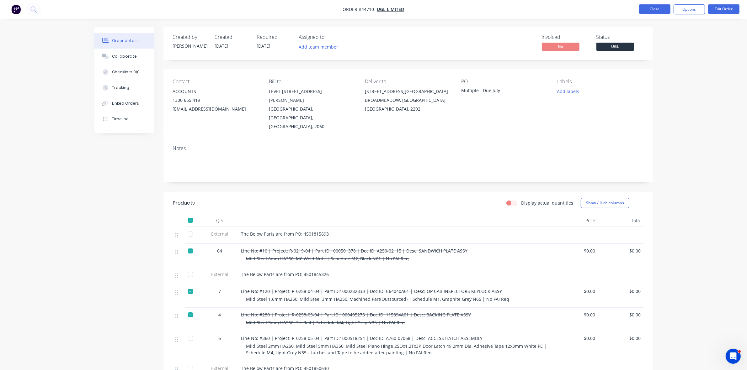
click at [644, 10] on button "Close" at bounding box center [654, 8] width 31 height 9
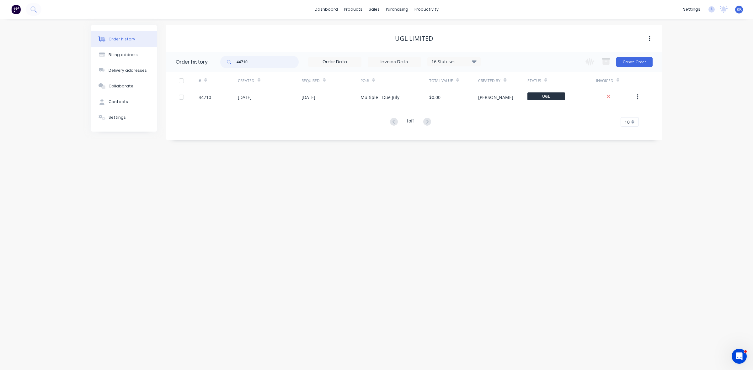
drag, startPoint x: 253, startPoint y: 63, endPoint x: 229, endPoint y: 64, distance: 23.8
click at [230, 64] on div "44710" at bounding box center [259, 62] width 78 height 13
type input "3"
type input "43087"
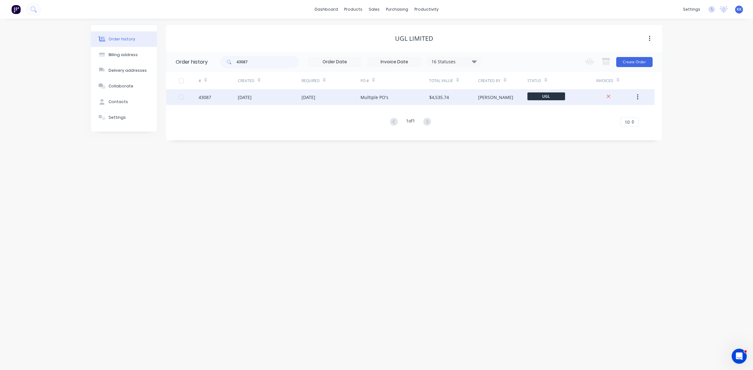
click at [330, 101] on div "19 May 2025" at bounding box center [330, 97] width 59 height 16
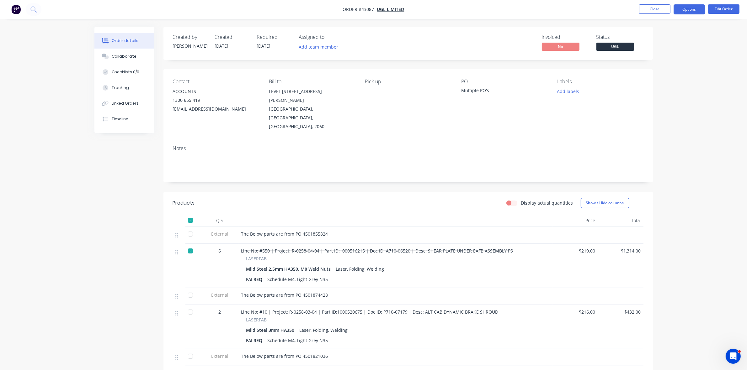
click at [691, 14] on button "Options" at bounding box center [688, 9] width 31 height 10
click at [668, 84] on div "Delivery Docket" at bounding box center [670, 88] width 58 height 9
click at [666, 79] on div "Custom" at bounding box center [670, 75] width 58 height 9
click at [664, 67] on div "Without pricing" at bounding box center [670, 63] width 58 height 9
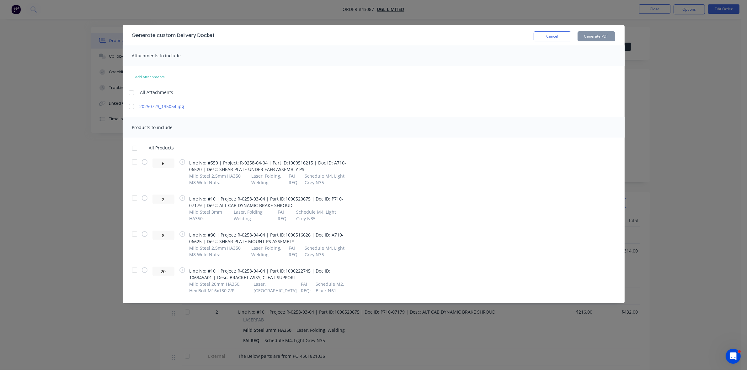
click at [132, 236] on div at bounding box center [134, 234] width 13 height 13
click at [592, 34] on button "Generate PDF" at bounding box center [597, 36] width 38 height 10
drag, startPoint x: 551, startPoint y: 35, endPoint x: 562, endPoint y: 33, distance: 11.5
click at [551, 36] on button "Cancel" at bounding box center [553, 36] width 38 height 10
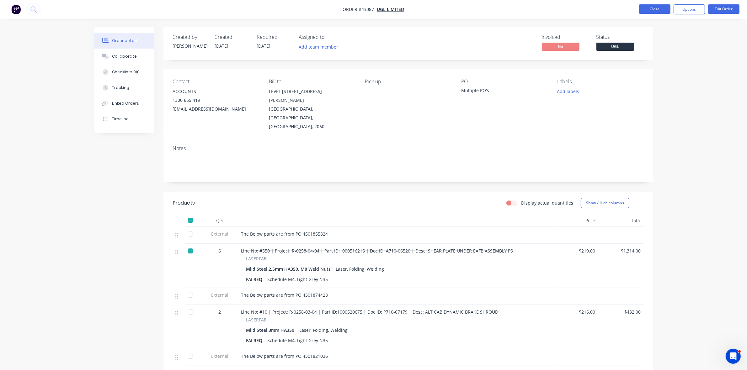
click at [652, 5] on button "Close" at bounding box center [654, 8] width 31 height 9
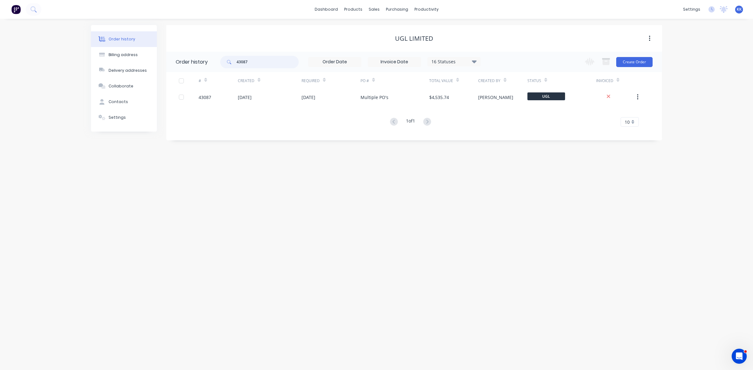
drag, startPoint x: 265, startPoint y: 57, endPoint x: 233, endPoint y: 61, distance: 32.8
click at [233, 61] on div "43087" at bounding box center [259, 62] width 78 height 13
type input "43128"
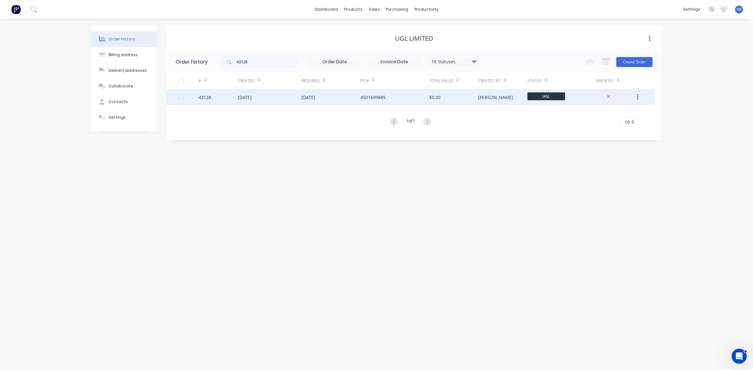
click at [476, 95] on div "$0.00" at bounding box center [453, 97] width 49 height 16
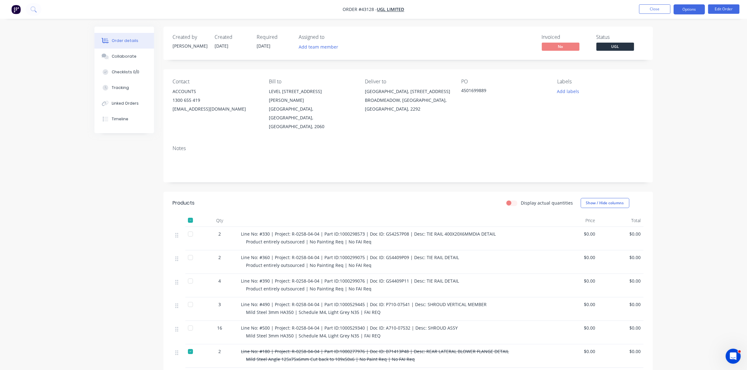
click at [685, 14] on button "Options" at bounding box center [688, 9] width 31 height 10
click at [658, 86] on div "Delivery Docket" at bounding box center [670, 88] width 58 height 9
click at [657, 77] on div "Custom" at bounding box center [670, 75] width 58 height 9
click at [658, 65] on div "Without pricing" at bounding box center [670, 63] width 58 height 9
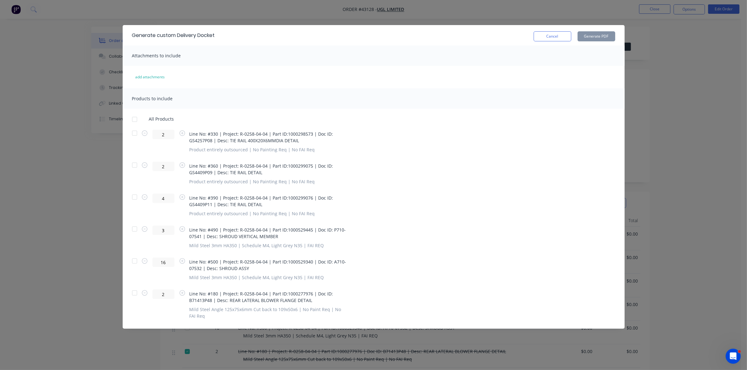
click at [132, 229] on div at bounding box center [134, 229] width 13 height 13
click at [135, 262] on div at bounding box center [134, 261] width 13 height 13
click at [134, 132] on div at bounding box center [134, 133] width 13 height 13
click at [134, 165] on div at bounding box center [134, 165] width 13 height 13
click at [133, 199] on div at bounding box center [134, 197] width 13 height 13
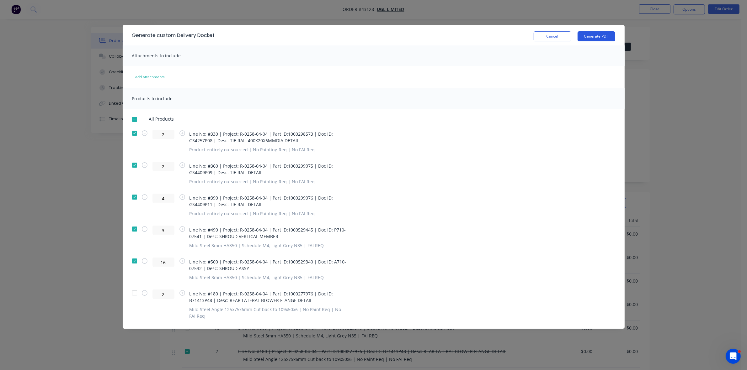
click at [596, 36] on button "Generate PDF" at bounding box center [597, 36] width 38 height 10
click at [549, 37] on button "Cancel" at bounding box center [553, 36] width 38 height 10
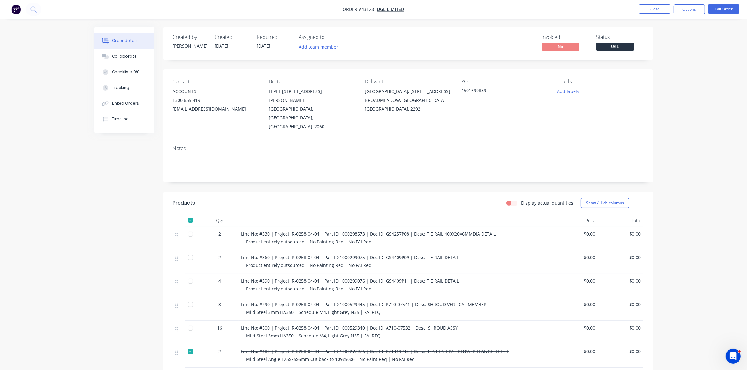
click at [659, 3] on nav "Order #43128 - UGL LIMITED Close Options Edit Order" at bounding box center [373, 9] width 747 height 19
click at [656, 7] on button "Close" at bounding box center [654, 8] width 31 height 9
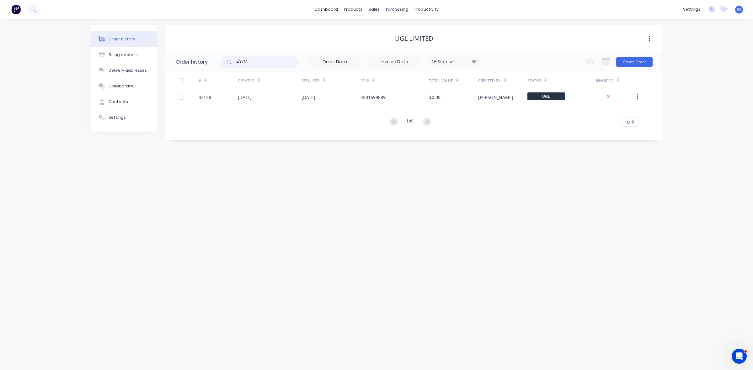
drag, startPoint x: 263, startPoint y: 58, endPoint x: 234, endPoint y: 57, distance: 28.3
click at [234, 57] on div "43128" at bounding box center [259, 62] width 78 height 13
type input "45828"
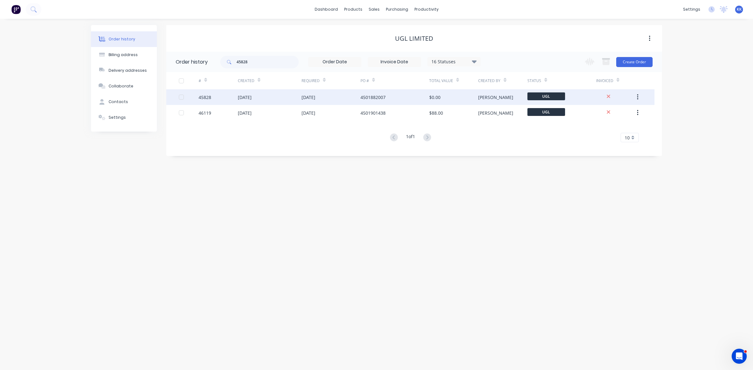
click at [275, 96] on div "30 Jun 2025" at bounding box center [270, 97] width 64 height 16
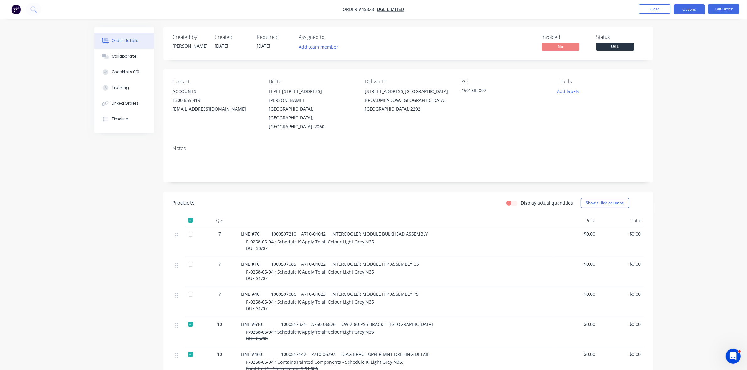
click at [694, 13] on button "Options" at bounding box center [688, 9] width 31 height 10
click at [662, 86] on div "Delivery Docket" at bounding box center [670, 88] width 58 height 9
click at [661, 77] on div "Custom" at bounding box center [670, 75] width 58 height 9
click at [660, 63] on div "Without pricing" at bounding box center [670, 63] width 58 height 9
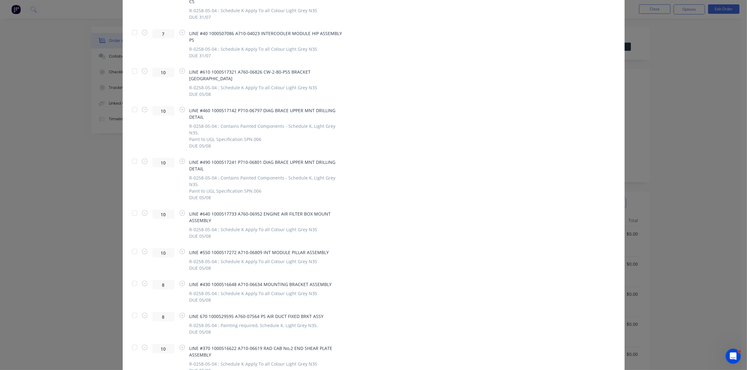
scroll to position [784, 0]
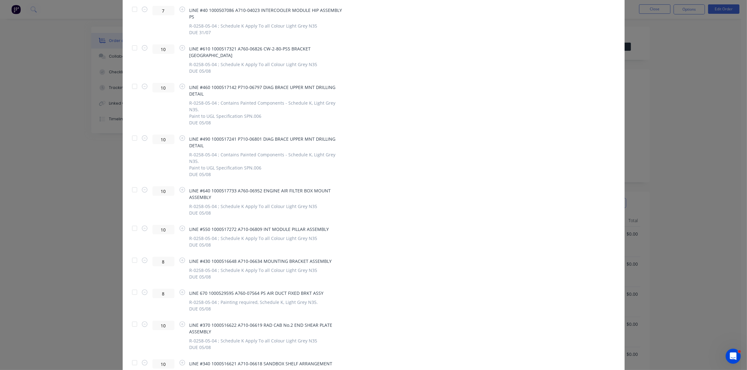
click at [132, 254] on div at bounding box center [134, 260] width 13 height 13
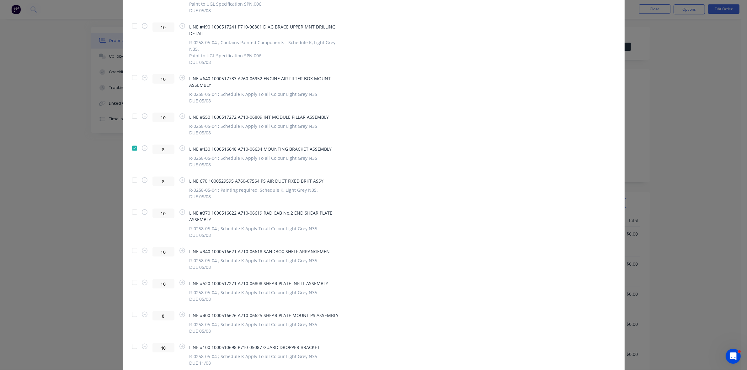
scroll to position [902, 0]
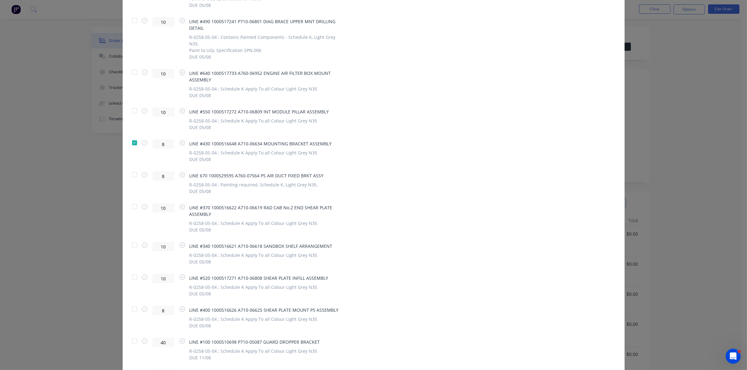
click at [132, 303] on div at bounding box center [134, 309] width 13 height 13
click at [130, 239] on div at bounding box center [134, 245] width 13 height 13
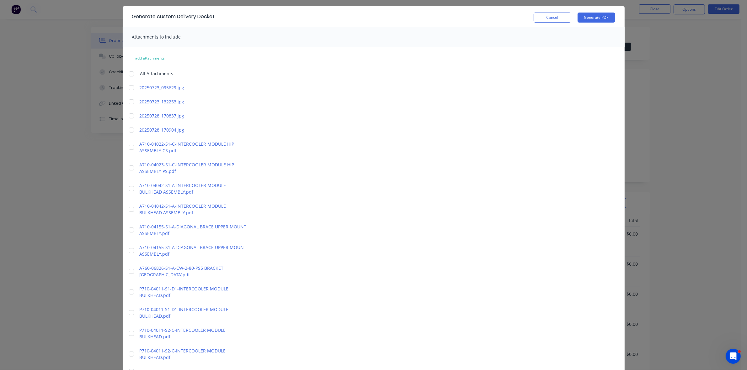
scroll to position [0, 0]
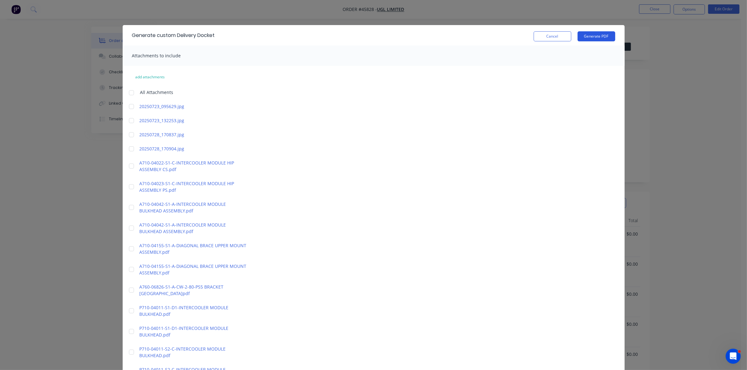
click at [587, 38] on button "Generate PDF" at bounding box center [597, 36] width 38 height 10
click at [534, 38] on button "Cancel" at bounding box center [553, 36] width 38 height 10
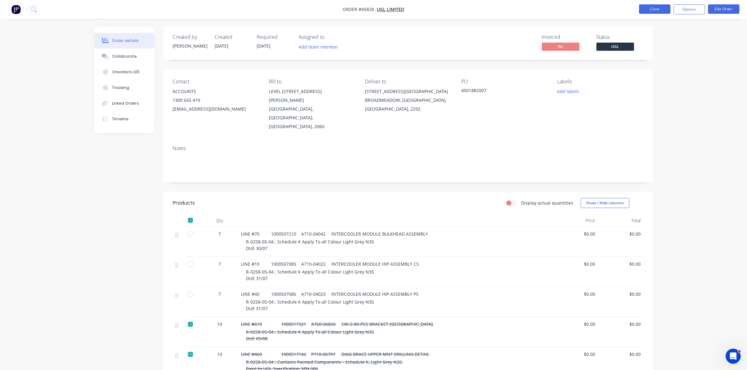
click at [644, 10] on button "Close" at bounding box center [654, 8] width 31 height 9
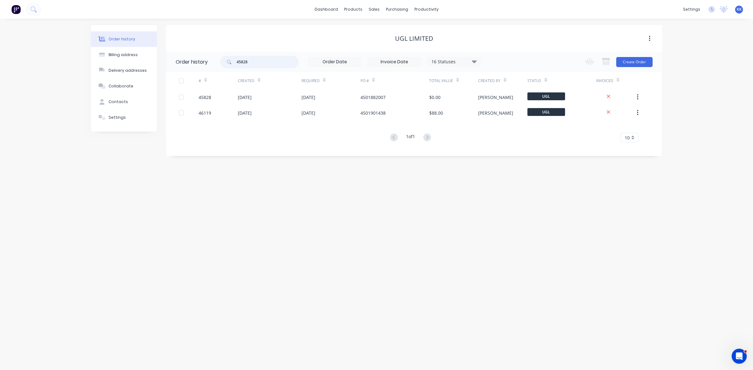
drag, startPoint x: 236, startPoint y: 62, endPoint x: 226, endPoint y: 62, distance: 10.0
click at [226, 62] on div "45828" at bounding box center [259, 62] width 78 height 13
type input "46036"
click at [268, 99] on div "08 Jul 2025" at bounding box center [270, 97] width 64 height 16
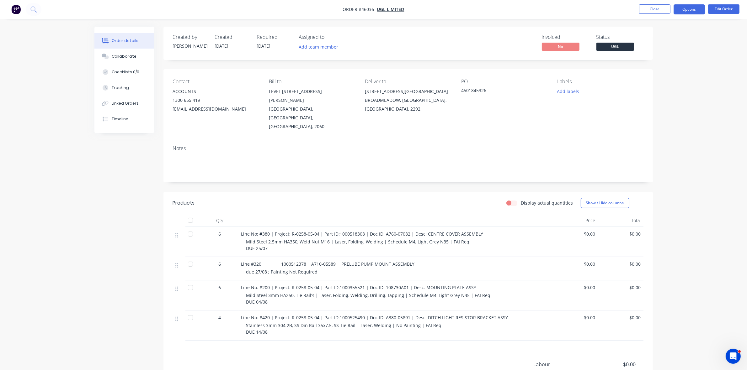
click at [689, 13] on button "Options" at bounding box center [688, 9] width 31 height 10
click at [657, 84] on div "Delivery Docket" at bounding box center [670, 88] width 58 height 9
click at [657, 78] on div "Custom" at bounding box center [670, 75] width 58 height 9
click at [658, 64] on div "Without pricing" at bounding box center [670, 63] width 58 height 9
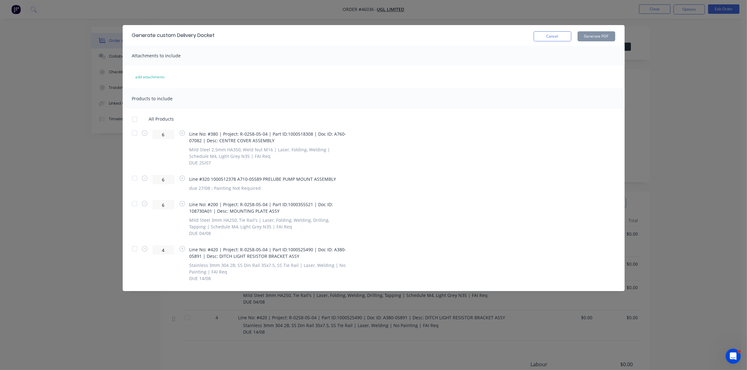
click at [134, 132] on div at bounding box center [134, 133] width 13 height 13
click at [603, 31] on button "Generate PDF" at bounding box center [597, 36] width 38 height 10
click at [552, 34] on button "Cancel" at bounding box center [553, 36] width 38 height 10
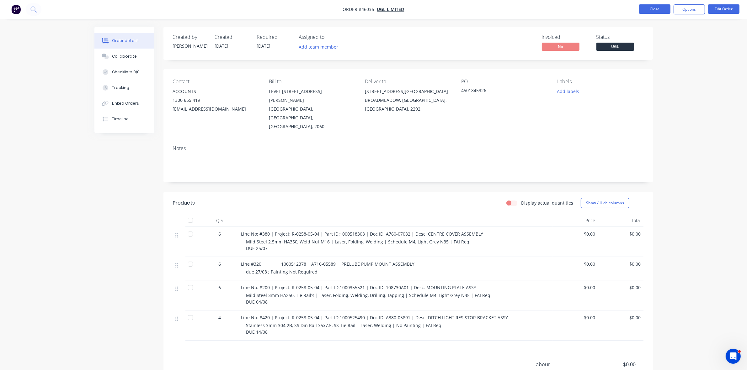
click at [648, 8] on button "Close" at bounding box center [654, 8] width 31 height 9
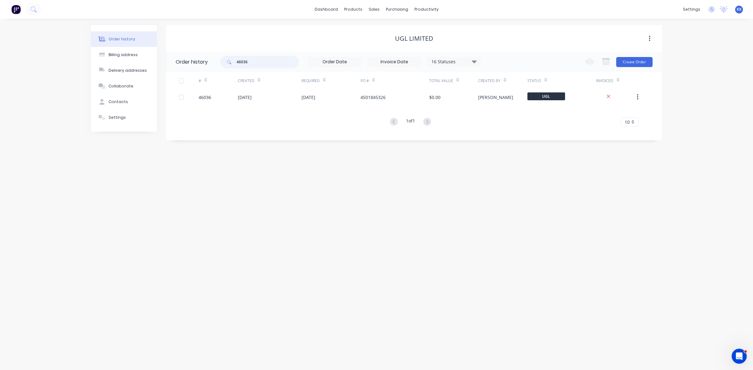
drag, startPoint x: 261, startPoint y: 58, endPoint x: 234, endPoint y: 60, distance: 26.7
click at [235, 60] on div "46036" at bounding box center [259, 62] width 78 height 13
type input "45828"
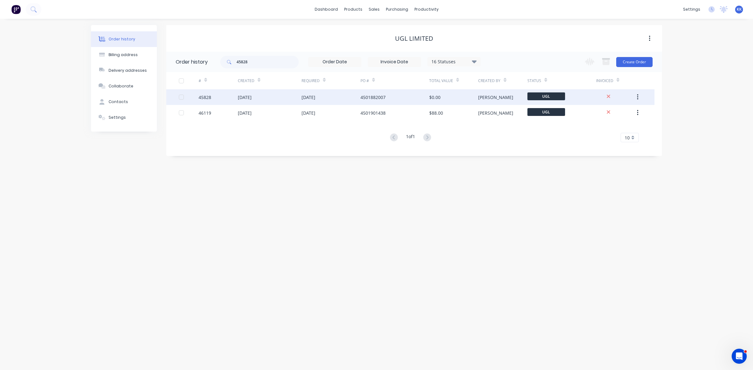
click at [294, 94] on div "30 Jun 2025" at bounding box center [270, 97] width 64 height 16
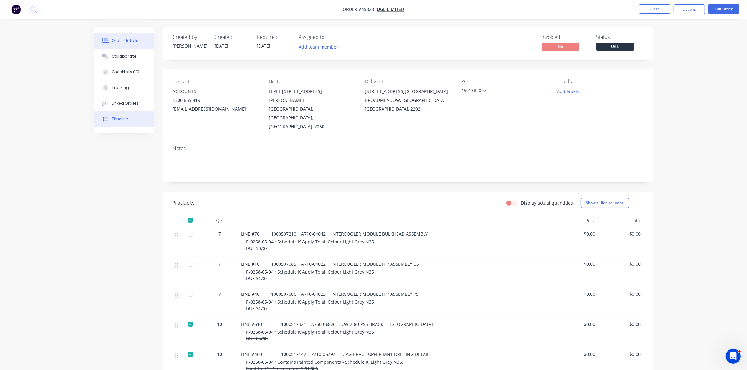
click at [115, 122] on div "Timeline" at bounding box center [120, 119] width 17 height 6
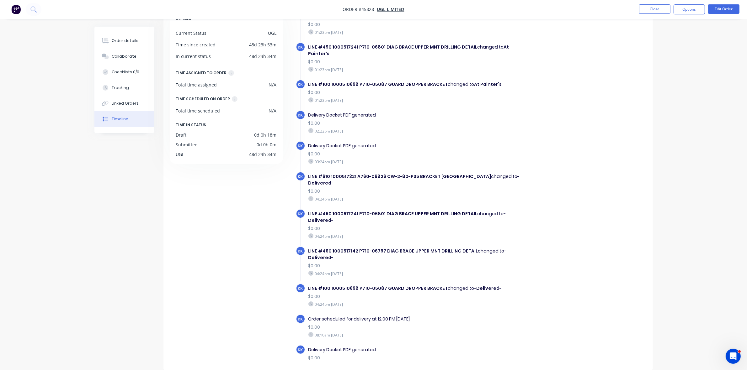
scroll to position [554, 0]
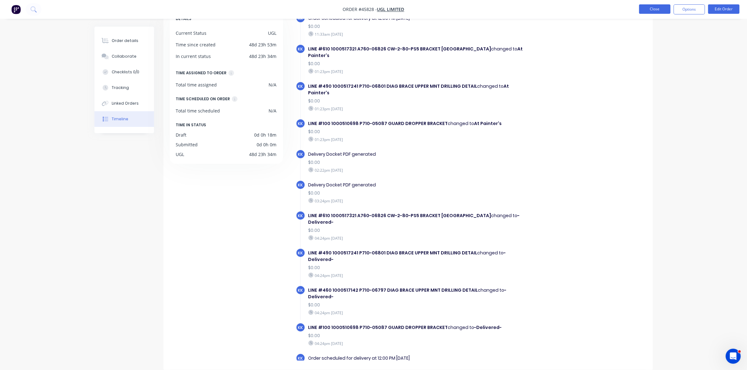
click at [655, 12] on button "Close" at bounding box center [654, 8] width 31 height 9
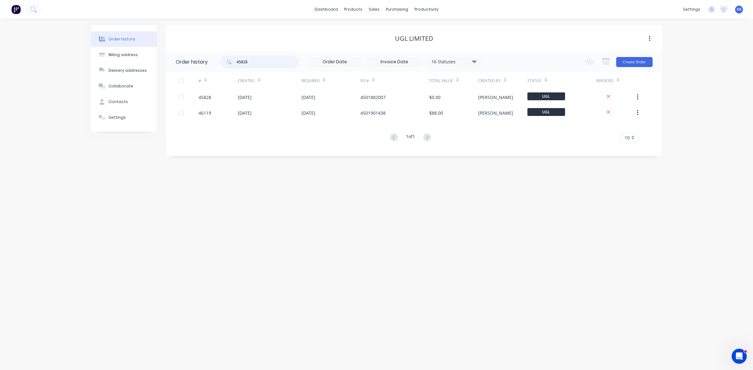
drag, startPoint x: 258, startPoint y: 61, endPoint x: 228, endPoint y: 54, distance: 30.6
click at [229, 60] on div "45828" at bounding box center [259, 62] width 78 height 13
type input "46036"
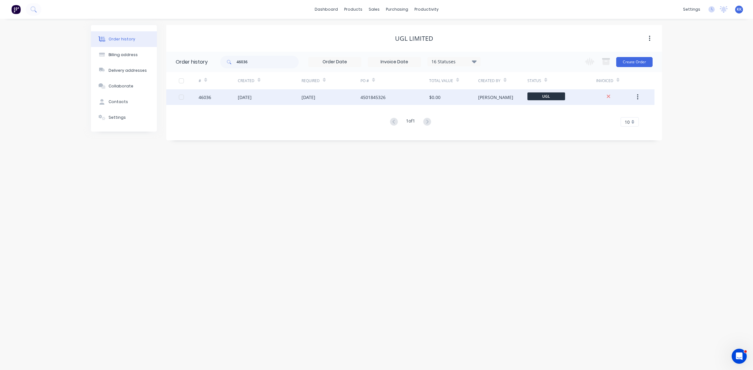
click at [280, 100] on div "08 Jul 2025" at bounding box center [270, 97] width 64 height 16
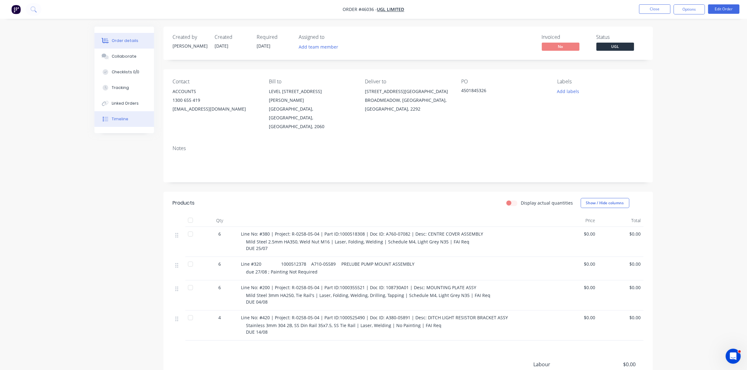
click at [125, 114] on button "Timeline" at bounding box center [124, 119] width 60 height 16
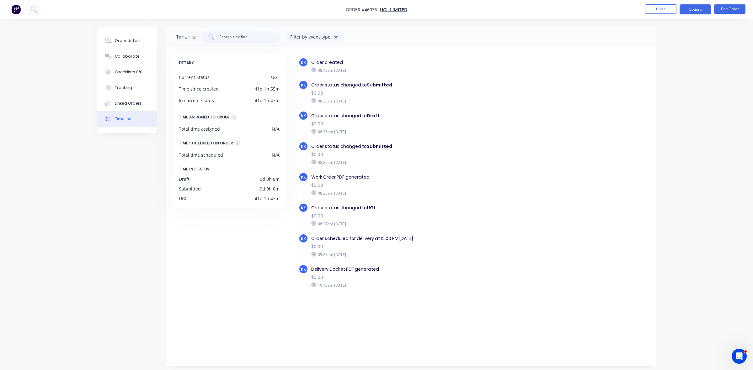
click at [695, 7] on button "Options" at bounding box center [694, 9] width 31 height 10
click at [663, 90] on div "Delivery Docket" at bounding box center [676, 88] width 58 height 9
click at [671, 63] on div "Without pricing" at bounding box center [676, 63] width 58 height 9
click at [664, 6] on button "Close" at bounding box center [660, 8] width 31 height 9
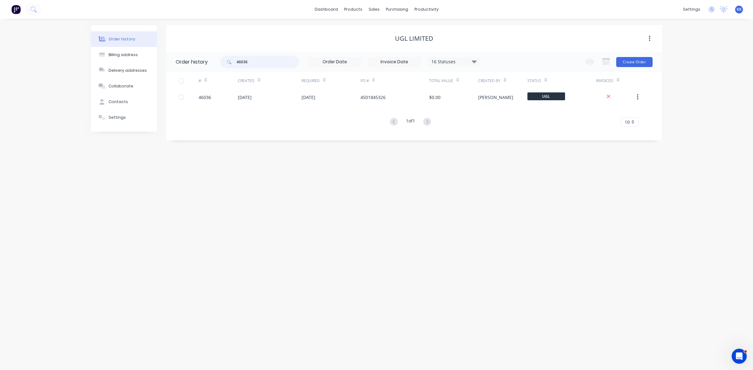
click at [227, 58] on div "46036" at bounding box center [259, 62] width 78 height 13
type input "45"
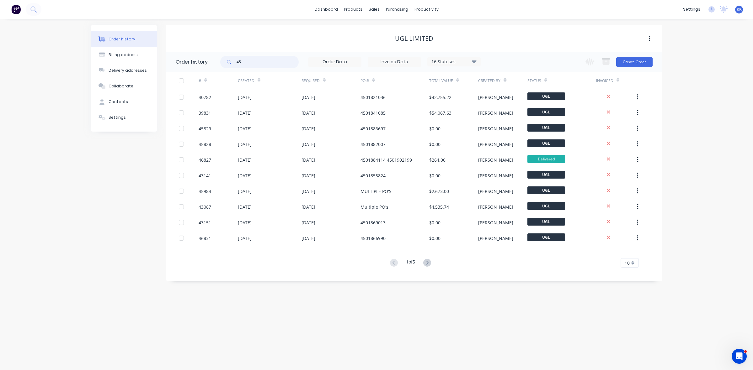
click at [253, 63] on input "45" at bounding box center [268, 62] width 62 height 13
type input "45828"
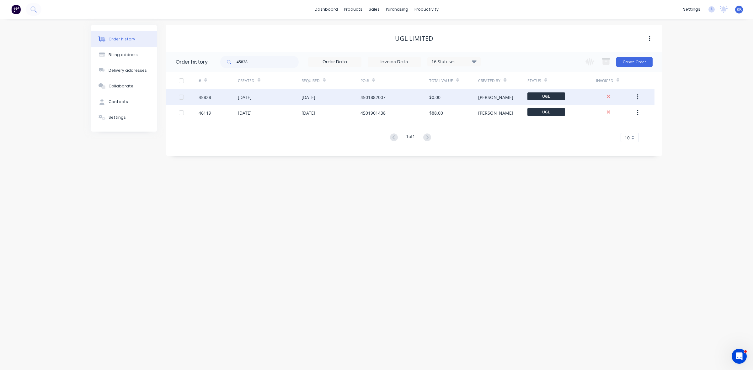
click at [263, 96] on div "30 Jun 2025" at bounding box center [270, 97] width 64 height 16
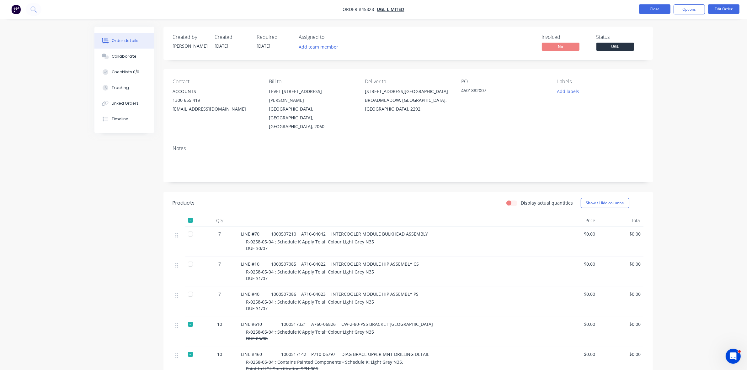
click at [650, 9] on button "Close" at bounding box center [654, 8] width 31 height 9
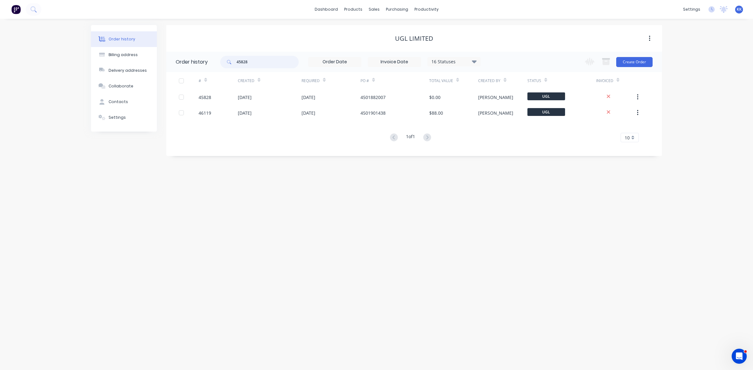
click at [234, 60] on div "45828" at bounding box center [259, 62] width 78 height 13
type input "44710"
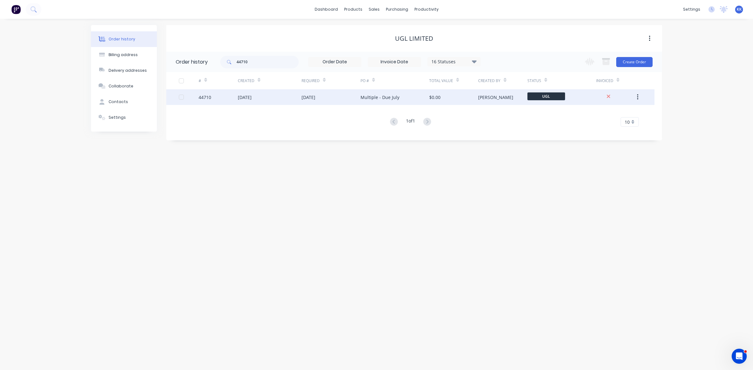
click at [315, 97] on div "31 Jul 2025" at bounding box center [308, 97] width 14 height 7
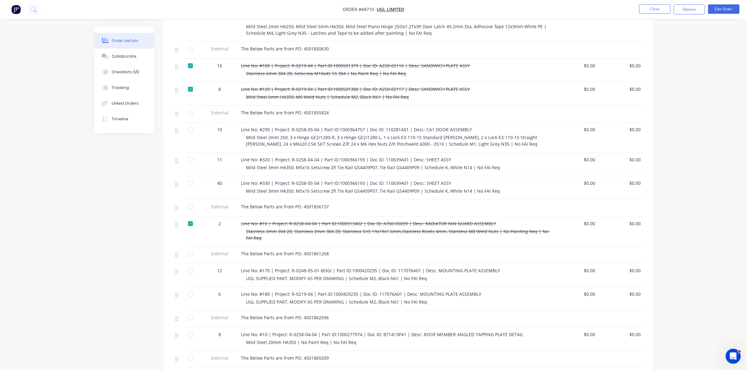
scroll to position [353, 0]
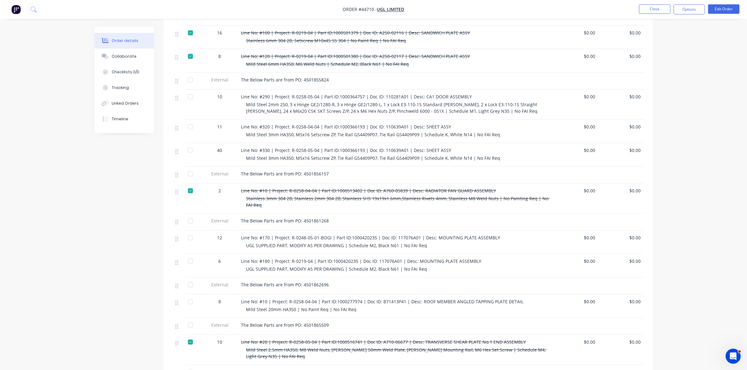
click at [190, 232] on div at bounding box center [190, 238] width 13 height 13
click at [190, 255] on div at bounding box center [190, 261] width 13 height 13
click at [189, 296] on div at bounding box center [190, 302] width 13 height 13
drag, startPoint x: 127, startPoint y: 87, endPoint x: 131, endPoint y: 89, distance: 4.5
click at [127, 87] on div "Tracking" at bounding box center [120, 88] width 17 height 6
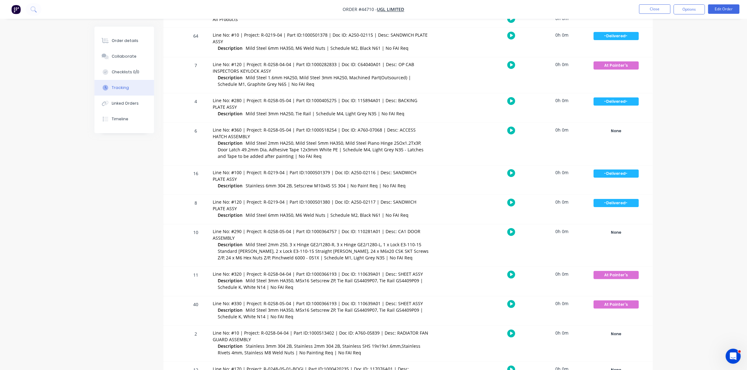
scroll to position [196, 0]
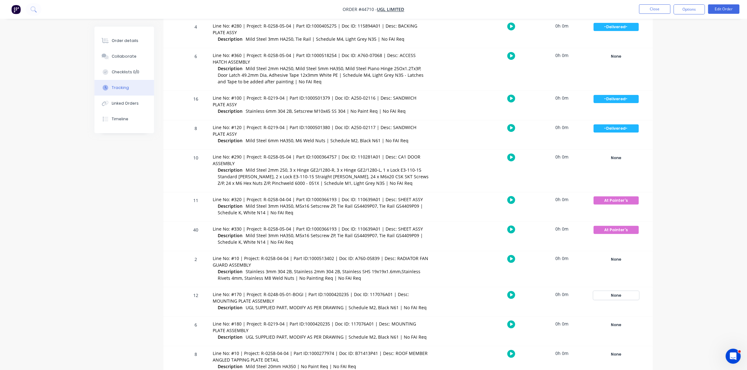
click at [626, 295] on div "None" at bounding box center [616, 296] width 45 height 8
click at [659, 344] on button "-Delivered-" at bounding box center [662, 346] width 29 height 8
click at [624, 324] on div "None" at bounding box center [616, 325] width 45 height 8
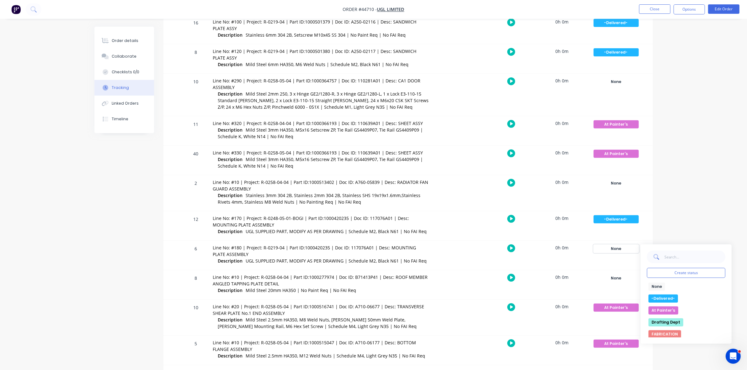
scroll to position [273, 0]
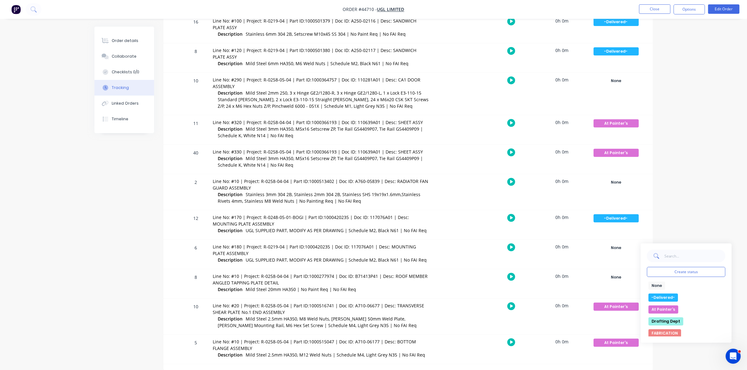
click at [666, 299] on button "-Delivered-" at bounding box center [662, 298] width 29 height 8
click at [623, 280] on div "None" at bounding box center [616, 278] width 45 height 8
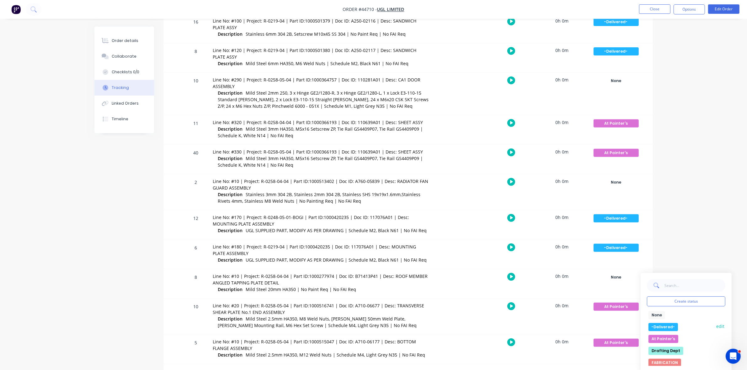
click at [667, 325] on button "-Delivered-" at bounding box center [662, 327] width 29 height 8
click at [128, 57] on div "Collaborate" at bounding box center [124, 57] width 25 height 6
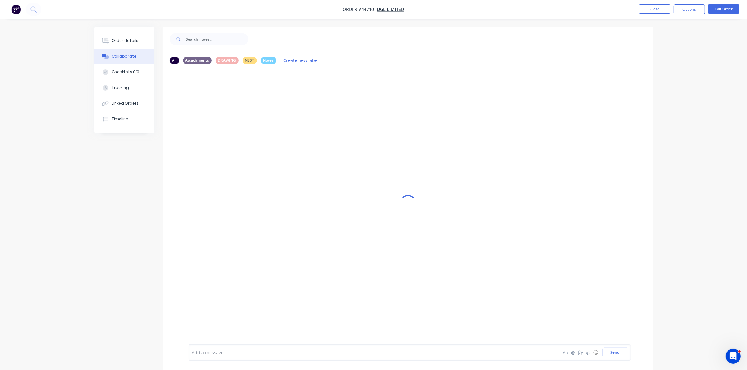
drag, startPoint x: 214, startPoint y: 352, endPoint x: 212, endPoint y: 343, distance: 9.6
click at [214, 352] on div at bounding box center [355, 353] width 326 height 7
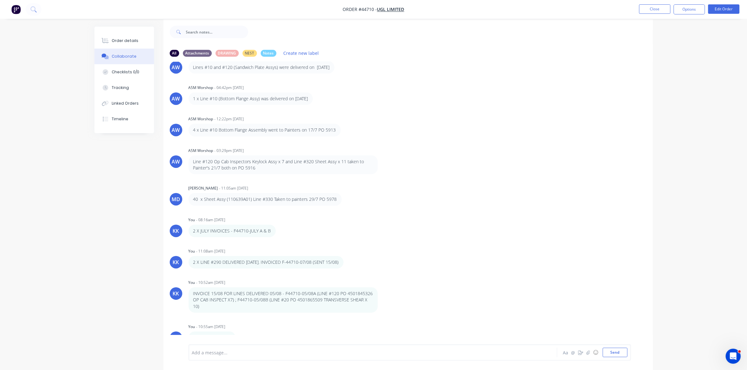
scroll to position [10, 0]
click at [240, 333] on icon "button" at bounding box center [240, 336] width 2 height 7
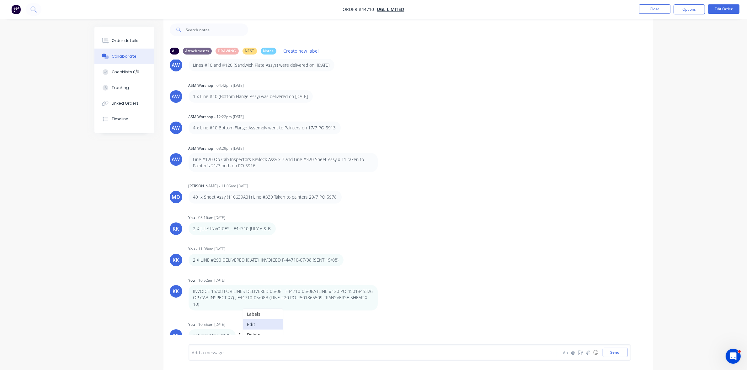
click at [261, 320] on button "Edit" at bounding box center [263, 325] width 40 height 10
click at [655, 12] on button "Close" at bounding box center [654, 8] width 31 height 9
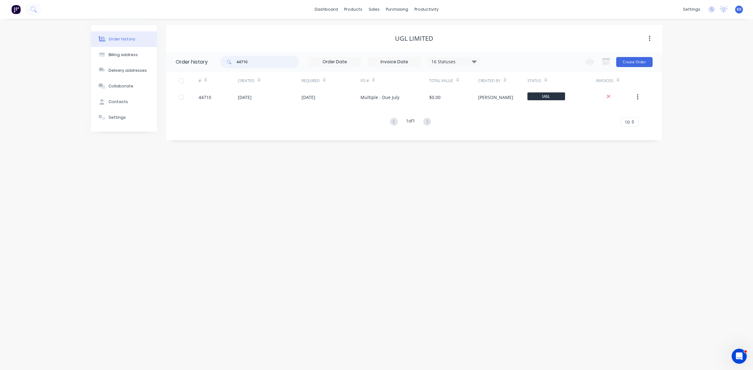
drag, startPoint x: 258, startPoint y: 60, endPoint x: 226, endPoint y: 63, distance: 32.1
click at [226, 63] on div "44710" at bounding box center [259, 62] width 78 height 13
type input "43128"
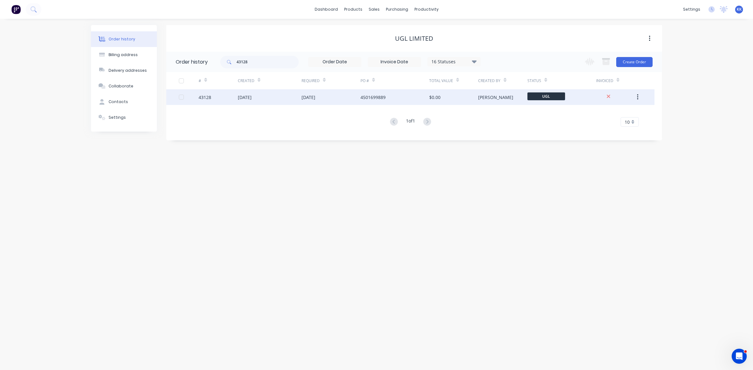
click at [252, 96] on div "14 Mar 2025" at bounding box center [245, 97] width 14 height 7
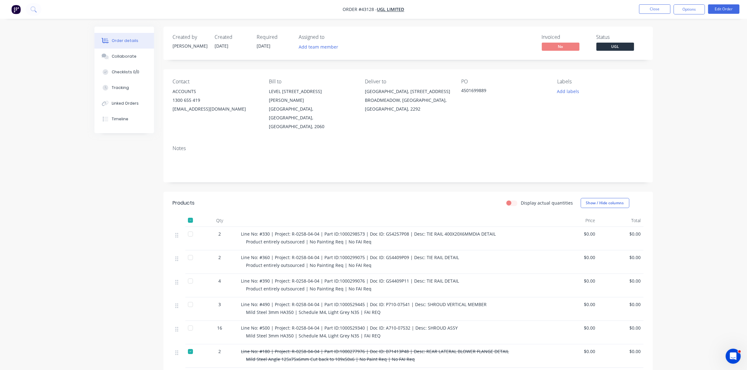
click at [189, 214] on div at bounding box center [190, 220] width 13 height 13
click at [118, 90] on div "Tracking" at bounding box center [120, 88] width 17 height 6
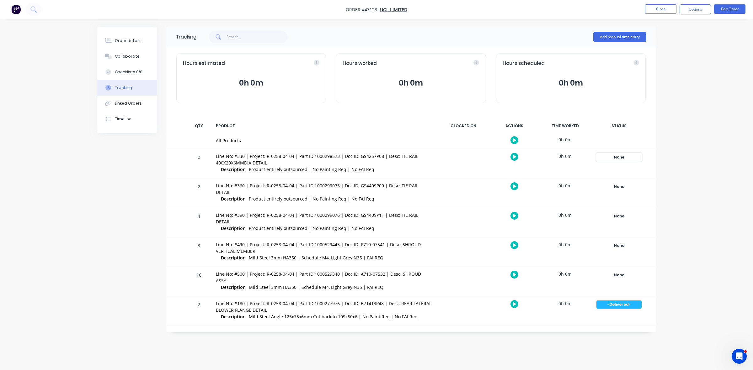
click at [621, 158] on div "None" at bounding box center [618, 157] width 45 height 8
click at [661, 210] on button "-Delivered-" at bounding box center [666, 207] width 29 height 8
click at [624, 188] on div "None" at bounding box center [618, 187] width 45 height 8
drag, startPoint x: 662, startPoint y: 233, endPoint x: 659, endPoint y: 232, distance: 3.8
click at [663, 234] on button "-Delivered-" at bounding box center [666, 237] width 29 height 8
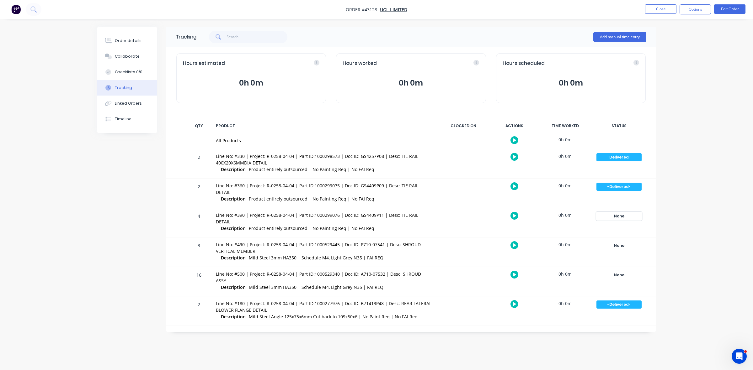
drag, startPoint x: 627, startPoint y: 207, endPoint x: 636, endPoint y: 215, distance: 11.5
click at [628, 212] on div "None" at bounding box center [618, 216] width 45 height 8
click at [661, 262] on button "-Delivered-" at bounding box center [666, 266] width 29 height 8
click at [624, 242] on div "None" at bounding box center [618, 246] width 45 height 8
click at [664, 292] on button "-Delivered-" at bounding box center [666, 296] width 29 height 8
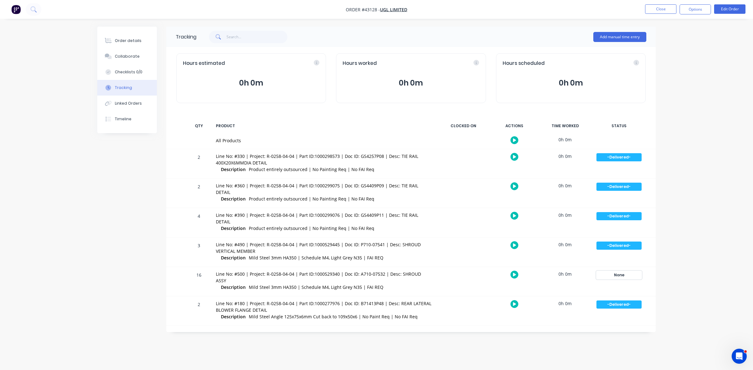
click at [624, 271] on div "None" at bounding box center [618, 275] width 45 height 8
click at [667, 321] on button "-Delivered-" at bounding box center [666, 325] width 29 height 8
click at [134, 43] on div "Order details" at bounding box center [128, 41] width 27 height 6
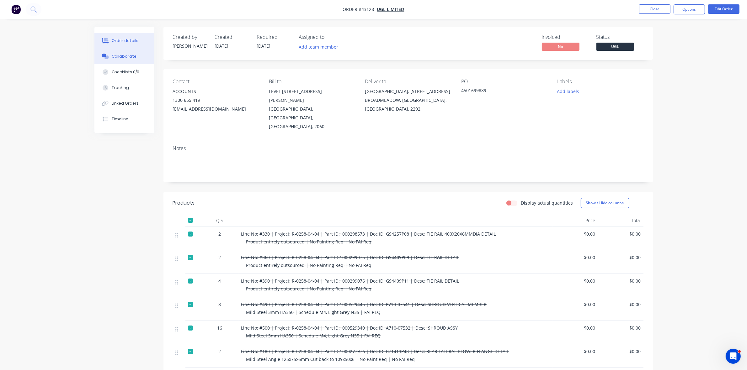
click at [122, 57] on div "Collaborate" at bounding box center [124, 57] width 25 height 6
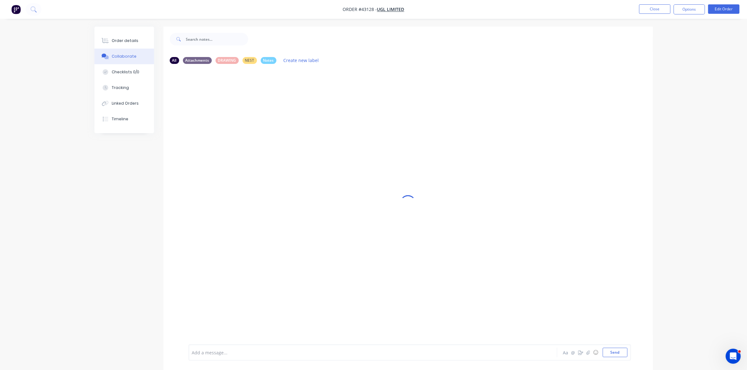
click at [227, 352] on div at bounding box center [355, 353] width 326 height 7
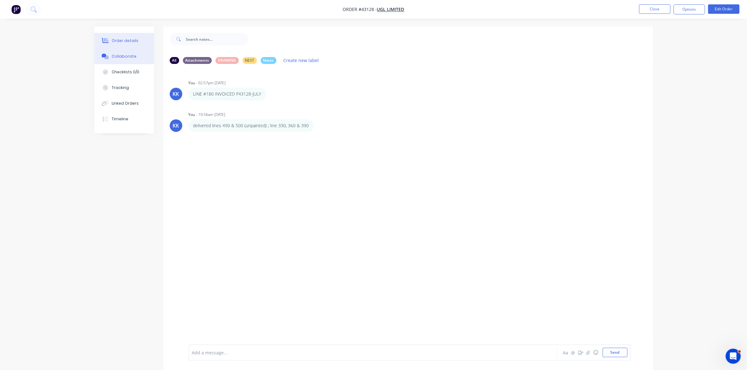
click at [128, 42] on div "Order details" at bounding box center [125, 41] width 27 height 6
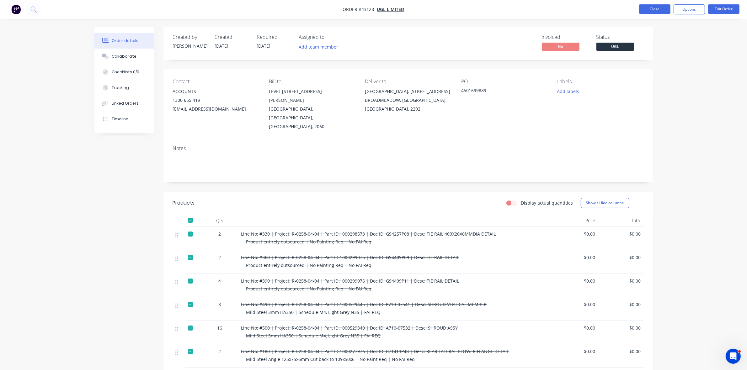
click at [648, 12] on button "Close" at bounding box center [654, 8] width 31 height 9
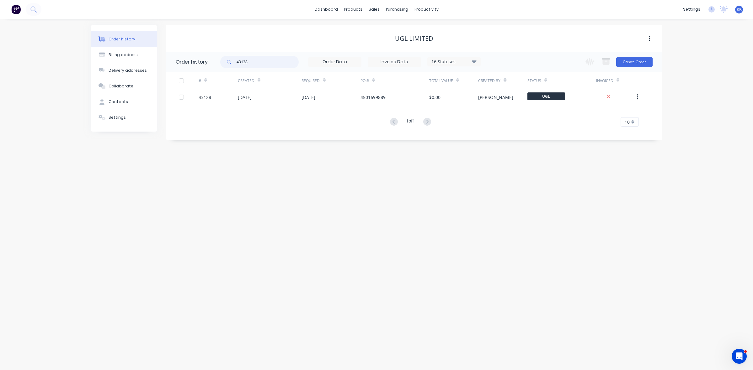
drag, startPoint x: 270, startPoint y: 61, endPoint x: 220, endPoint y: 64, distance: 50.6
click at [220, 64] on header "Order history 43128 16 Statuses Invoice Status Invoiced Not Invoiced Partial Or…" at bounding box center [414, 62] width 496 height 20
type input "44710"
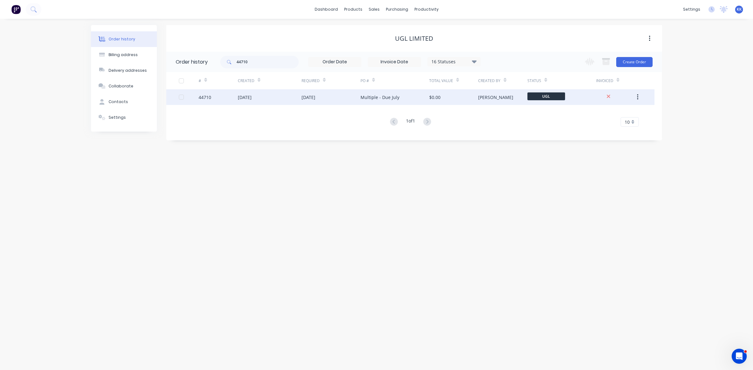
click at [275, 93] on div "19 May 2025" at bounding box center [270, 97] width 64 height 16
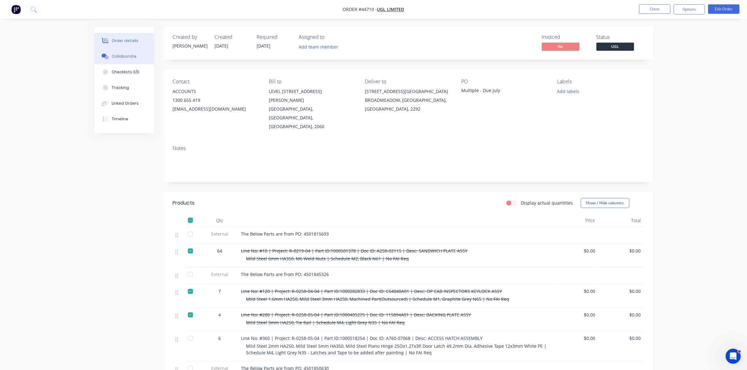
click at [112, 56] on div "Collaborate" at bounding box center [124, 57] width 25 height 6
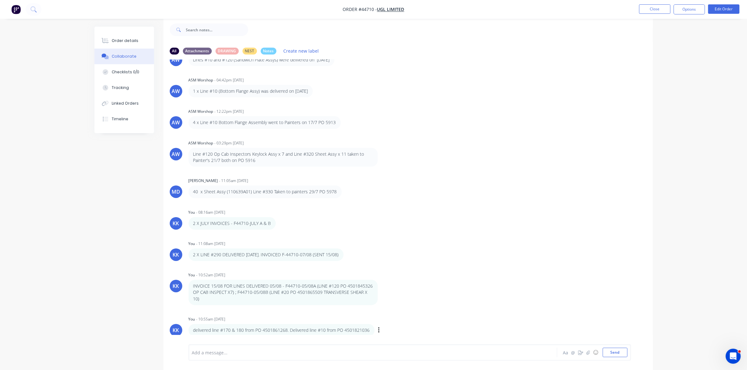
scroll to position [576, 0]
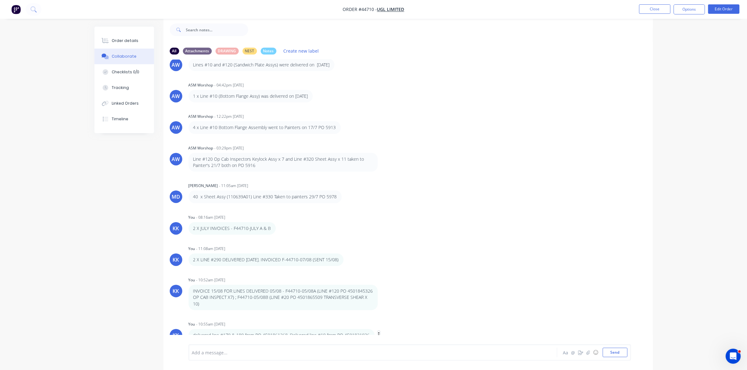
click at [380, 331] on button "button" at bounding box center [379, 335] width 3 height 9
drag, startPoint x: 397, startPoint y: 317, endPoint x: 379, endPoint y: 318, distance: 18.5
click at [397, 320] on button "Edit" at bounding box center [402, 325] width 40 height 10
click at [288, 351] on span "delivered line #170 & 180 from PO 4501861268. Delivered line #10 from PO 450182…" at bounding box center [284, 353] width 184 height 6
click at [245, 354] on span "delivered line #170 & 180 from PO 4501861268 . Delivered line #10 from PO 45018…" at bounding box center [284, 353] width 185 height 6
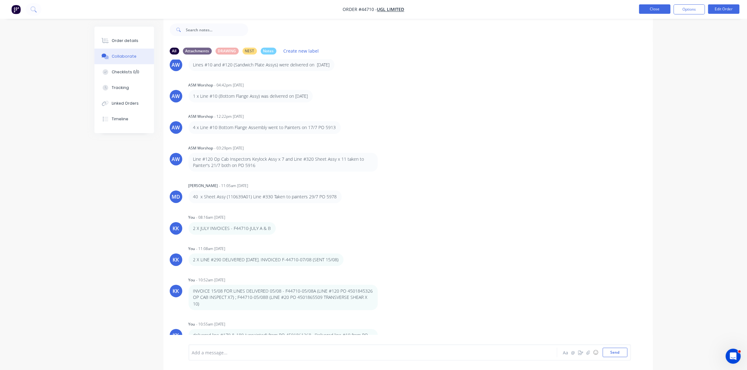
click at [659, 6] on button "Close" at bounding box center [654, 8] width 31 height 9
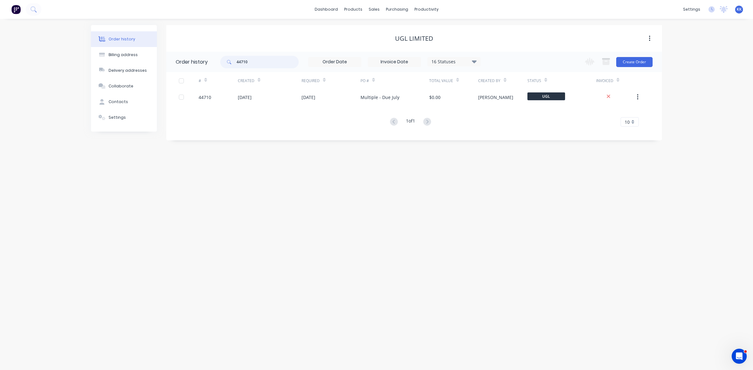
drag, startPoint x: 262, startPoint y: 61, endPoint x: 219, endPoint y: 63, distance: 43.4
click at [219, 63] on header "Order history 44710 16 Statuses Invoice Status Invoiced Not Invoiced Partial Or…" at bounding box center [414, 62] width 496 height 20
type input "45828"
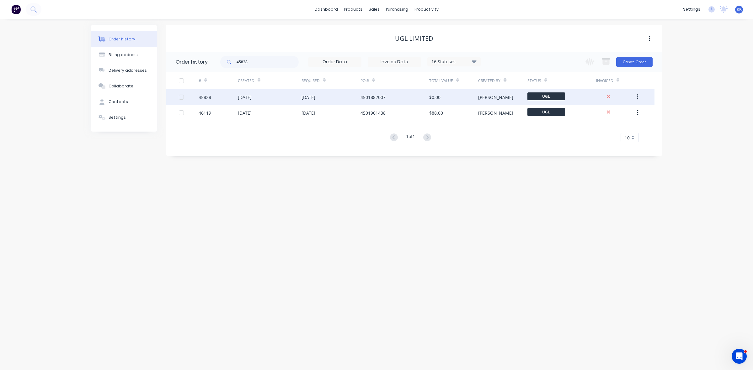
click at [263, 101] on div "30 Jun 2025" at bounding box center [270, 97] width 64 height 16
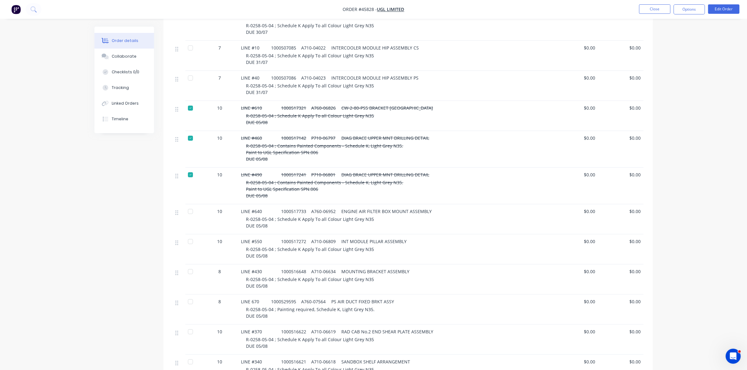
scroll to position [235, 0]
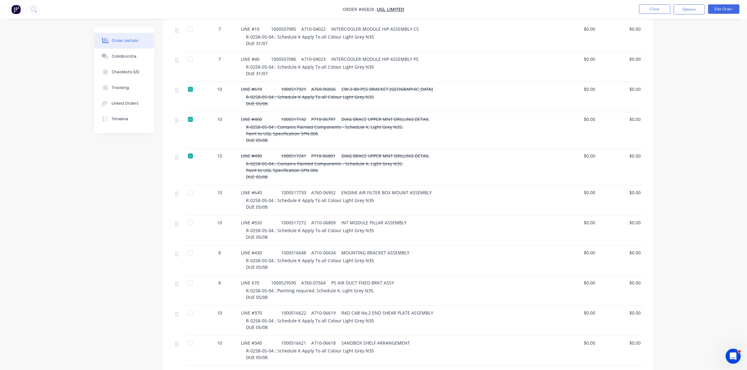
click at [190, 247] on div at bounding box center [190, 253] width 13 height 13
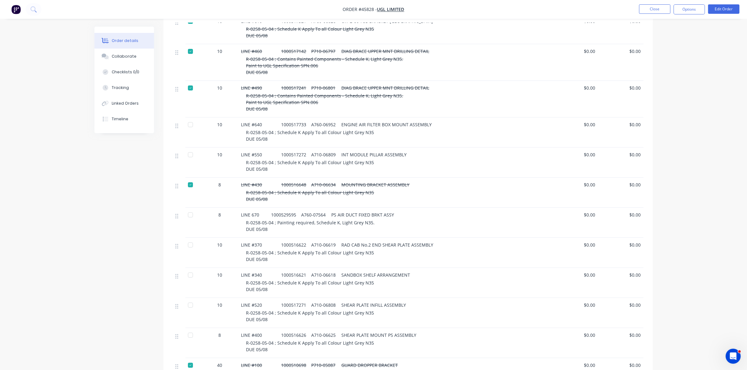
scroll to position [314, 0]
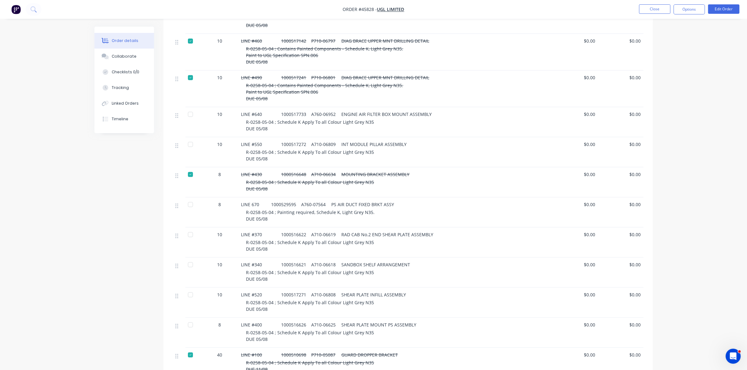
click at [190, 319] on div at bounding box center [190, 325] width 13 height 13
click at [192, 259] on div at bounding box center [190, 265] width 13 height 13
click at [125, 83] on button "Tracking" at bounding box center [124, 88] width 60 height 16
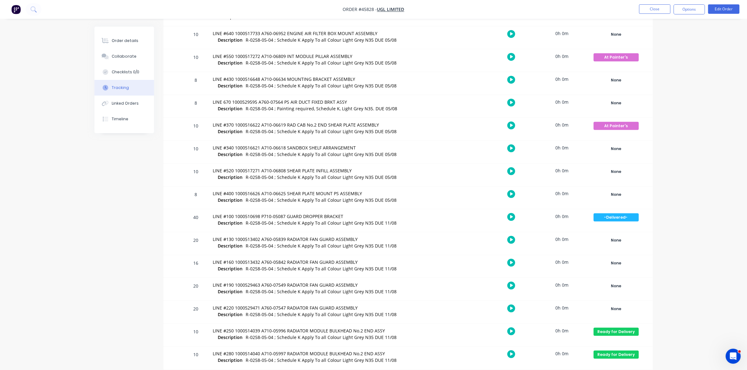
scroll to position [301, 0]
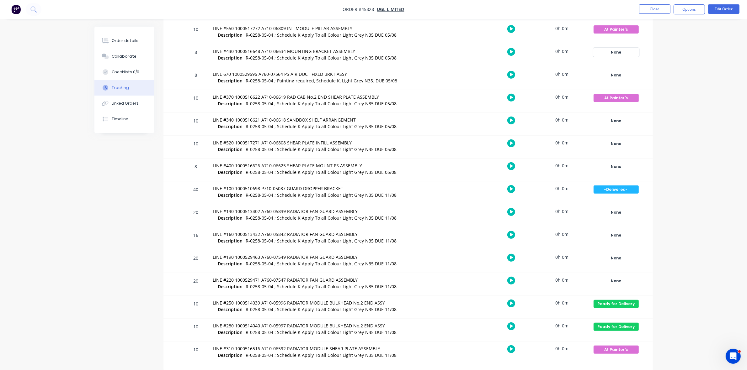
click at [618, 51] on div "None" at bounding box center [616, 52] width 45 height 8
click at [659, 99] on button "-Delivered-" at bounding box center [662, 102] width 29 height 8
click at [618, 167] on div "None" at bounding box center [616, 167] width 45 height 8
click at [665, 217] on button "-Delivered-" at bounding box center [662, 217] width 29 height 8
click at [622, 123] on div "None" at bounding box center [616, 121] width 45 height 8
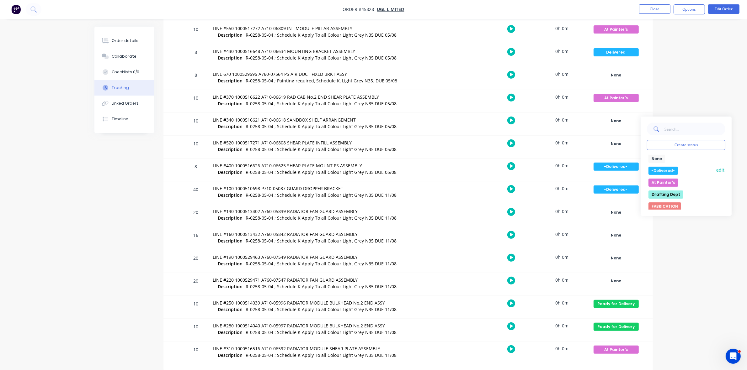
click at [657, 170] on button "-Delivered-" at bounding box center [662, 171] width 29 height 8
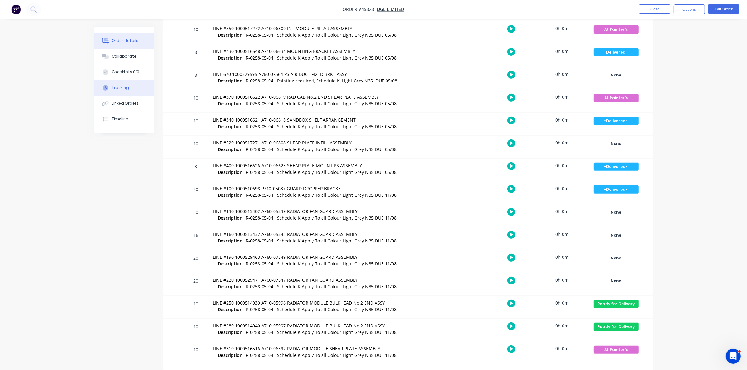
click at [125, 43] on div "Order details" at bounding box center [125, 41] width 27 height 6
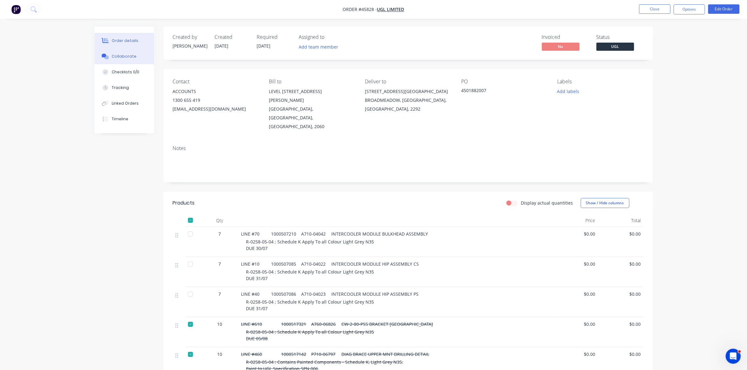
click at [126, 54] on div "Collaborate" at bounding box center [124, 57] width 25 height 6
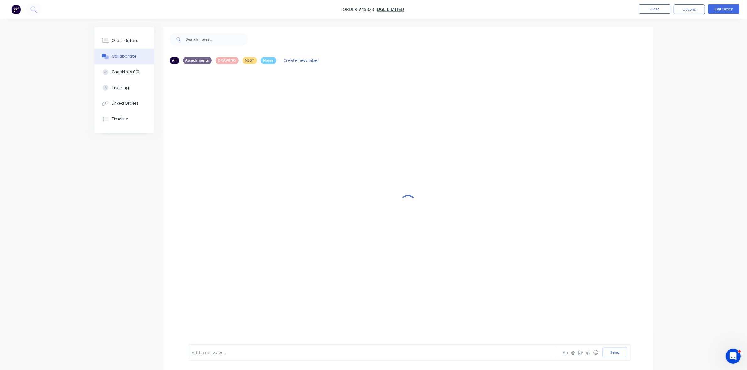
click at [248, 352] on div at bounding box center [355, 353] width 326 height 7
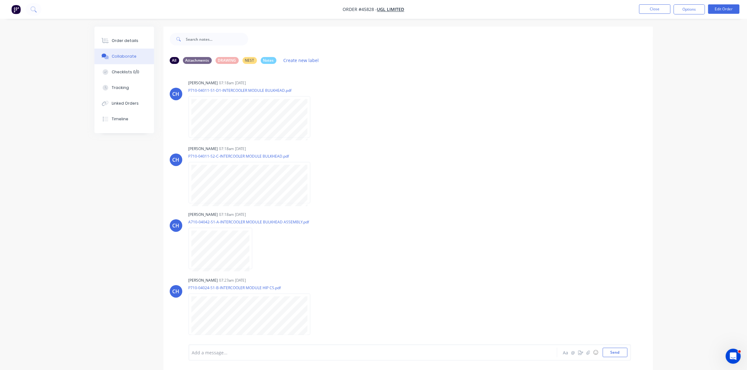
scroll to position [1604, 0]
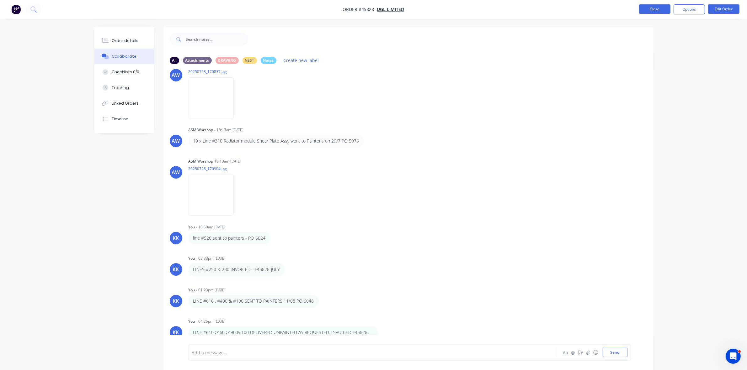
click at [664, 11] on button "Close" at bounding box center [654, 8] width 31 height 9
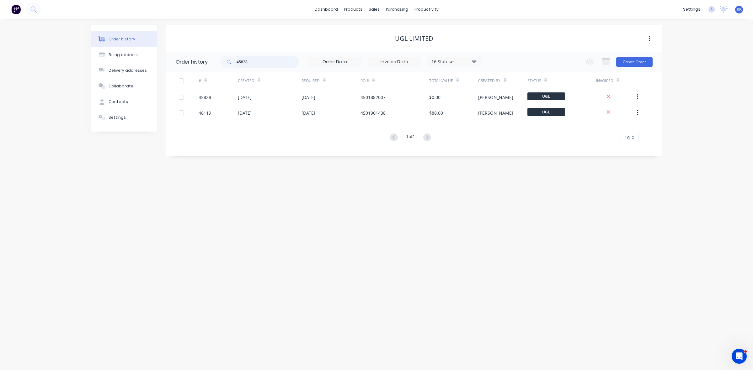
drag, startPoint x: 234, startPoint y: 61, endPoint x: 223, endPoint y: 61, distance: 11.3
click at [223, 61] on div "45828" at bounding box center [259, 62] width 78 height 13
type input "46036"
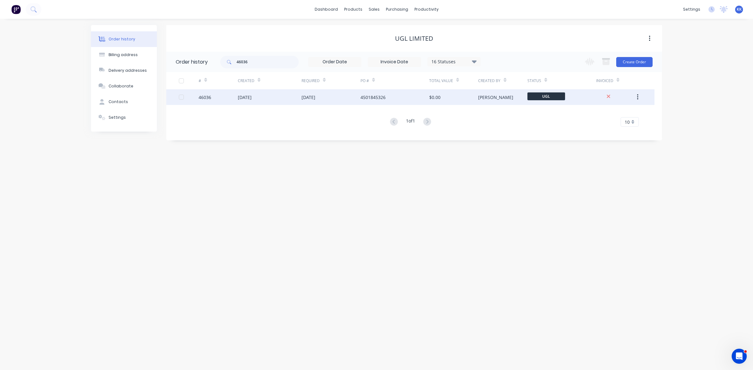
click at [287, 93] on div "08 Jul 2025" at bounding box center [270, 97] width 64 height 16
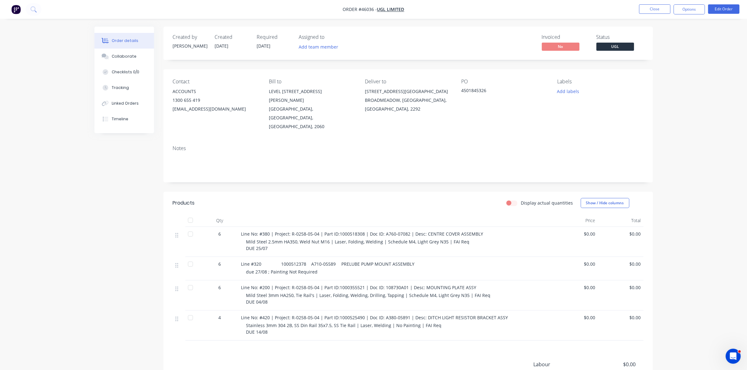
click at [190, 228] on div at bounding box center [190, 234] width 13 height 13
click at [126, 85] on div "Tracking" at bounding box center [120, 88] width 17 height 6
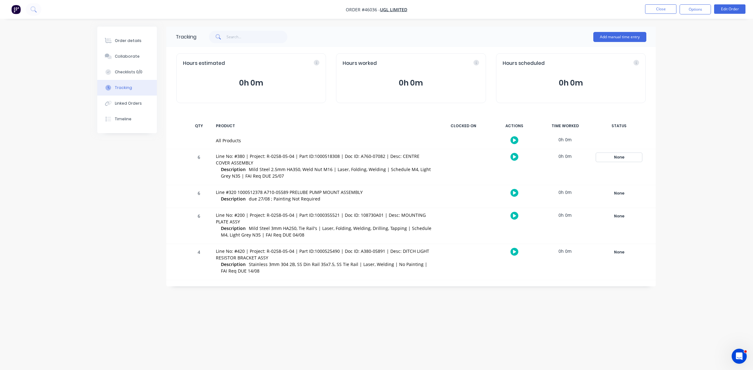
click at [620, 156] on div "None" at bounding box center [618, 157] width 45 height 8
click at [666, 208] on button "-Delivered-" at bounding box center [666, 207] width 29 height 8
click at [121, 51] on button "Collaborate" at bounding box center [127, 57] width 60 height 16
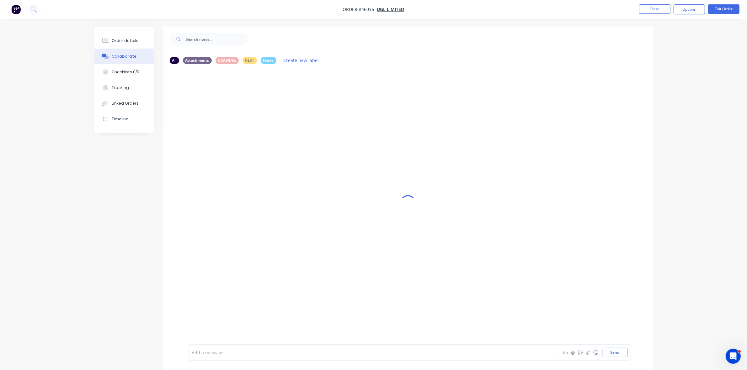
click at [240, 352] on div at bounding box center [355, 353] width 326 height 7
click at [132, 39] on div "Order details" at bounding box center [125, 41] width 27 height 6
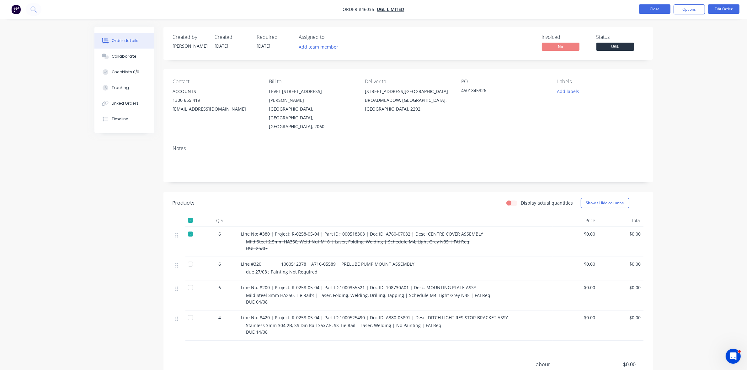
click at [648, 10] on button "Close" at bounding box center [654, 8] width 31 height 9
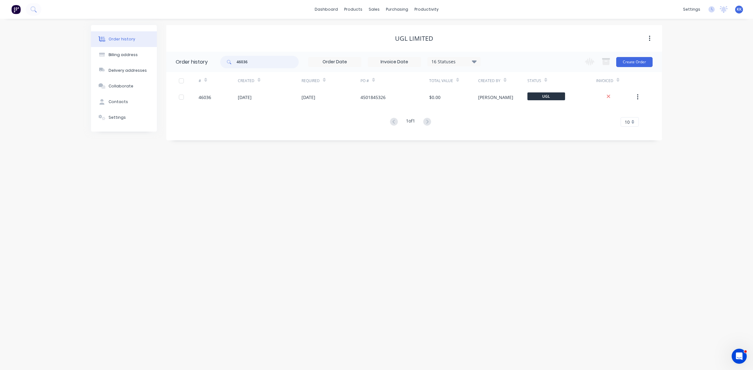
drag, startPoint x: 256, startPoint y: 66, endPoint x: 210, endPoint y: 63, distance: 46.2
click at [210, 63] on header "Order history 46036 16 Statuses Invoice Status Invoiced Not Invoiced Partial Or…" at bounding box center [414, 62] width 496 height 20
type input "43087"
click at [315, 97] on div "19 May 2025" at bounding box center [308, 97] width 14 height 7
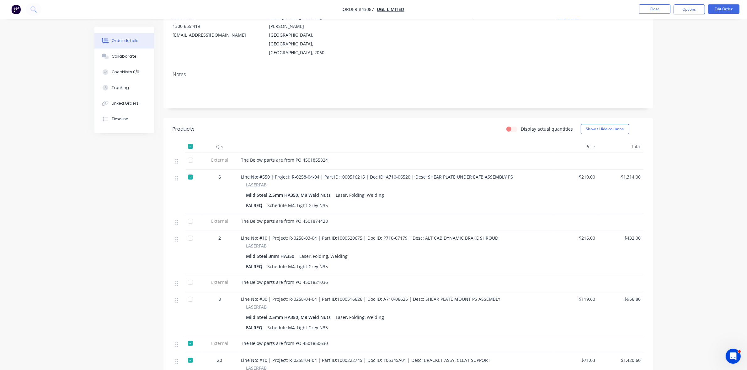
scroll to position [118, 0]
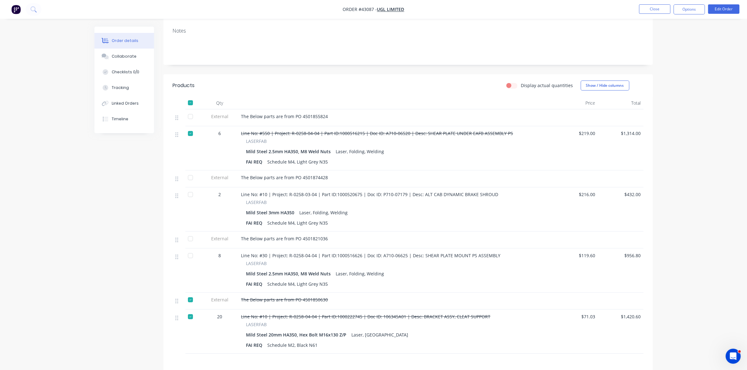
click at [190, 250] on div at bounding box center [190, 256] width 13 height 13
click at [191, 233] on div at bounding box center [190, 239] width 13 height 13
click at [188, 110] on div at bounding box center [190, 116] width 13 height 13
click at [123, 84] on button "Tracking" at bounding box center [124, 88] width 60 height 16
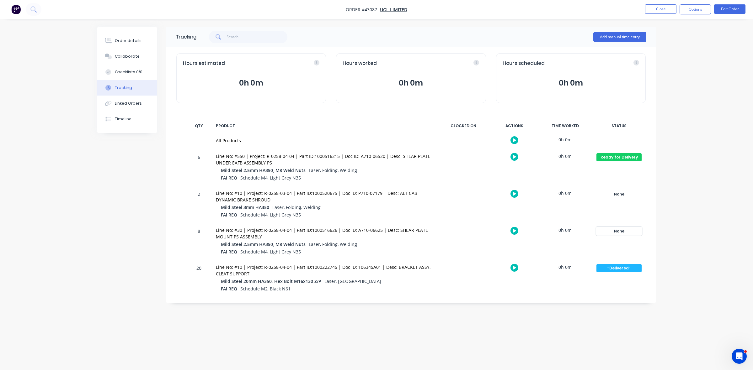
click at [619, 231] on div "None" at bounding box center [618, 231] width 45 height 8
click at [666, 283] on button "-Delivered-" at bounding box center [666, 281] width 29 height 8
click at [134, 53] on button "Collaborate" at bounding box center [127, 57] width 60 height 16
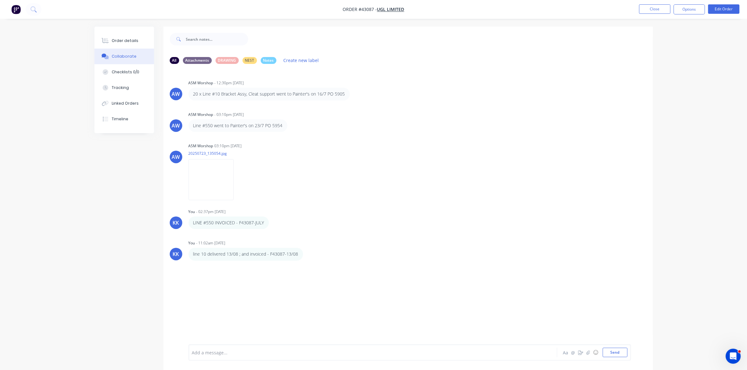
click at [240, 352] on div at bounding box center [355, 353] width 326 height 7
click at [127, 37] on button "Order details" at bounding box center [124, 41] width 60 height 16
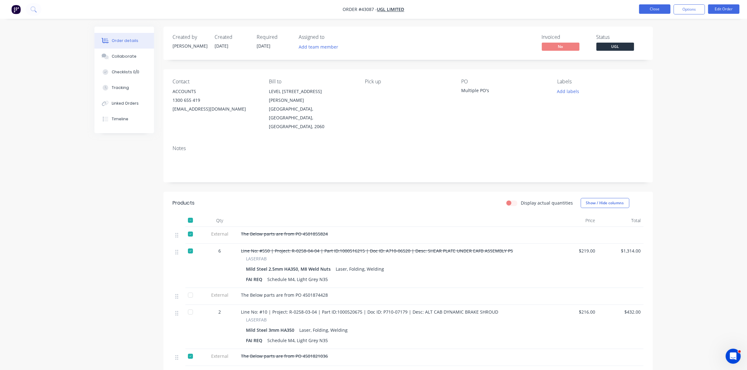
click at [662, 6] on button "Close" at bounding box center [654, 8] width 31 height 9
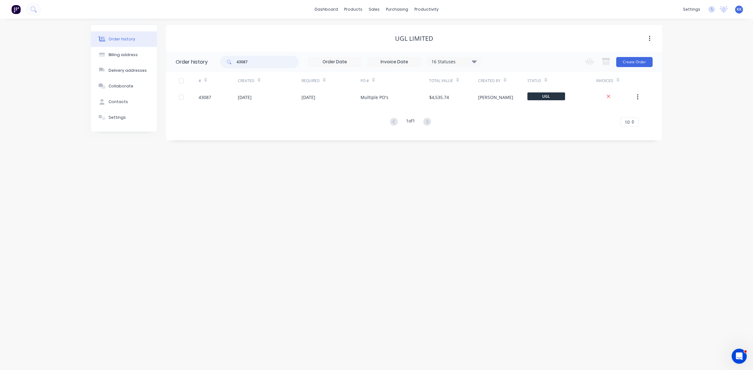
drag, startPoint x: 255, startPoint y: 63, endPoint x: 221, endPoint y: 60, distance: 34.3
click at [221, 60] on div "43087" at bounding box center [259, 62] width 78 height 13
click at [452, 54] on div "Delivery Scheduling" at bounding box center [447, 55] width 39 height 6
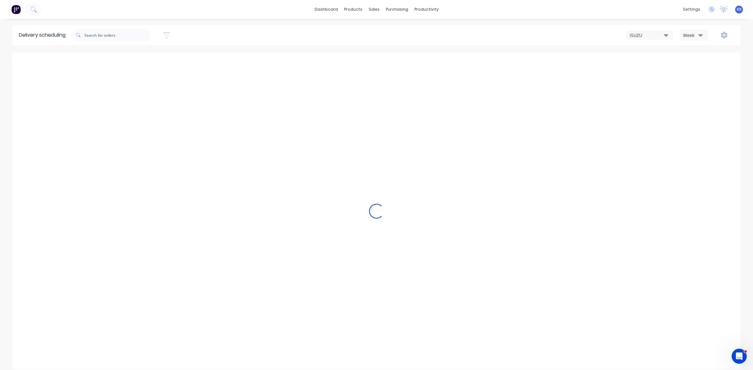
type input "Aug 17 - Aug 23"
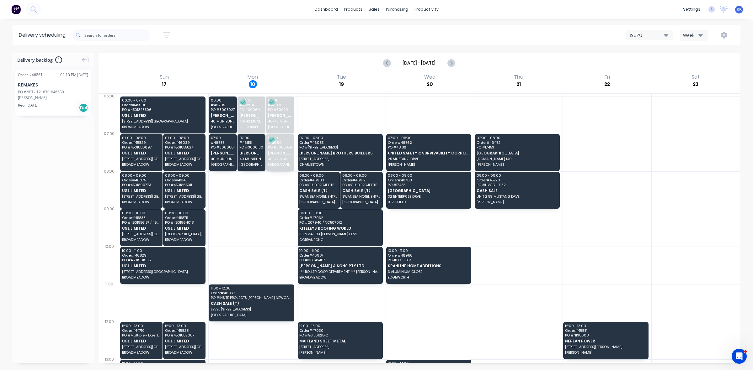
click at [131, 27] on div at bounding box center [111, 35] width 78 height 18
click at [144, 30] on input "text" at bounding box center [117, 35] width 66 height 13
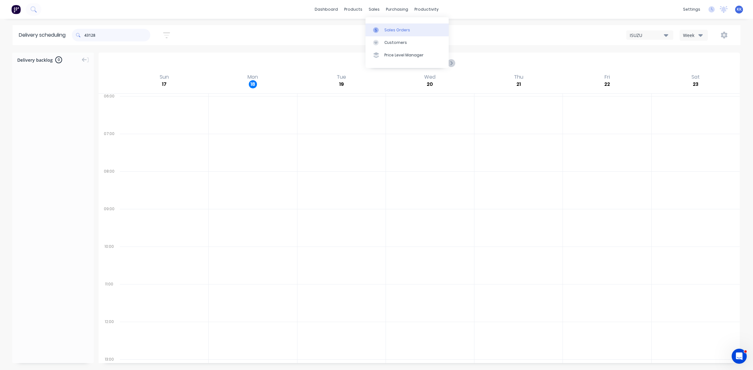
type input "43128"
click at [384, 30] on div "Sales Orders" at bounding box center [397, 30] width 26 height 6
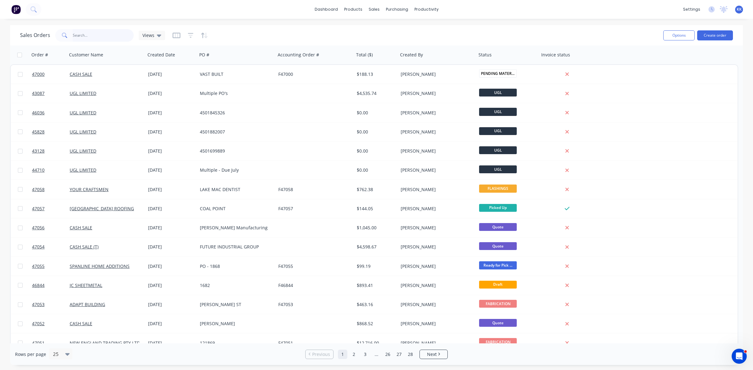
click at [118, 32] on input "text" at bounding box center [103, 35] width 61 height 13
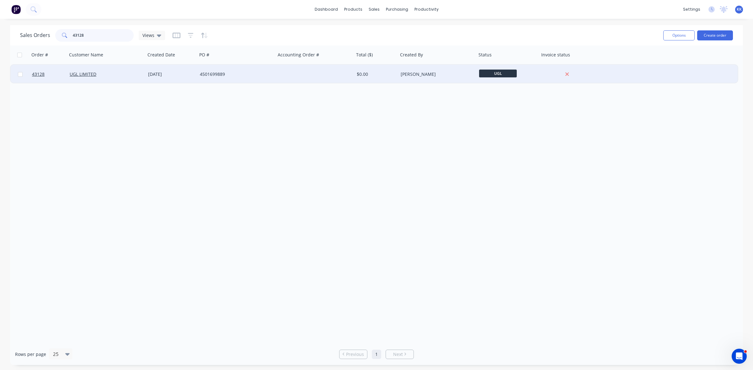
type input "43128"
click at [214, 76] on div "4501699889" at bounding box center [235, 74] width 70 height 6
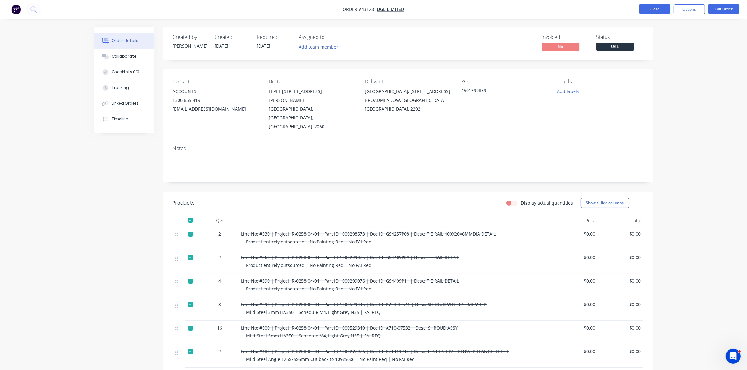
click at [663, 7] on button "Close" at bounding box center [654, 8] width 31 height 9
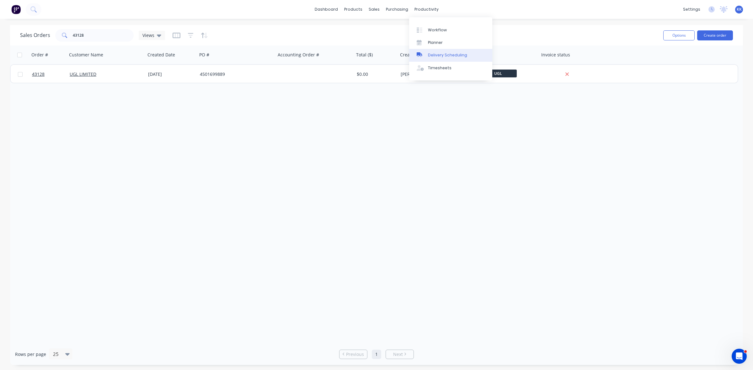
click at [453, 51] on link "Delivery Scheduling" at bounding box center [450, 55] width 83 height 13
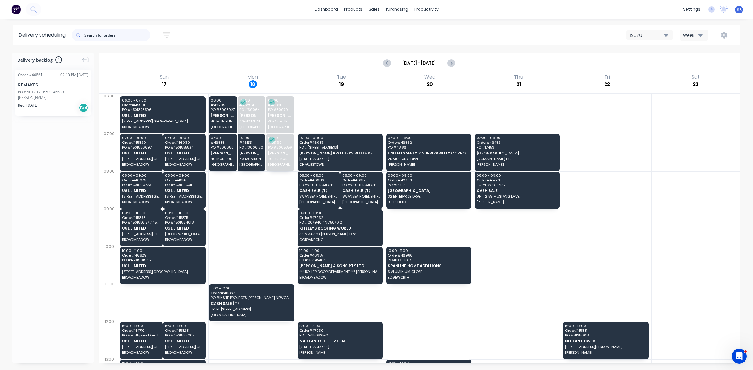
click at [112, 34] on input "text" at bounding box center [117, 35] width 66 height 13
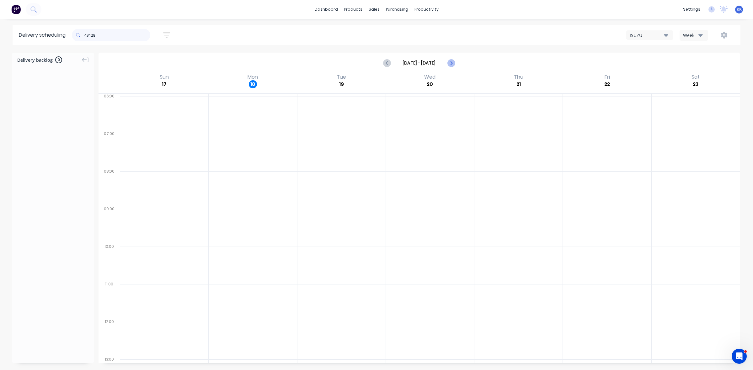
type input "43128"
click at [452, 63] on icon "Next page" at bounding box center [451, 63] width 3 height 5
click at [388, 60] on icon "Previous page" at bounding box center [387, 63] width 8 height 8
click at [385, 63] on icon "Previous page" at bounding box center [387, 63] width 8 height 8
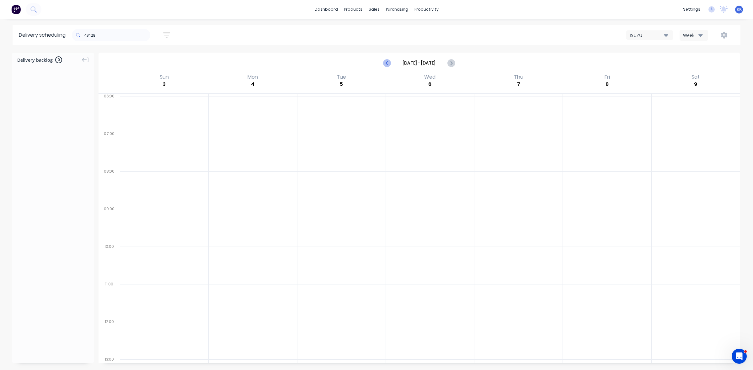
click at [386, 63] on icon "Previous page" at bounding box center [387, 63] width 3 height 5
click at [389, 64] on icon "Previous page" at bounding box center [387, 63] width 8 height 8
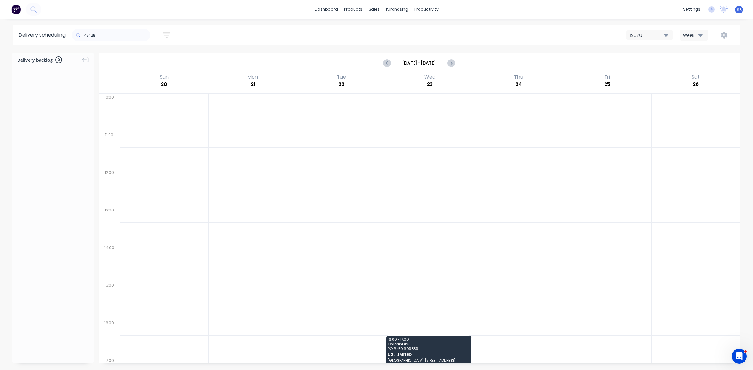
scroll to position [149, 0]
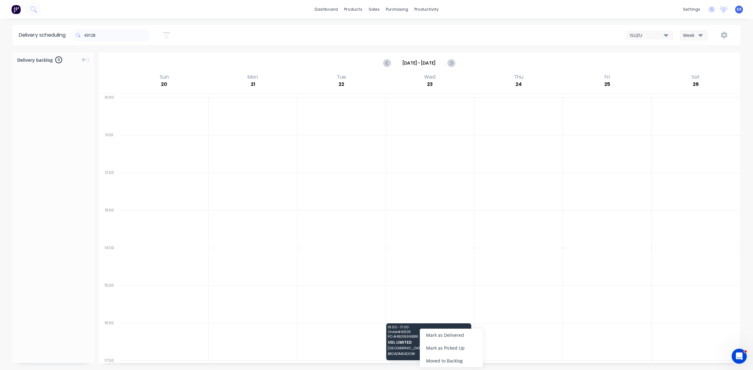
drag, startPoint x: 443, startPoint y: 364, endPoint x: 449, endPoint y: 357, distance: 9.4
click at [443, 364] on div "Moved to Backlog" at bounding box center [451, 361] width 63 height 13
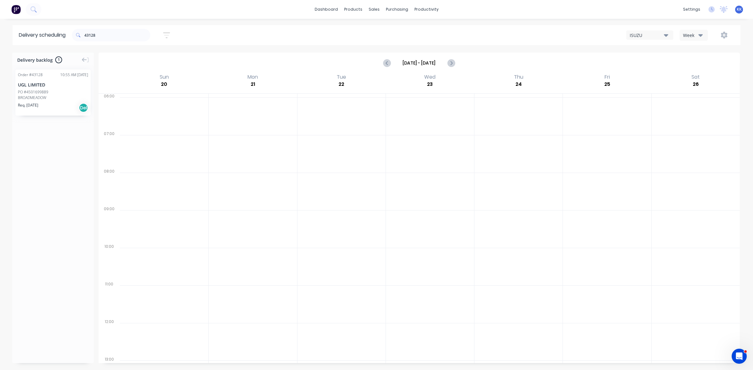
scroll to position [0, 0]
click at [453, 62] on icon "Next page" at bounding box center [451, 63] width 8 height 8
click at [453, 63] on icon "Next page" at bounding box center [451, 63] width 8 height 8
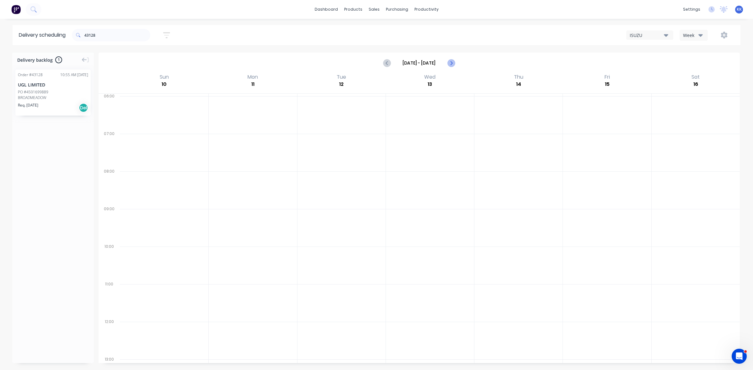
type input "Aug 17 - Aug 23"
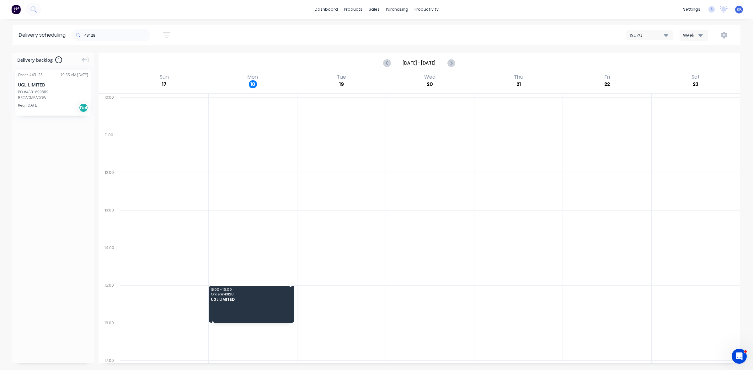
drag, startPoint x: 39, startPoint y: 98, endPoint x: 251, endPoint y: 294, distance: 289.5
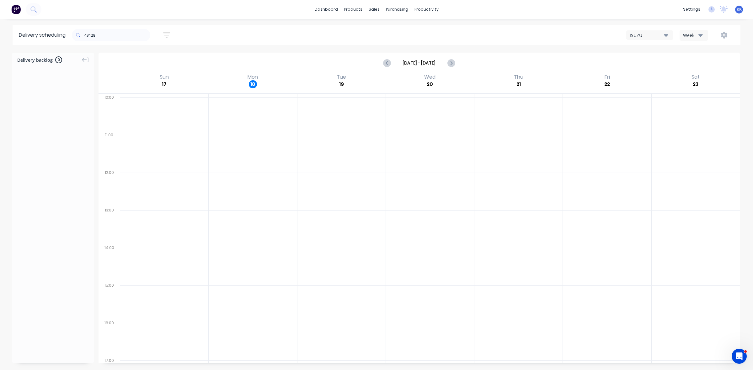
scroll to position [0, 0]
drag, startPoint x: 115, startPoint y: 34, endPoint x: 83, endPoint y: 37, distance: 31.9
click at [79, 35] on div "43128" at bounding box center [111, 35] width 78 height 13
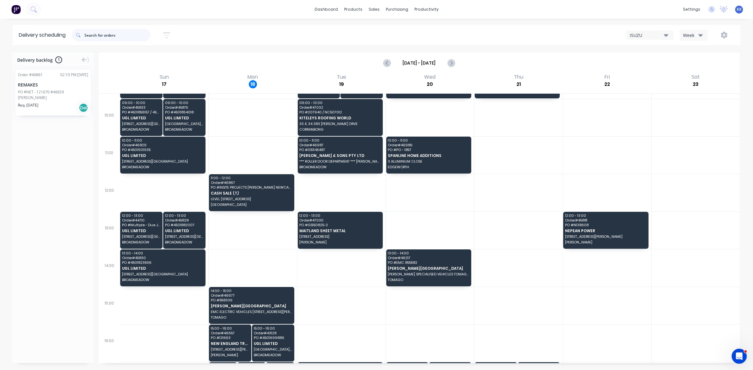
scroll to position [149, 0]
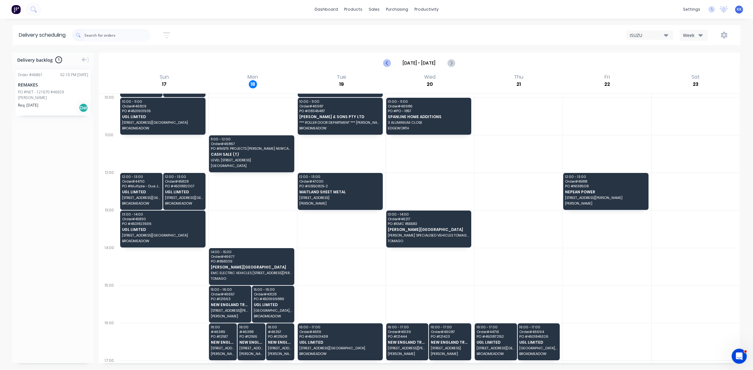
click at [386, 65] on icon "Previous page" at bounding box center [387, 63] width 8 height 8
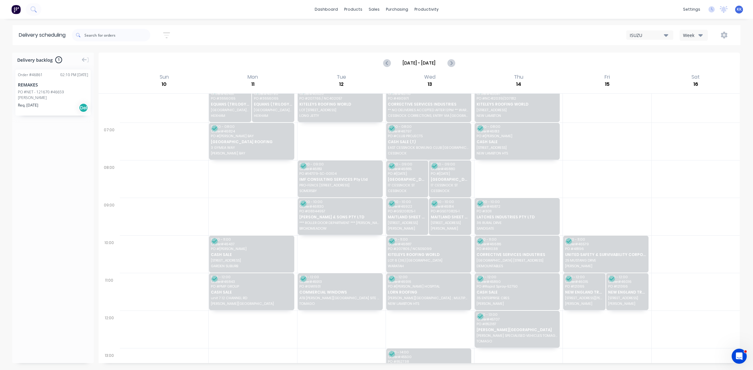
scroll to position [0, 0]
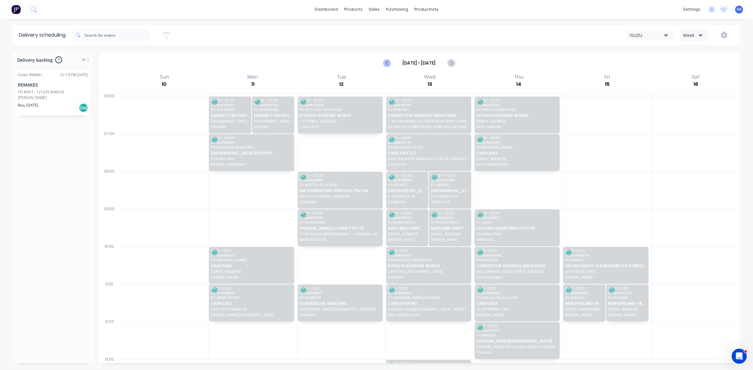
click at [384, 62] on icon "Previous page" at bounding box center [387, 63] width 8 height 8
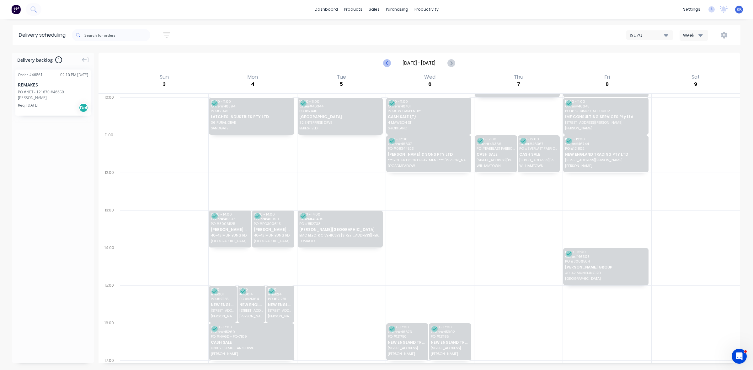
click at [386, 63] on icon "Previous page" at bounding box center [387, 63] width 8 height 8
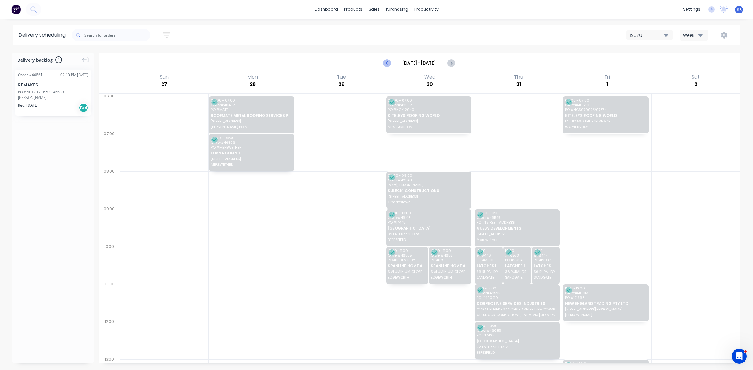
click at [388, 65] on icon "Previous page" at bounding box center [387, 63] width 8 height 8
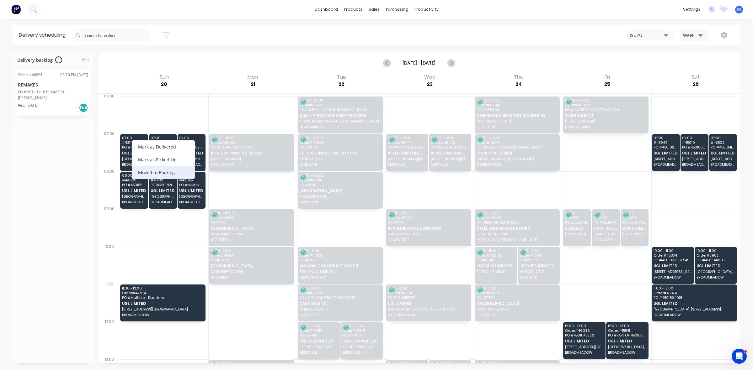
click at [168, 172] on div "Moved to Backlog" at bounding box center [163, 172] width 63 height 13
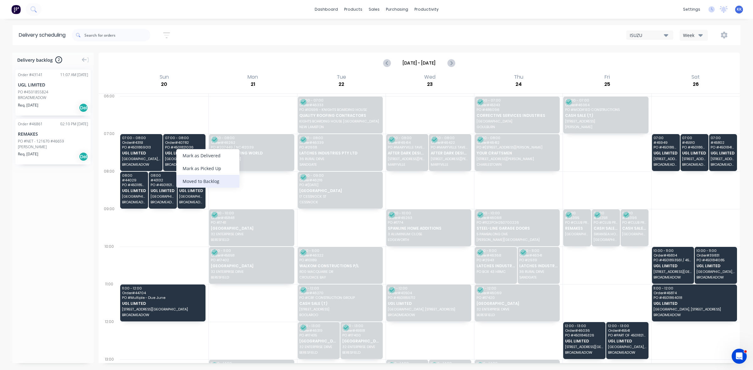
click at [210, 179] on div "Moved to Backlog" at bounding box center [207, 181] width 63 height 13
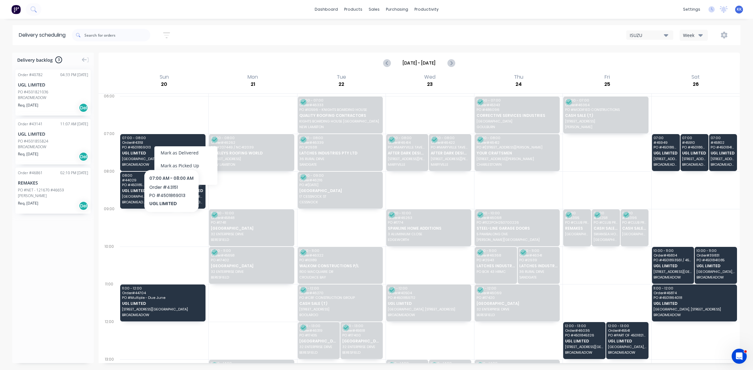
click at [196, 177] on div "Moved to Backlog" at bounding box center [185, 178] width 63 height 13
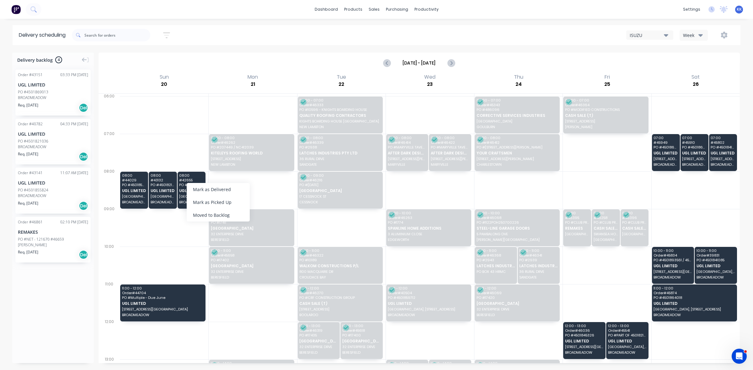
click at [206, 209] on div "Moved to Backlog" at bounding box center [218, 215] width 63 height 13
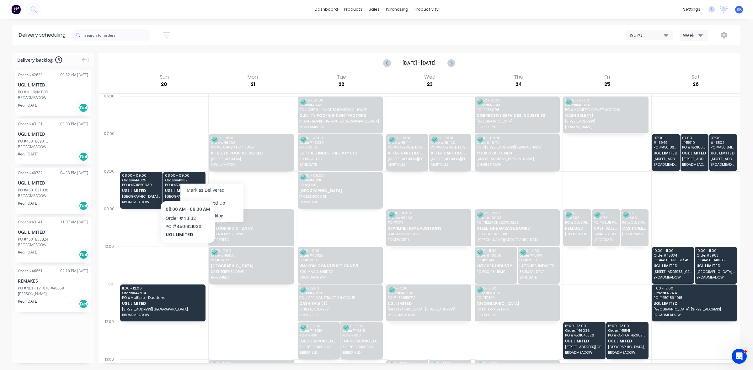
drag, startPoint x: 217, startPoint y: 212, endPoint x: 214, endPoint y: 212, distance: 3.5
click at [217, 213] on div "Moved to Backlog" at bounding box center [211, 216] width 63 height 13
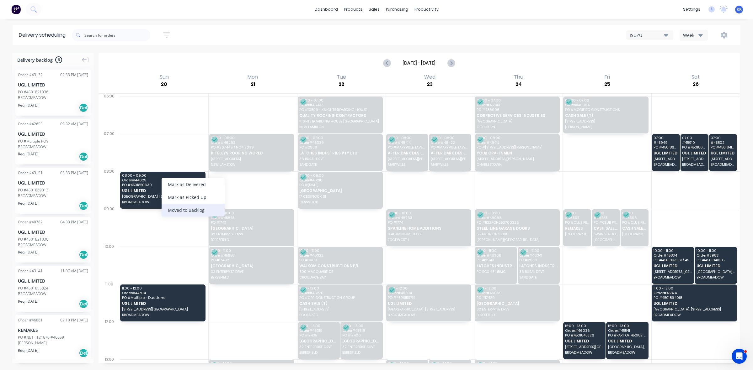
click at [207, 209] on div "Moved to Backlog" at bounding box center [193, 210] width 63 height 13
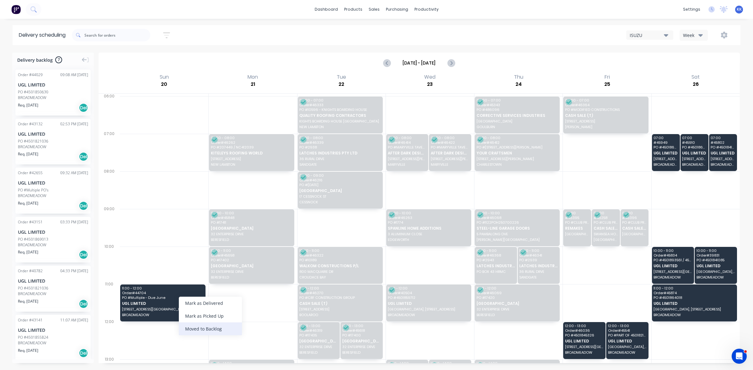
click at [209, 326] on div "Moved to Backlog" at bounding box center [210, 329] width 63 height 13
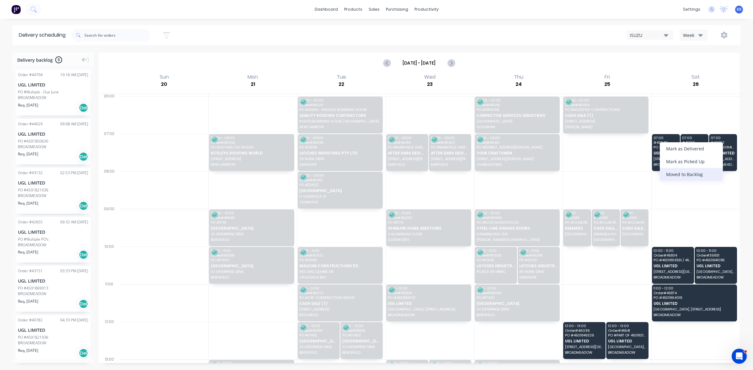
click at [688, 180] on div "Moved to Backlog" at bounding box center [691, 174] width 63 height 13
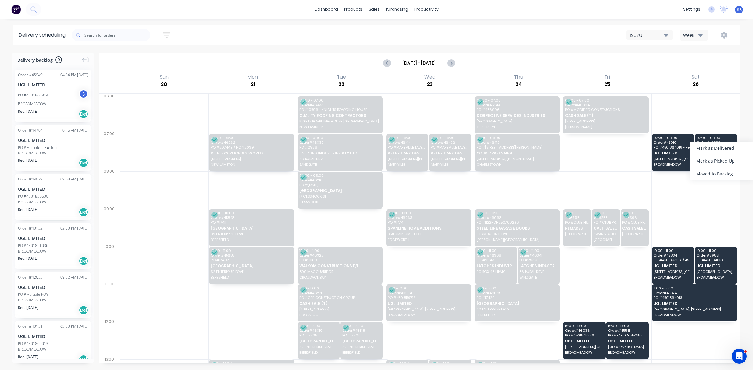
drag, startPoint x: 730, startPoint y: 169, endPoint x: 725, endPoint y: 168, distance: 4.6
click at [729, 170] on div "Moved to Backlog" at bounding box center [721, 174] width 63 height 13
drag, startPoint x: 689, startPoint y: 145, endPoint x: 694, endPoint y: 149, distance: 6.4
drag, startPoint x: 717, startPoint y: 182, endPoint x: 716, endPoint y: 189, distance: 6.3
click at [717, 182] on div "Moved to Backlog" at bounding box center [720, 178] width 63 height 13
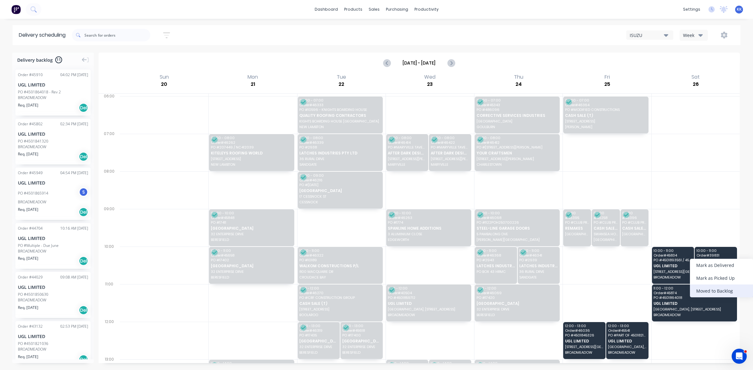
click at [727, 289] on div "Moved to Backlog" at bounding box center [721, 291] width 63 height 13
click at [720, 290] on div "Moved to Backlog" at bounding box center [720, 290] width 63 height 13
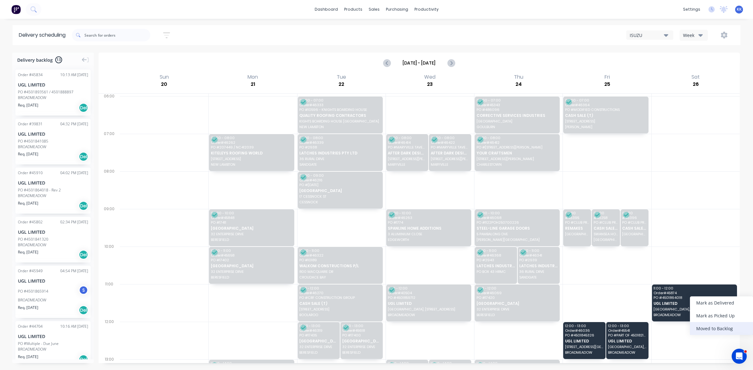
click at [732, 326] on div "Moved to Backlog" at bounding box center [721, 328] width 63 height 13
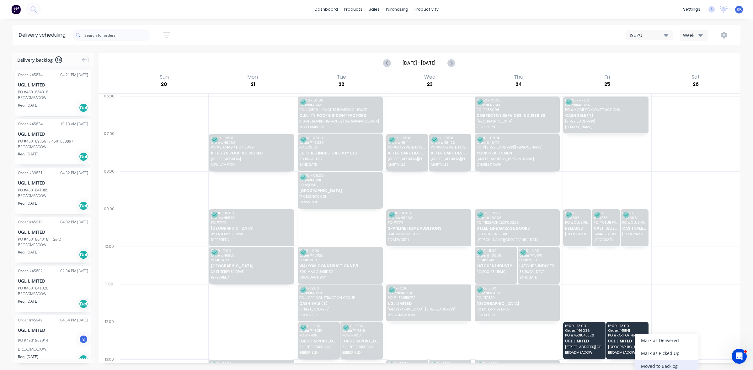
click at [675, 361] on div "Moved to Backlog" at bounding box center [666, 366] width 63 height 13
drag, startPoint x: 614, startPoint y: 330, endPoint x: 637, endPoint y: 333, distance: 23.7
click at [664, 363] on div "Moved to Backlog" at bounding box center [646, 363] width 63 height 13
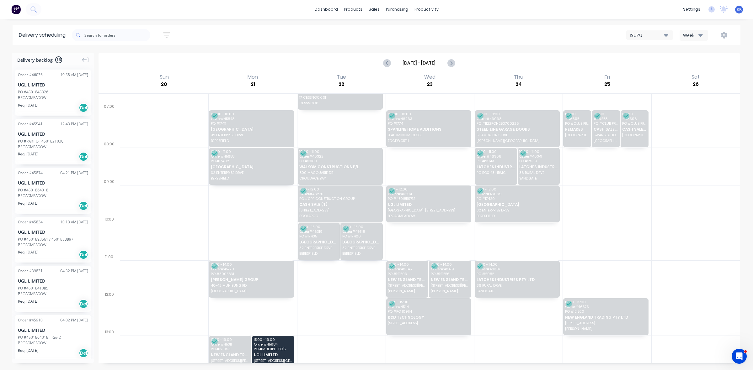
scroll to position [149, 0]
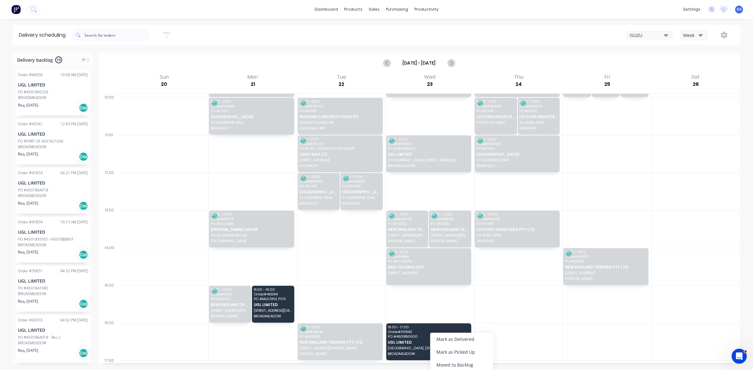
drag, startPoint x: 474, startPoint y: 367, endPoint x: 464, endPoint y: 364, distance: 9.9
click at [473, 367] on div "Moved to Backlog" at bounding box center [461, 365] width 63 height 13
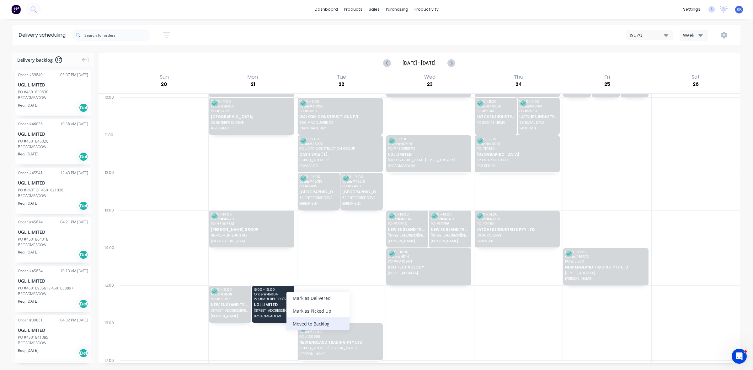
click at [307, 324] on div "Moved to Backlog" at bounding box center [317, 324] width 63 height 13
click at [386, 64] on icon "Previous page" at bounding box center [387, 63] width 8 height 8
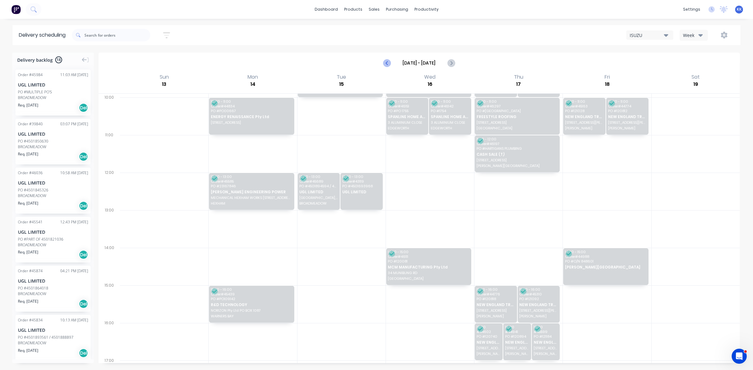
click at [385, 59] on icon "Previous page" at bounding box center [387, 63] width 8 height 8
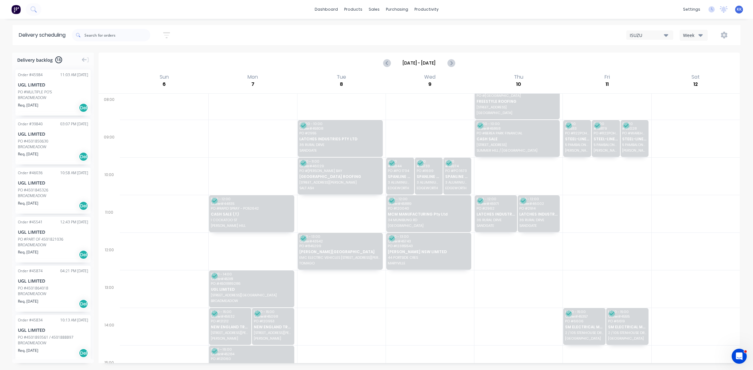
scroll to position [71, 0]
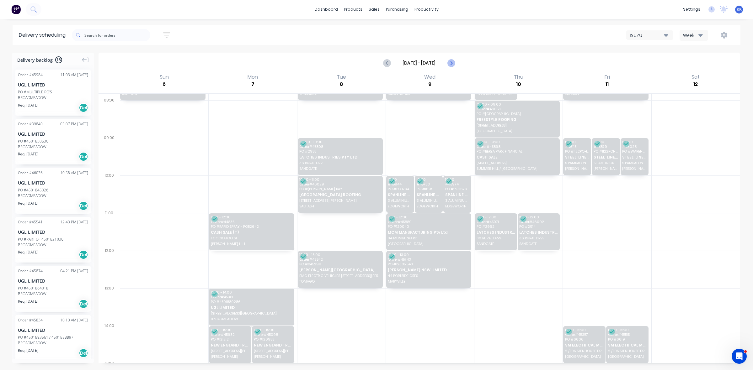
click at [452, 65] on icon "Next page" at bounding box center [451, 63] width 8 height 8
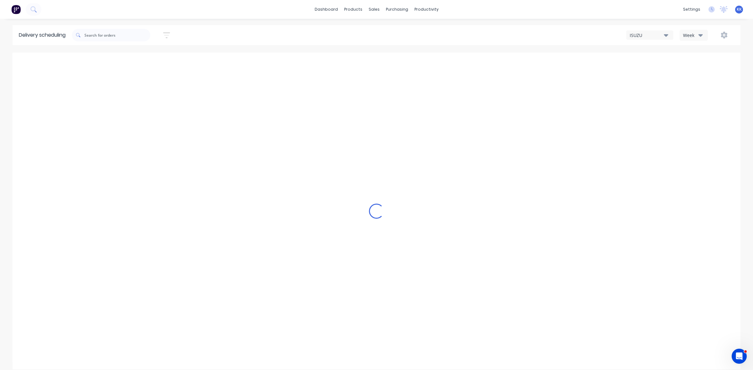
click at [452, 65] on div "Loading..." at bounding box center [377, 211] width 728 height 317
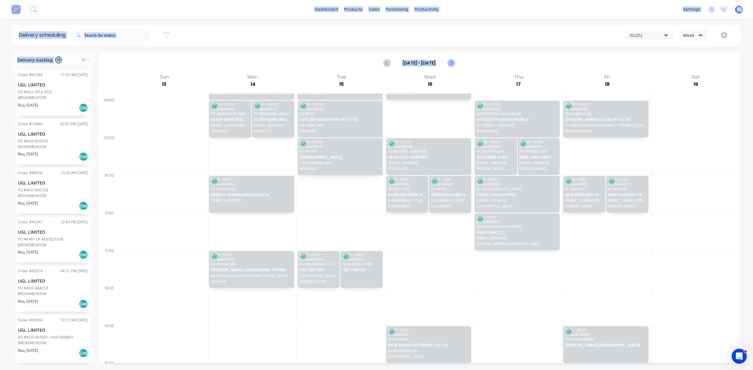
click at [452, 65] on icon "Next page" at bounding box center [451, 63] width 8 height 8
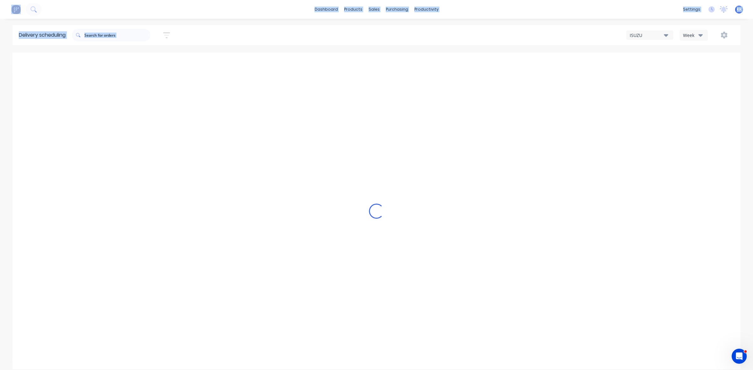
click at [452, 65] on div "Loading..." at bounding box center [377, 211] width 728 height 317
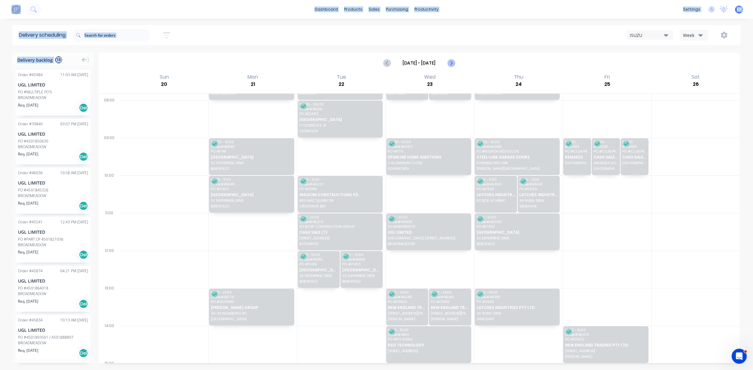
click at [452, 65] on icon "Next page" at bounding box center [451, 63] width 8 height 8
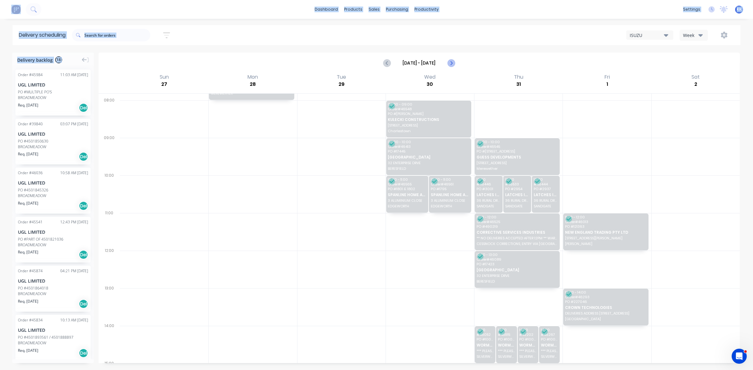
click at [452, 65] on icon "Next page" at bounding box center [451, 63] width 8 height 8
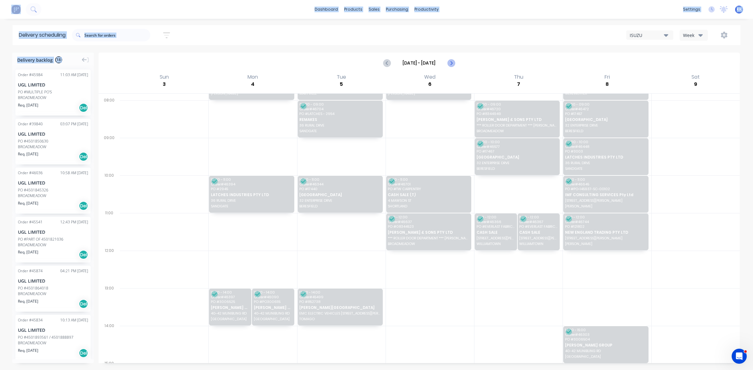
click at [452, 65] on icon "Next page" at bounding box center [451, 63] width 8 height 8
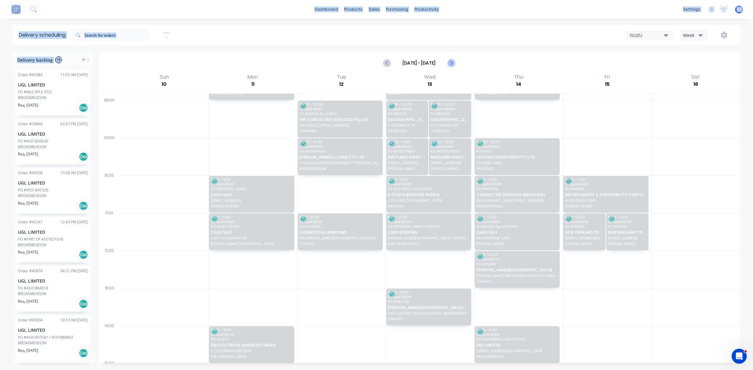
click at [452, 65] on icon "Next page" at bounding box center [451, 63] width 8 height 8
type input "Aug 17 - Aug 23"
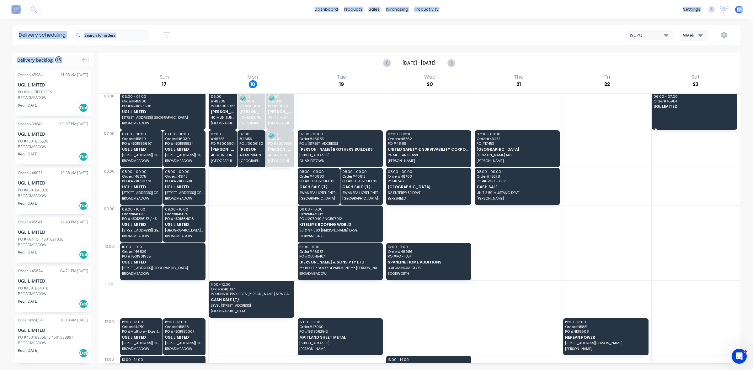
scroll to position [0, 0]
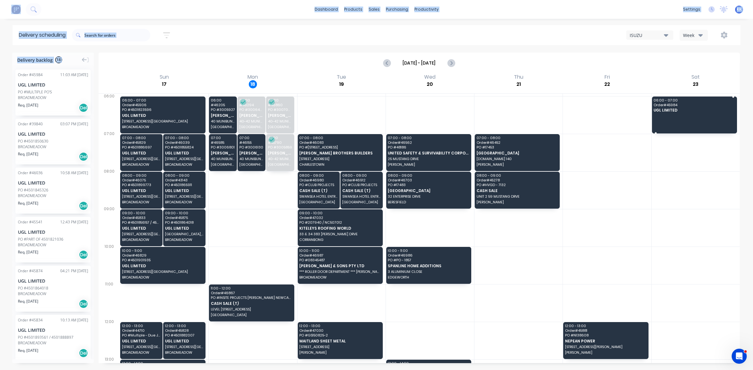
drag, startPoint x: 43, startPoint y: 96, endPoint x: 668, endPoint y: 104, distance: 624.9
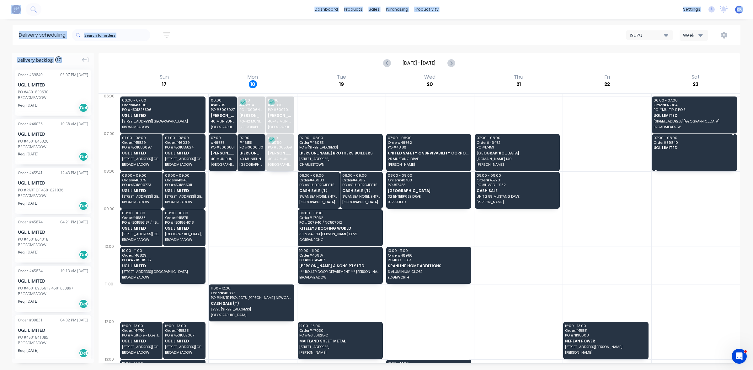
drag, startPoint x: 33, startPoint y: 90, endPoint x: 541, endPoint y: 124, distance: 509.3
drag, startPoint x: 39, startPoint y: 96, endPoint x: 670, endPoint y: 108, distance: 630.9
drag, startPoint x: 43, startPoint y: 93, endPoint x: 731, endPoint y: 150, distance: 690.0
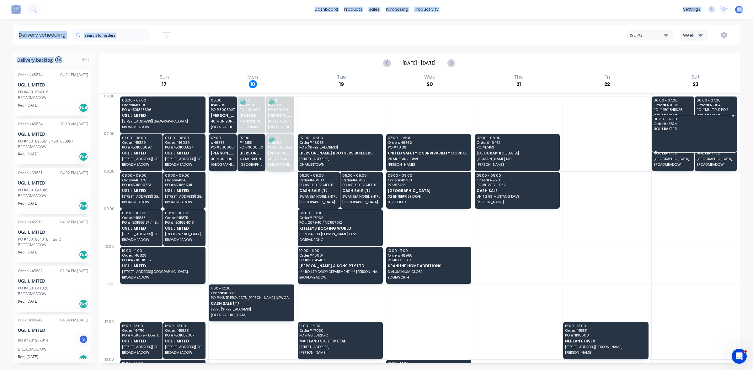
drag, startPoint x: 43, startPoint y: 91, endPoint x: 680, endPoint y: 116, distance: 637.6
click at [680, 116] on span "UGL LIMITED" at bounding box center [672, 116] width 38 height 4
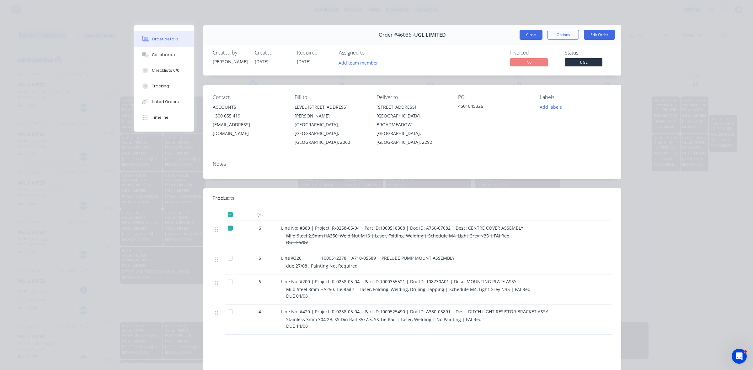
click at [526, 38] on button "Close" at bounding box center [530, 35] width 23 height 10
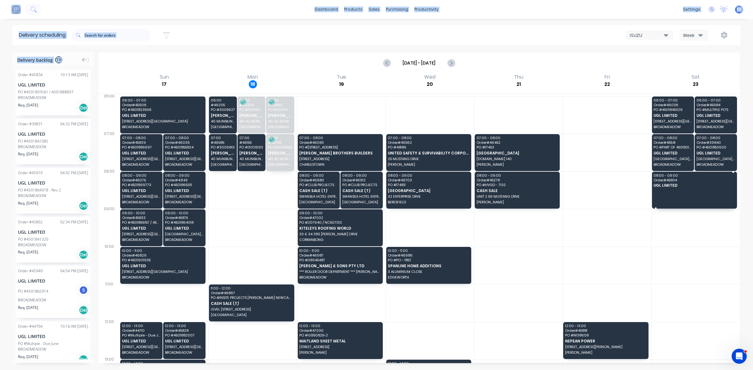
drag, startPoint x: 39, startPoint y: 96, endPoint x: 705, endPoint y: 176, distance: 670.8
drag, startPoint x: 32, startPoint y: 101, endPoint x: 683, endPoint y: 189, distance: 656.5
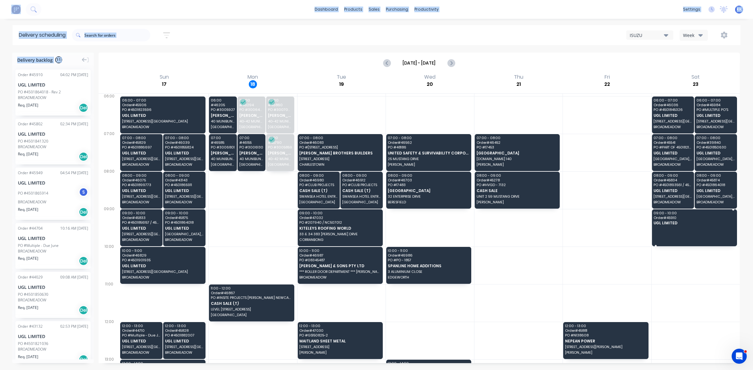
drag, startPoint x: 43, startPoint y: 102, endPoint x: 680, endPoint y: 219, distance: 647.7
drag, startPoint x: 35, startPoint y: 101, endPoint x: 694, endPoint y: 217, distance: 668.3
drag, startPoint x: 38, startPoint y: 109, endPoint x: 687, endPoint y: 227, distance: 659.8
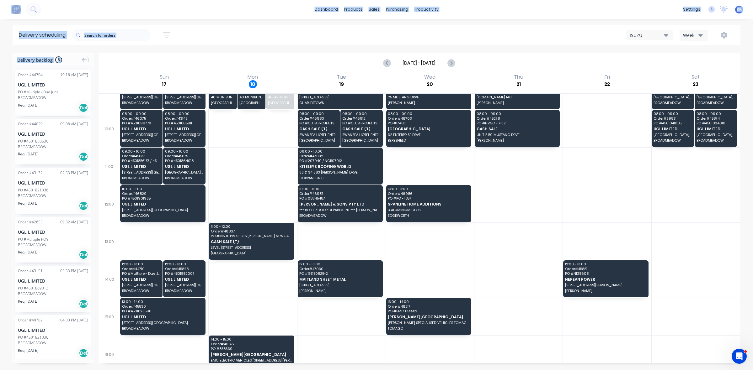
scroll to position [118, 0]
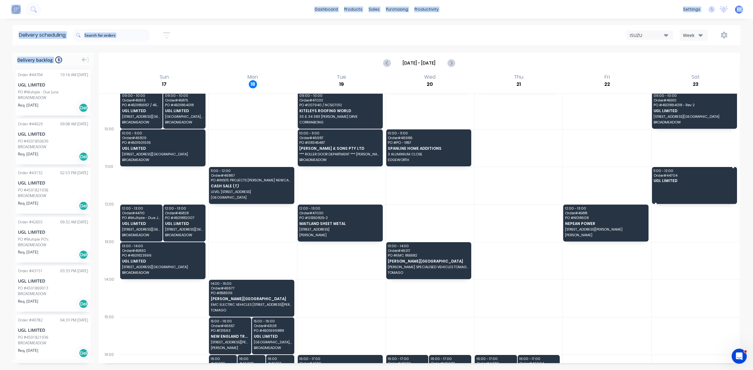
drag, startPoint x: 25, startPoint y: 99, endPoint x: 678, endPoint y: 179, distance: 657.1
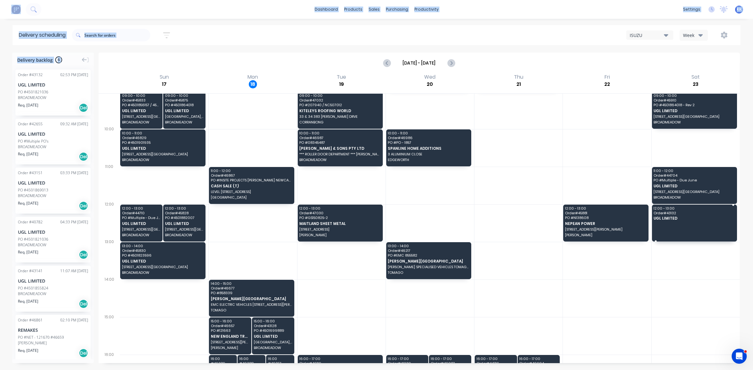
drag, startPoint x: 29, startPoint y: 98, endPoint x: 660, endPoint y: 216, distance: 642.7
drag, startPoint x: 41, startPoint y: 96, endPoint x: 686, endPoint y: 216, distance: 656.0
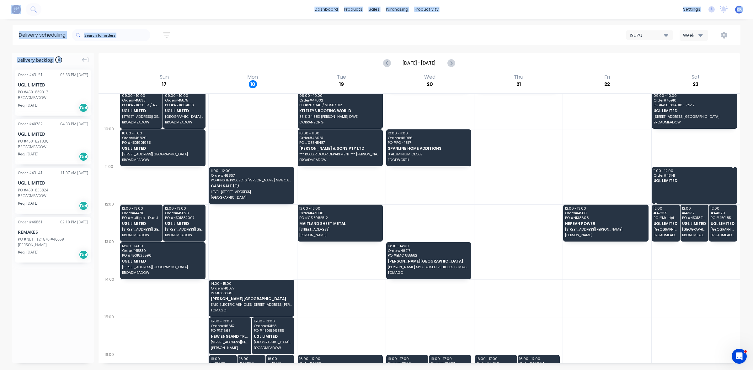
drag, startPoint x: 36, startPoint y: 197, endPoint x: 677, endPoint y: 178, distance: 640.5
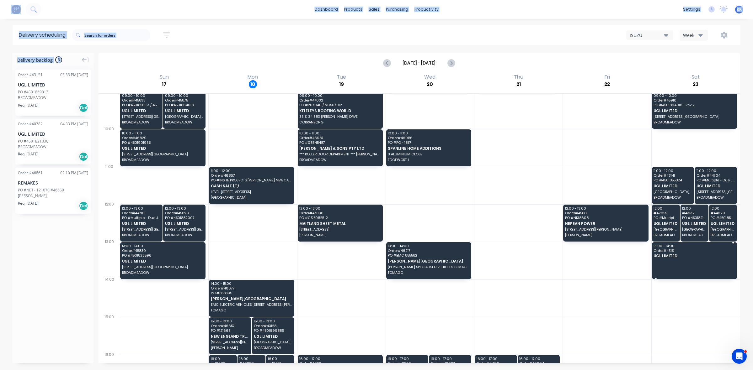
drag, startPoint x: 672, startPoint y: 260, endPoint x: 662, endPoint y: 262, distance: 10.5
drag, startPoint x: 51, startPoint y: 98, endPoint x: 675, endPoint y: 253, distance: 643.0
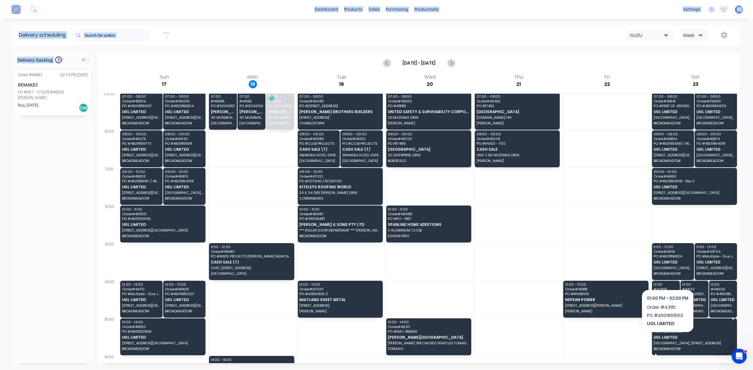
scroll to position [0, 0]
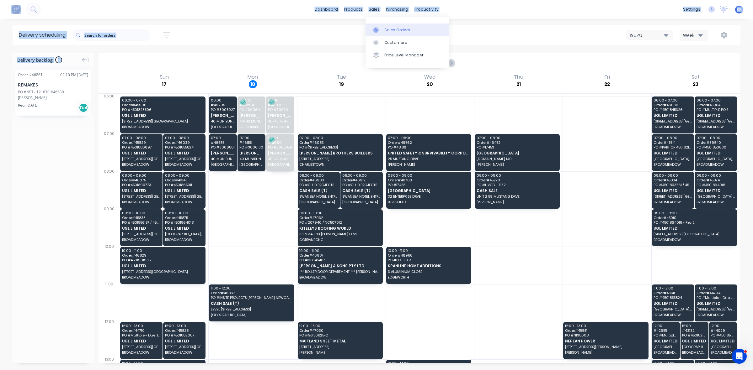
click at [386, 30] on div "Sales Orders" at bounding box center [397, 30] width 26 height 6
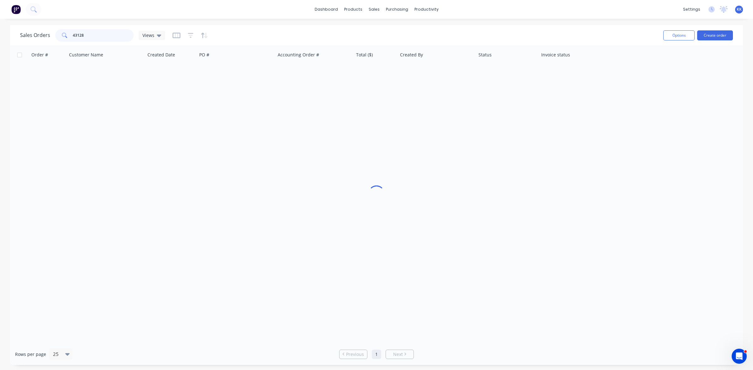
click at [102, 35] on input "43128" at bounding box center [103, 35] width 61 height 13
click at [83, 36] on input "43128" at bounding box center [103, 35] width 61 height 13
click at [81, 36] on input "43128" at bounding box center [103, 35] width 61 height 13
type input "45439"
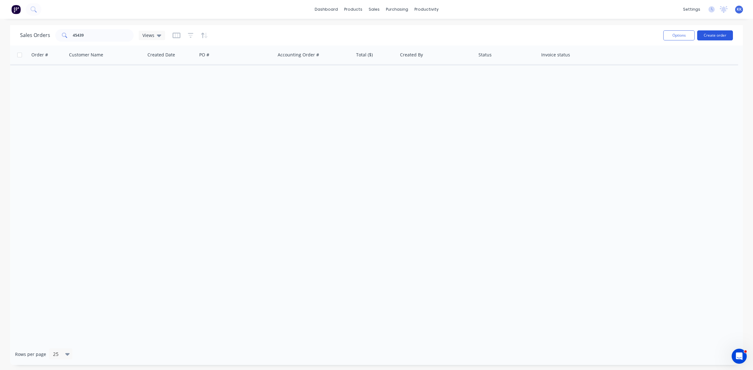
click at [709, 35] on button "Create order" at bounding box center [715, 35] width 36 height 10
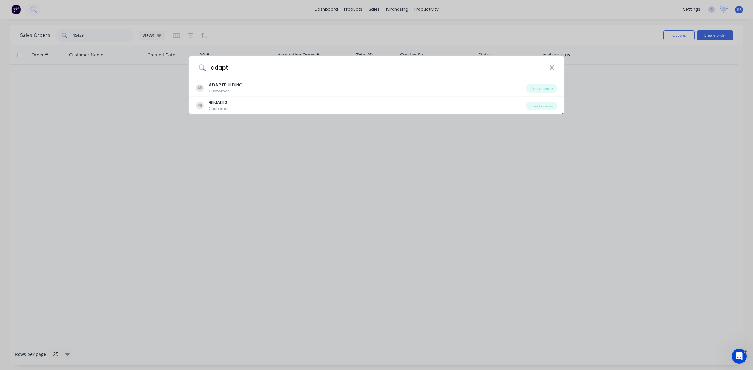
type input "adapt"
click at [535, 91] on div "Create order" at bounding box center [541, 88] width 30 height 9
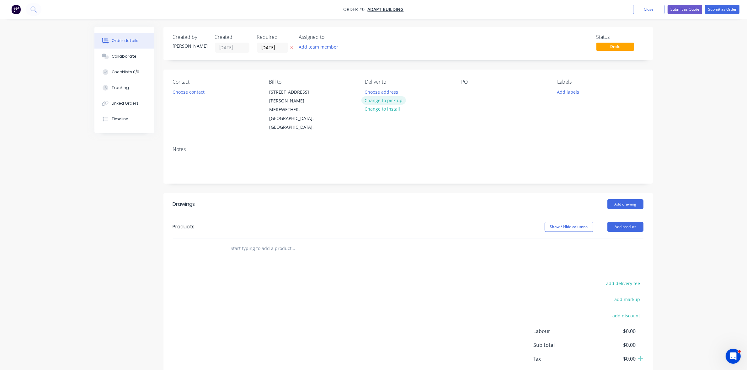
click at [394, 100] on button "Change to pick up" at bounding box center [383, 100] width 45 height 8
click at [184, 90] on button "Choose contact" at bounding box center [188, 92] width 39 height 8
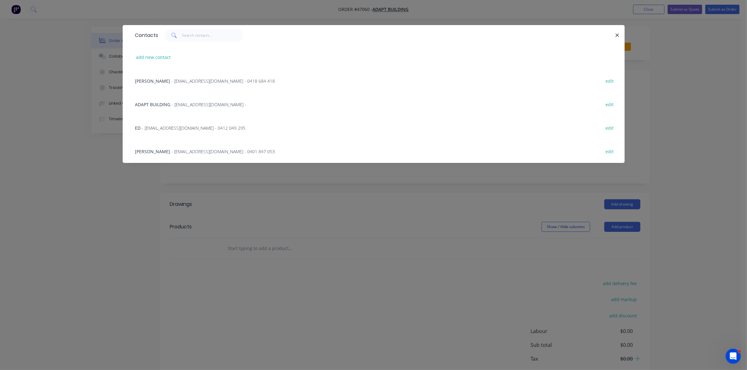
click at [176, 81] on span "- ed@adaptbuilding.com.au - 0418 684 418" at bounding box center [224, 81] width 104 height 6
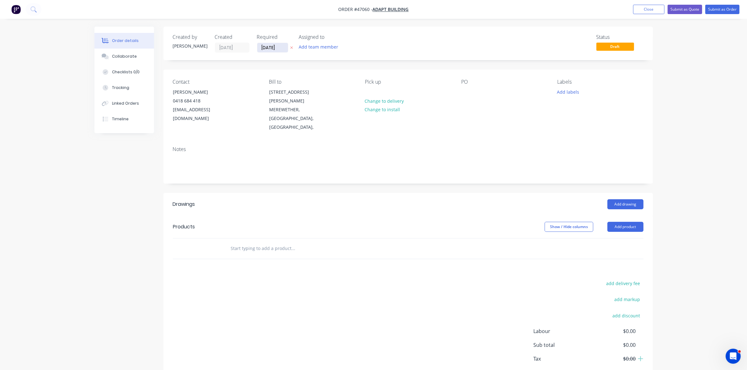
click at [268, 46] on input "18/08/25" at bounding box center [272, 47] width 31 height 9
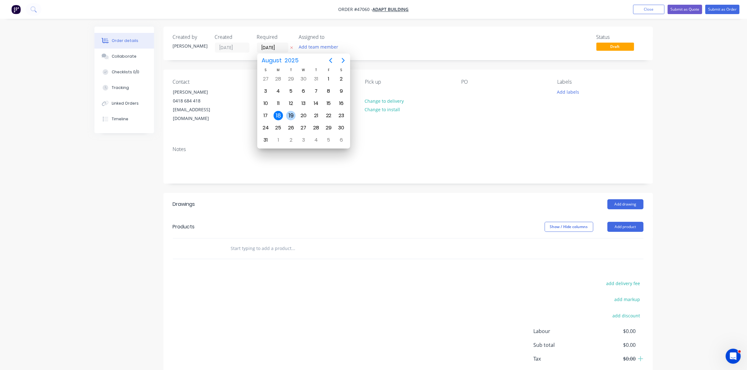
click at [293, 114] on div "19" at bounding box center [290, 115] width 9 height 9
type input "19/08/25"
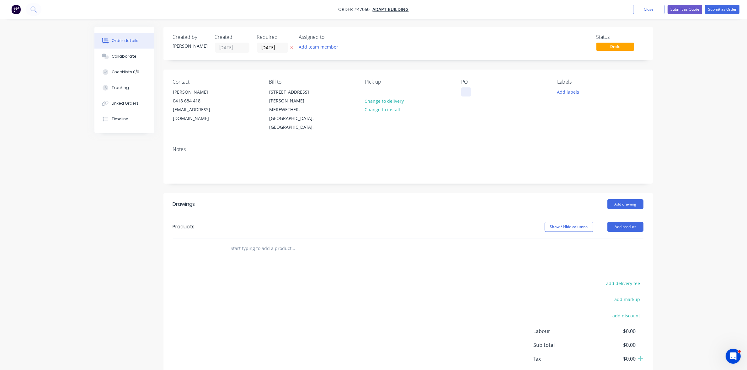
click at [465, 93] on div at bounding box center [466, 92] width 10 height 9
click at [622, 200] on button "Add drawing" at bounding box center [625, 205] width 36 height 10
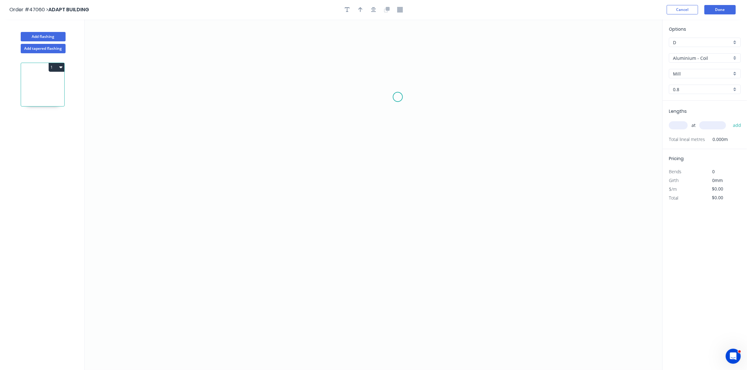
click at [403, 98] on icon "0" at bounding box center [374, 194] width 578 height 351
click at [279, 94] on icon "0" at bounding box center [374, 194] width 578 height 351
click at [279, 162] on icon "0 ?" at bounding box center [374, 194] width 578 height 351
click at [347, 159] on icon "0 ? ?" at bounding box center [374, 194] width 578 height 351
click at [371, 149] on icon "0 ? ? ?" at bounding box center [374, 194] width 578 height 351
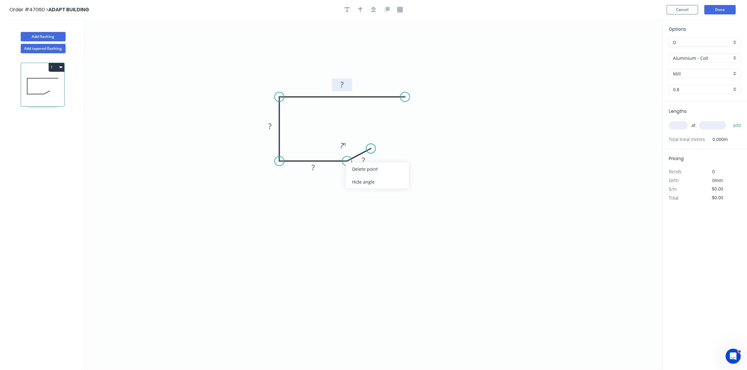
click at [344, 85] on rect at bounding box center [342, 85] width 13 height 9
type input "$17.56"
drag, startPoint x: 360, startPoint y: 10, endPoint x: 409, endPoint y: 15, distance: 49.5
click at [360, 10] on icon "button" at bounding box center [360, 9] width 4 height 5
drag, startPoint x: 630, startPoint y: 50, endPoint x: 289, endPoint y: 87, distance: 343.0
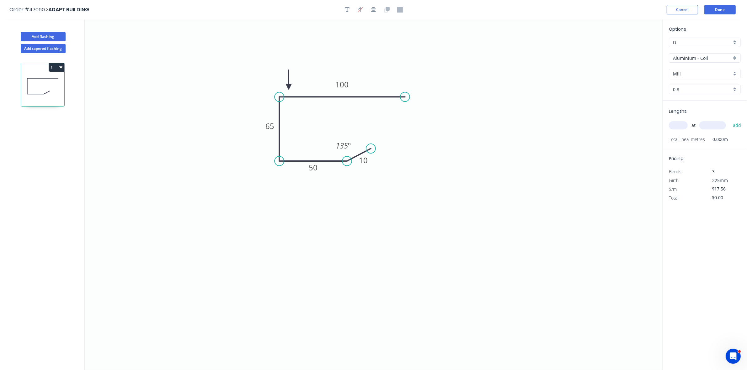
click at [289, 87] on icon at bounding box center [289, 80] width 6 height 20
drag, startPoint x: 713, startPoint y: 54, endPoint x: 712, endPoint y: 59, distance: 4.4
click at [712, 55] on input "Aluminium - Coil" at bounding box center [702, 58] width 59 height 7
click at [696, 101] on div "Colorbond" at bounding box center [704, 103] width 71 height 11
type input "Colorbond"
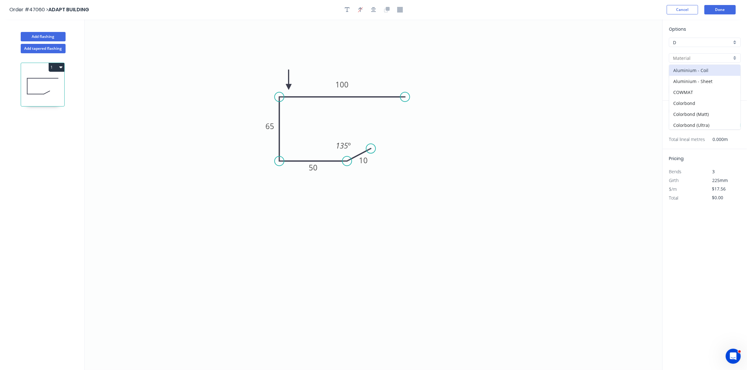
type input "Basalt"
type input "0.55"
type input "$12.31"
click at [695, 74] on input "Basalt" at bounding box center [702, 74] width 59 height 7
click at [687, 87] on div "Monument" at bounding box center [704, 86] width 71 height 11
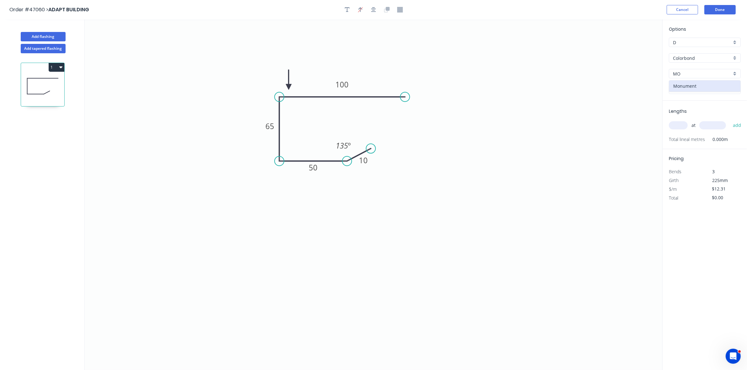
type input "Monument"
click at [678, 126] on input "text" at bounding box center [678, 125] width 19 height 8
type input "5"
type input "2450"
click at [730, 120] on button "add" at bounding box center [737, 125] width 15 height 11
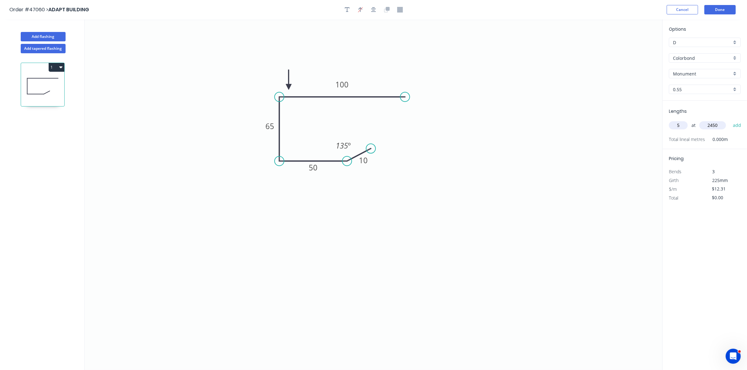
type input "$150.80"
click at [55, 38] on button "Add flashing" at bounding box center [43, 36] width 45 height 9
type input "$0.00"
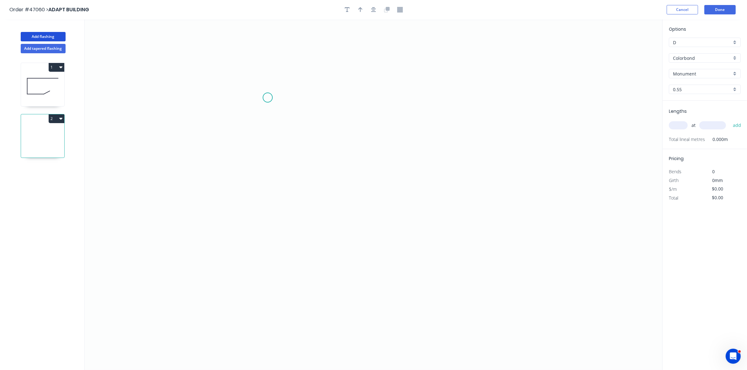
click at [278, 91] on icon "0" at bounding box center [374, 194] width 578 height 351
drag, startPoint x: 273, startPoint y: 181, endPoint x: 344, endPoint y: 181, distance: 70.9
click at [274, 181] on icon "0" at bounding box center [374, 194] width 578 height 351
click at [413, 184] on icon "0 ?" at bounding box center [374, 194] width 578 height 351
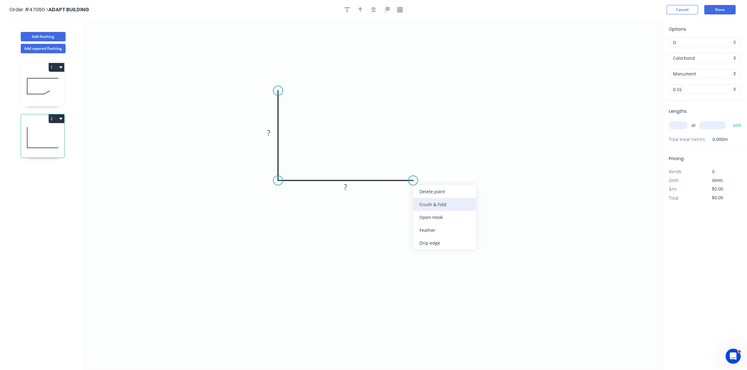
click at [421, 204] on div "Crush & Fold" at bounding box center [444, 204] width 63 height 13
click at [425, 199] on div "Flip bend" at bounding box center [444, 200] width 63 height 13
click at [267, 132] on tspan "?" at bounding box center [268, 133] width 3 height 10
drag, startPoint x: 278, startPoint y: 92, endPoint x: 260, endPoint y: 83, distance: 19.9
click at [260, 83] on circle at bounding box center [260, 82] width 9 height 9
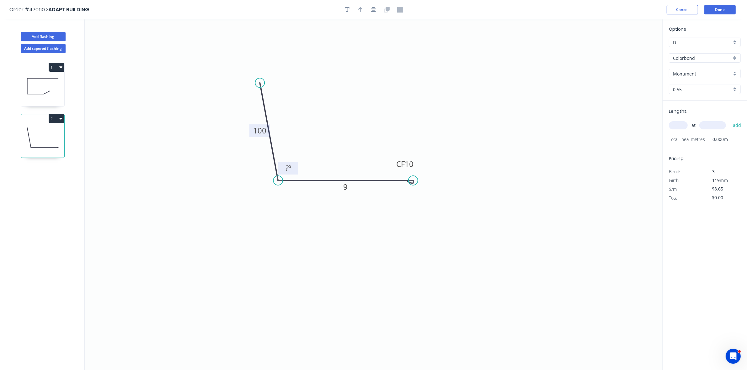
click at [287, 167] on tspan "?" at bounding box center [286, 168] width 3 height 10
type input "$10.84"
click at [680, 125] on input "text" at bounding box center [678, 125] width 19 height 8
type input "1"
type input "4000"
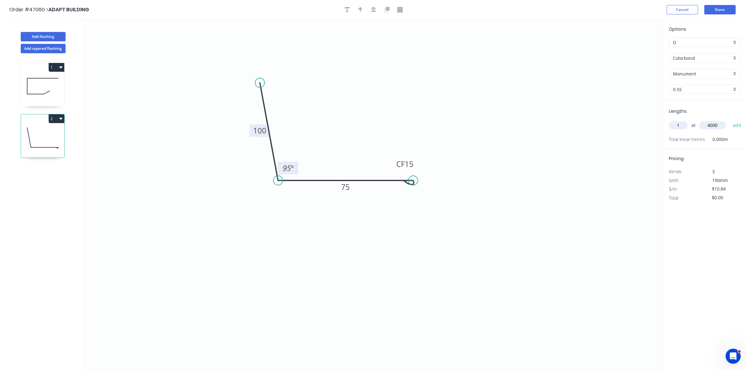
click at [730, 120] on button "add" at bounding box center [737, 125] width 15 height 11
type input "$43.36"
click at [362, 9] on icon "button" at bounding box center [360, 9] width 4 height 5
drag, startPoint x: 631, startPoint y: 49, endPoint x: 357, endPoint y: 161, distance: 296.3
click at [357, 161] on icon at bounding box center [357, 153] width 6 height 20
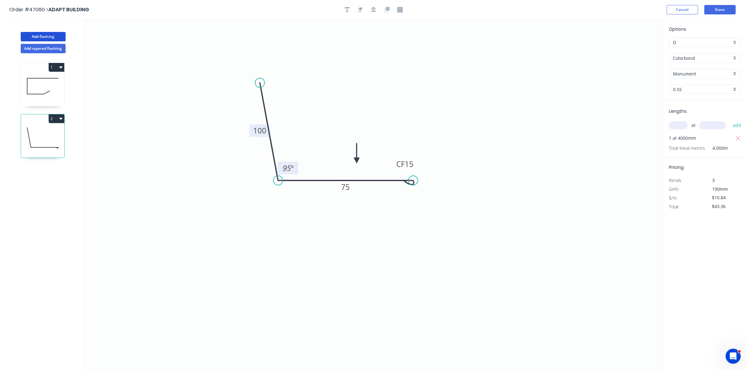
drag, startPoint x: 44, startPoint y: 36, endPoint x: 67, endPoint y: 37, distance: 22.9
click at [44, 37] on button "Add flashing" at bounding box center [43, 36] width 45 height 9
type input "$0.00"
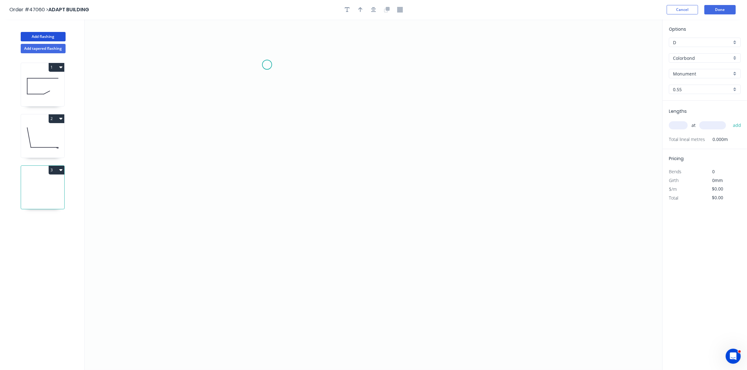
click at [270, 73] on icon "0" at bounding box center [374, 194] width 578 height 351
drag, startPoint x: 270, startPoint y: 146, endPoint x: 359, endPoint y: 154, distance: 89.1
click at [271, 146] on icon "0" at bounding box center [374, 194] width 578 height 351
click at [409, 170] on icon "0 ?" at bounding box center [374, 194] width 578 height 351
click at [398, 226] on icon "0 ? ? ? º" at bounding box center [374, 194] width 578 height 351
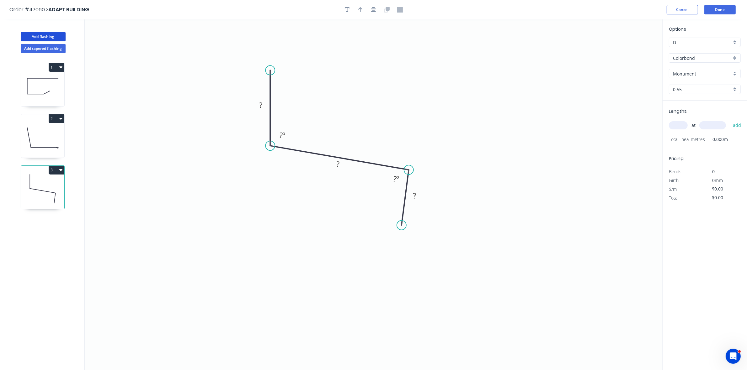
click at [404, 225] on circle at bounding box center [401, 225] width 9 height 9
click at [406, 224] on circle at bounding box center [408, 223] width 9 height 9
click at [263, 101] on rect at bounding box center [260, 105] width 13 height 9
type input "$11.62"
click at [675, 126] on input "text" at bounding box center [678, 125] width 19 height 8
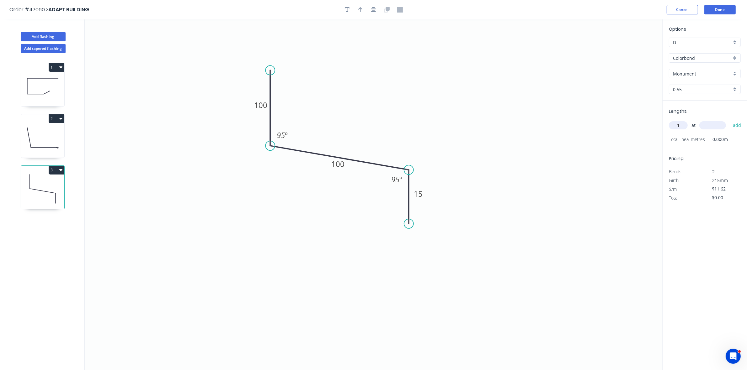
type input "1"
type input "2465"
click at [730, 120] on button "add" at bounding box center [737, 125] width 15 height 11
type input "$28.64"
type input "1"
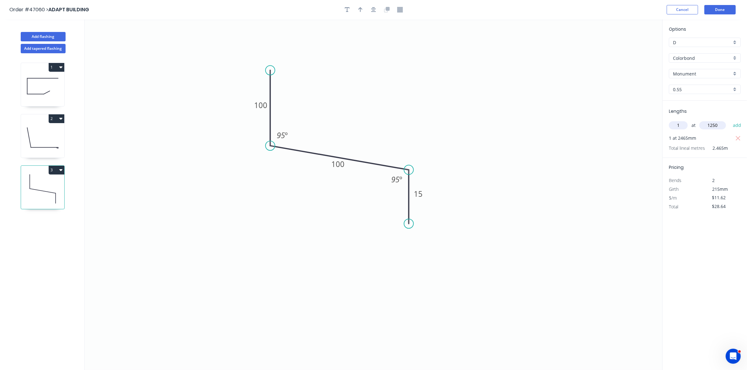
type input "1250"
click at [730, 120] on button "add" at bounding box center [737, 125] width 15 height 11
type input "$43.17"
click at [359, 10] on icon "button" at bounding box center [360, 10] width 4 height 6
drag, startPoint x: 629, startPoint y: 49, endPoint x: 342, endPoint y: 137, distance: 300.0
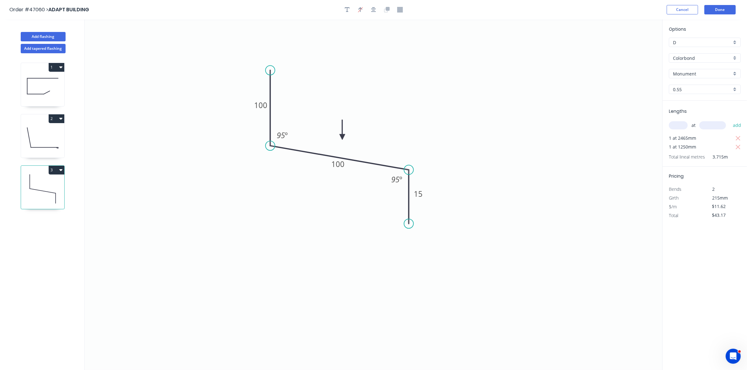
click at [342, 138] on icon at bounding box center [342, 130] width 6 height 20
click at [38, 37] on button "Add flashing" at bounding box center [43, 36] width 45 height 9
type input "$0.00"
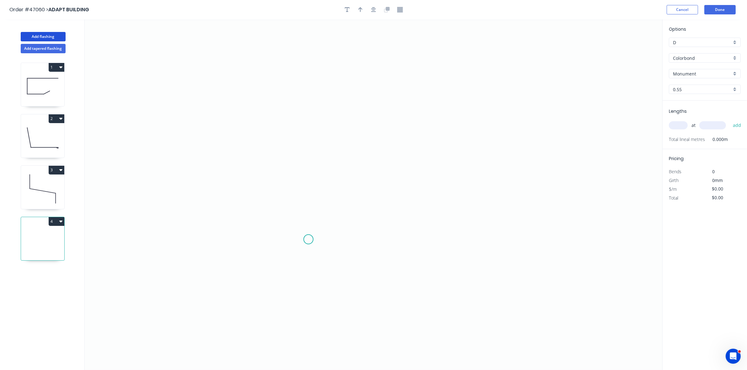
click at [310, 237] on icon "0" at bounding box center [374, 194] width 578 height 351
click at [303, 96] on icon "0" at bounding box center [374, 194] width 578 height 351
click at [385, 96] on icon "0 ?" at bounding box center [374, 194] width 578 height 351
click at [385, 152] on icon "0 ? ?" at bounding box center [374, 194] width 578 height 351
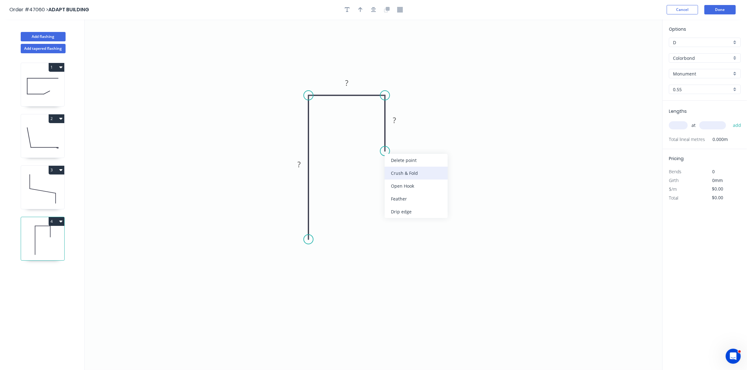
click at [397, 168] on div "Crush & Fold" at bounding box center [416, 173] width 63 height 13
drag, startPoint x: 395, startPoint y: 170, endPoint x: 347, endPoint y: 184, distance: 50.5
click at [395, 170] on div "Flip bend" at bounding box center [416, 170] width 63 height 13
click at [301, 161] on rect at bounding box center [299, 165] width 13 height 9
type input "$11.47"
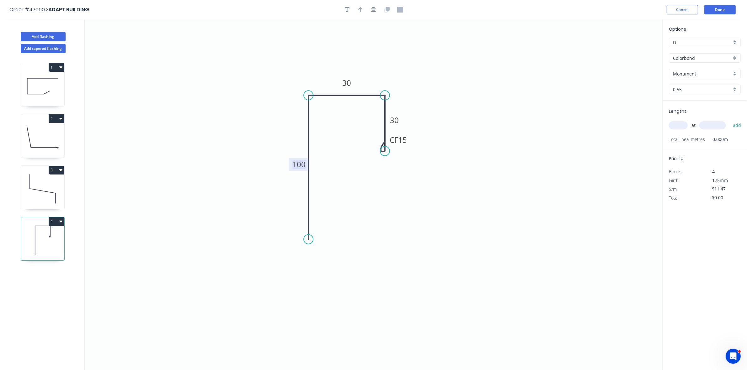
drag, startPoint x: 358, startPoint y: 10, endPoint x: 357, endPoint y: 14, distance: 4.9
click at [357, 13] on button "button" at bounding box center [360, 9] width 9 height 9
drag, startPoint x: 630, startPoint y: 51, endPoint x: 322, endPoint y: 86, distance: 309.8
click at [322, 86] on icon at bounding box center [325, 77] width 6 height 20
click at [675, 123] on input "text" at bounding box center [678, 125] width 19 height 8
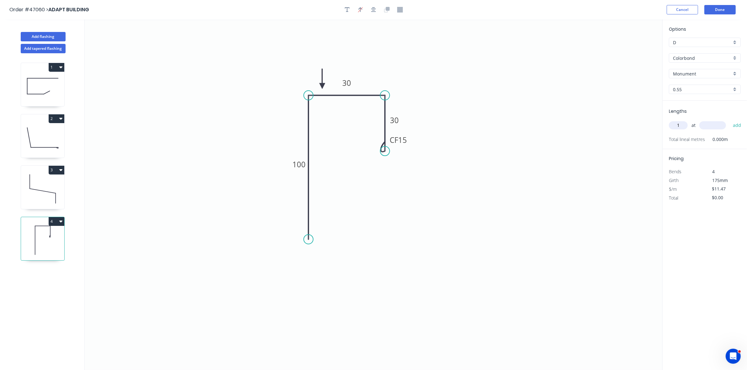
type input "1"
type input "5000"
click at [730, 120] on button "add" at bounding box center [737, 125] width 15 height 11
type input "$57.35"
type input "1"
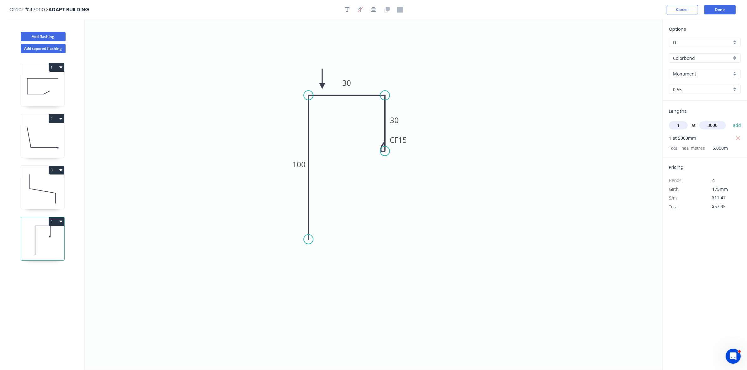
type input "3000"
click at [730, 120] on button "add" at bounding box center [737, 125] width 15 height 11
type input "$91.76"
drag, startPoint x: 737, startPoint y: 7, endPoint x: 728, endPoint y: 10, distance: 9.3
click at [737, 7] on div "Cancel Done" at bounding box center [702, 9] width 71 height 9
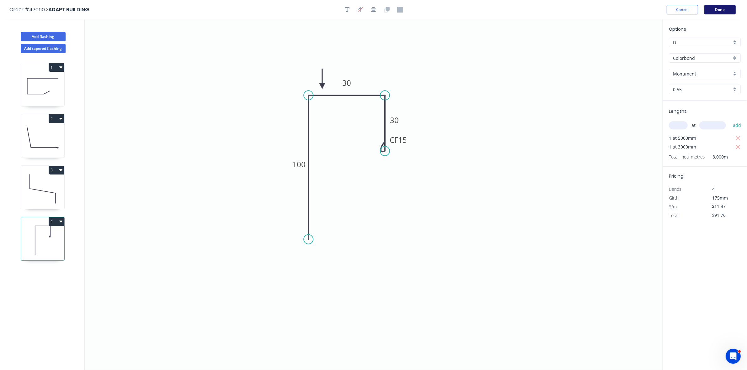
click at [728, 10] on button "Done" at bounding box center [719, 9] width 31 height 9
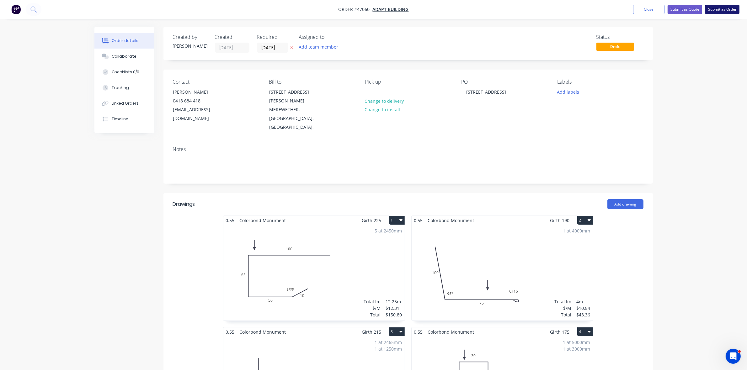
click at [728, 10] on button "Submit as Order" at bounding box center [722, 9] width 34 height 9
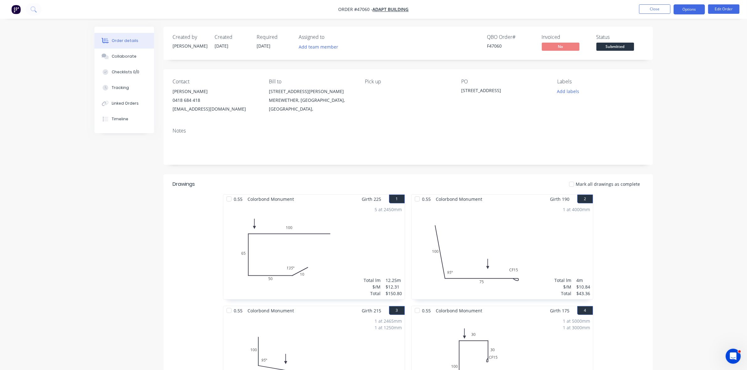
click at [689, 13] on button "Options" at bounding box center [688, 9] width 31 height 10
click at [663, 72] on div "Work Order" at bounding box center [670, 75] width 58 height 9
drag, startPoint x: 663, startPoint y: 72, endPoint x: 663, endPoint y: 64, distance: 7.2
click at [664, 64] on div "Without pricing" at bounding box center [670, 63] width 58 height 9
drag, startPoint x: 624, startPoint y: 47, endPoint x: 625, endPoint y: 54, distance: 6.5
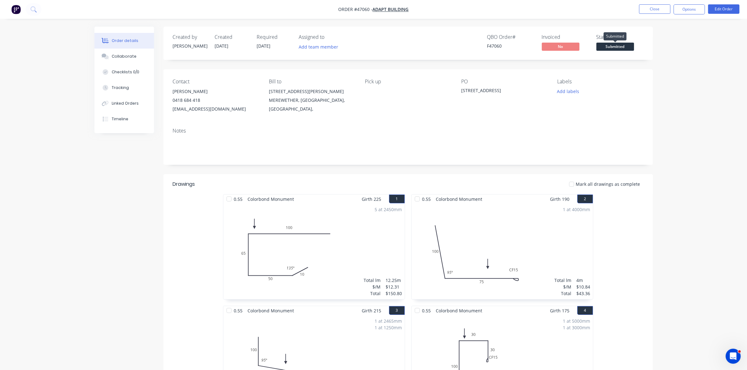
click at [623, 48] on span "Submitted" at bounding box center [615, 47] width 38 height 8
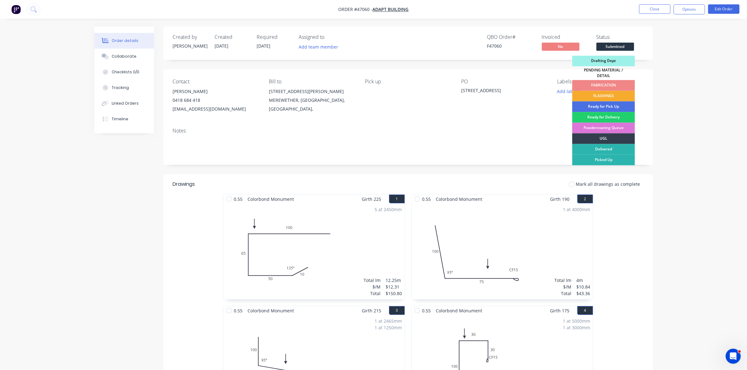
click at [619, 93] on div "FLASHINGS" at bounding box center [603, 96] width 63 height 11
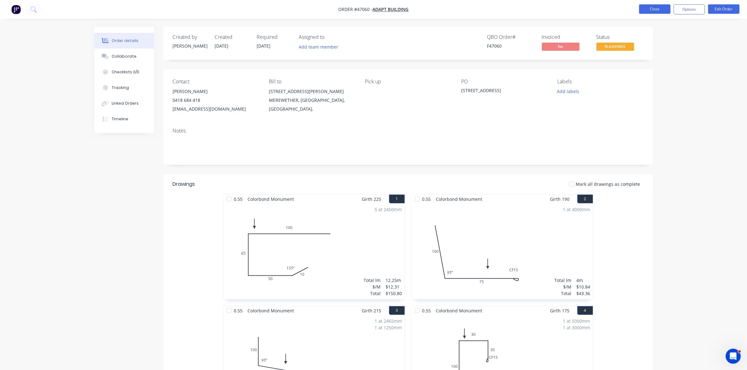
click at [656, 12] on button "Close" at bounding box center [654, 8] width 31 height 9
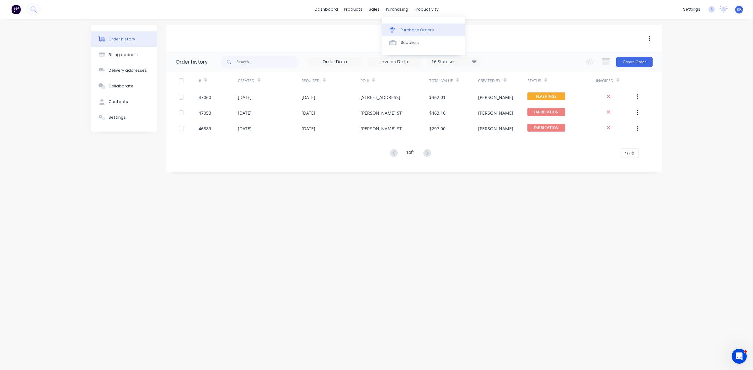
click at [404, 29] on div "Purchase Orders" at bounding box center [417, 30] width 33 height 6
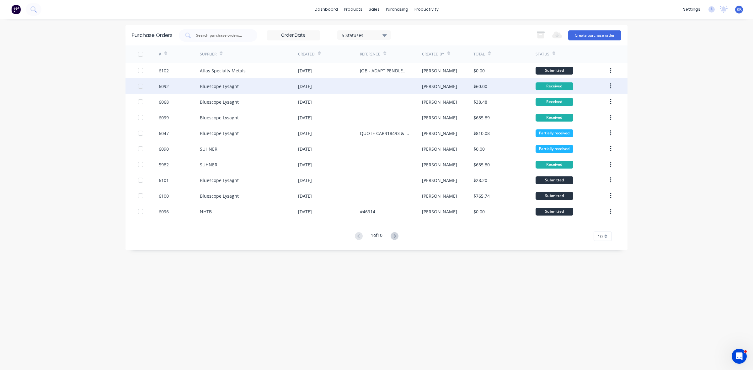
click at [137, 87] on div "6092 Bluescope Lysaght 14 Aug 2025 Mel $60.00 Received" at bounding box center [376, 86] width 502 height 16
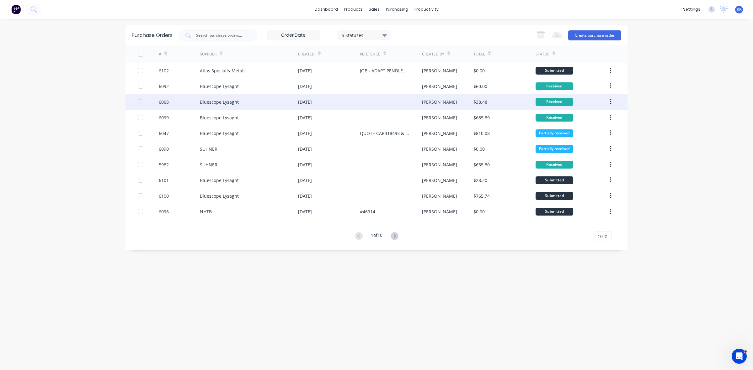
click at [141, 102] on div at bounding box center [140, 102] width 13 height 13
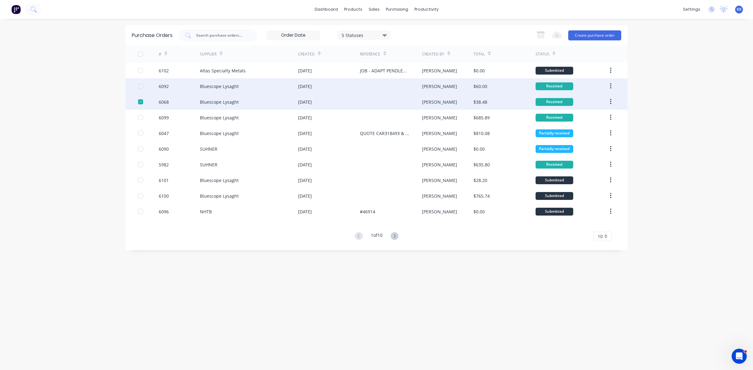
click at [140, 86] on div at bounding box center [140, 86] width 13 height 13
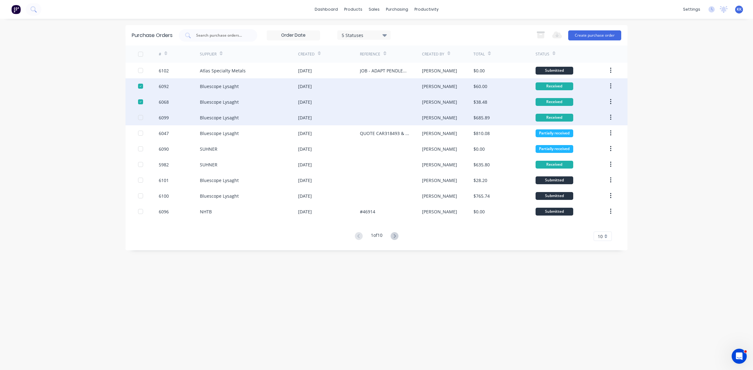
click at [140, 119] on div at bounding box center [140, 117] width 13 height 13
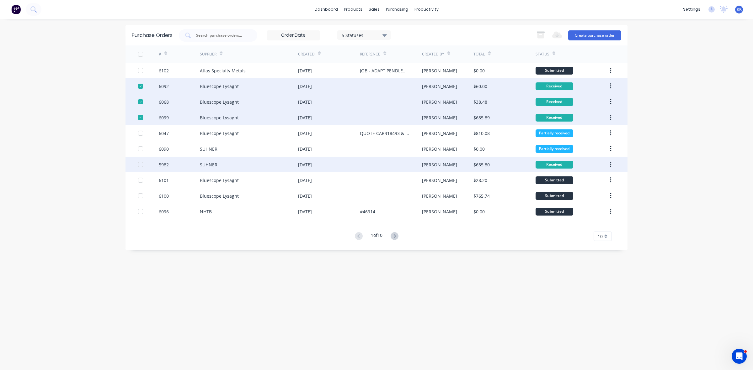
click at [141, 165] on div at bounding box center [140, 164] width 13 height 13
click at [540, 35] on icon "button" at bounding box center [540, 35] width 7 height 5
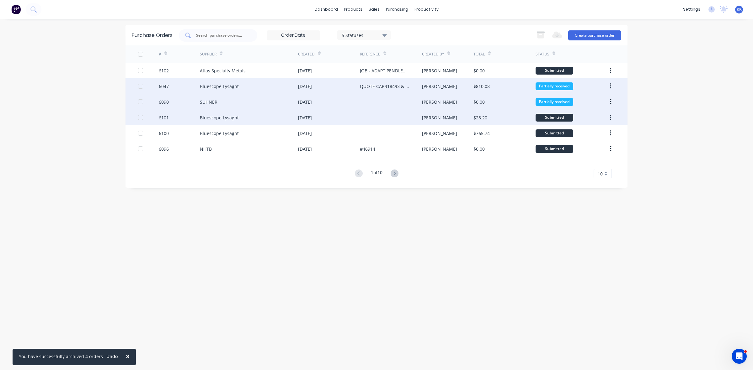
click at [226, 35] on input "text" at bounding box center [221, 35] width 52 height 6
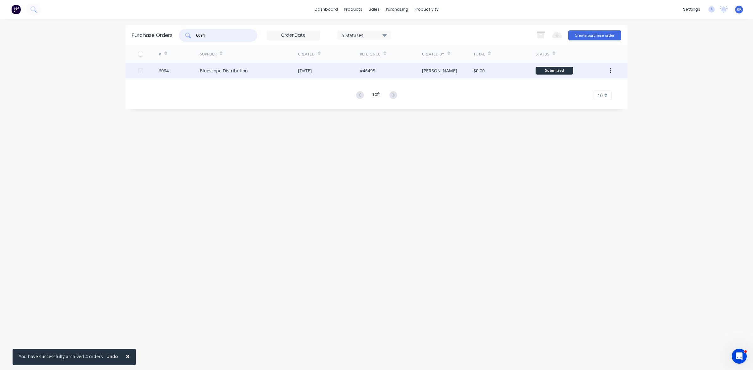
type input "6094"
click at [247, 75] on div "Bluescope Distribution" at bounding box center [249, 71] width 98 height 16
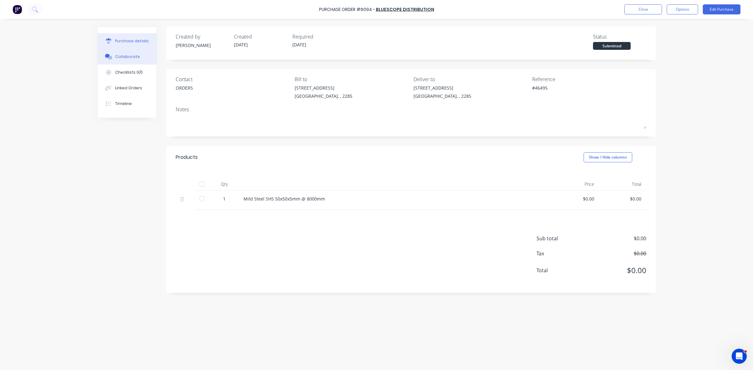
click at [121, 58] on div "Collaborate" at bounding box center [127, 57] width 25 height 6
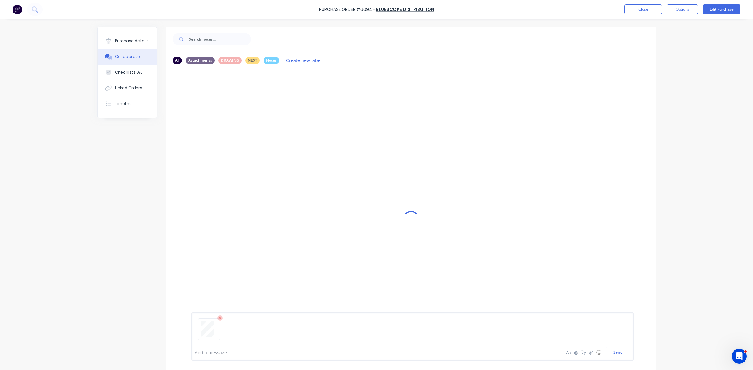
drag, startPoint x: 204, startPoint y: 352, endPoint x: 186, endPoint y: 359, distance: 19.2
click at [205, 352] on div at bounding box center [358, 353] width 326 height 7
click at [134, 49] on button "Collaborate" at bounding box center [127, 57] width 59 height 16
click at [653, 10] on button "Close" at bounding box center [643, 9] width 38 height 10
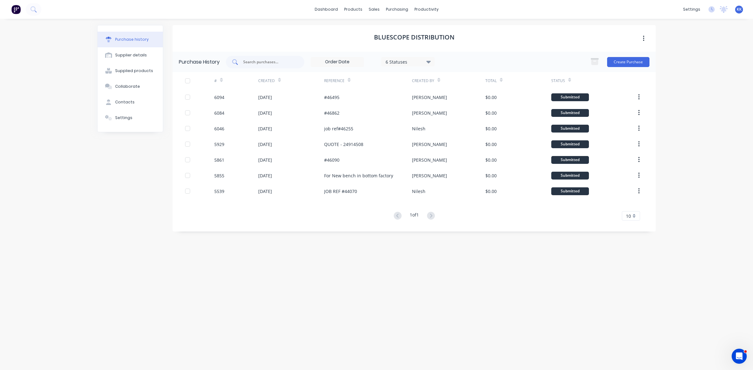
click at [276, 63] on input "text" at bounding box center [268, 62] width 52 height 6
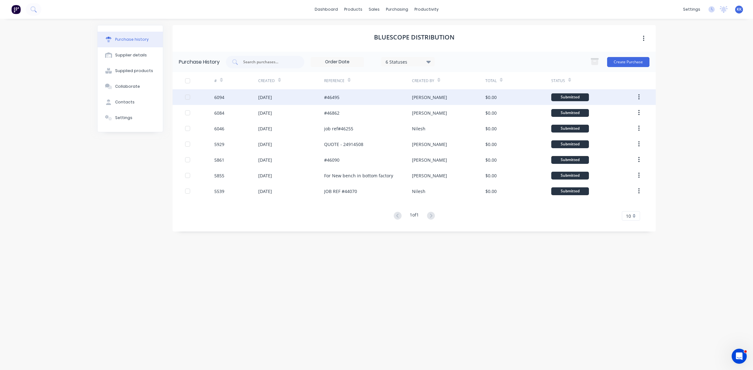
click at [305, 99] on div "14 Aug 2025" at bounding box center [291, 97] width 66 height 16
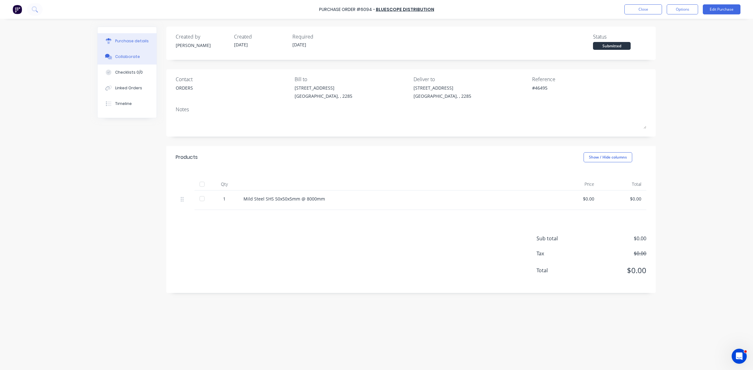
click at [110, 58] on icon at bounding box center [110, 58] width 4 height 4
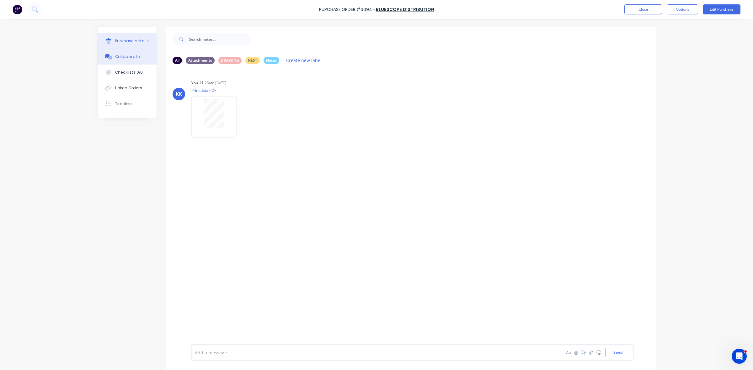
click at [112, 46] on button "Purchase details" at bounding box center [127, 41] width 59 height 16
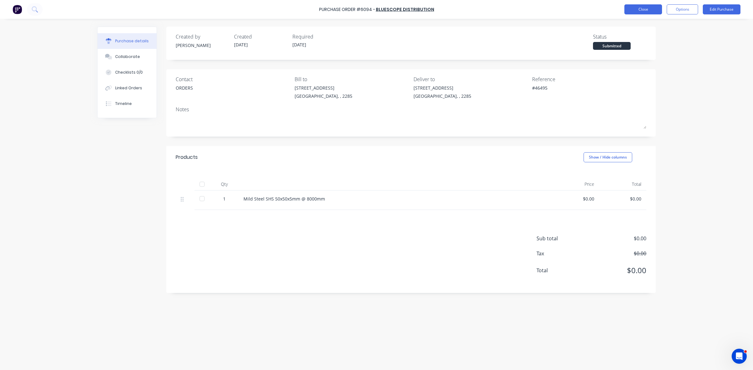
click at [641, 8] on button "Close" at bounding box center [643, 9] width 38 height 10
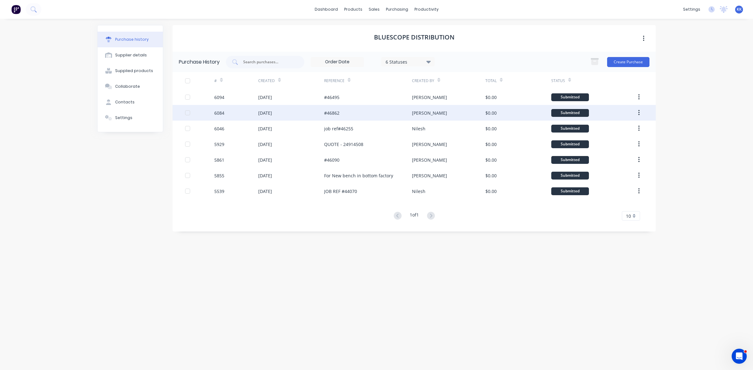
click at [259, 110] on div "13 Aug 2025" at bounding box center [265, 113] width 14 height 7
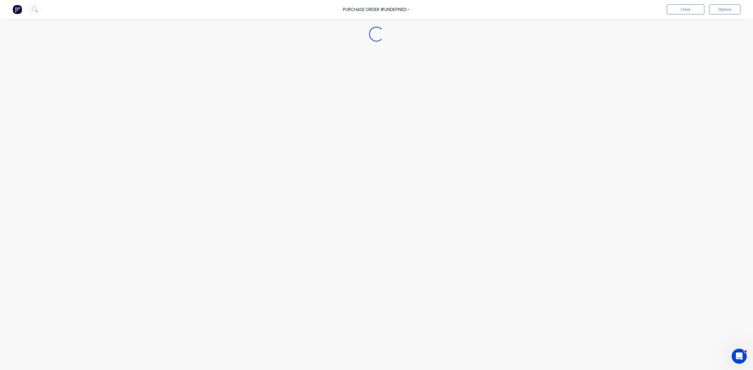
type textarea "x"
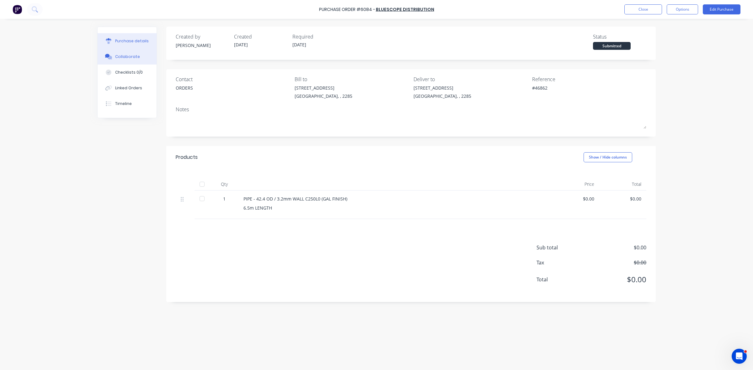
click at [139, 56] on button "Collaborate" at bounding box center [127, 57] width 59 height 16
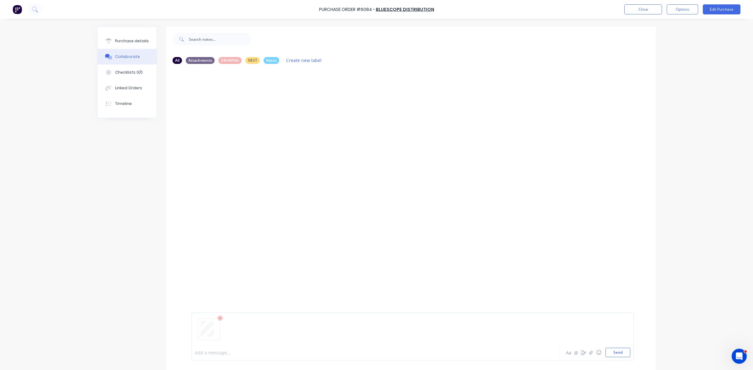
click at [211, 353] on div at bounding box center [358, 353] width 326 height 7
click at [643, 10] on button "Close" at bounding box center [643, 9] width 38 height 10
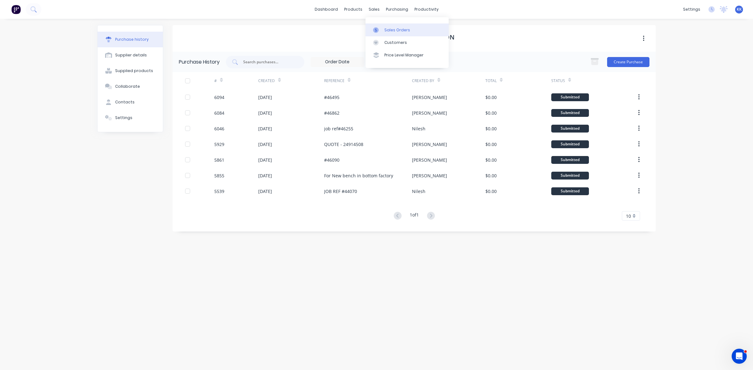
click at [388, 27] on div "Sales Orders" at bounding box center [397, 30] width 26 height 6
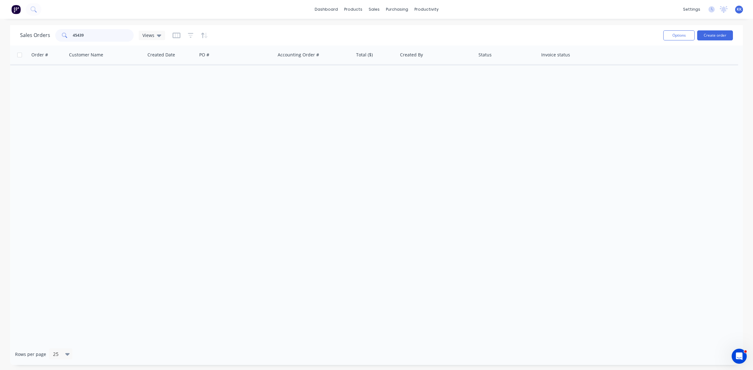
drag, startPoint x: 90, startPoint y: 30, endPoint x: 48, endPoint y: 31, distance: 42.7
click at [48, 31] on div "Sales Orders 45439 Views" at bounding box center [92, 35] width 145 height 13
type input "good rac"
click at [189, 34] on icon "button" at bounding box center [191, 35] width 6 height 5
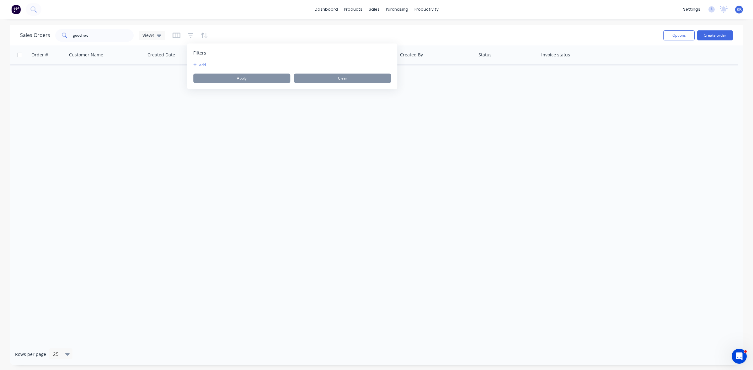
click at [202, 64] on button "add" at bounding box center [201, 64] width 16 height 5
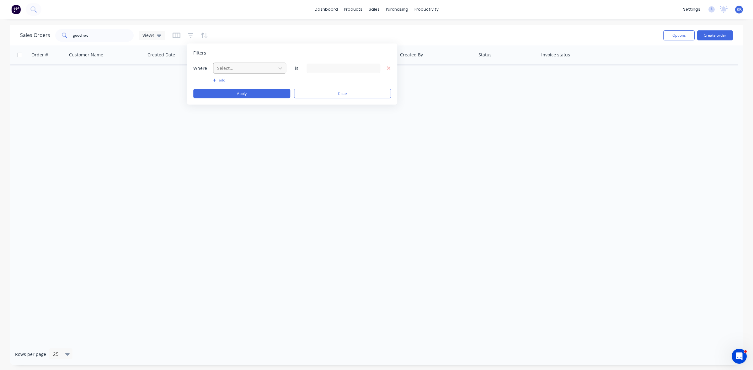
click at [217, 67] on input "text" at bounding box center [216, 68] width 1 height 7
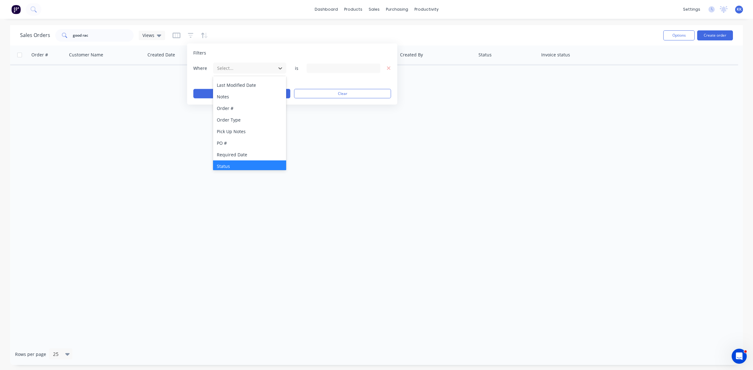
scroll to position [152, 0]
click at [234, 167] on div "Status" at bounding box center [249, 164] width 73 height 12
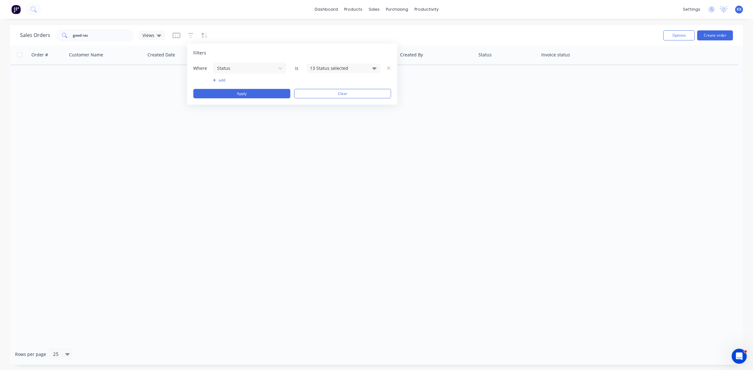
click at [320, 67] on div "13 Status selected" at bounding box center [338, 68] width 57 height 7
drag, startPoint x: 327, startPoint y: 101, endPoint x: 313, endPoint y: 99, distance: 13.9
click at [327, 101] on div "All" at bounding box center [363, 102] width 75 height 7
click at [261, 94] on button "Apply" at bounding box center [241, 93] width 97 height 9
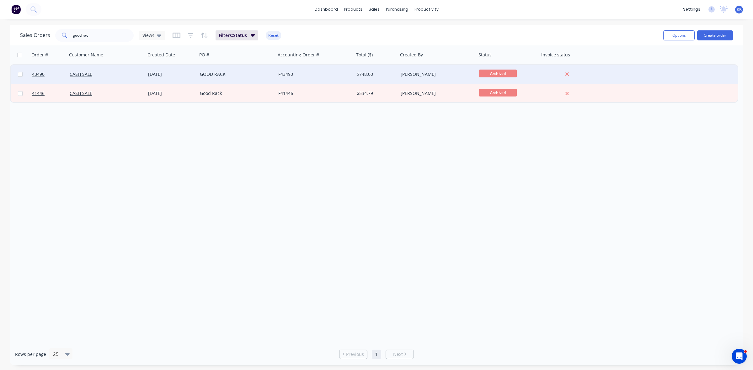
click at [253, 69] on div "GOOD RACK" at bounding box center [236, 74] width 78 height 19
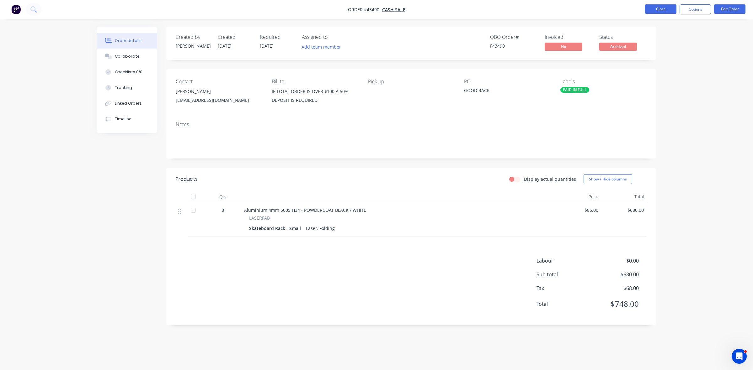
click at [664, 13] on button "Close" at bounding box center [660, 8] width 31 height 9
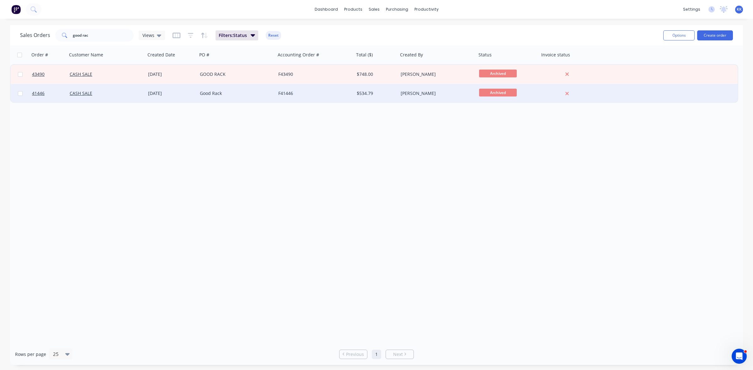
click at [327, 93] on div "F41446" at bounding box center [313, 93] width 70 height 6
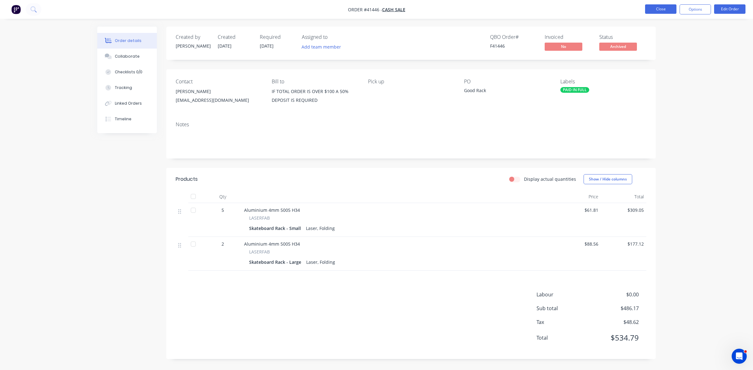
click at [661, 7] on button "Close" at bounding box center [660, 8] width 31 height 9
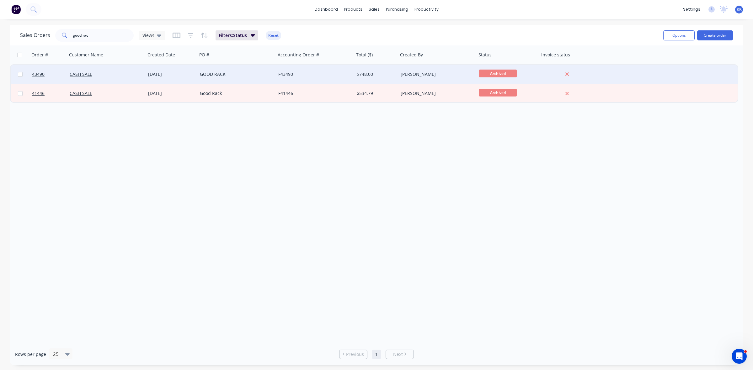
click at [323, 76] on div "F43490" at bounding box center [313, 74] width 70 height 6
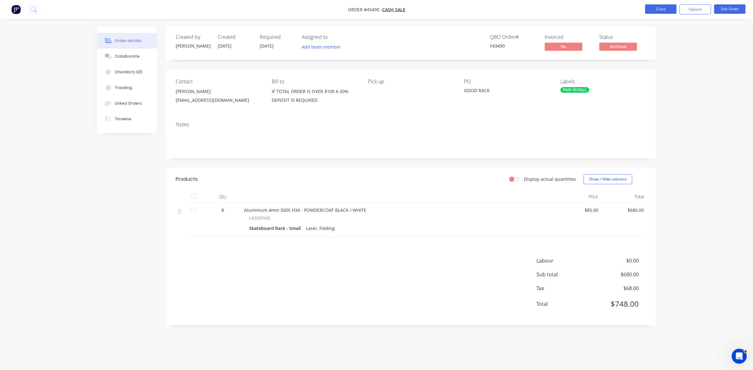
click at [669, 10] on button "Close" at bounding box center [660, 8] width 31 height 9
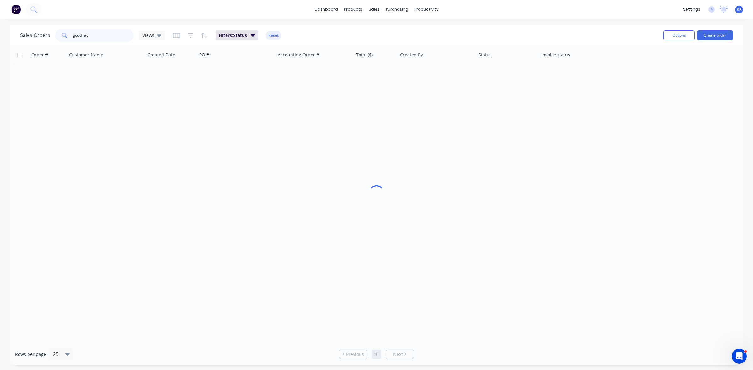
drag, startPoint x: 106, startPoint y: 35, endPoint x: 59, endPoint y: 38, distance: 47.2
click at [59, 38] on div "good rac" at bounding box center [94, 35] width 78 height 13
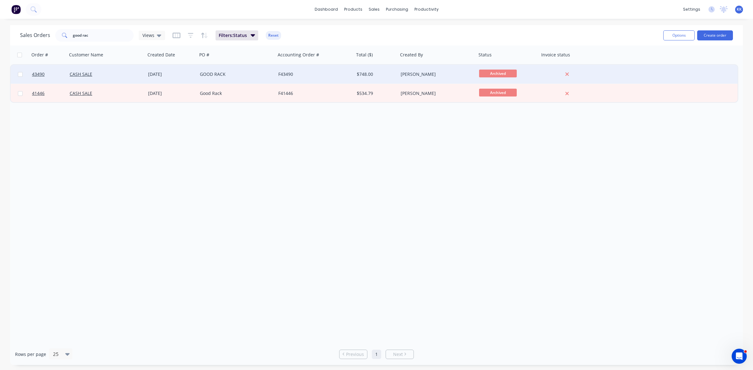
click at [238, 69] on div "GOOD RACK" at bounding box center [236, 74] width 78 height 19
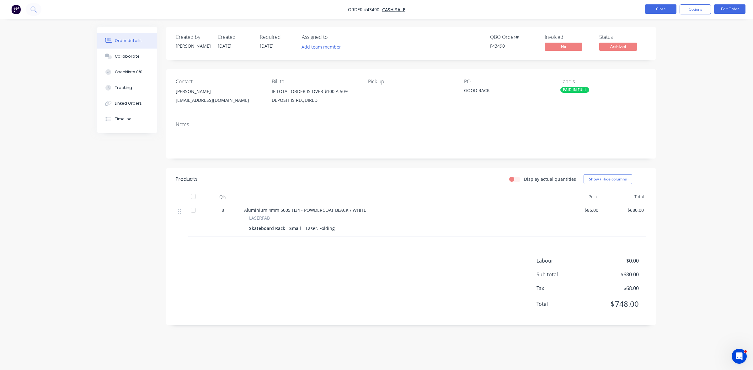
click at [660, 8] on button "Close" at bounding box center [660, 8] width 31 height 9
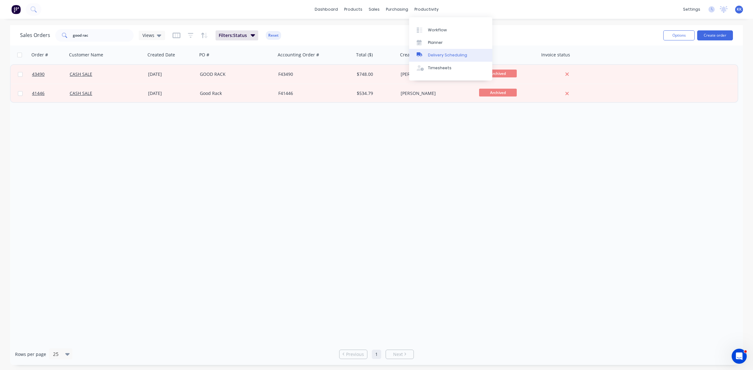
click at [448, 52] on link "Delivery Scheduling" at bounding box center [450, 55] width 83 height 13
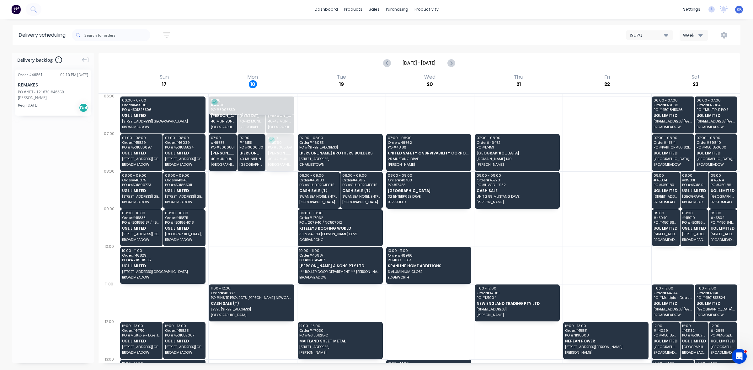
drag, startPoint x: 280, startPoint y: 161, endPoint x: 263, endPoint y: 112, distance: 51.6
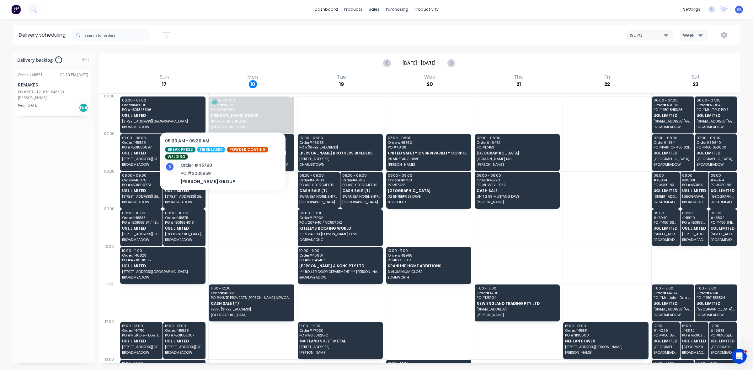
drag, startPoint x: 223, startPoint y: 106, endPoint x: 222, endPoint y: 114, distance: 7.6
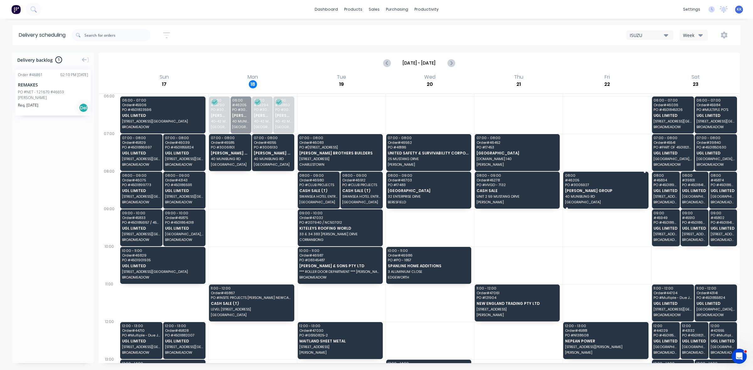
drag, startPoint x: 240, startPoint y: 120, endPoint x: 599, endPoint y: 196, distance: 366.3
drag, startPoint x: 271, startPoint y: 156, endPoint x: 551, endPoint y: 184, distance: 281.9
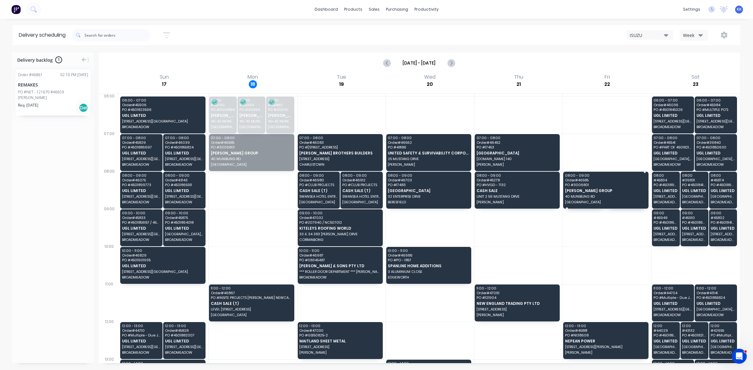
drag, startPoint x: 276, startPoint y: 157, endPoint x: 595, endPoint y: 189, distance: 320.7
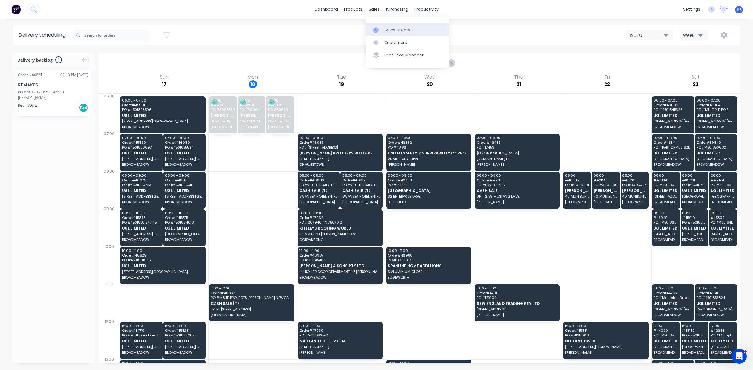
click at [391, 29] on div "Sales Orders" at bounding box center [397, 30] width 26 height 6
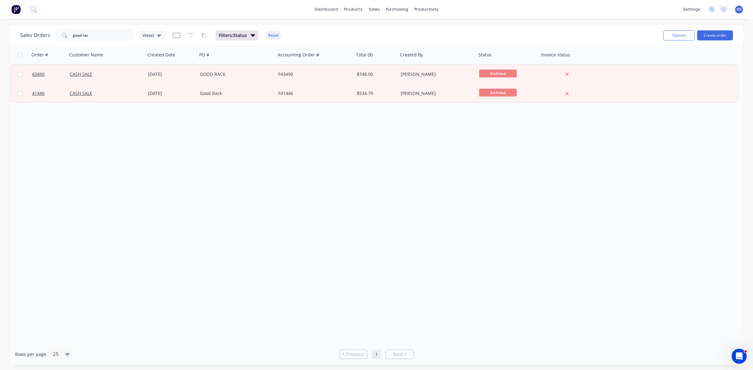
click at [600, 42] on div "Sales Orders good rac Views Filters: Status Reset" at bounding box center [339, 35] width 638 height 15
click at [452, 53] on div "Delivery Scheduling" at bounding box center [447, 55] width 39 height 6
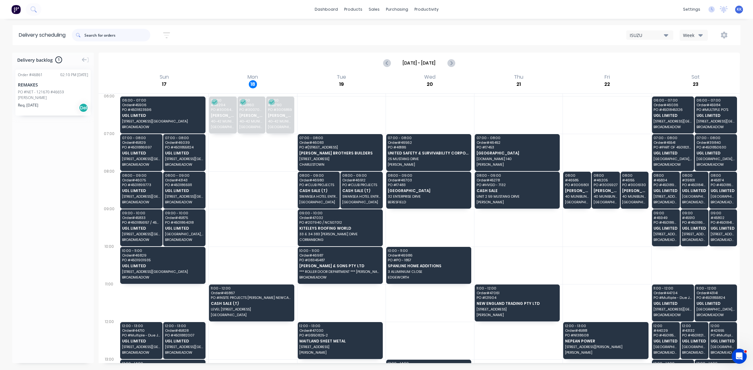
click at [120, 35] on input "text" at bounding box center [117, 35] width 66 height 13
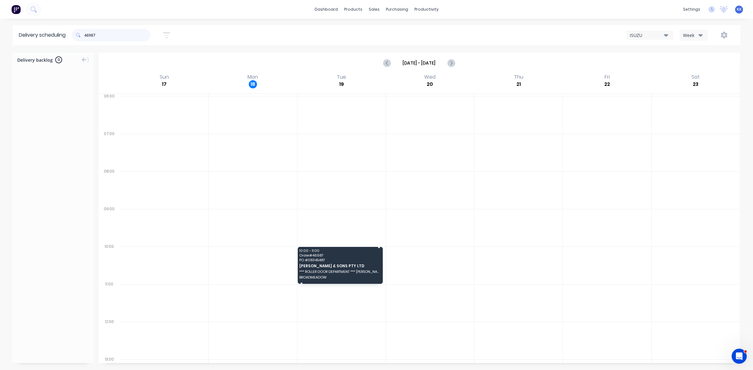
type input "46987"
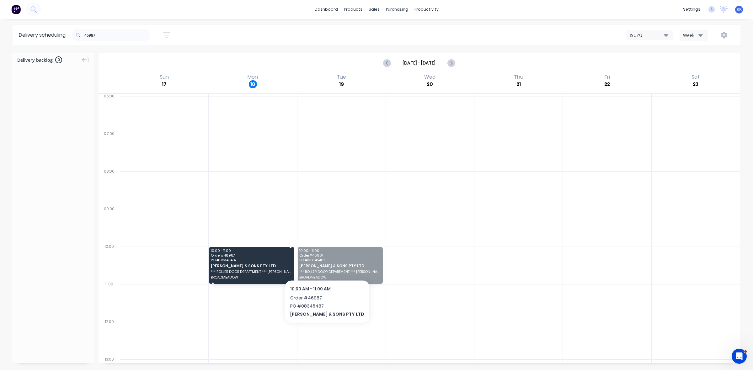
drag, startPoint x: 333, startPoint y: 265, endPoint x: 327, endPoint y: 264, distance: 6.7
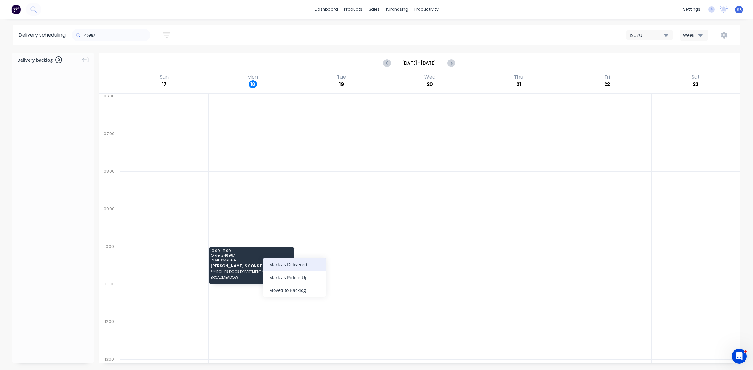
click at [279, 267] on div "Mark as Delivered" at bounding box center [294, 264] width 63 height 13
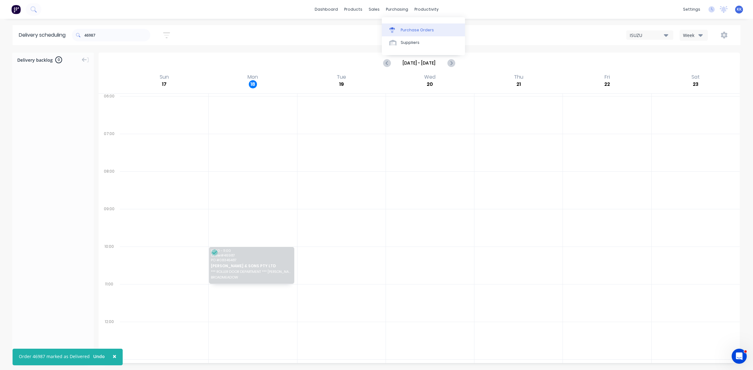
click at [404, 23] on div "Purchase Orders Suppliers" at bounding box center [423, 36] width 83 height 38
click at [404, 26] on link "Purchase Orders" at bounding box center [423, 30] width 83 height 13
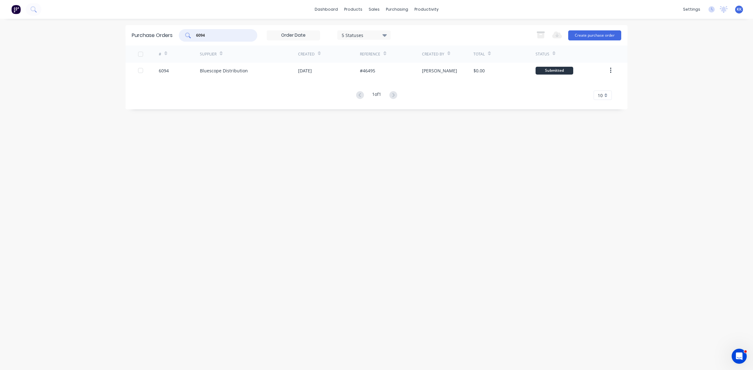
drag, startPoint x: 214, startPoint y: 33, endPoint x: 194, endPoint y: 34, distance: 20.4
click at [194, 34] on div "6094" at bounding box center [218, 35] width 78 height 13
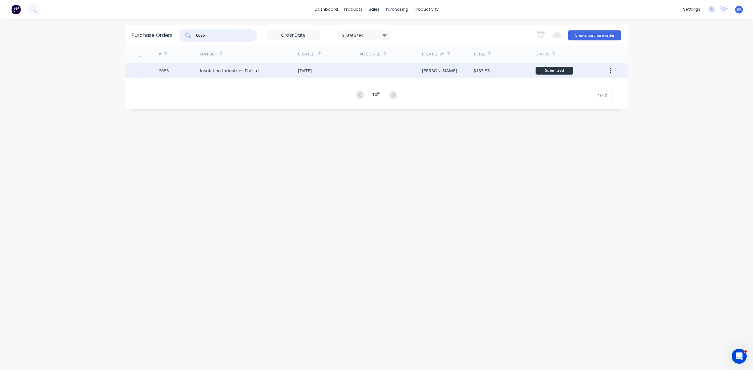
type input "6085"
click at [217, 73] on div "Insulation Industries Pty Ltd" at bounding box center [229, 70] width 59 height 7
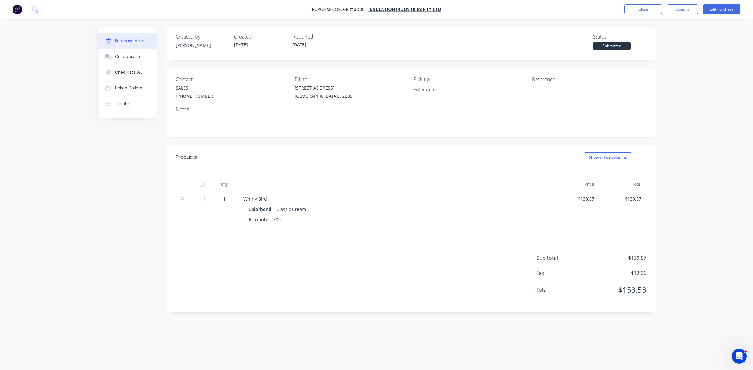
click at [203, 199] on div at bounding box center [202, 199] width 13 height 13
click at [136, 90] on div "Linked Orders" at bounding box center [128, 88] width 27 height 6
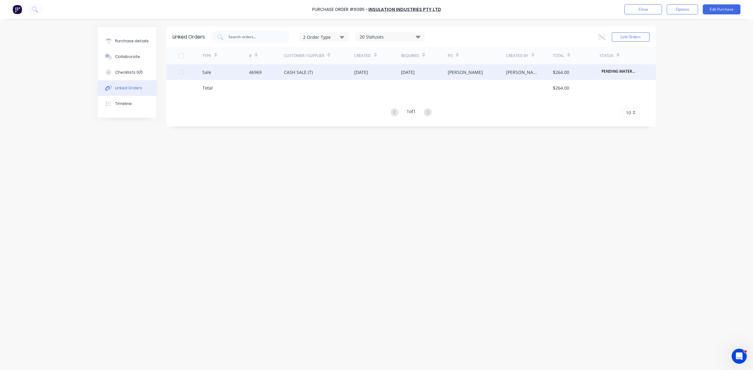
click at [435, 78] on div "19 Aug 2025" at bounding box center [424, 72] width 47 height 16
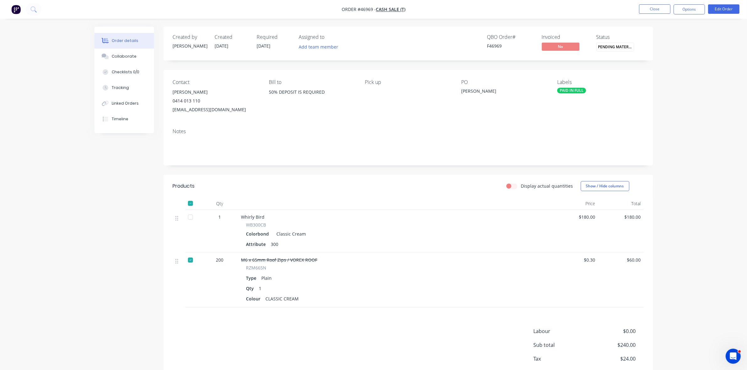
click at [624, 48] on span "PENDING MATERIA..." at bounding box center [615, 47] width 38 height 8
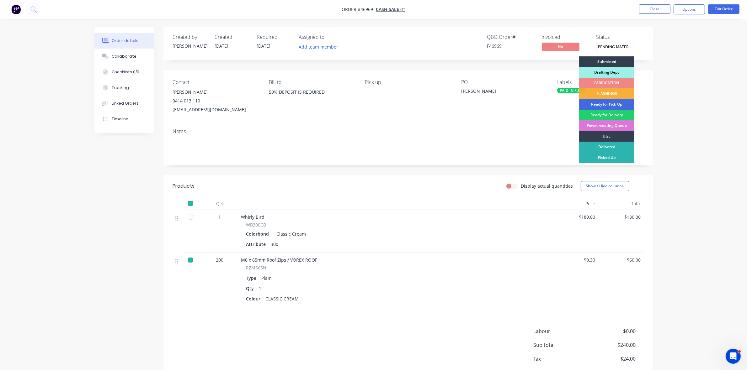
click at [619, 103] on div "Ready for Pick Up" at bounding box center [606, 104] width 55 height 11
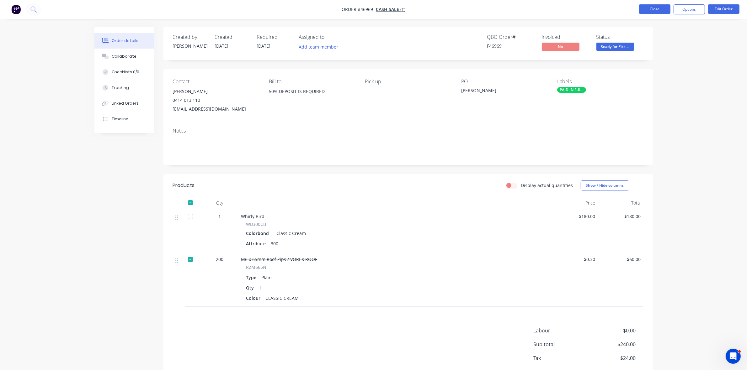
click at [654, 11] on button "Close" at bounding box center [654, 8] width 31 height 9
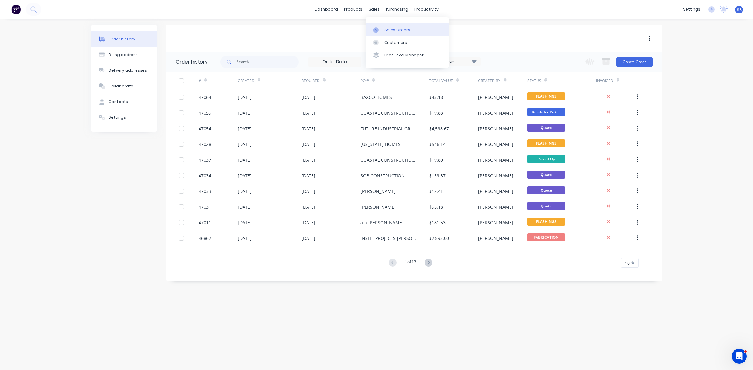
click at [383, 25] on link "Sales Orders" at bounding box center [406, 30] width 83 height 13
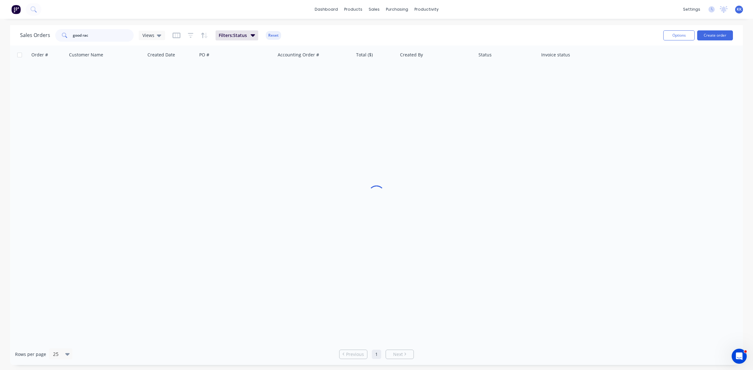
drag, startPoint x: 85, startPoint y: 37, endPoint x: 51, endPoint y: 37, distance: 34.2
click at [51, 37] on div "Sales Orders good rac Views" at bounding box center [92, 35] width 145 height 13
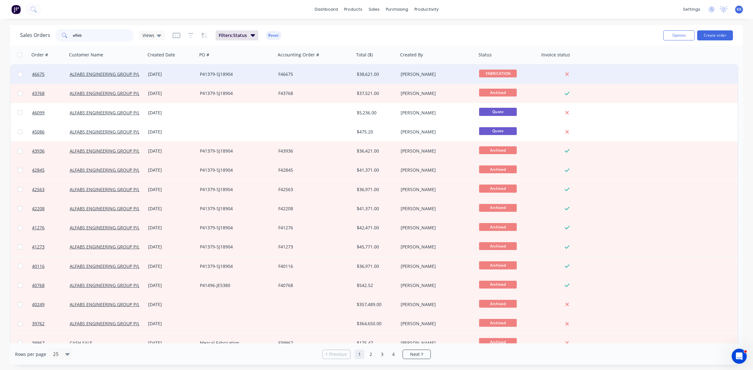
type input "alfab"
click at [333, 71] on div "F46675" at bounding box center [313, 74] width 70 height 6
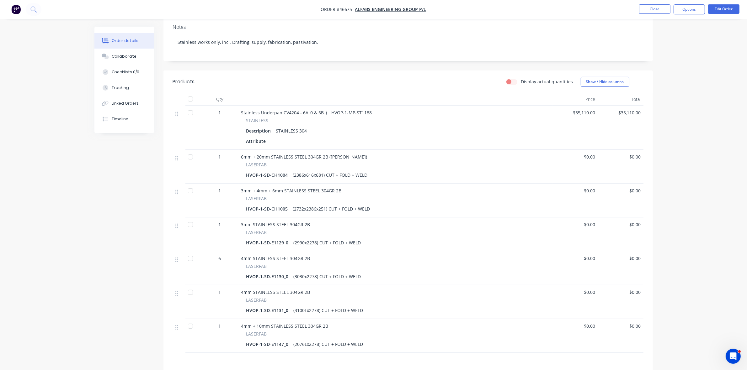
scroll to position [185, 0]
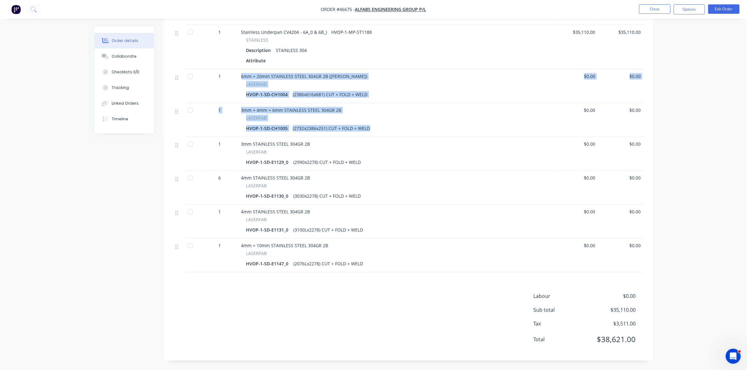
drag, startPoint x: 370, startPoint y: 126, endPoint x: 252, endPoint y: 83, distance: 125.6
click at [237, 69] on div "1 Stainless Underpan CV4204 - 6A_0 & 6B_) HVOP-1-MP-ST1188 STAINLESS Descriptio…" at bounding box center [408, 149] width 471 height 248
click at [695, 12] on button "Options" at bounding box center [688, 9] width 31 height 10
click at [656, 89] on div "Delivery Docket" at bounding box center [670, 88] width 58 height 9
click at [653, 78] on div "Custom" at bounding box center [670, 75] width 58 height 9
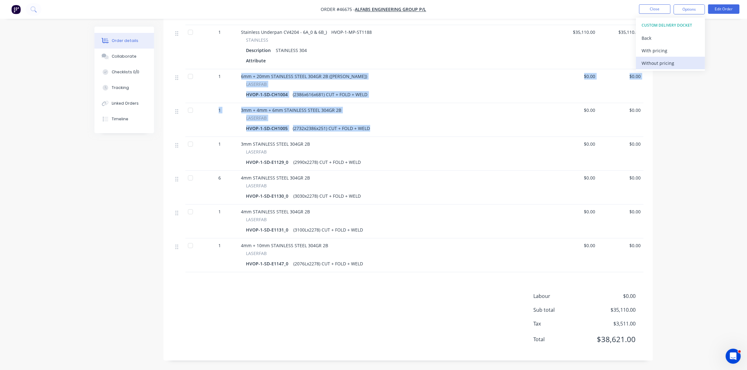
click at [656, 66] on div "Without pricing" at bounding box center [670, 63] width 58 height 9
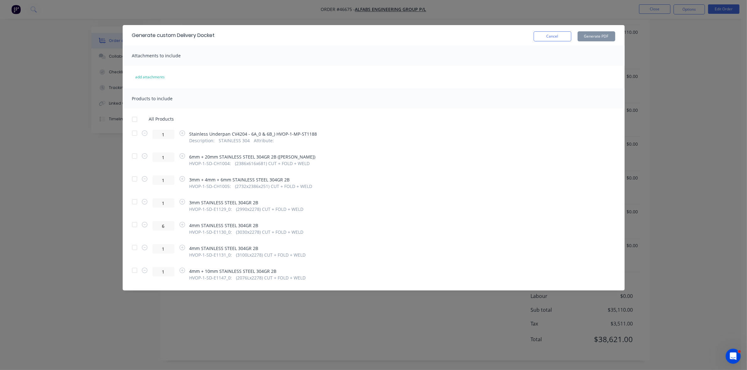
drag, startPoint x: 134, startPoint y: 120, endPoint x: 133, endPoint y: 130, distance: 10.7
click at [134, 119] on div at bounding box center [134, 119] width 13 height 13
click at [134, 133] on div at bounding box center [134, 133] width 13 height 13
click at [132, 179] on div at bounding box center [134, 179] width 13 height 13
click at [134, 157] on div at bounding box center [134, 156] width 13 height 13
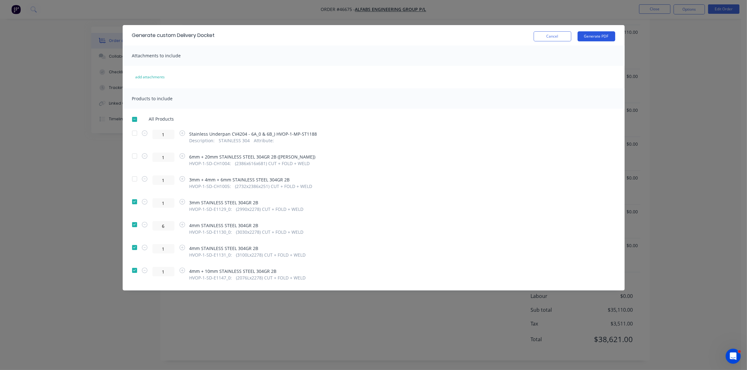
click at [597, 35] on button "Generate PDF" at bounding box center [597, 36] width 38 height 10
drag, startPoint x: 135, startPoint y: 134, endPoint x: 139, endPoint y: 135, distance: 3.9
click at [134, 134] on div at bounding box center [134, 133] width 13 height 13
click at [592, 38] on button "Generate PDF" at bounding box center [597, 36] width 38 height 10
click at [559, 35] on button "Cancel" at bounding box center [553, 36] width 38 height 10
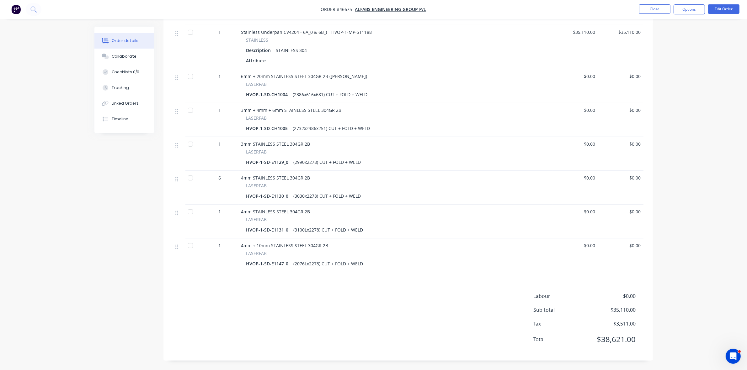
scroll to position [146, 0]
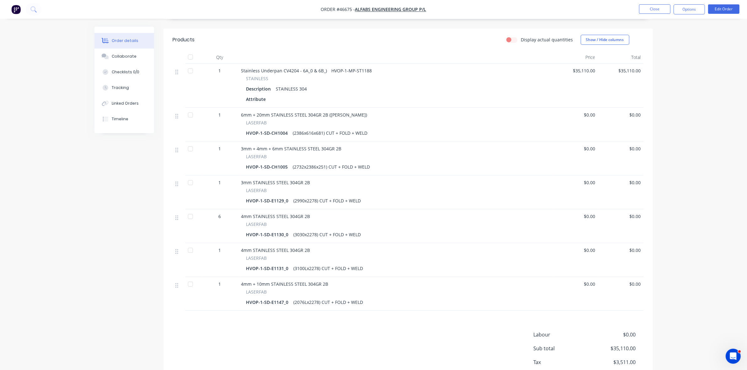
click at [189, 151] on div at bounding box center [190, 149] width 13 height 13
click at [190, 151] on div at bounding box center [190, 149] width 13 height 13
click at [190, 183] on div at bounding box center [190, 183] width 13 height 13
click at [190, 217] on div at bounding box center [190, 216] width 13 height 13
click at [190, 253] on div at bounding box center [190, 250] width 13 height 13
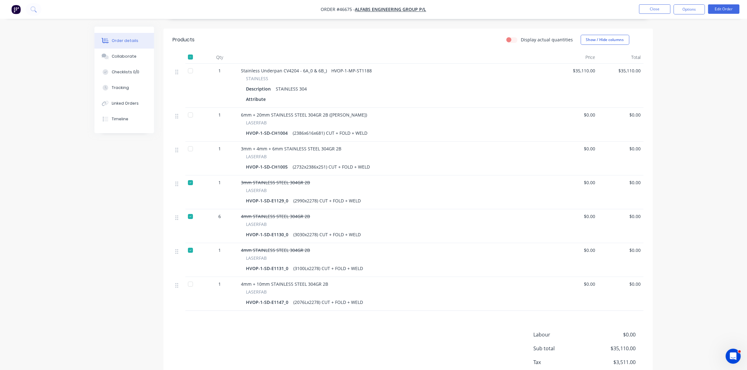
click at [190, 286] on div at bounding box center [190, 284] width 13 height 13
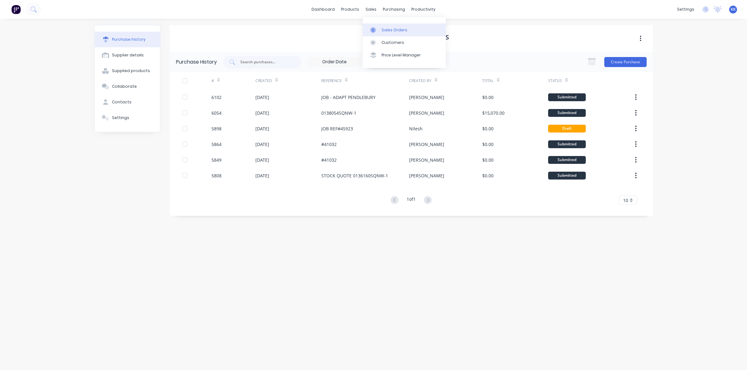
click at [386, 24] on link "Sales Orders" at bounding box center [404, 30] width 83 height 13
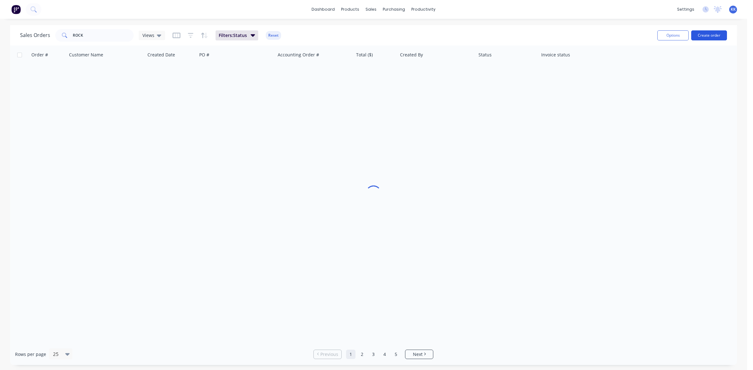
click at [720, 35] on button "Create order" at bounding box center [709, 35] width 36 height 10
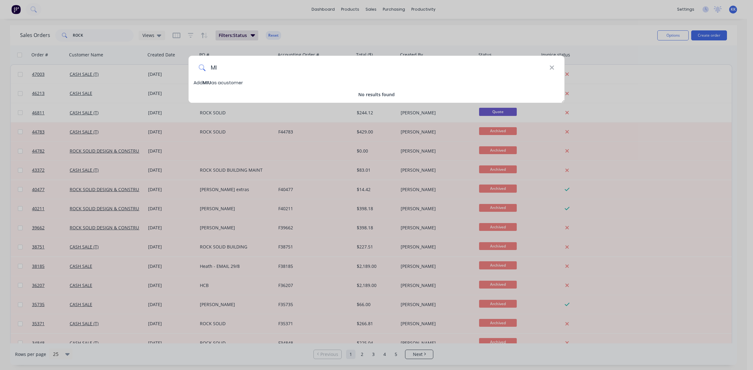
type input "M"
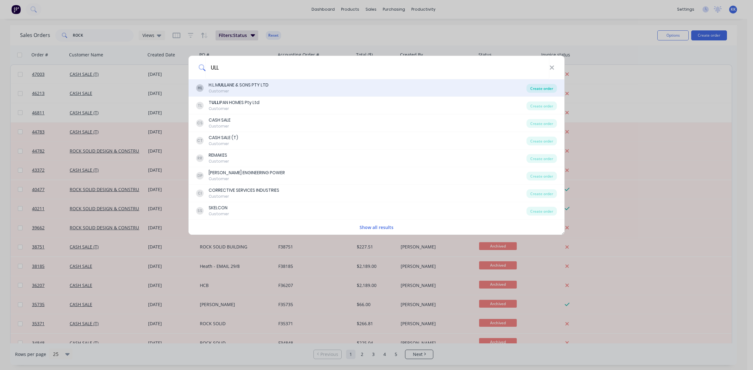
type input "ULL"
click at [540, 88] on div "Create order" at bounding box center [541, 88] width 30 height 9
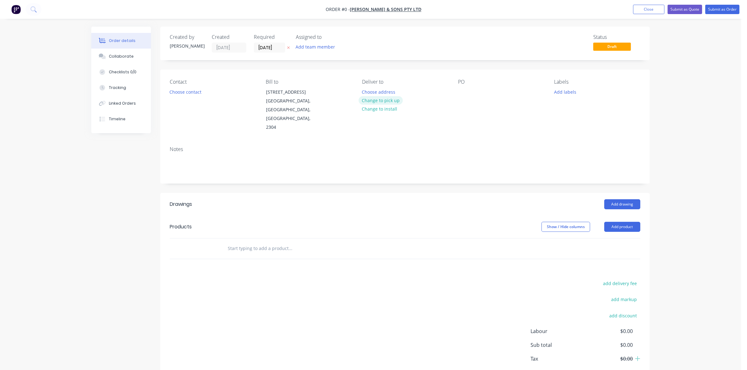
click at [383, 98] on button "Change to pick up" at bounding box center [381, 100] width 45 height 8
click at [175, 95] on button "Choose contact" at bounding box center [185, 92] width 39 height 8
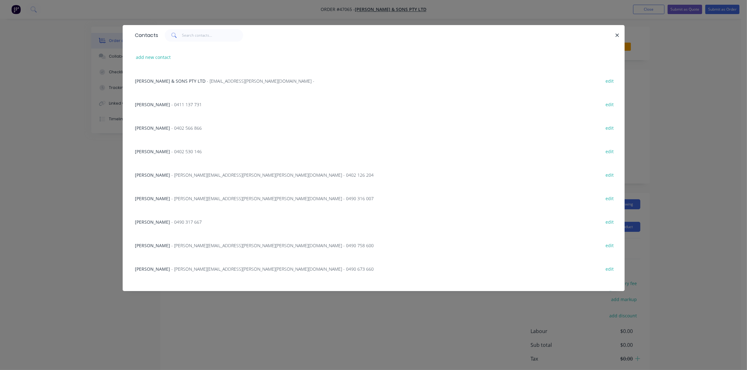
click at [172, 129] on span "- 0402 566 866" at bounding box center [187, 128] width 30 height 6
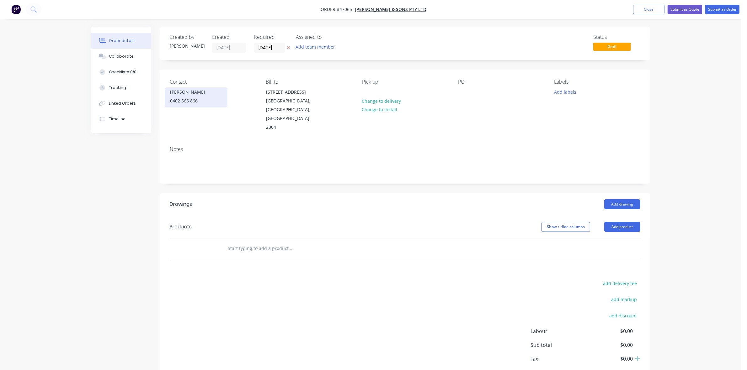
click at [173, 104] on div "0402 566 866" at bounding box center [196, 101] width 52 height 9
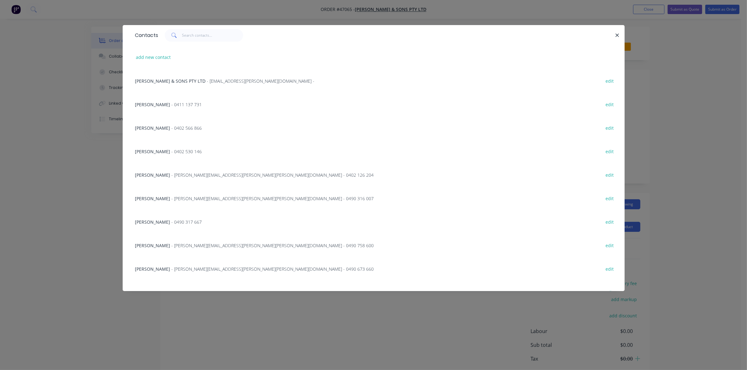
click at [172, 245] on span "- aaron.jones@mullane.com.au - 0490 758 600" at bounding box center [273, 246] width 202 height 6
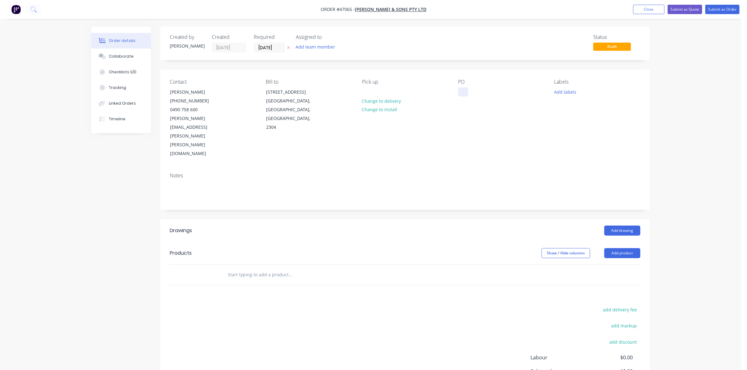
click at [459, 93] on div at bounding box center [463, 92] width 10 height 9
click at [619, 248] on button "Add product" at bounding box center [622, 253] width 36 height 10
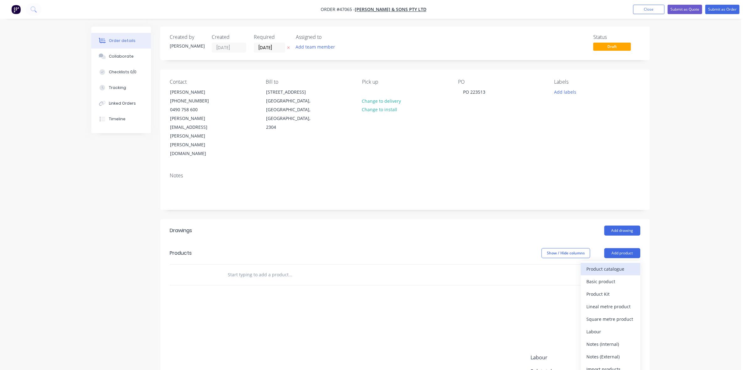
click at [617, 265] on div "Product catalogue" at bounding box center [610, 269] width 48 height 9
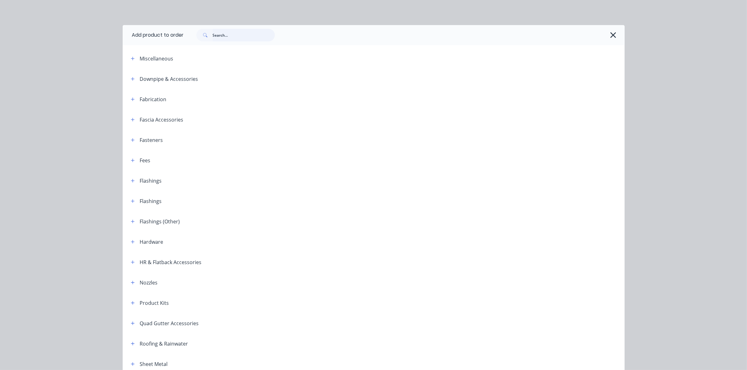
click at [220, 37] on input "text" at bounding box center [244, 35] width 62 height 13
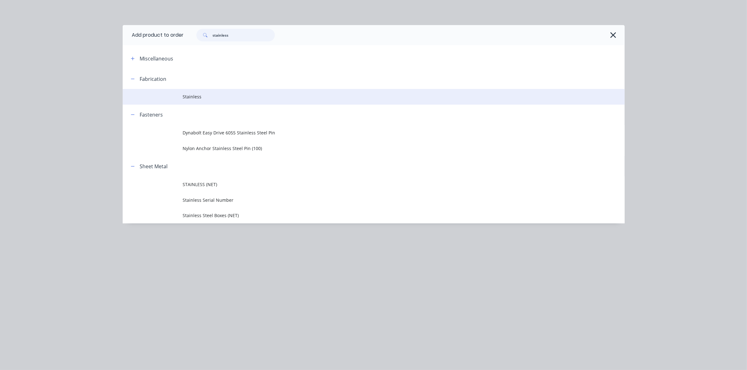
type input "stainless"
click at [202, 97] on span "Stainless" at bounding box center [359, 96] width 353 height 7
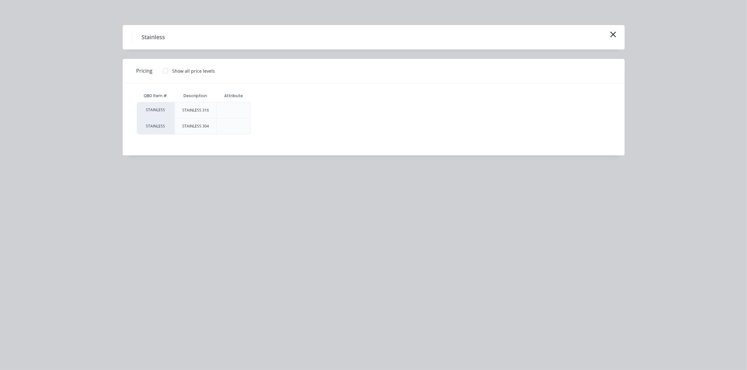
click at [162, 71] on div at bounding box center [165, 71] width 13 height 13
drag, startPoint x: 269, startPoint y: 123, endPoint x: 264, endPoint y: 149, distance: 26.8
click at [268, 123] on div "$0.00" at bounding box center [272, 127] width 42 height 16
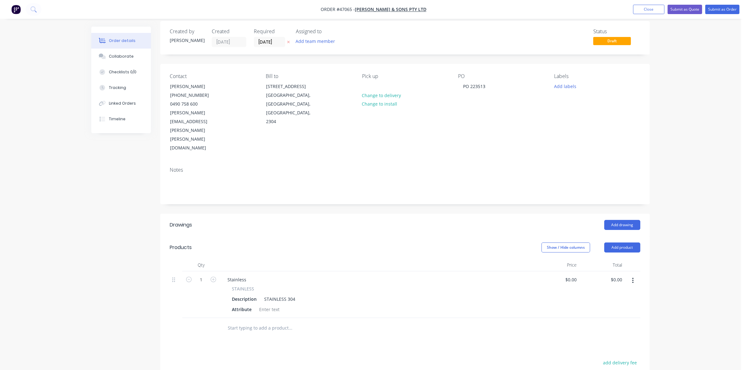
scroll to position [85, 0]
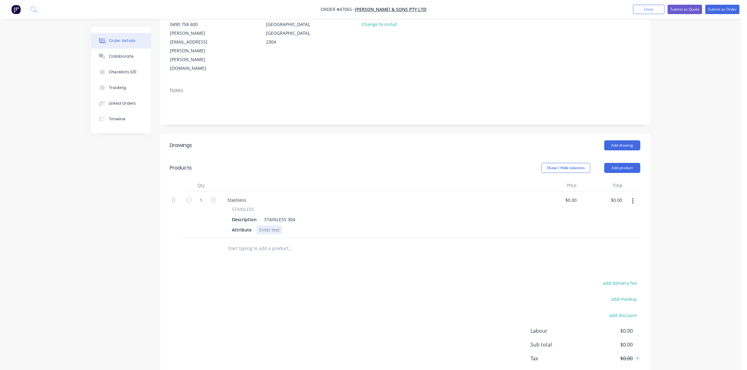
click at [270, 226] on div at bounding box center [269, 230] width 25 height 9
click at [264, 226] on div "25B" at bounding box center [263, 230] width 13 height 9
click at [248, 196] on div "Stainless" at bounding box center [236, 200] width 29 height 9
click at [259, 196] on div "Stainless - 500X500 PLATE" at bounding box center [254, 200] width 64 height 9
click at [295, 215] on div "STAINLESS 304" at bounding box center [280, 219] width 36 height 9
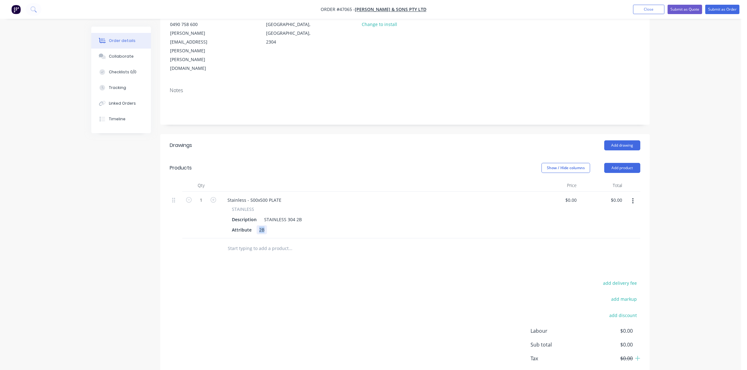
drag, startPoint x: 265, startPoint y: 196, endPoint x: 258, endPoint y: 196, distance: 7.2
click at [258, 226] on div "2B" at bounding box center [262, 230] width 10 height 9
click at [249, 196] on div "Stainless - 500x500 PLATE" at bounding box center [254, 200] width 64 height 9
click at [264, 215] on div "STAINLESS 304 2B" at bounding box center [283, 219] width 43 height 9
drag, startPoint x: 264, startPoint y: 195, endPoint x: 257, endPoint y: 195, distance: 6.6
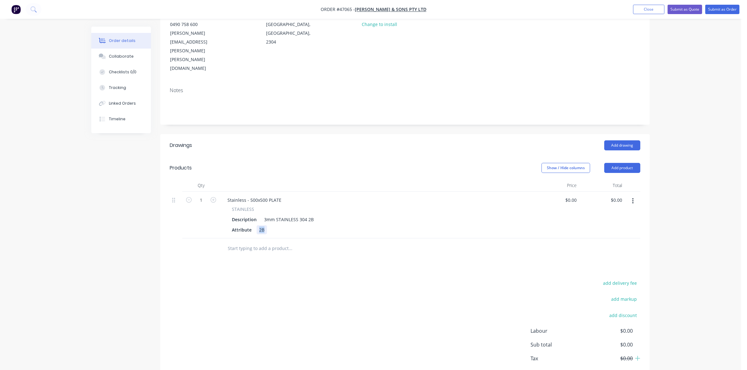
click at [257, 226] on div "2B" at bounding box center [262, 230] width 10 height 9
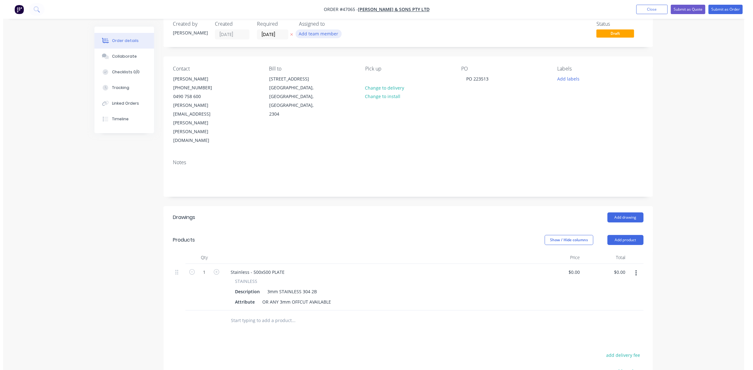
scroll to position [0, 0]
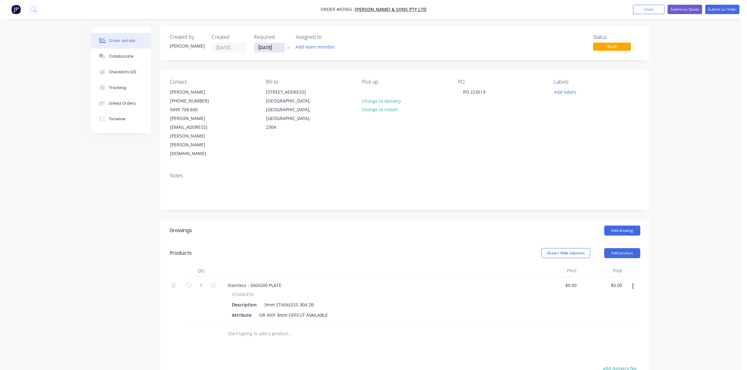
click at [266, 46] on input "18/08/25" at bounding box center [269, 47] width 31 height 9
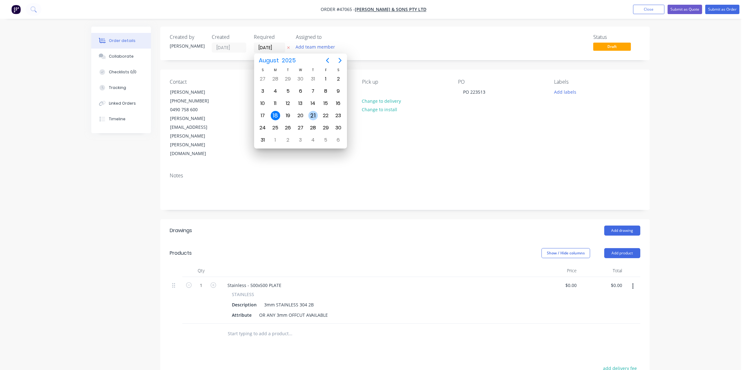
click at [312, 114] on div "21" at bounding box center [312, 115] width 9 height 9
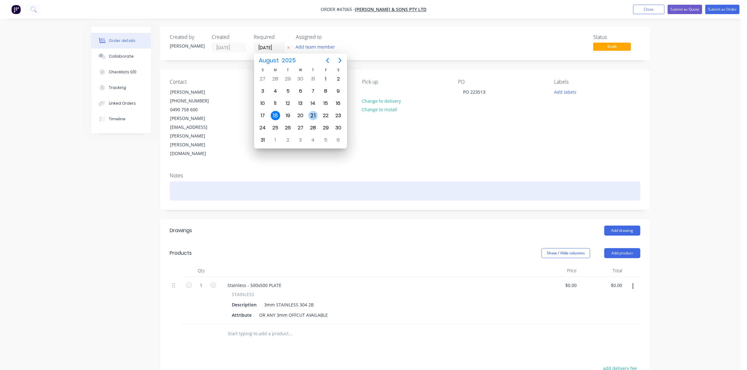
type input "21/08/25"
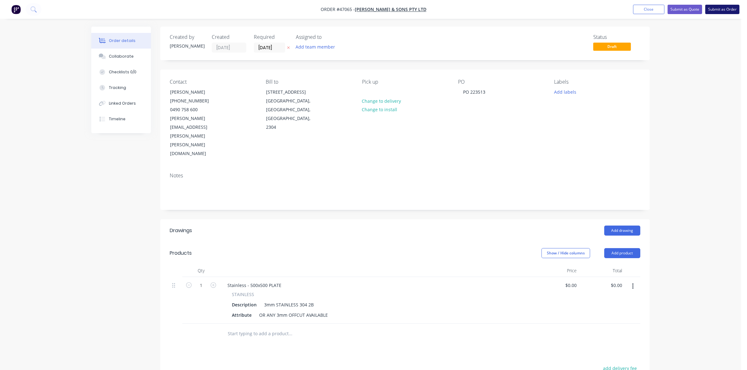
click at [717, 8] on button "Submit as Order" at bounding box center [722, 9] width 34 height 9
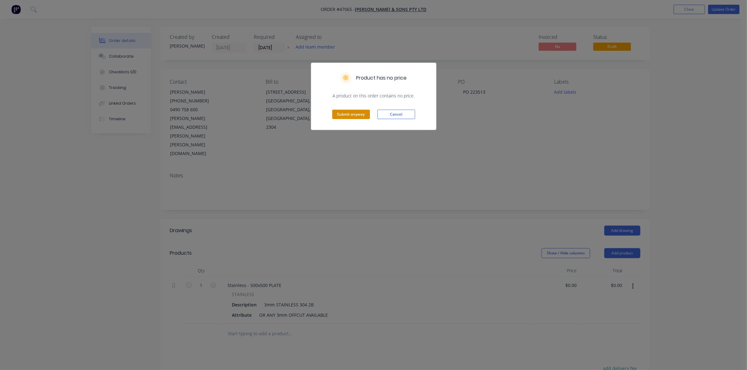
click at [350, 113] on button "Submit anyway" at bounding box center [351, 114] width 38 height 9
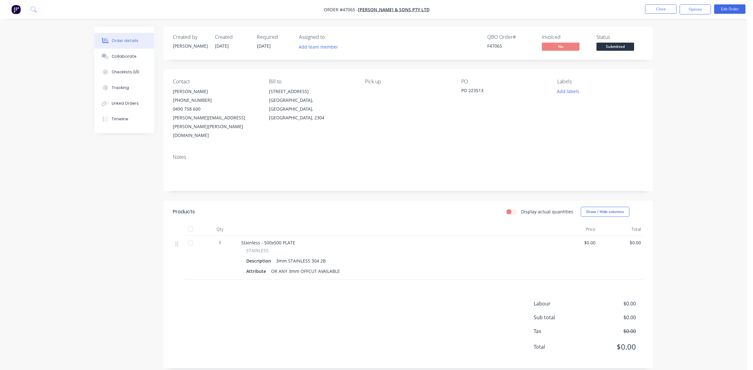
click at [630, 46] on span "Submitted" at bounding box center [615, 47] width 38 height 8
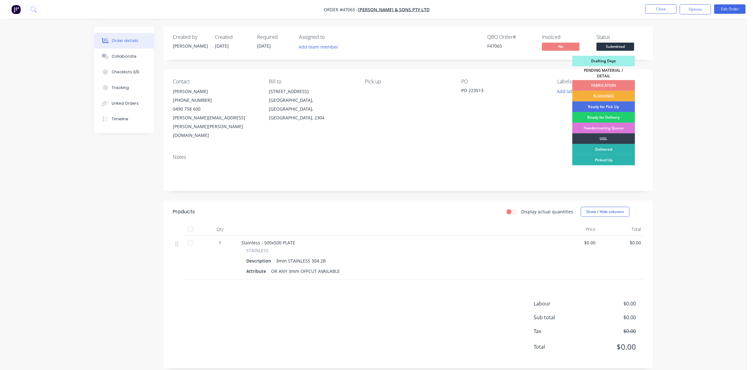
click at [622, 85] on div "FABRICATION" at bounding box center [603, 85] width 63 height 11
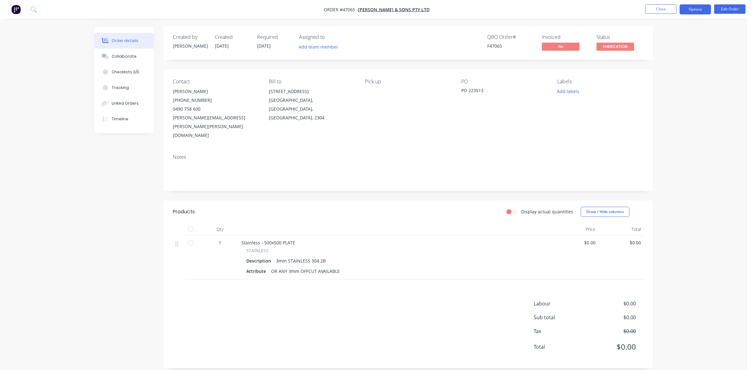
click at [693, 7] on button "Options" at bounding box center [694, 9] width 31 height 10
click at [664, 76] on div "Work Order" at bounding box center [676, 75] width 58 height 9
click at [663, 68] on button "Without pricing" at bounding box center [676, 63] width 69 height 13
click at [650, 12] on button "Close" at bounding box center [660, 8] width 31 height 9
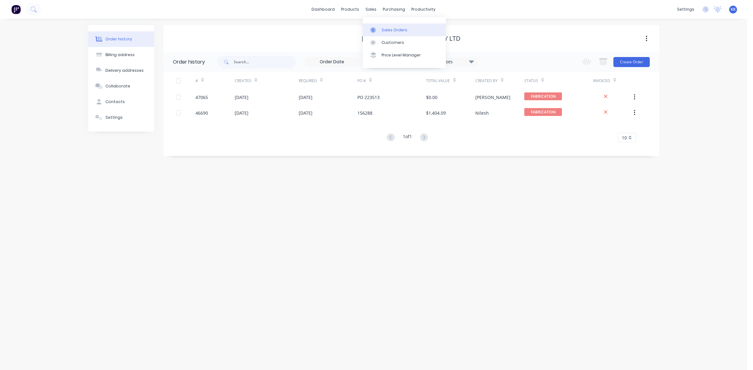
click at [386, 24] on link "Sales Orders" at bounding box center [404, 30] width 83 height 13
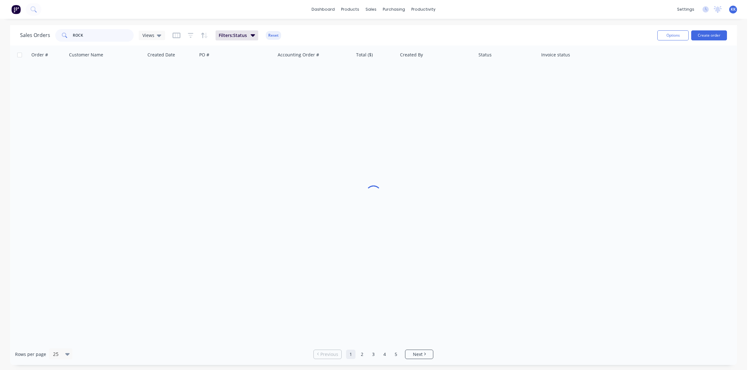
drag, startPoint x: 76, startPoint y: 38, endPoint x: 71, endPoint y: 41, distance: 6.5
click at [67, 38] on div "ROCK" at bounding box center [94, 35] width 78 height 13
type input "2"
type input "52826"
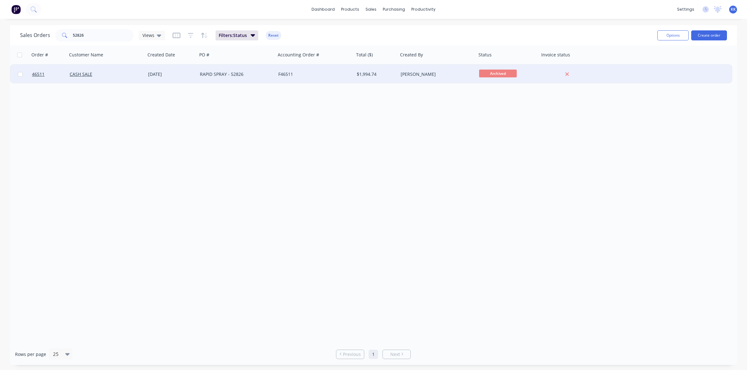
click at [173, 73] on div "28 Jul 2025" at bounding box center [171, 74] width 47 height 6
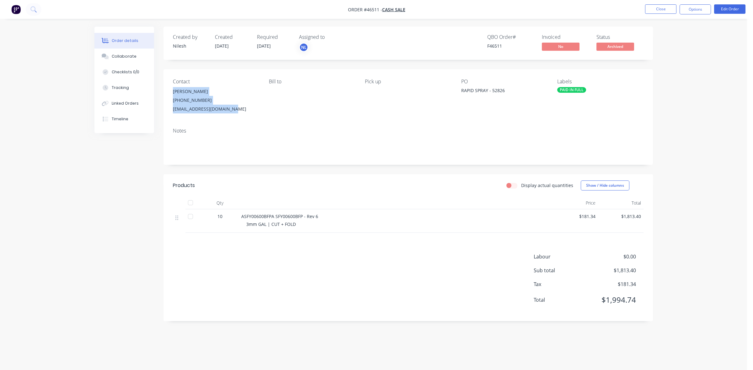
drag, startPoint x: 233, startPoint y: 112, endPoint x: 171, endPoint y: 92, distance: 65.0
click at [171, 92] on div "Contact Sahil Kamboj (02) 6578 8159 purchasing@rapidspray.net Bill to Pick up P…" at bounding box center [407, 96] width 489 height 54
copy div "Sahil Kamboj (02) 6578 8159 purchasing@rapidspray.net"
